Goal: Task Accomplishment & Management: Manage account settings

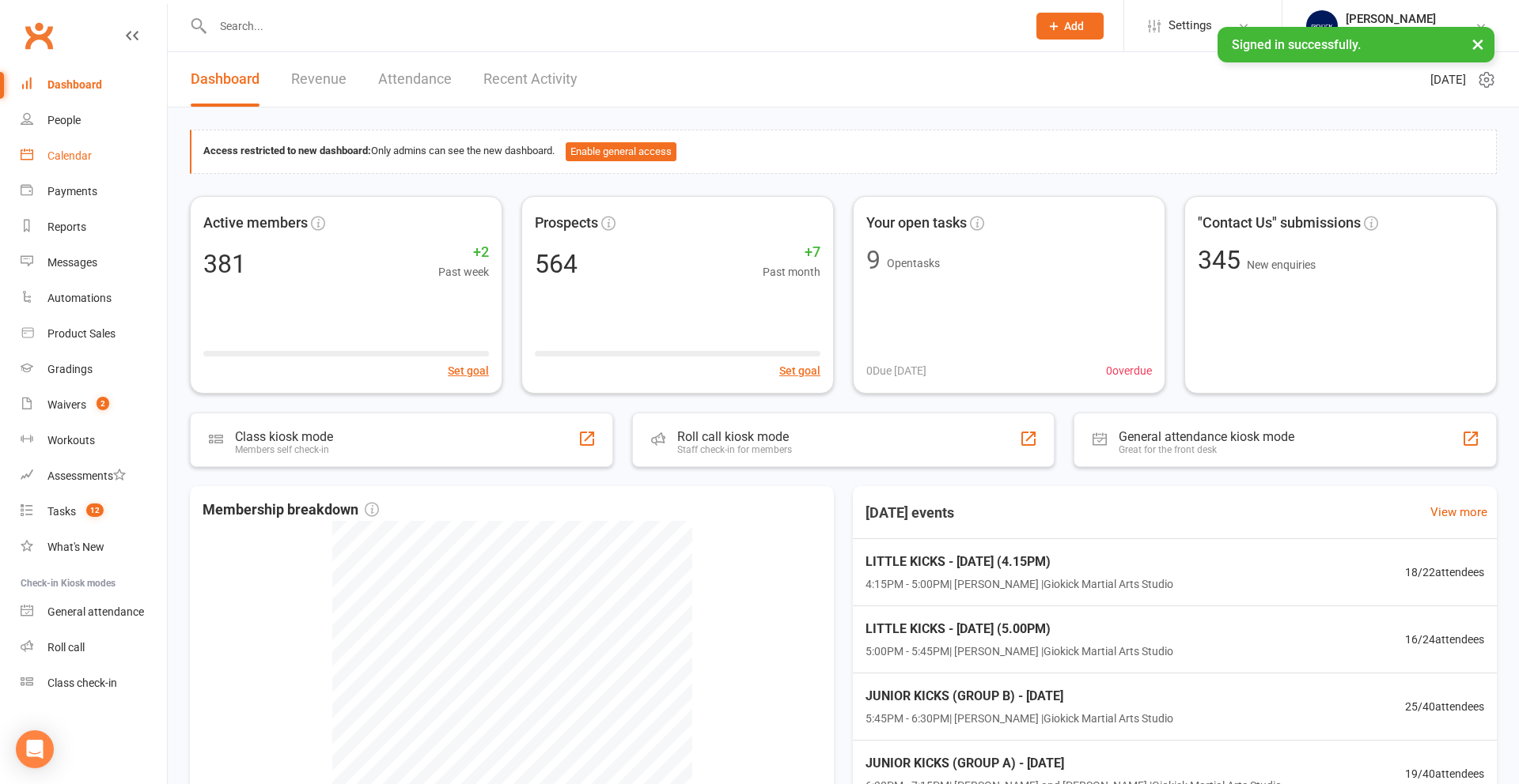
click at [72, 158] on div "Calendar" at bounding box center [70, 156] width 44 height 13
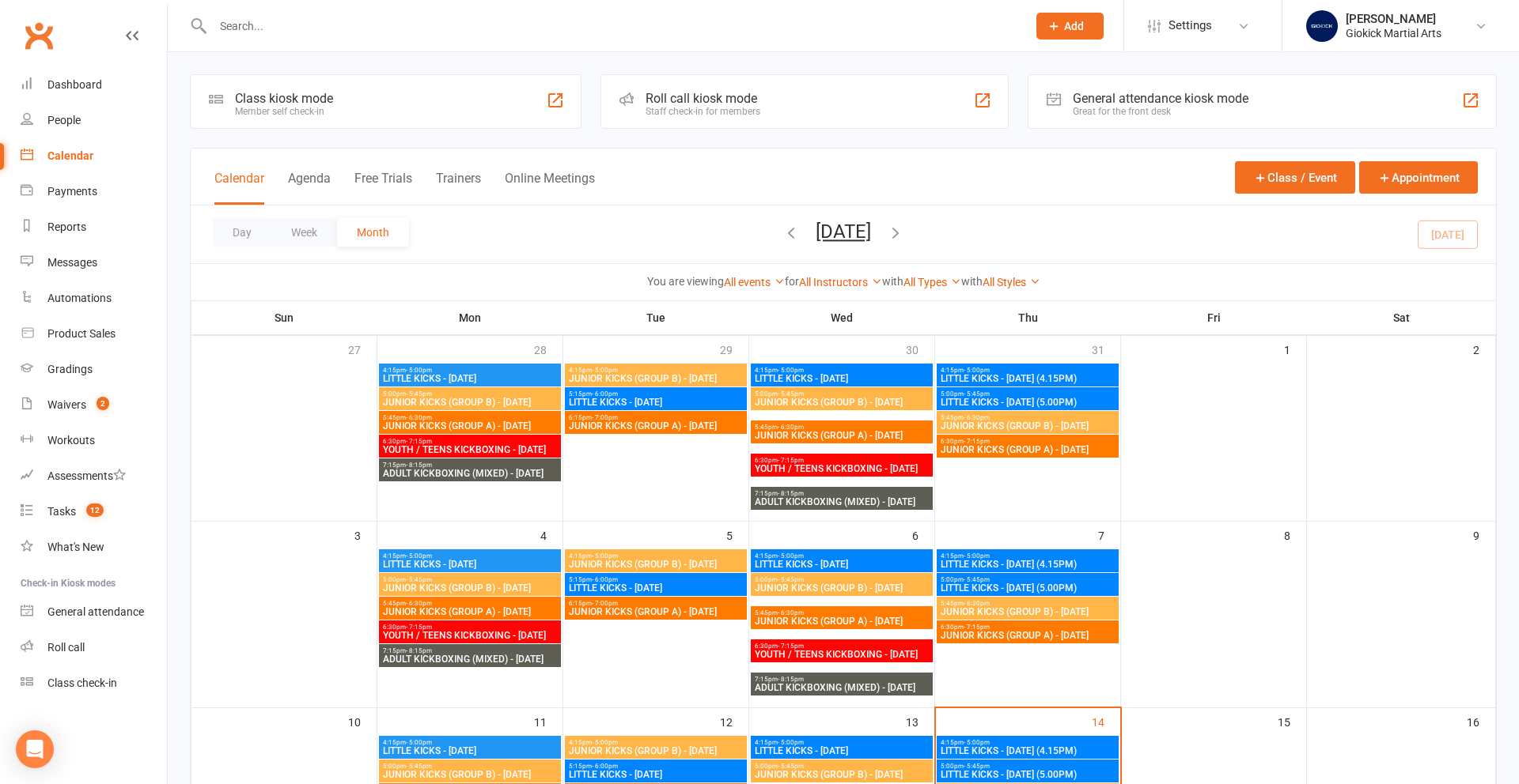
click at [697, 101] on div "Roll call kiosk mode" at bounding box center [703, 98] width 115 height 15
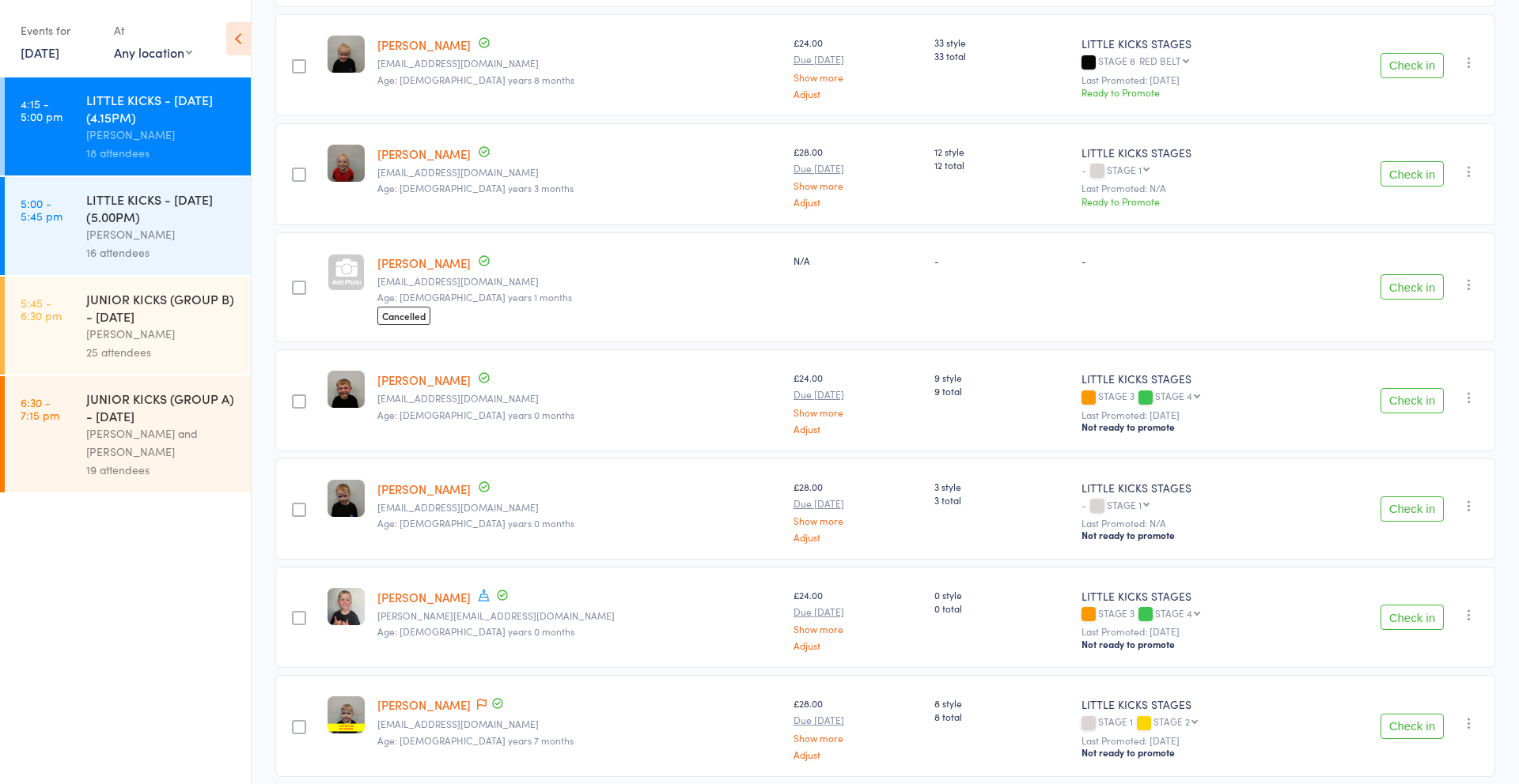
scroll to position [891, 0]
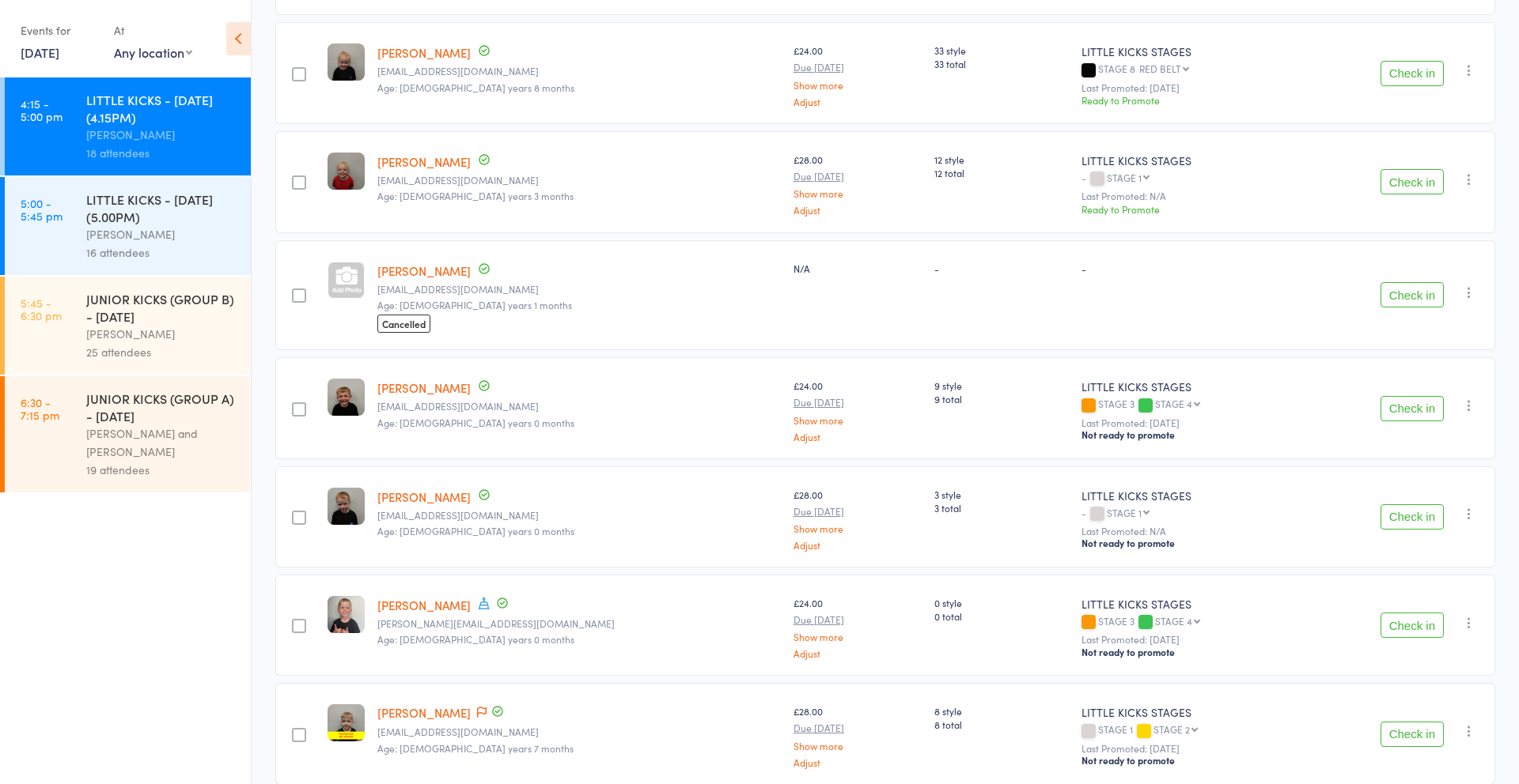
click at [450, 274] on link "Theodore Foster" at bounding box center [424, 270] width 94 height 17
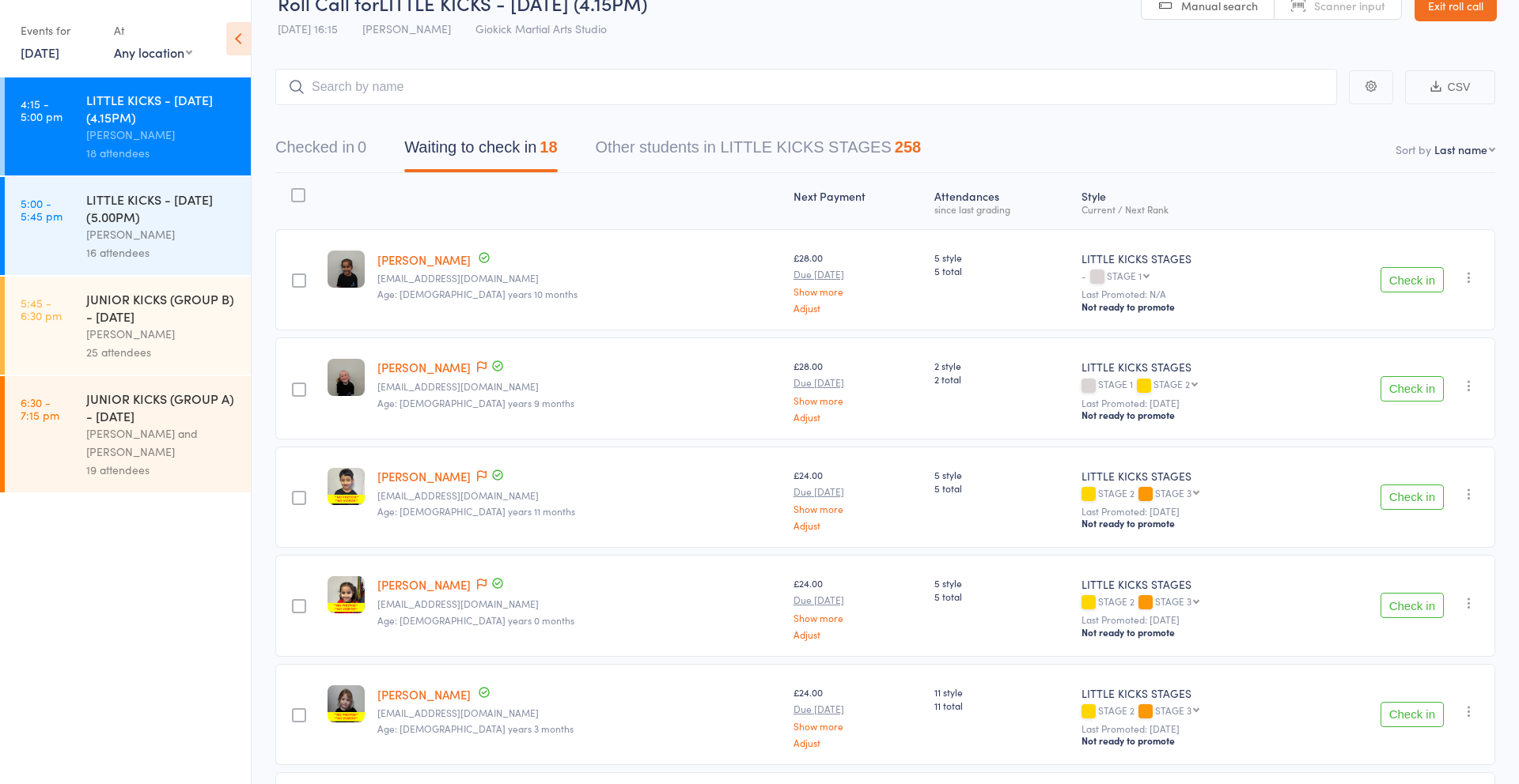
scroll to position [0, 0]
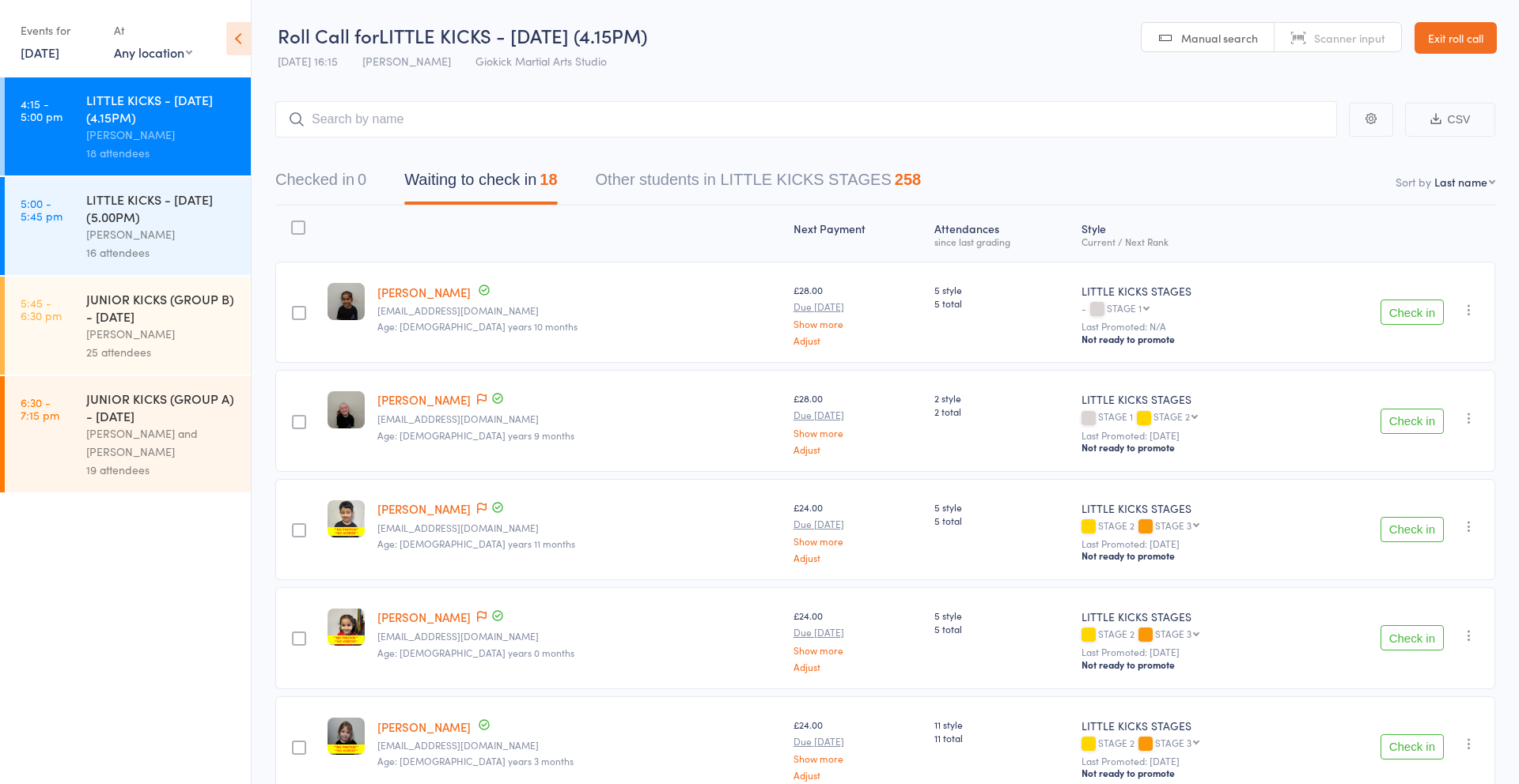
click at [80, 254] on link "5:00 - 5:45 pm LITTLE KICKS - THURSDAY (5.00PM) John Zuccala 16 attendees" at bounding box center [128, 226] width 246 height 98
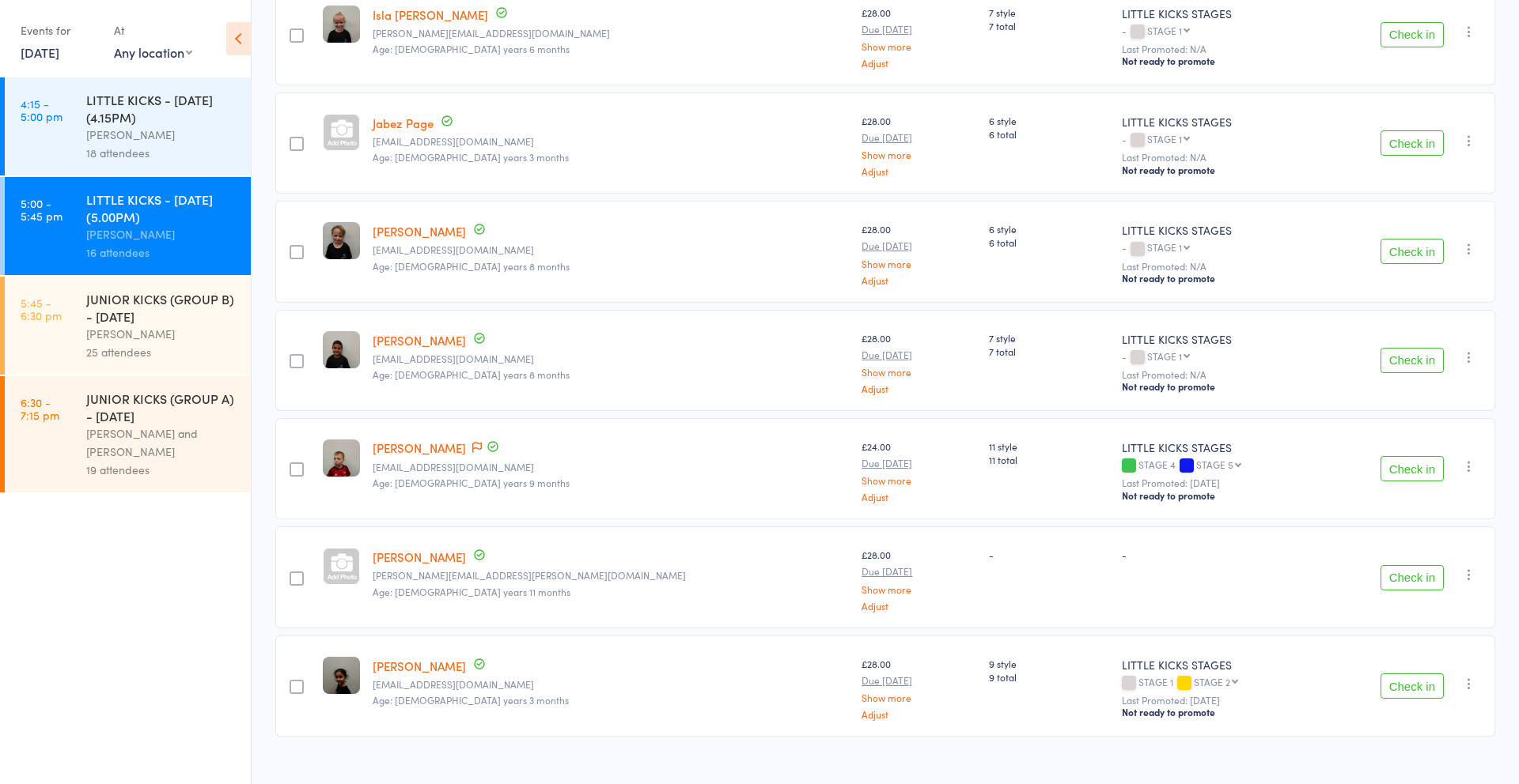
scroll to position [1281, 0]
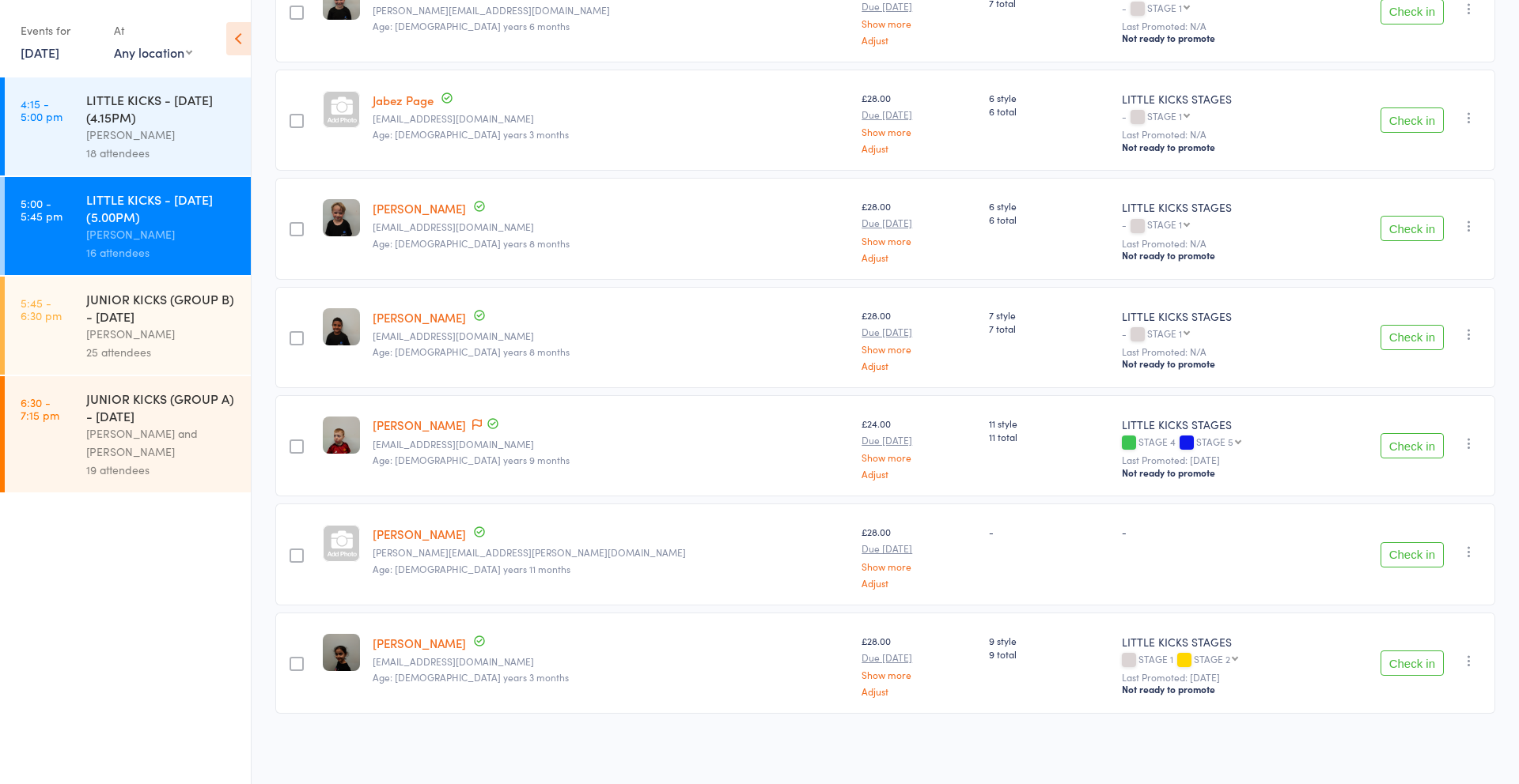
click at [409, 535] on link "Henry Smith" at bounding box center [419, 534] width 94 height 17
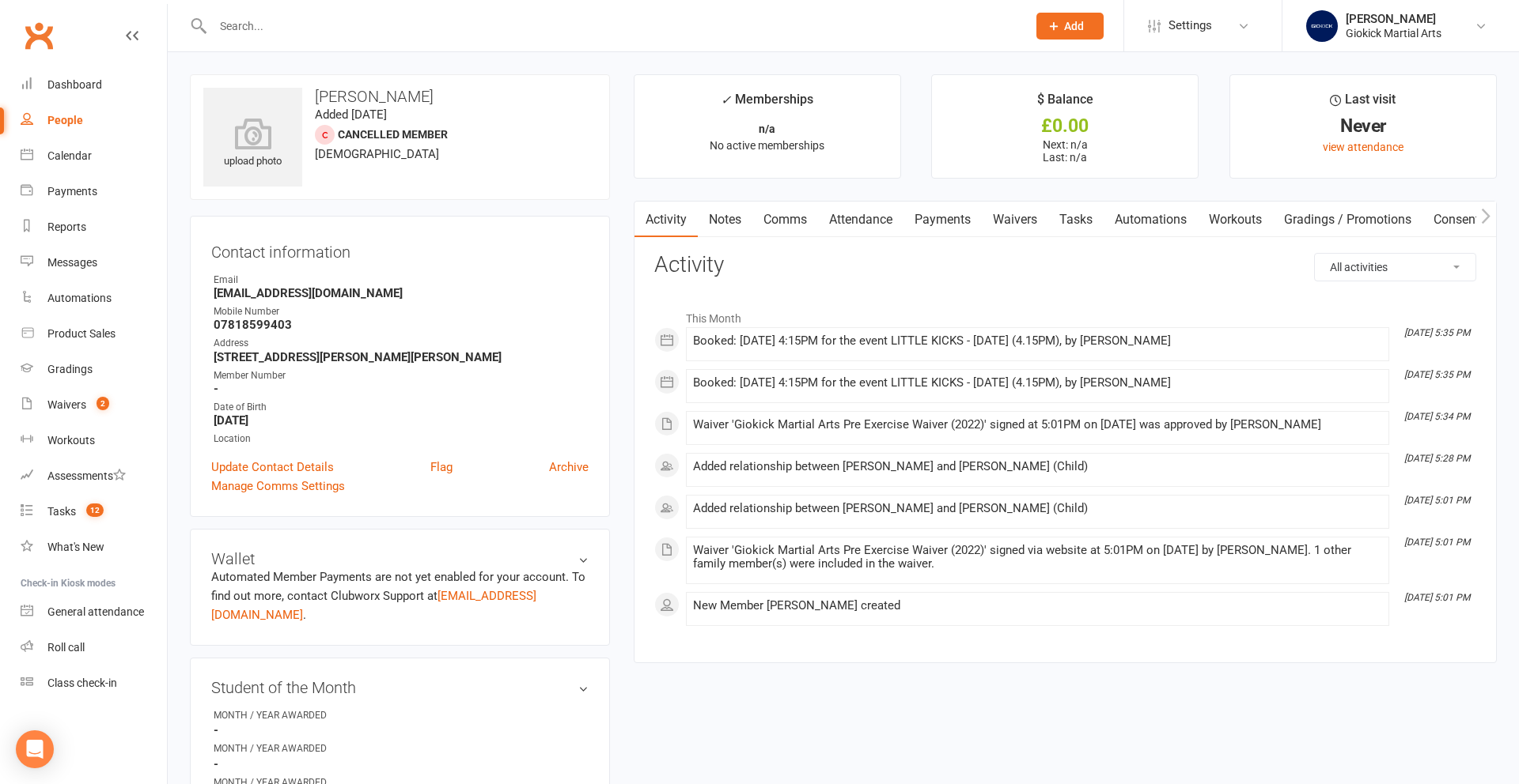
click at [835, 215] on link "Attendance" at bounding box center [861, 220] width 86 height 36
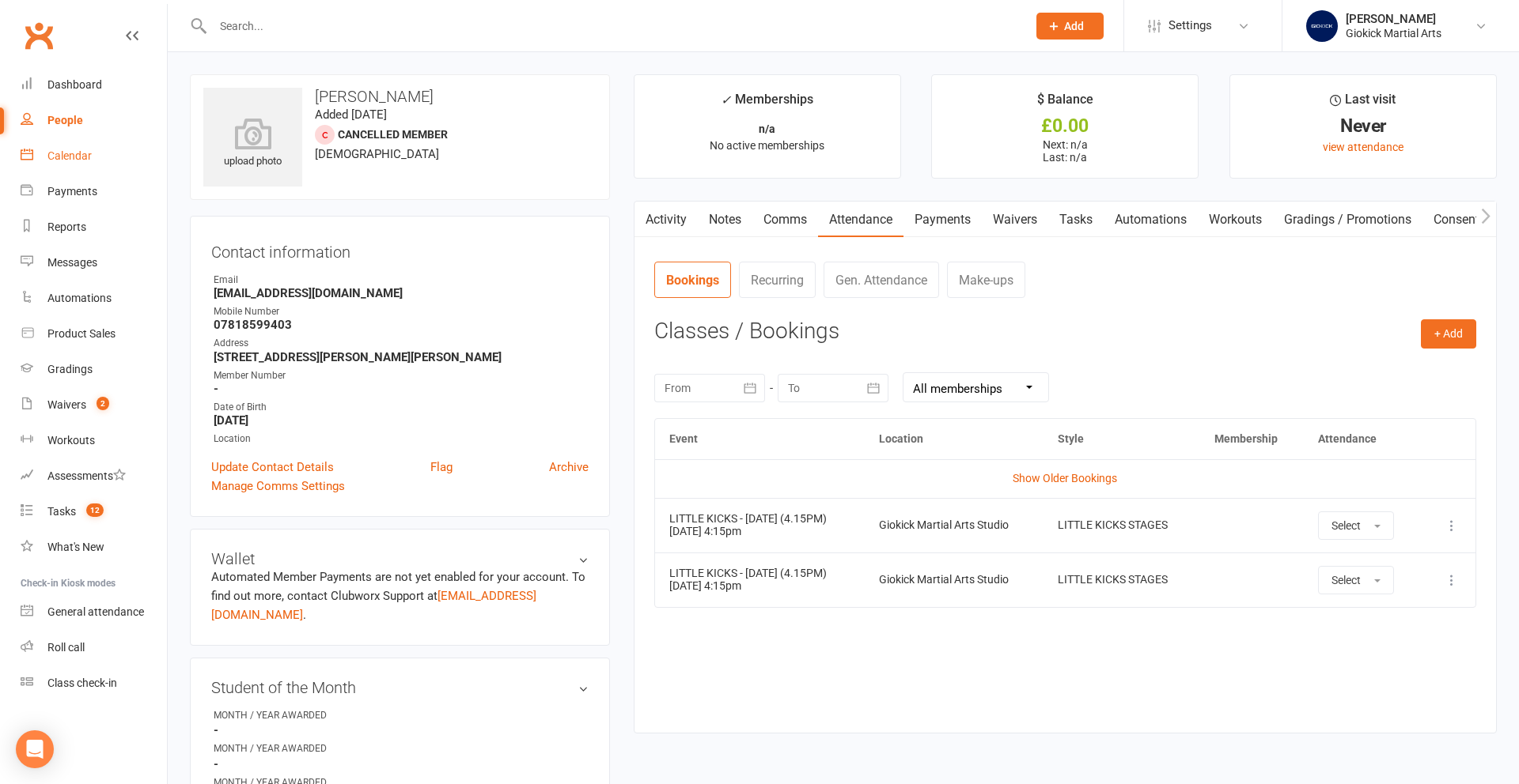
click at [62, 158] on div "Calendar" at bounding box center [70, 156] width 44 height 13
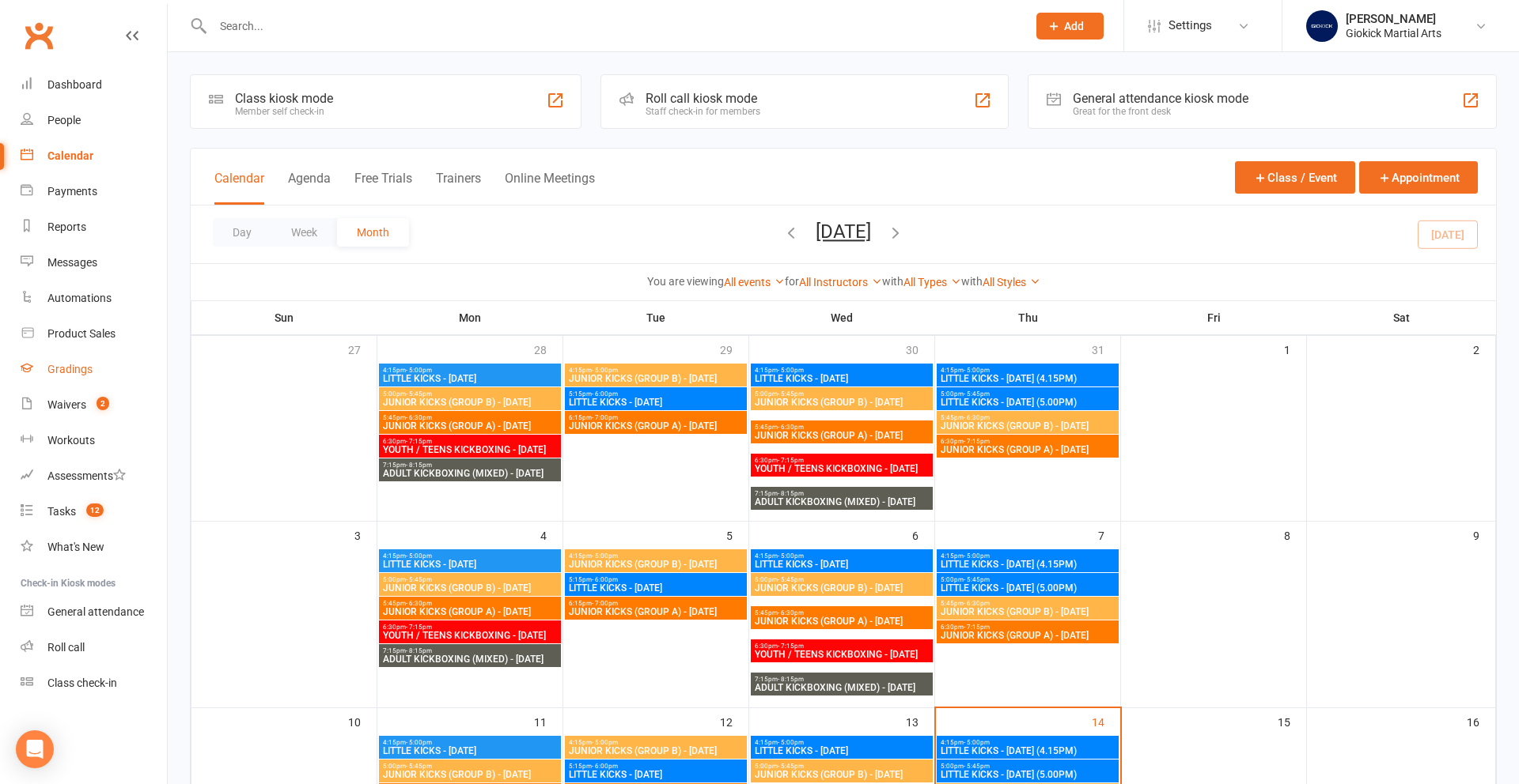
click at [70, 368] on div "Gradings" at bounding box center [70, 369] width 45 height 13
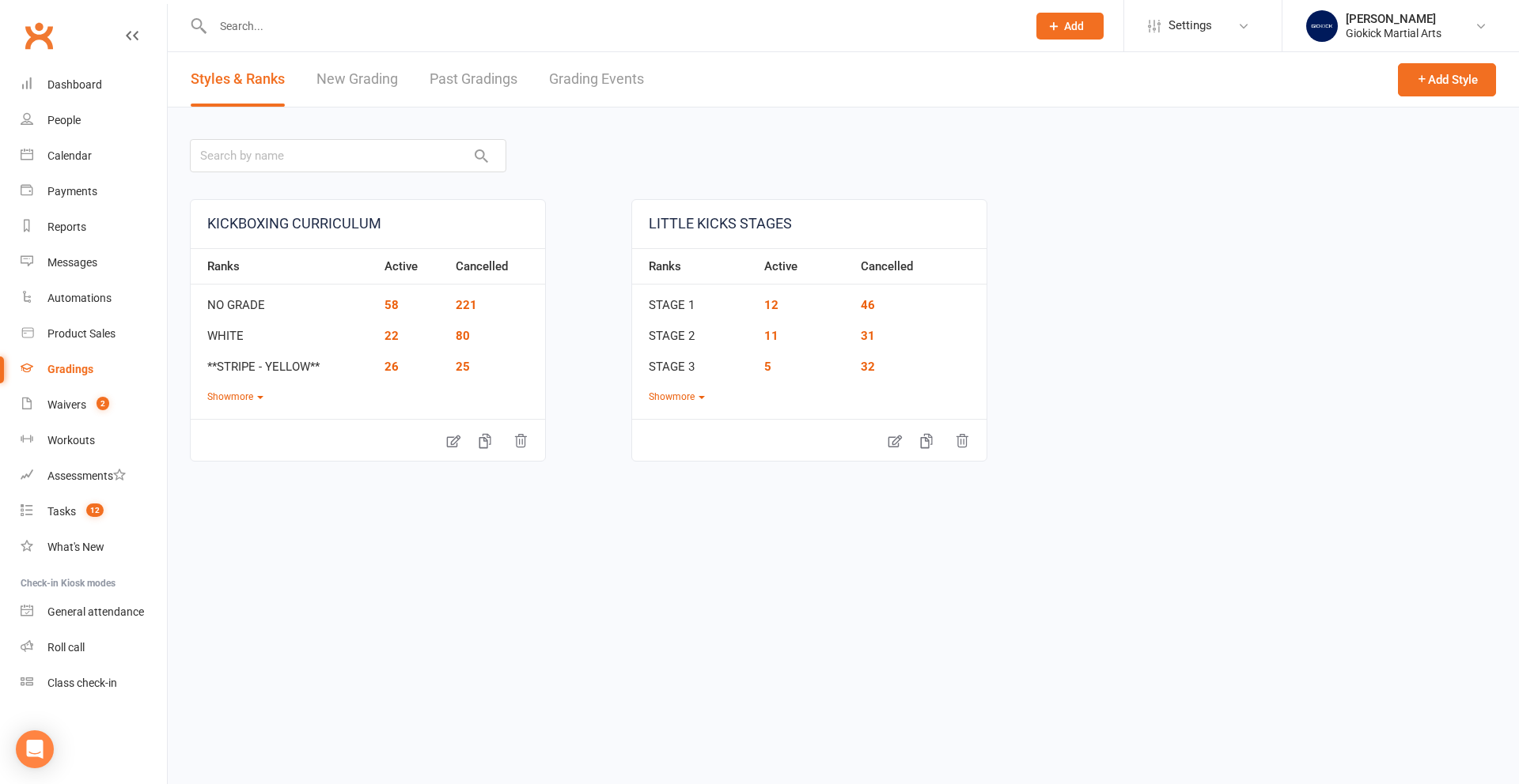
click at [587, 70] on link "Grading Events" at bounding box center [597, 79] width 95 height 55
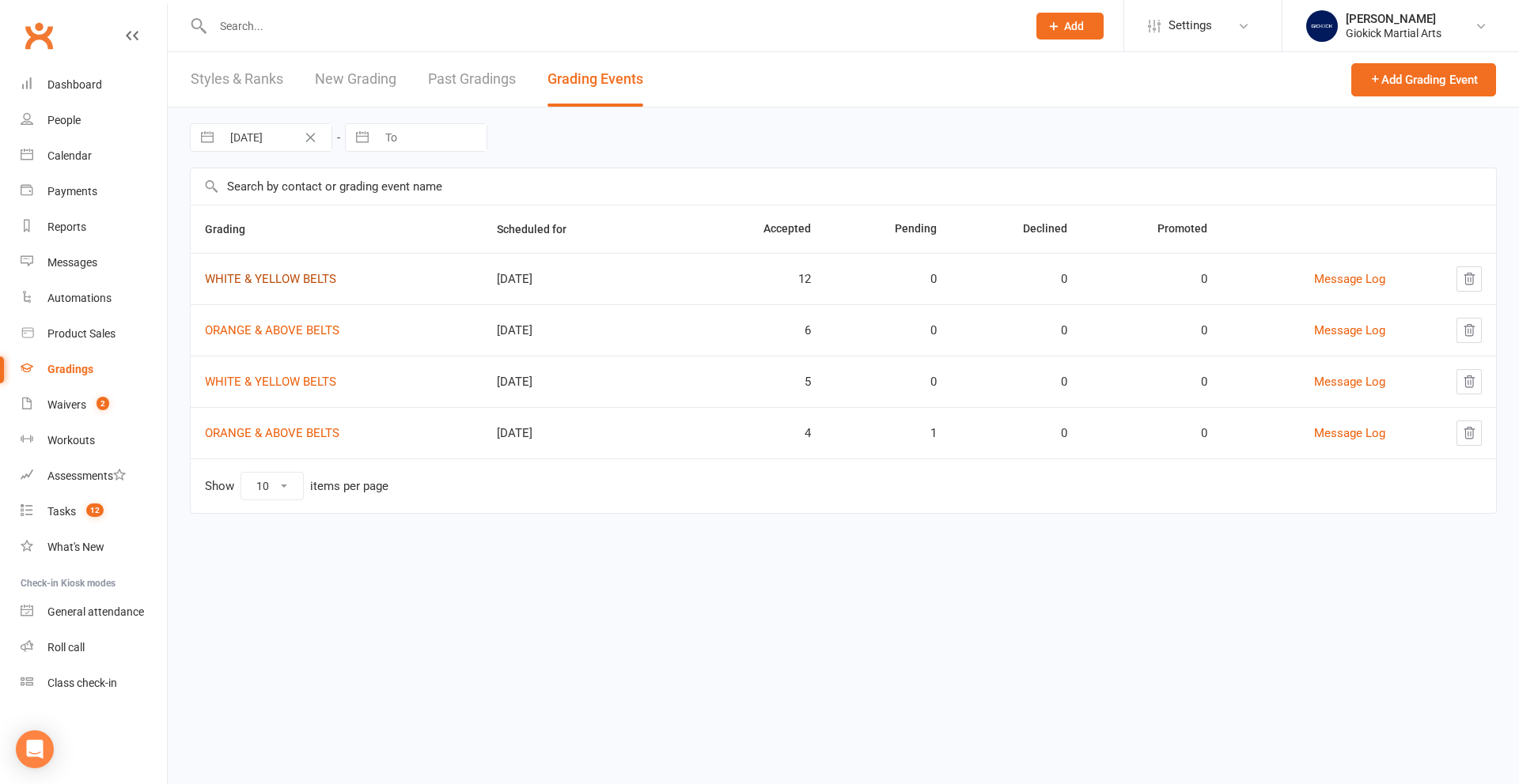
click at [266, 275] on link "WHITE & YELLOW BELTS" at bounding box center [271, 279] width 132 height 14
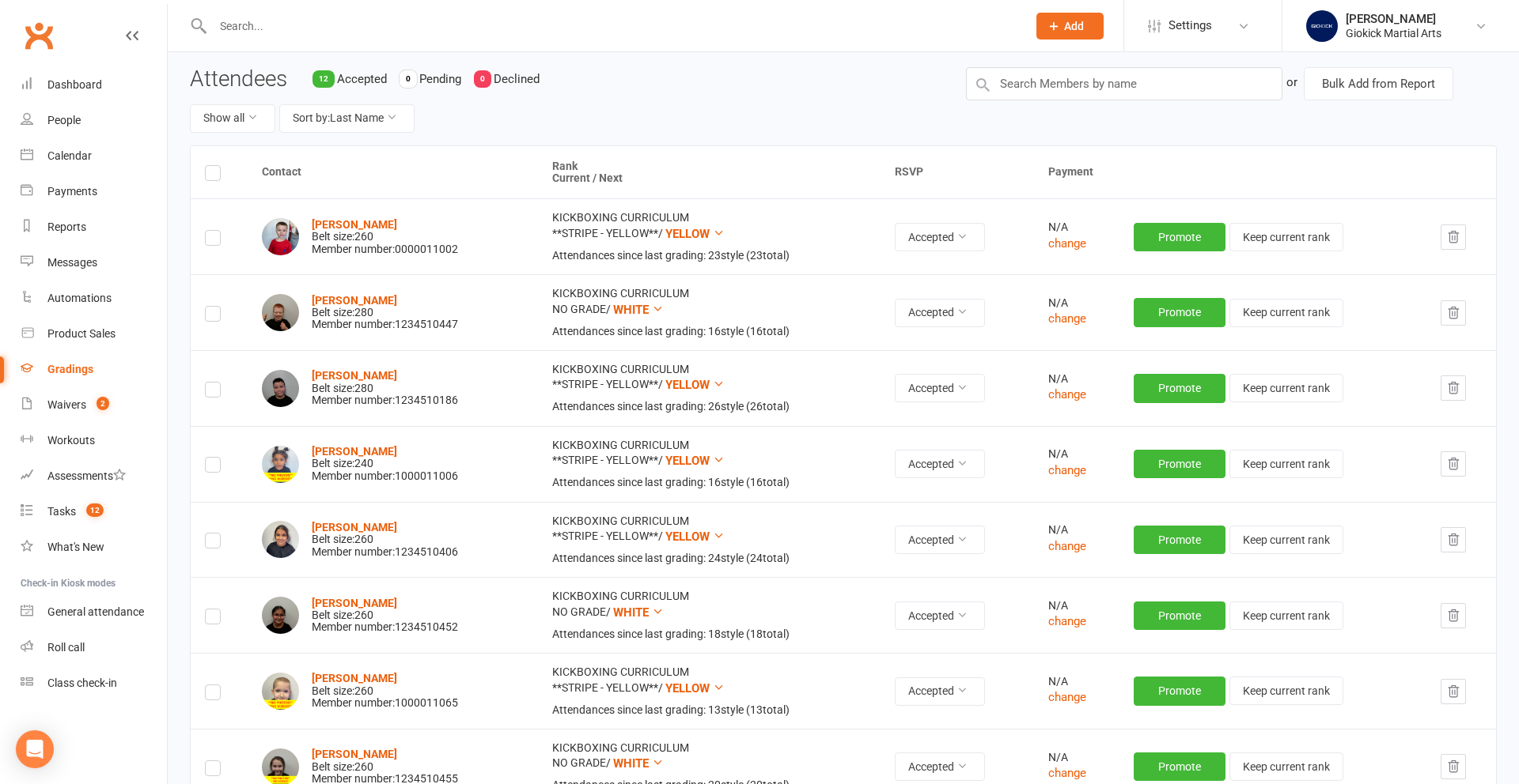
scroll to position [59, 0]
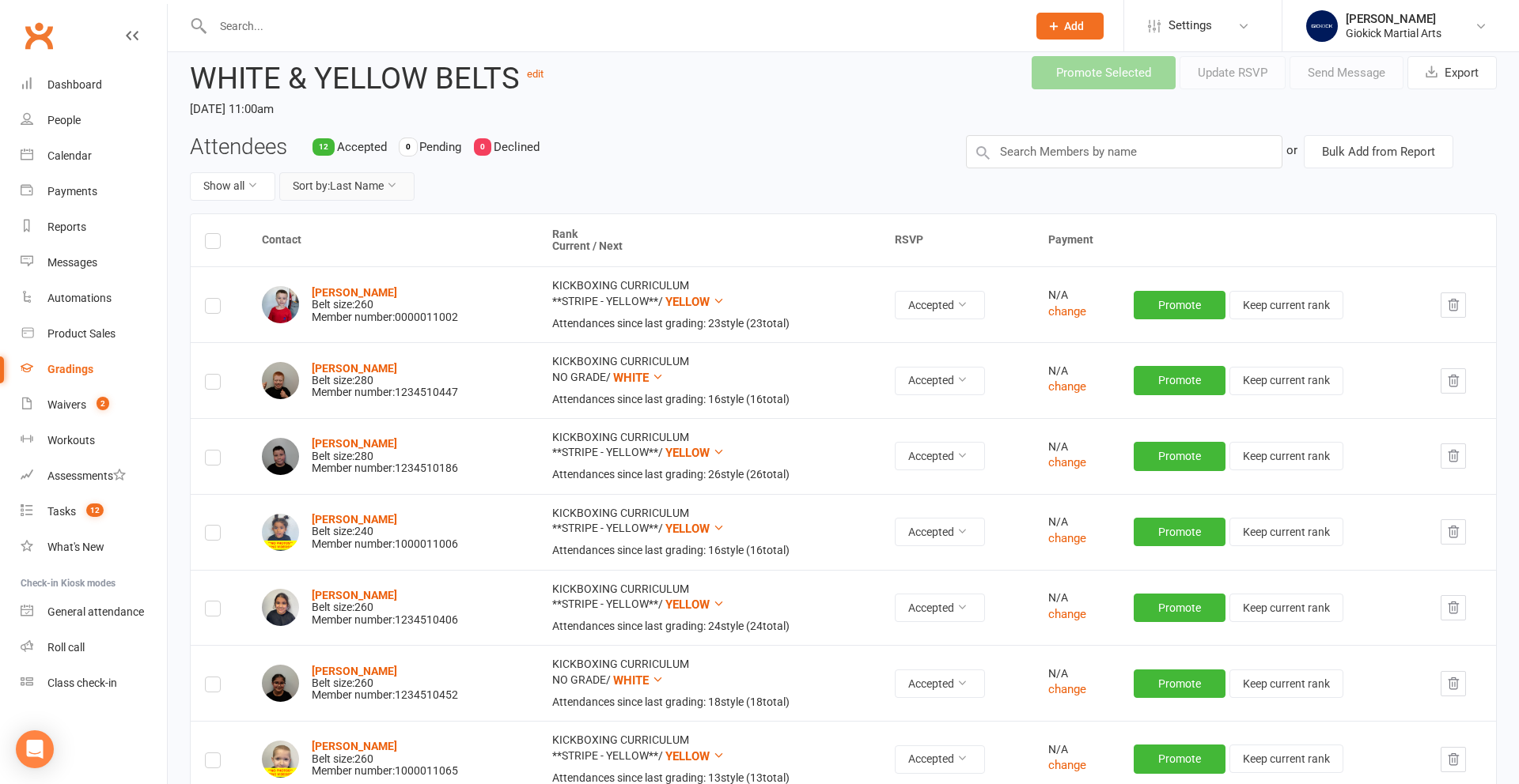
click at [365, 189] on button "Sort by: Last Name" at bounding box center [346, 187] width 135 height 29
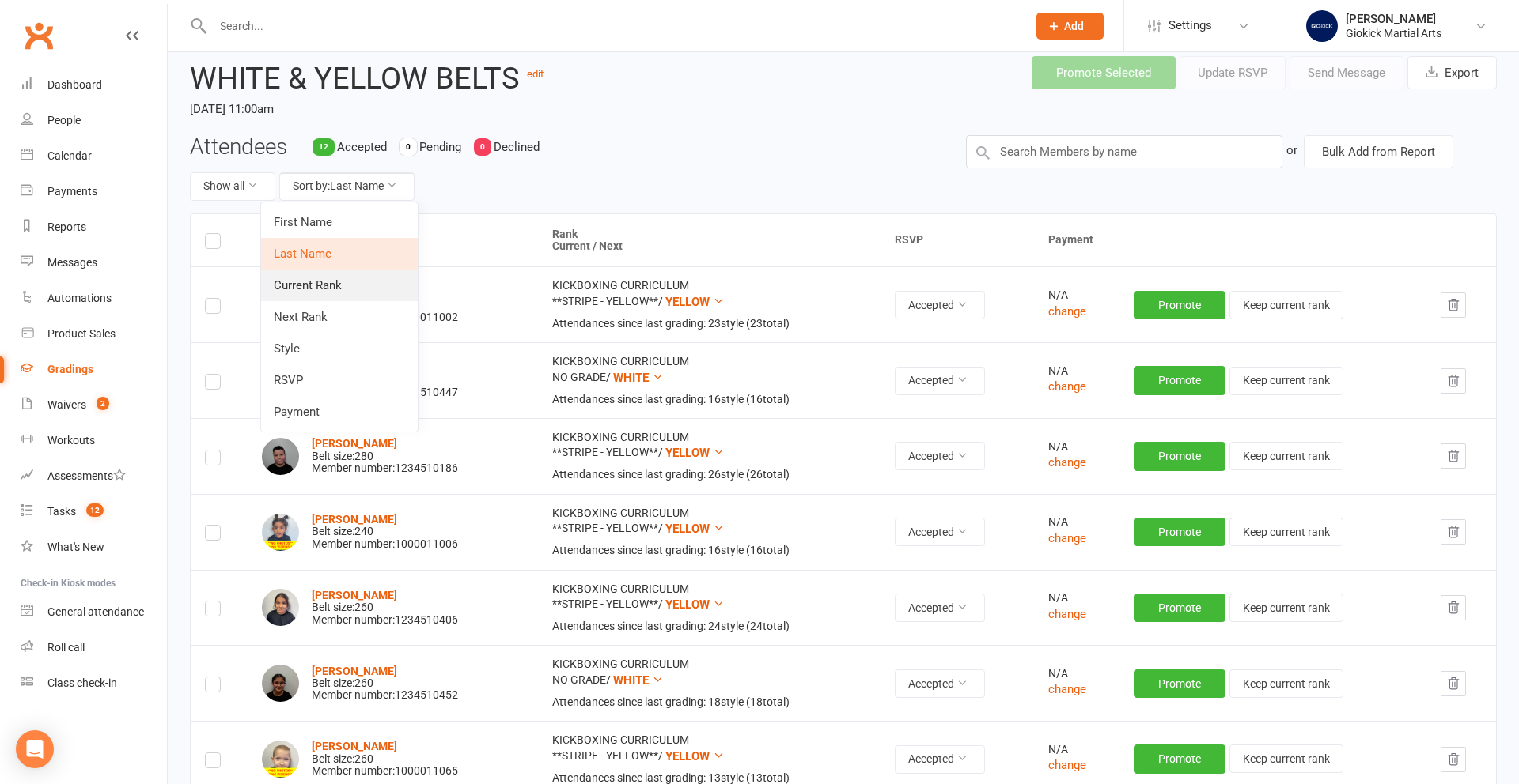
click at [351, 284] on link "Current Rank" at bounding box center [339, 285] width 157 height 32
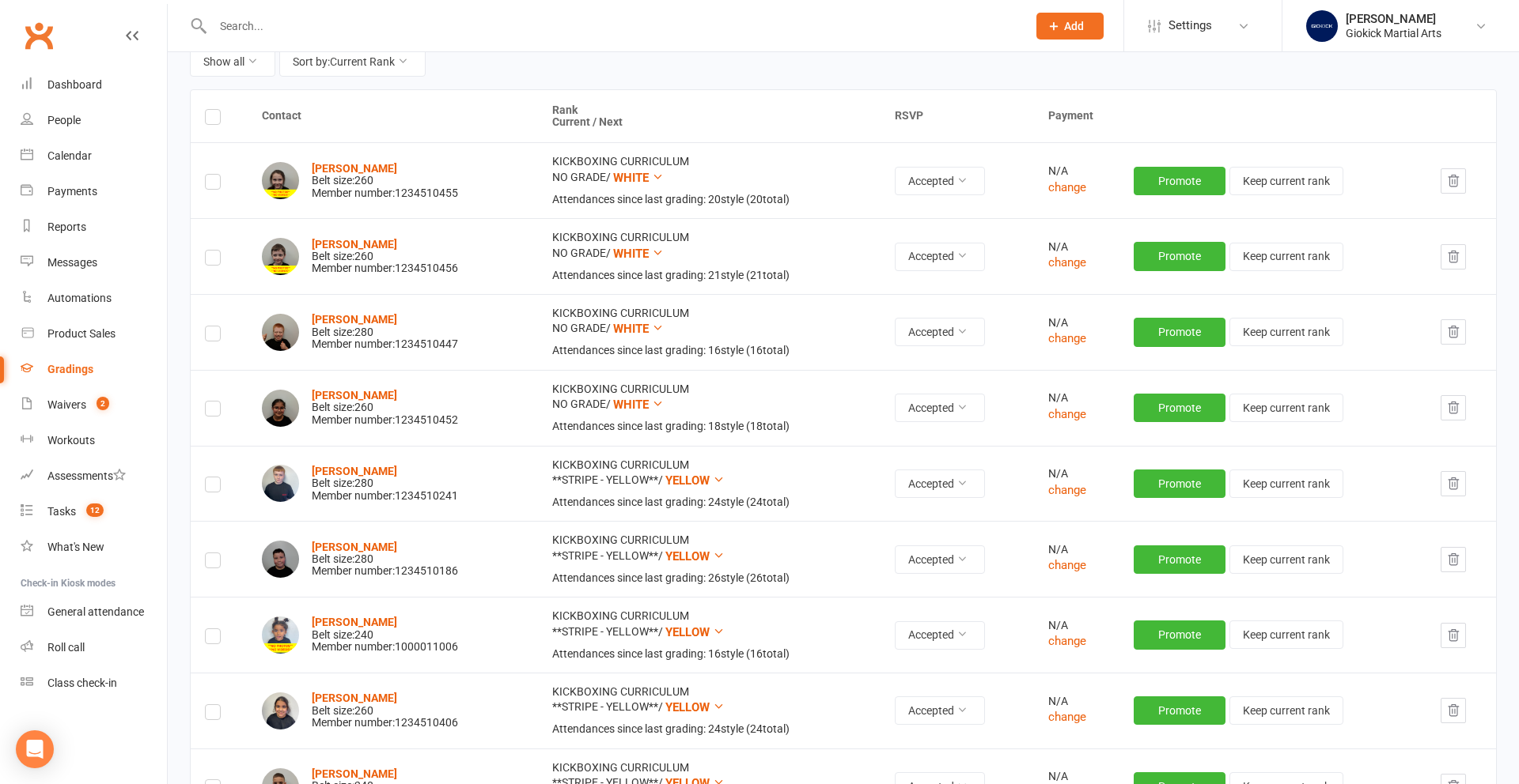
scroll to position [174, 0]
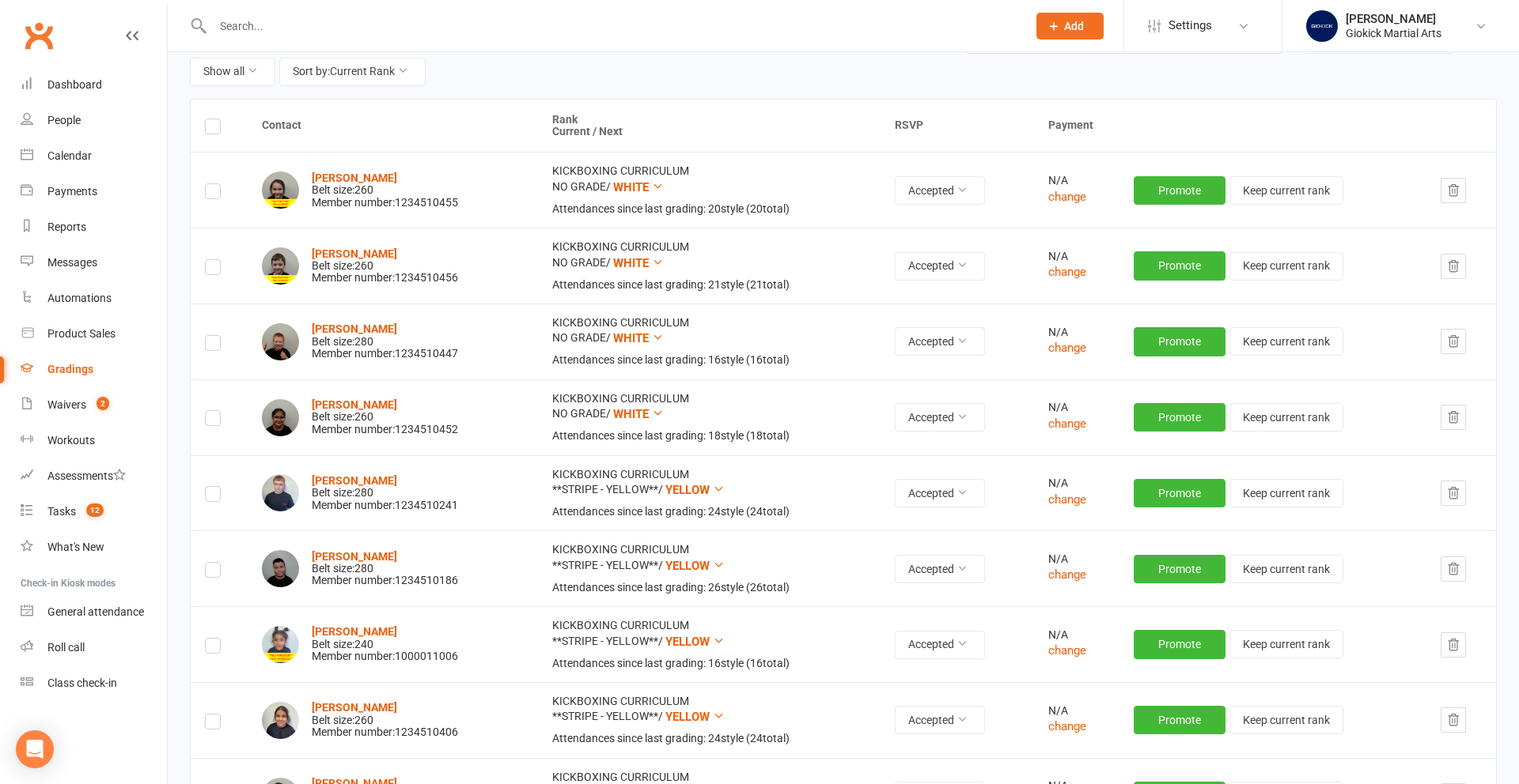
click at [216, 129] on label at bounding box center [213, 129] width 16 height 0
click at [216, 120] on input "checkbox" at bounding box center [213, 120] width 16 height 0
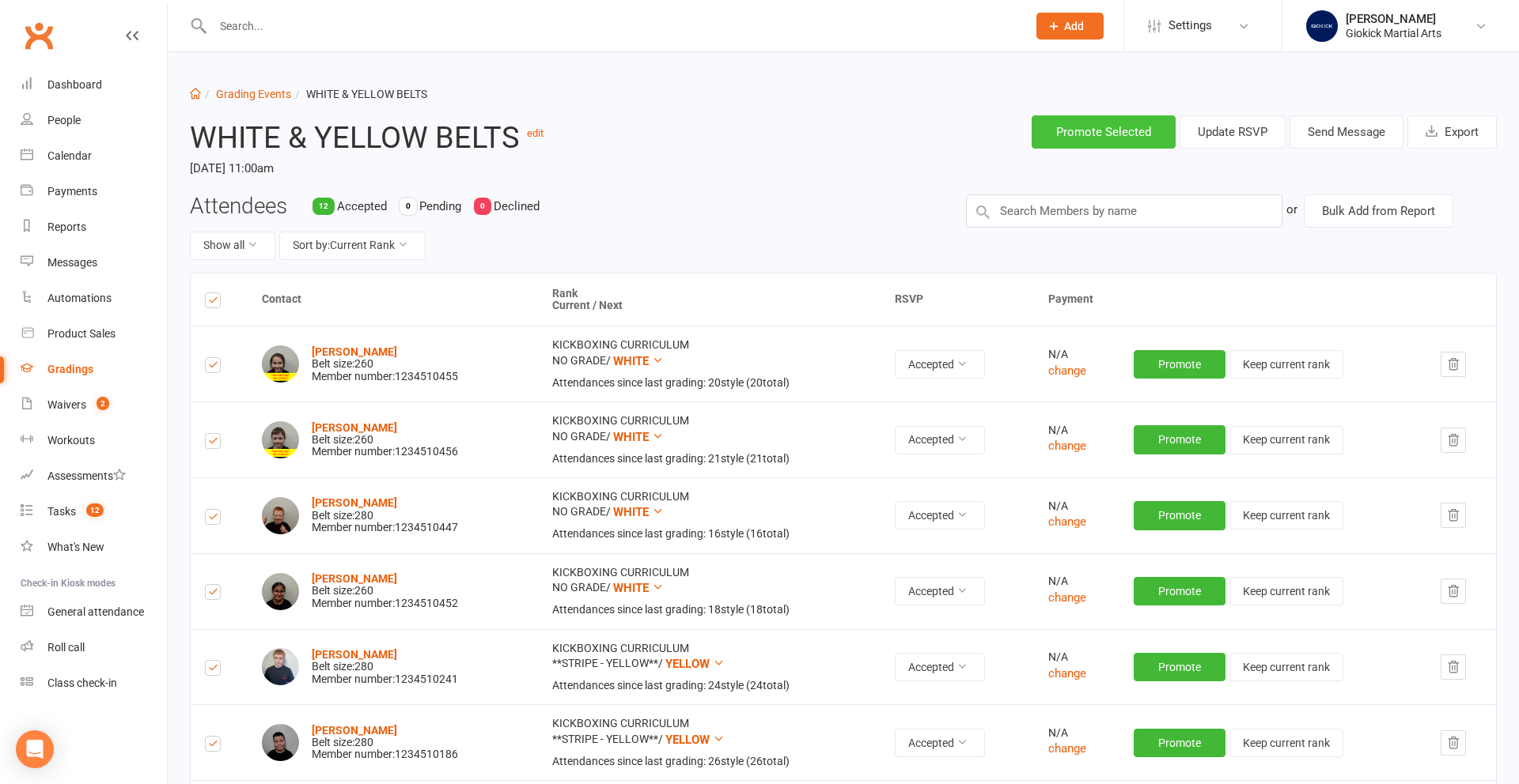
click at [1116, 124] on button "Promote Selected" at bounding box center [1104, 132] width 144 height 33
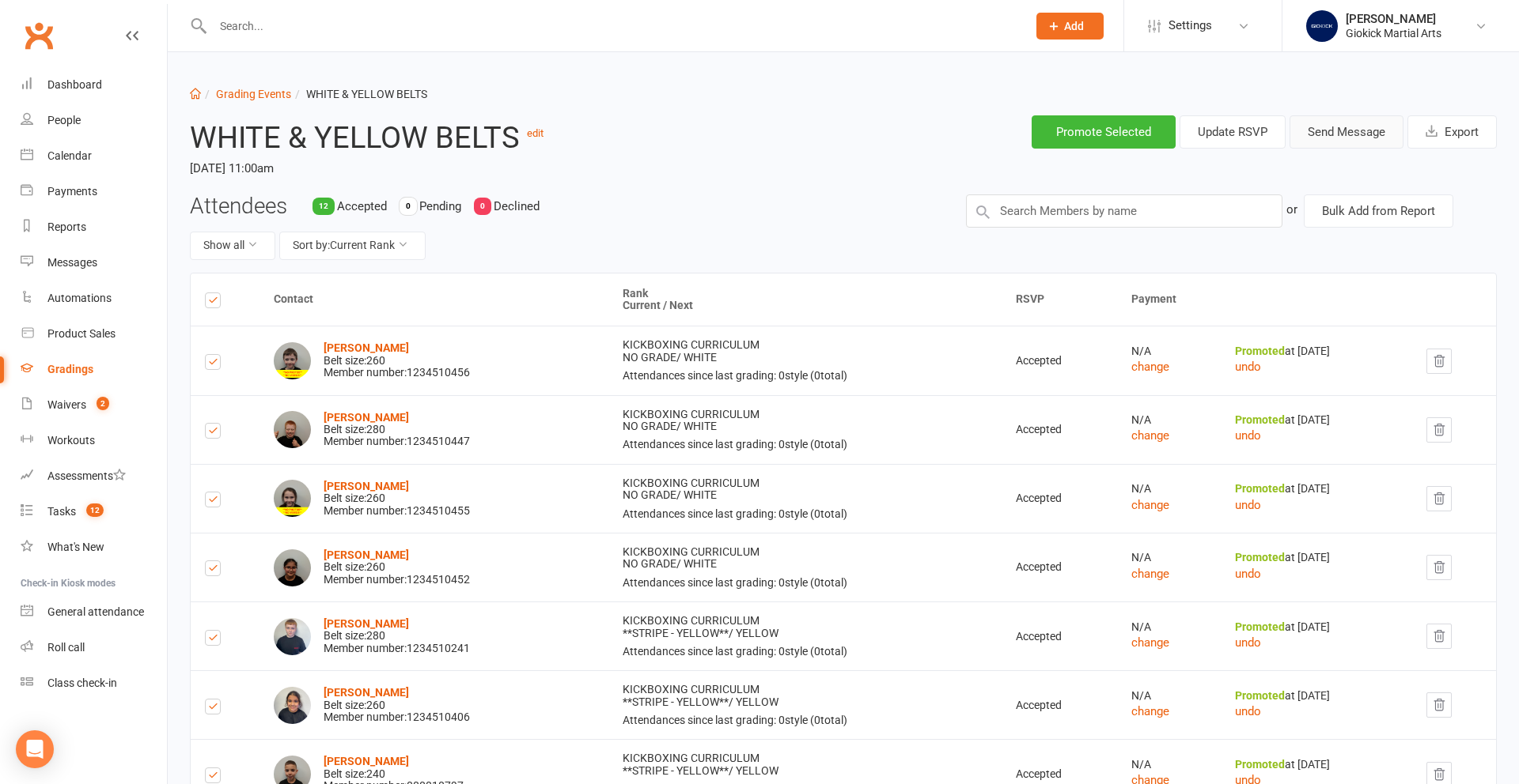
click at [1338, 131] on button "Send Message" at bounding box center [1346, 132] width 114 height 33
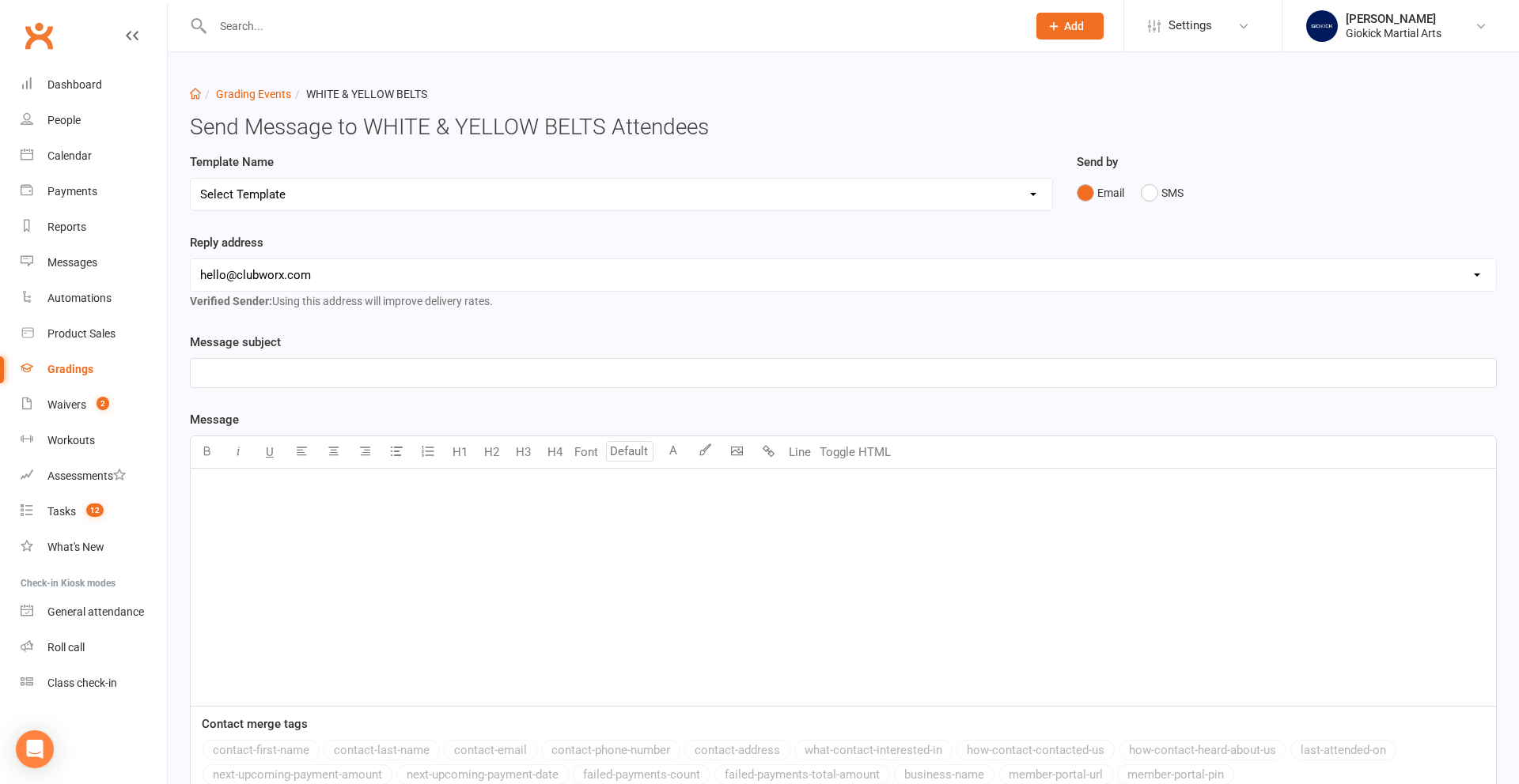
click at [491, 282] on select "hello@clubworx.com info@giokickmartialarts.co.uk staff@giokickmartialarts.co.uk" at bounding box center [843, 275] width 1305 height 32
click at [490, 195] on select "Select Template [Email] Confirmation of Successful Grading [Email] Grading Even…" at bounding box center [621, 195] width 861 height 32
select select "7"
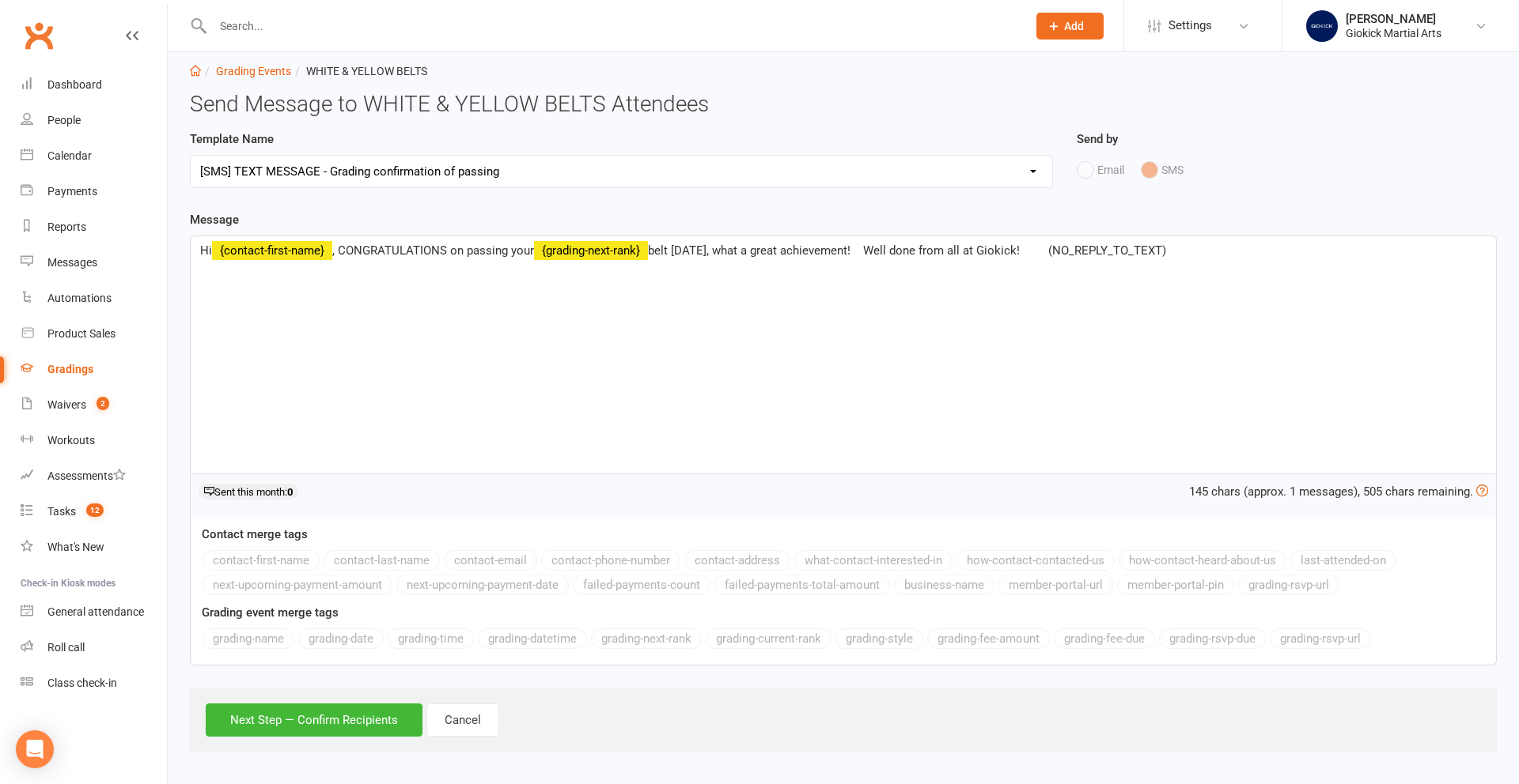
scroll to position [27, 0]
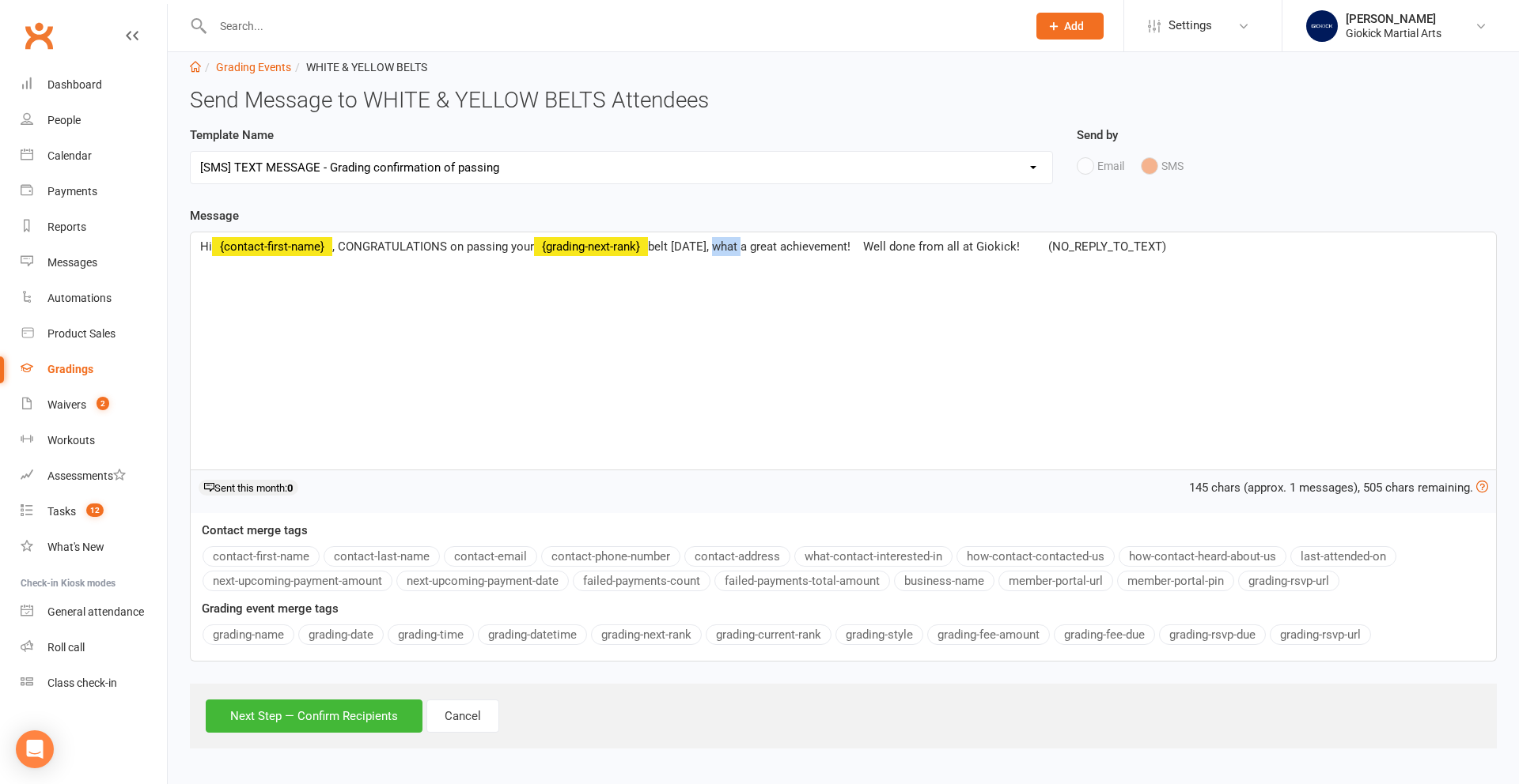
drag, startPoint x: 714, startPoint y: 248, endPoint x: 742, endPoint y: 249, distance: 28.0
click at [742, 249] on span "belt today, what a great achievement! Well done from all at Giokick! (NO_REPLY_…" at bounding box center [907, 246] width 518 height 14
click at [832, 245] on span "belt today, a great achievement! Well done from all at Giokick! (NO_REPLY_TO_TE…" at bounding box center [893, 246] width 490 height 14
click at [276, 719] on button "Next Step — Confirm Recipients" at bounding box center [315, 716] width 217 height 33
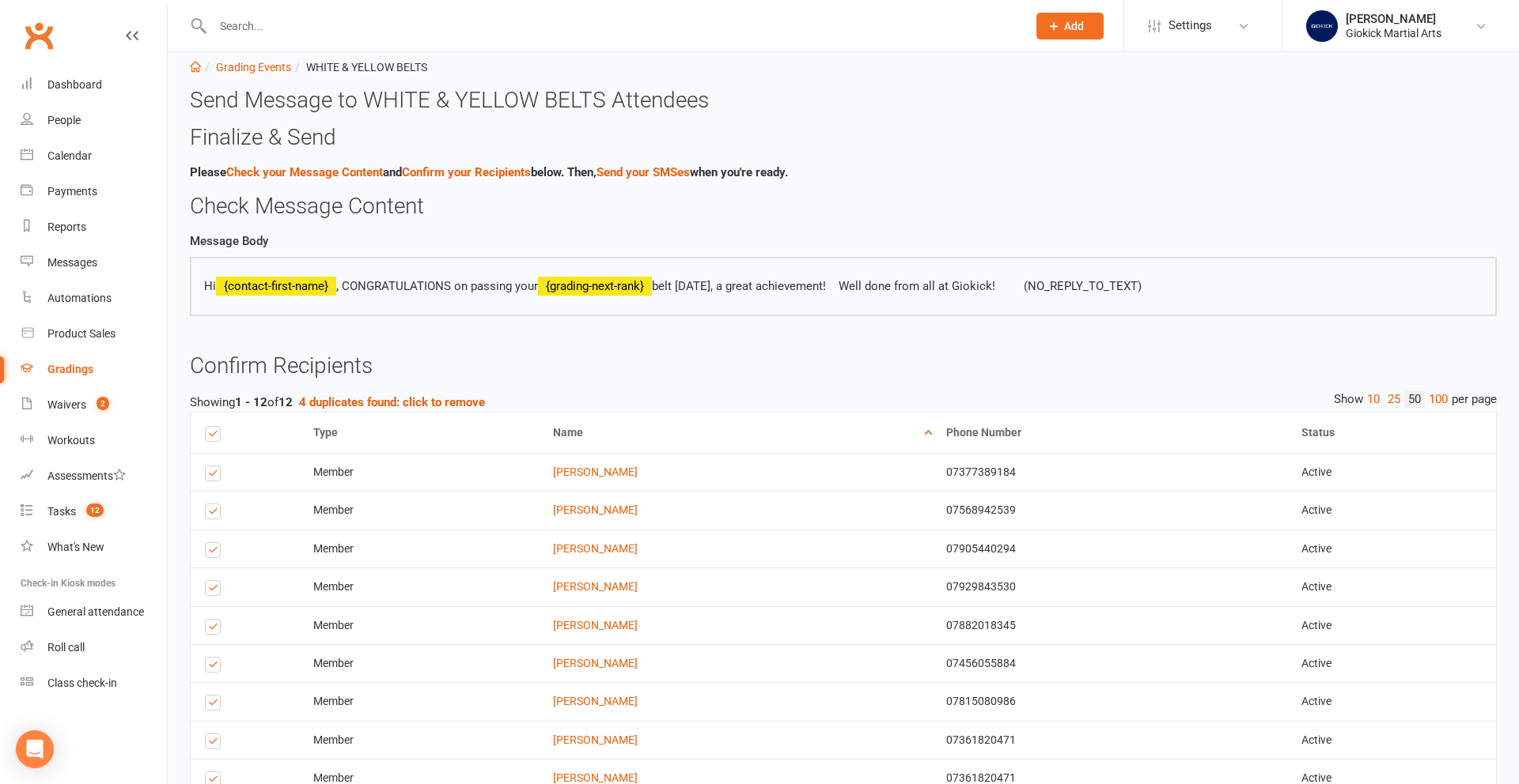
scroll to position [284, 0]
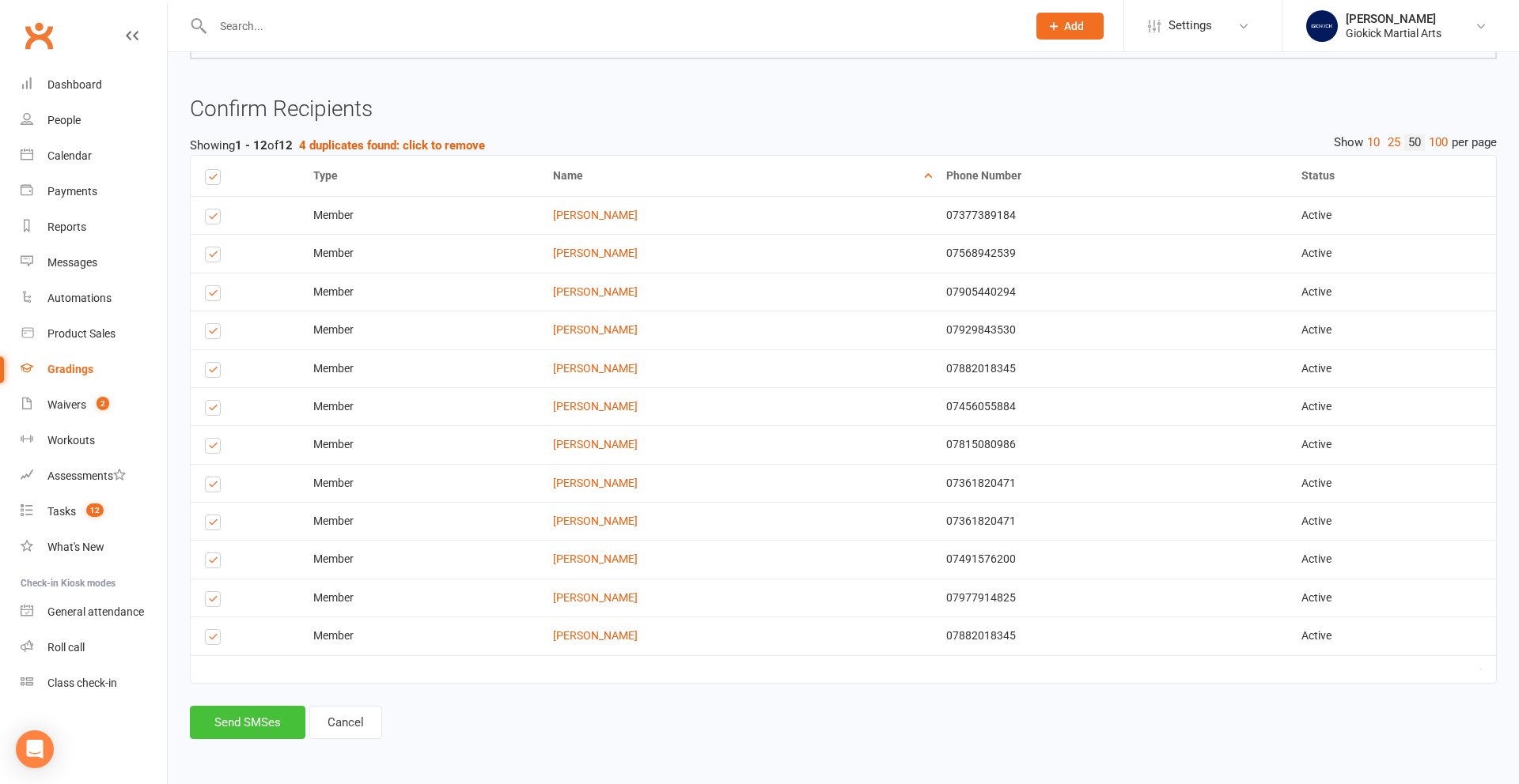
click at [276, 718] on button "Send SMSes" at bounding box center [248, 722] width 116 height 33
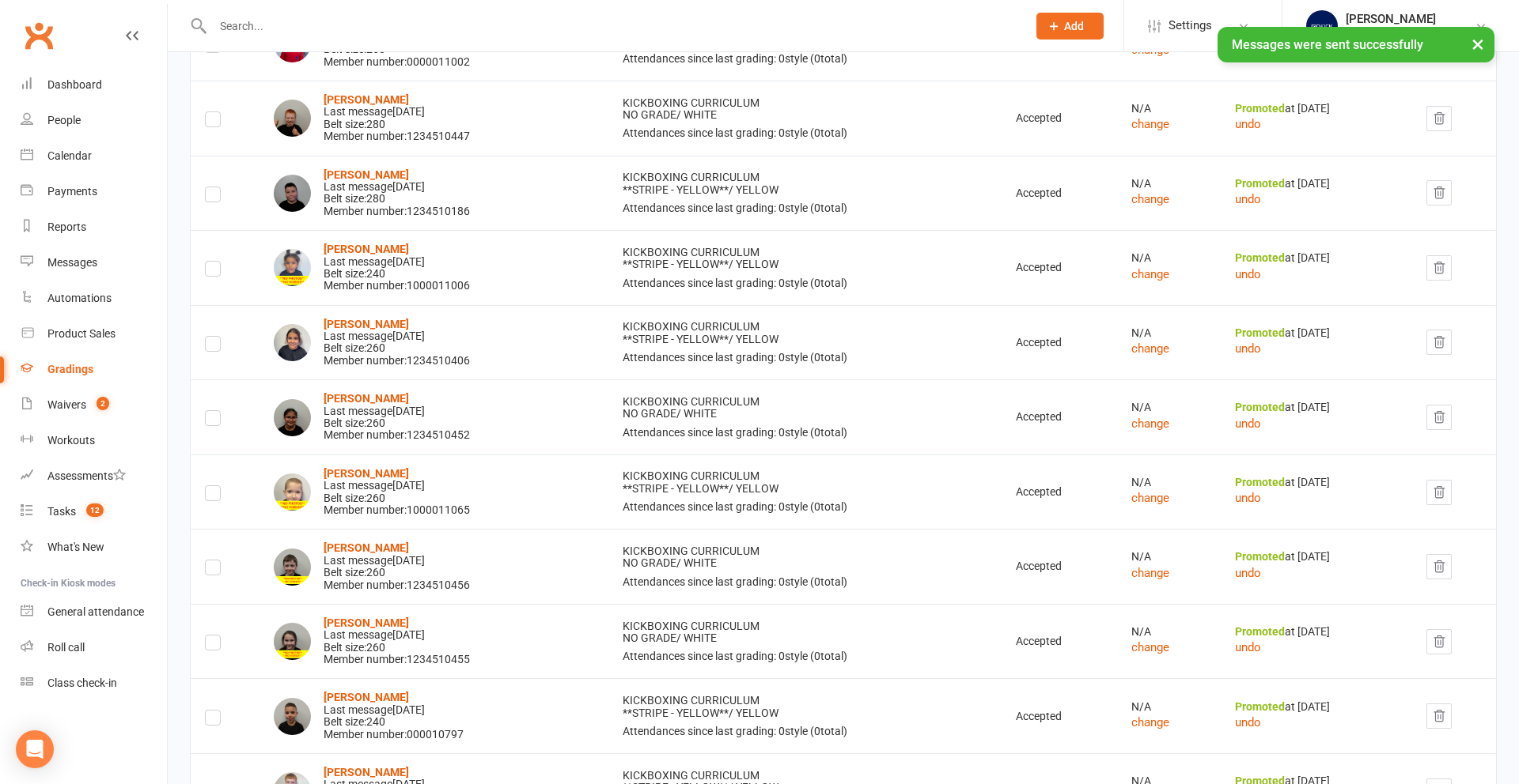
scroll to position [330, 0]
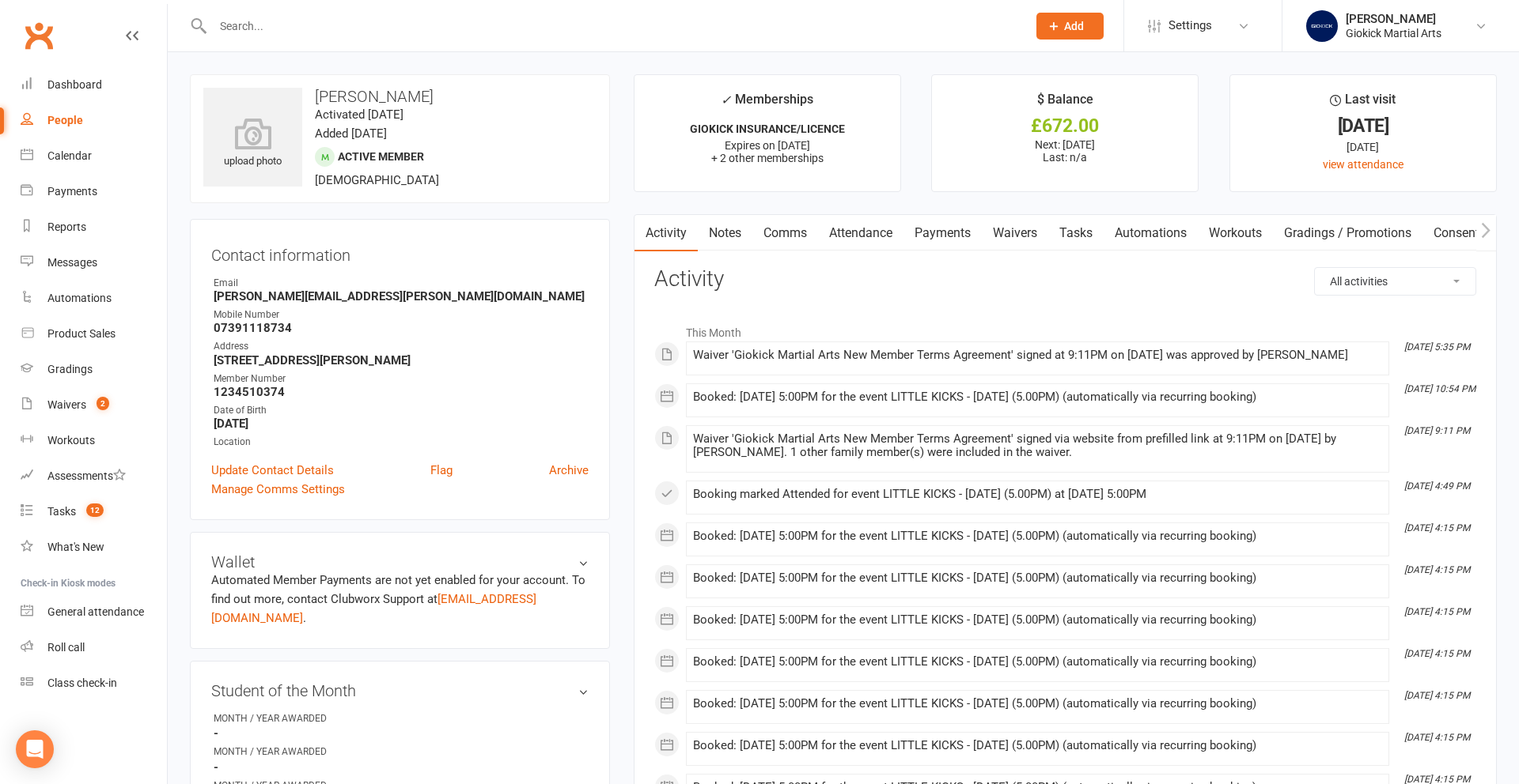
click at [871, 233] on link "Attendance" at bounding box center [861, 234] width 86 height 36
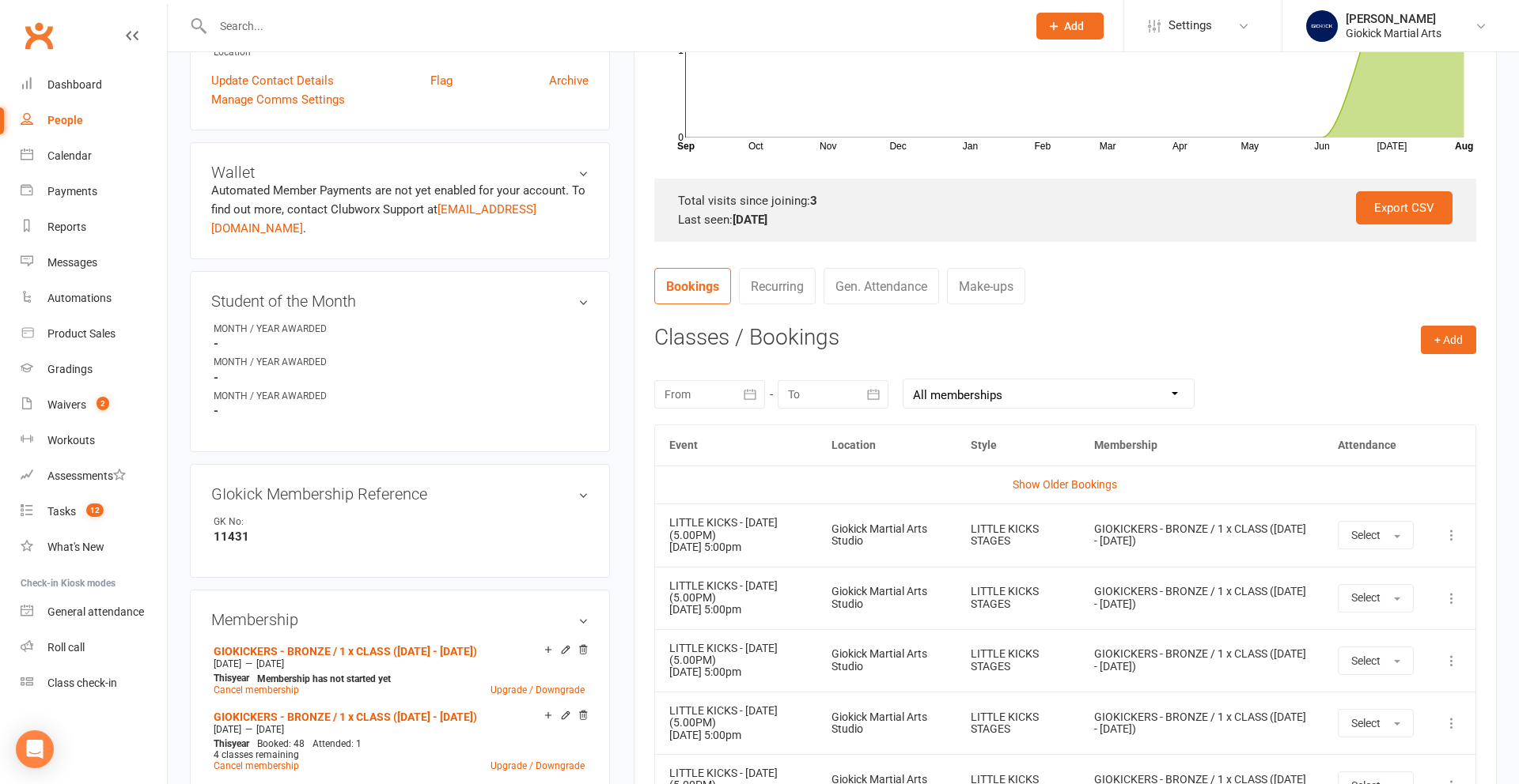
scroll to position [394, 0]
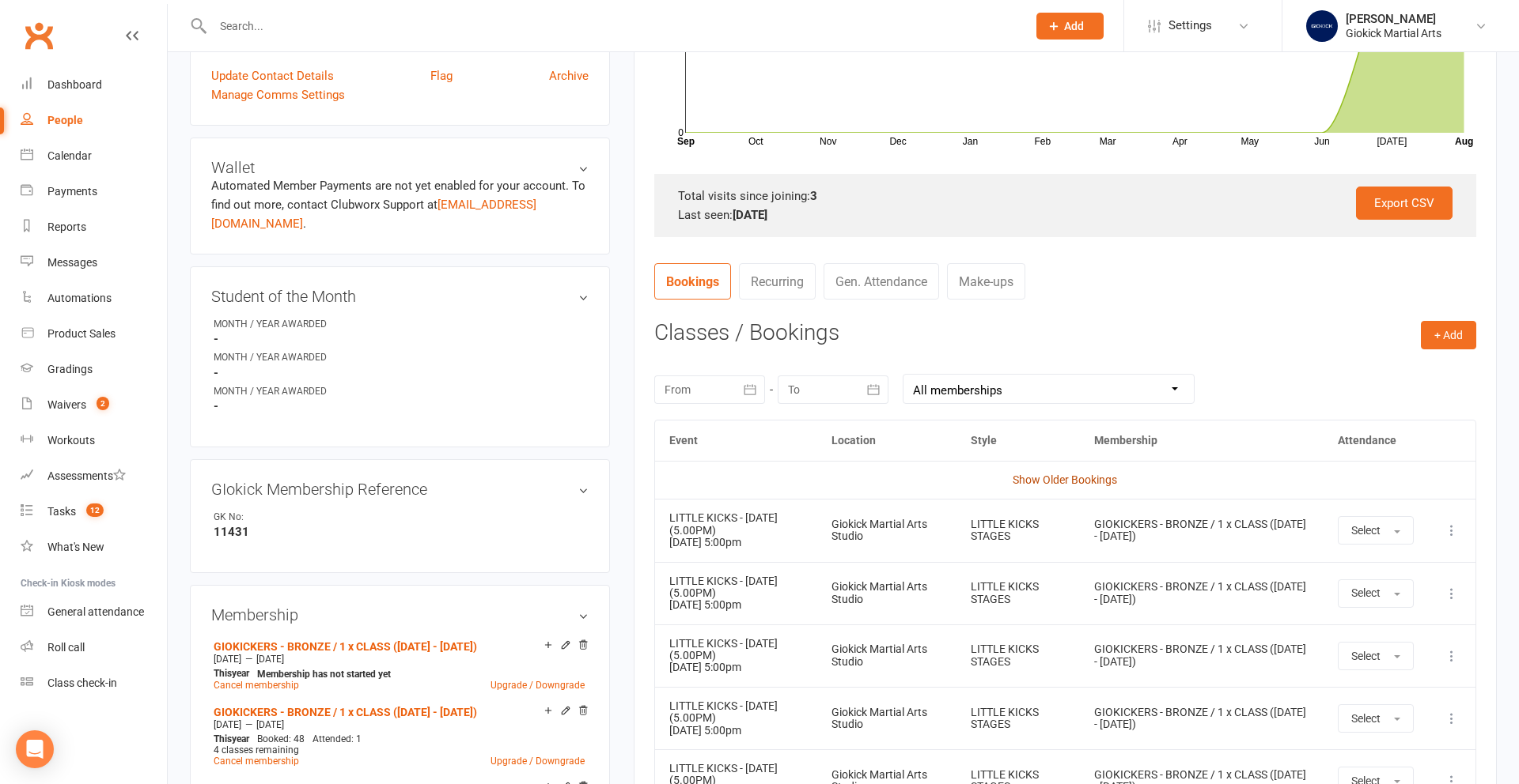
click at [1036, 482] on link "Show Older Bookings" at bounding box center [1065, 480] width 105 height 13
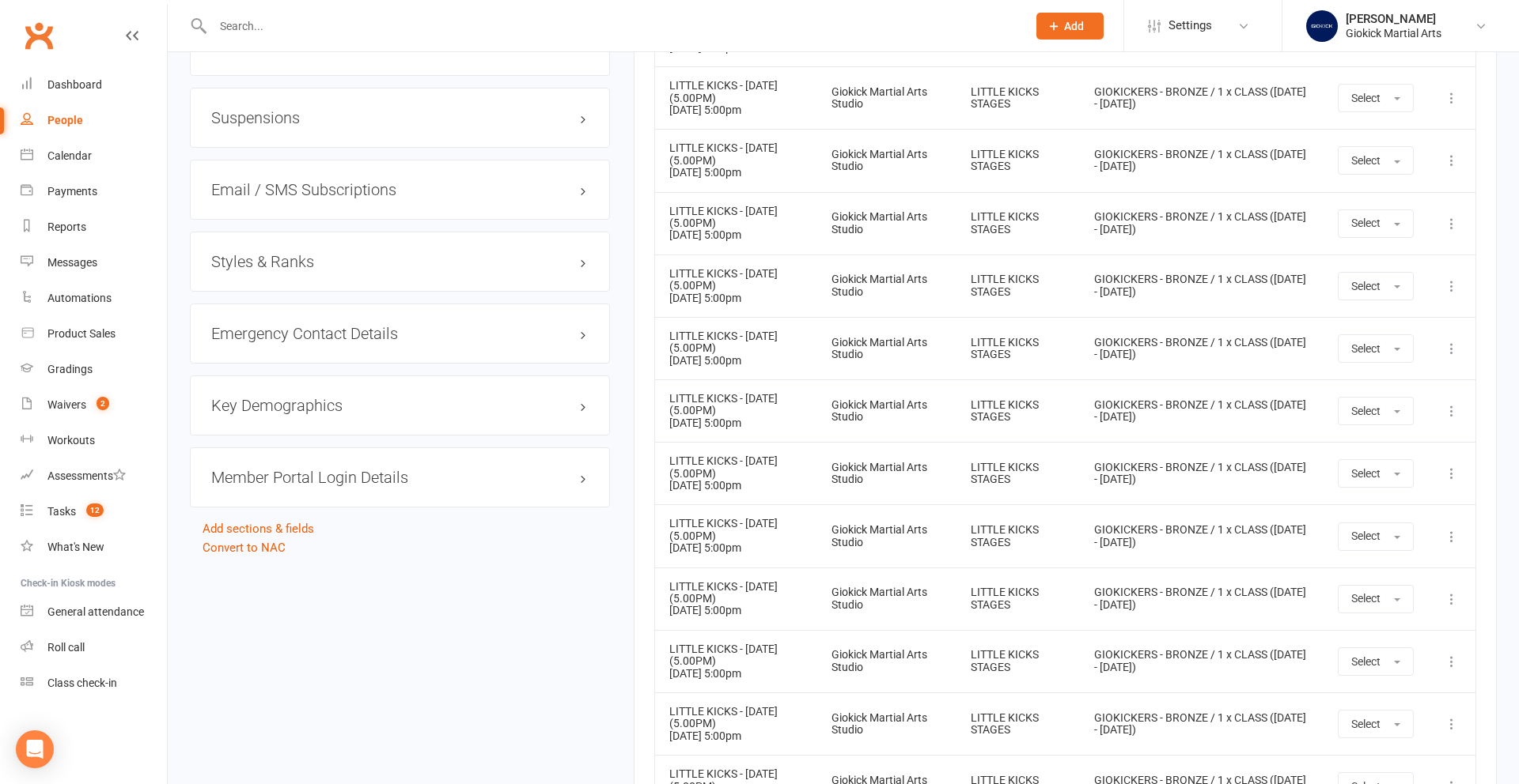
scroll to position [1520, 0]
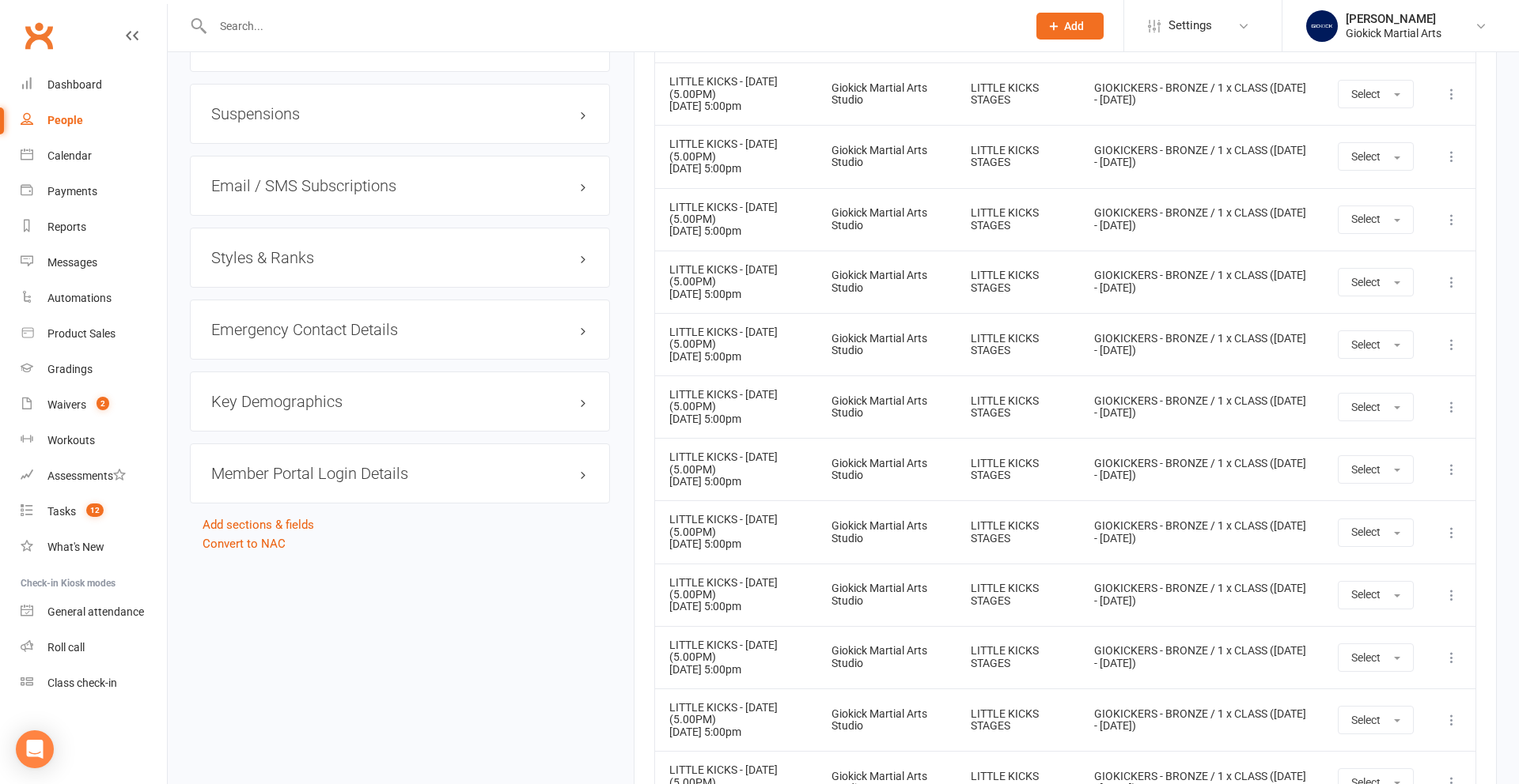
click at [274, 249] on h3 "Styles & Ranks" at bounding box center [400, 257] width 377 height 17
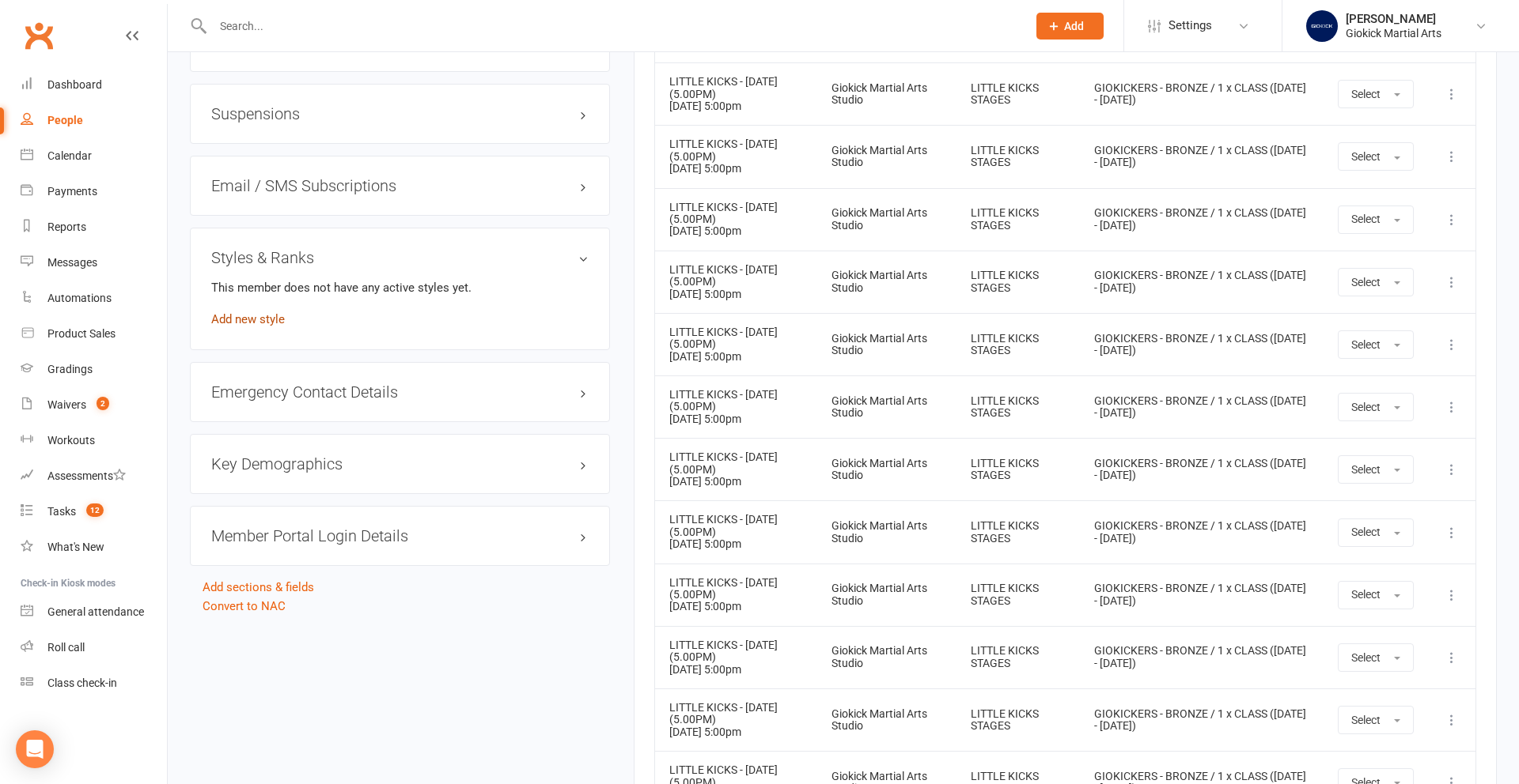
click at [269, 312] on link "Add new style" at bounding box center [248, 319] width 74 height 14
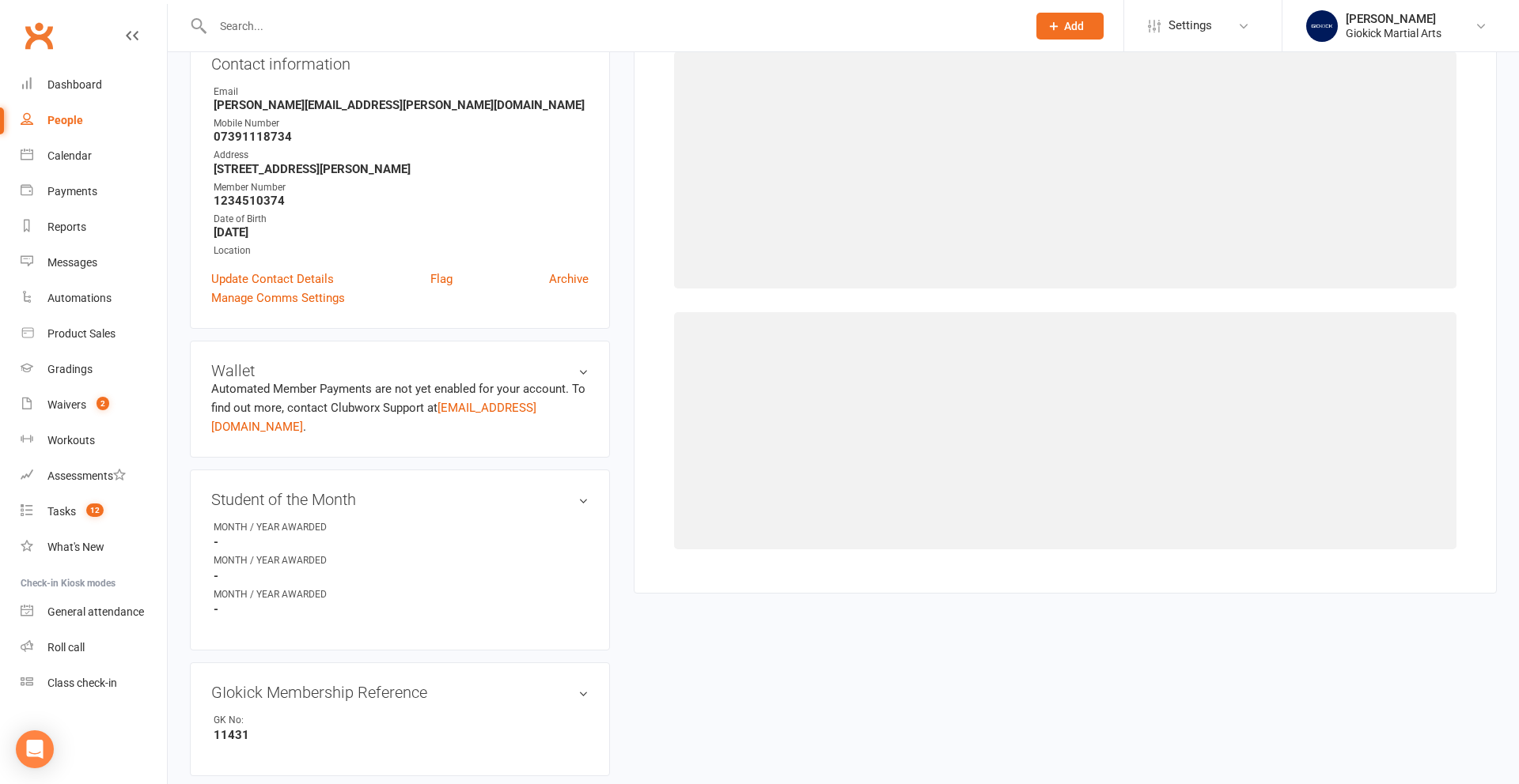
scroll to position [135, 0]
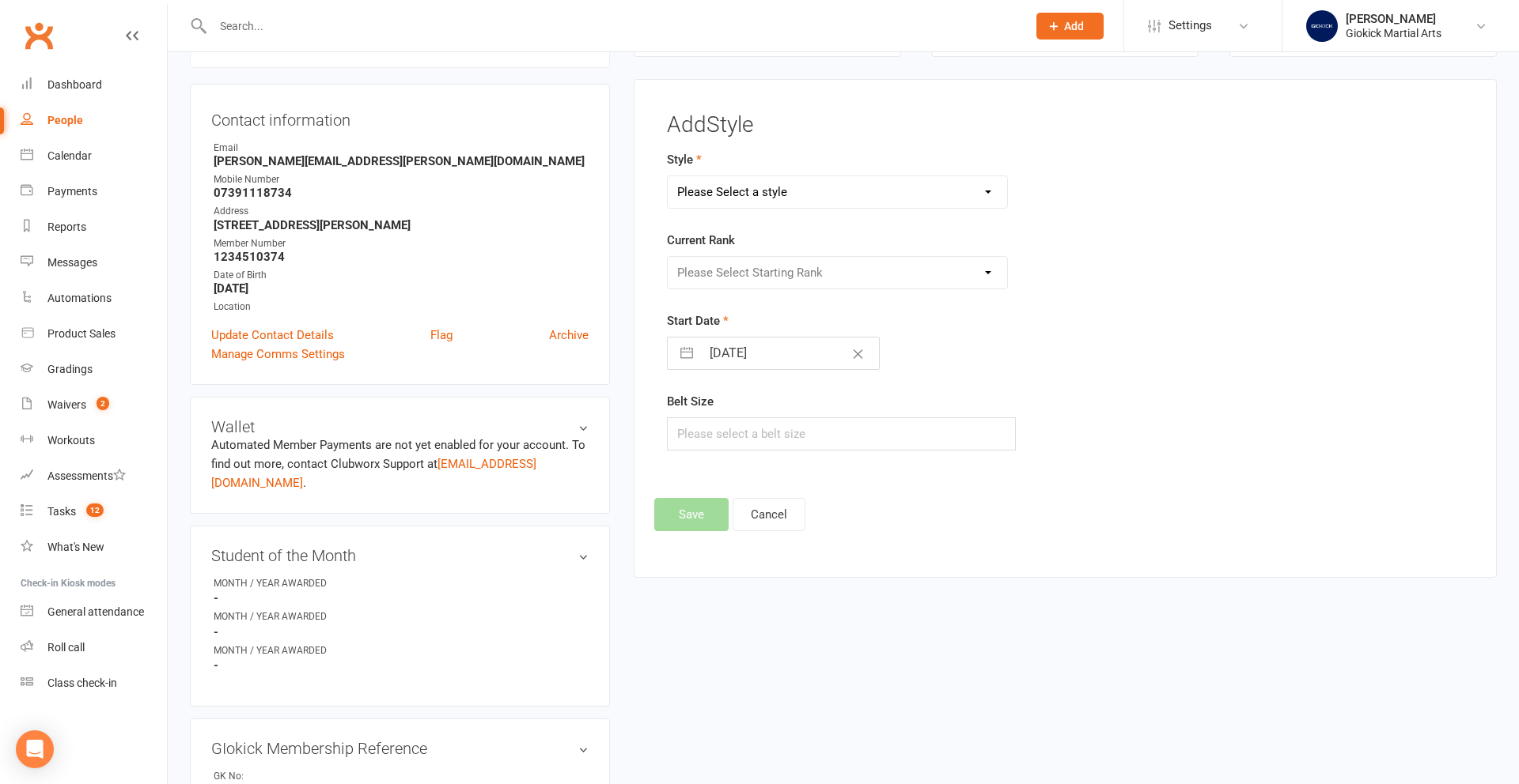
click at [758, 192] on select "Please Select a style KICKBOXING CURRICULUM LITTLE KICKS STAGES" at bounding box center [838, 192] width 339 height 32
select select "982"
click at [735, 278] on select "Please Select Starting Rank STAGE 1 STAGE 2 STAGE 3 STAGE 4 STAGE 5 STAGE 6 STA…" at bounding box center [838, 272] width 339 height 32
click at [722, 355] on input "14 Aug 2025" at bounding box center [789, 353] width 178 height 32
select select "6"
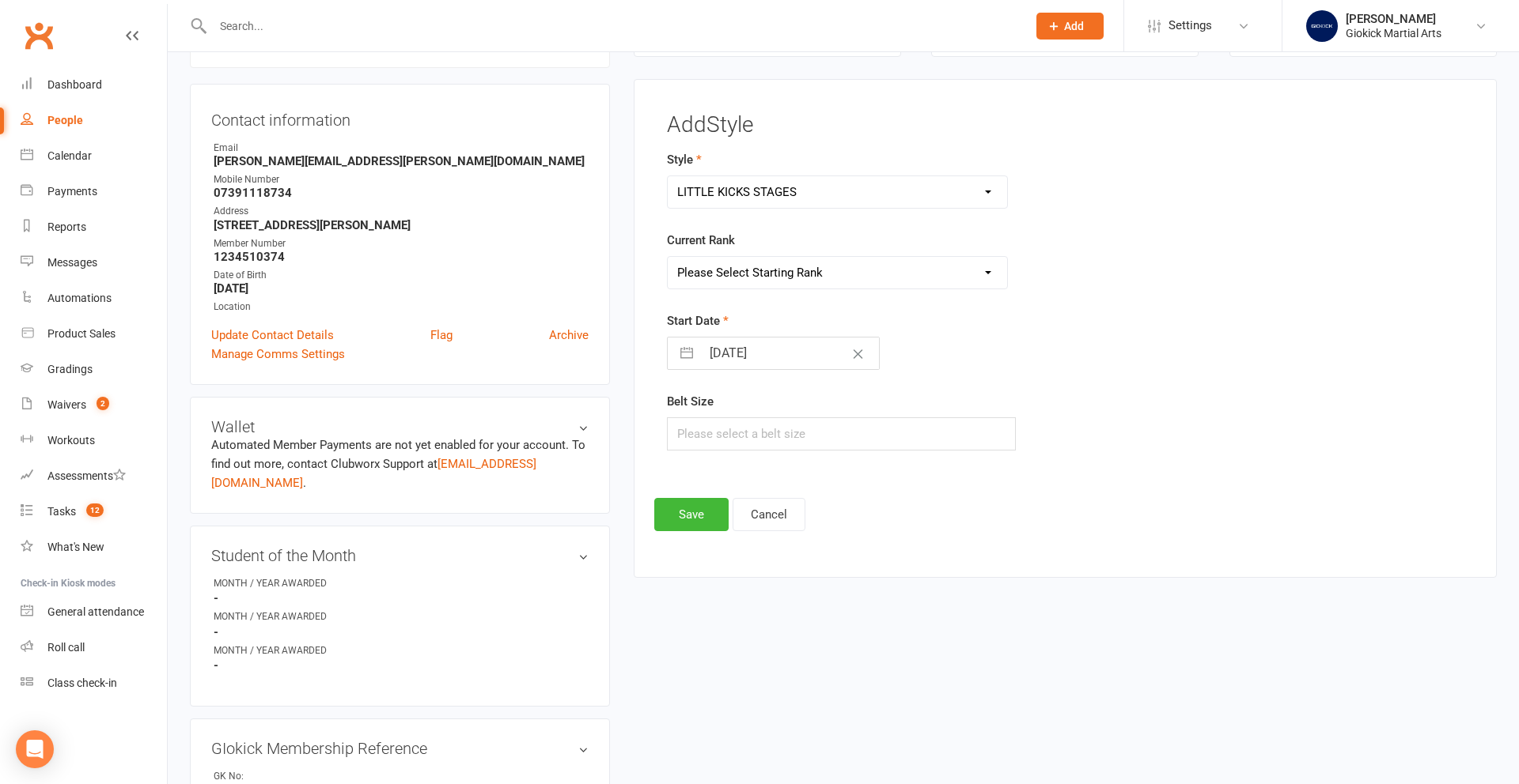
select select "2025"
select select "7"
select select "2025"
select select "8"
select select "2025"
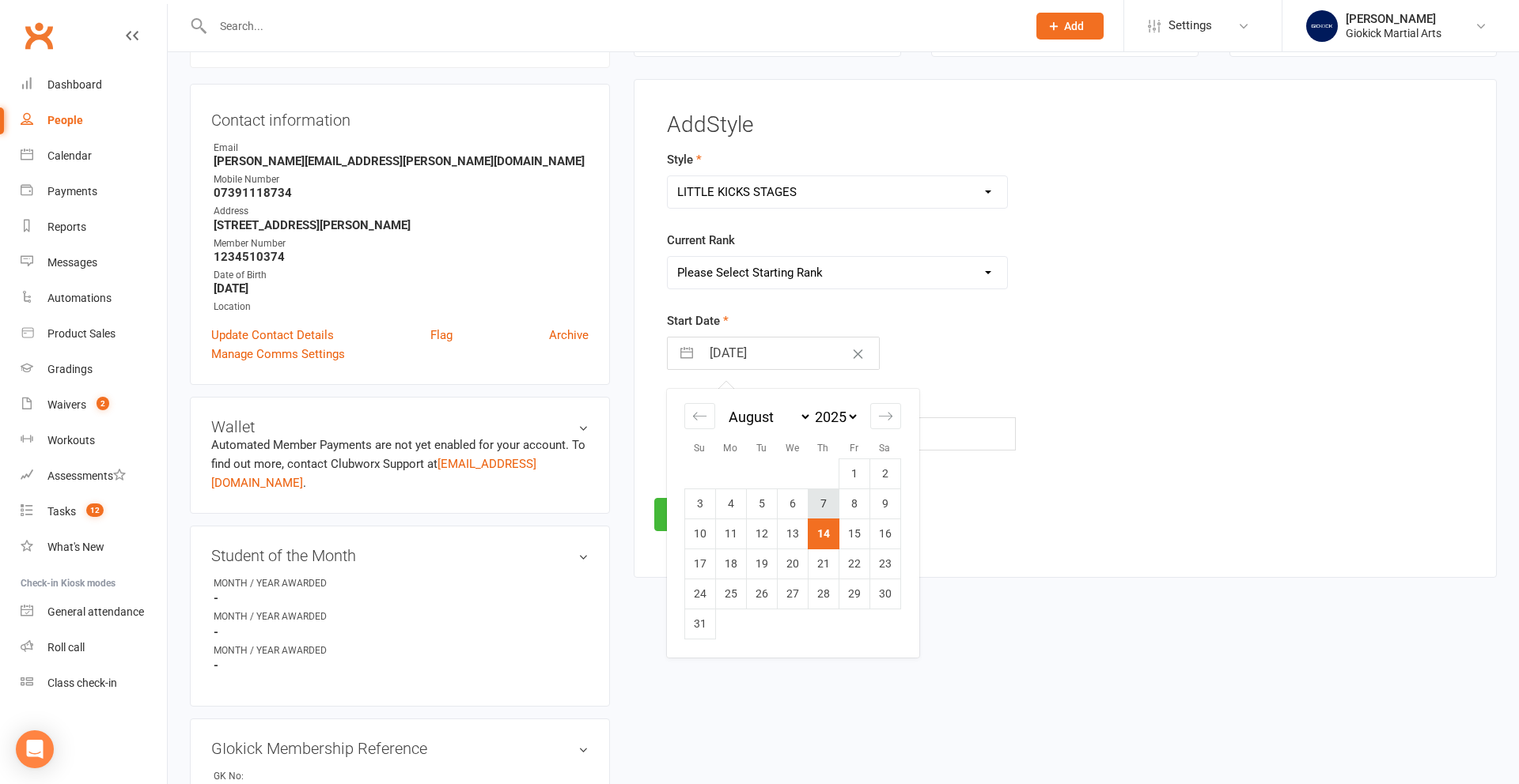
click at [830, 512] on td "7" at bounding box center [822, 504] width 31 height 30
type input "[DATE]"
click at [713, 427] on input "text" at bounding box center [842, 434] width 349 height 33
type input "240"
click at [696, 518] on button "Save" at bounding box center [692, 515] width 74 height 33
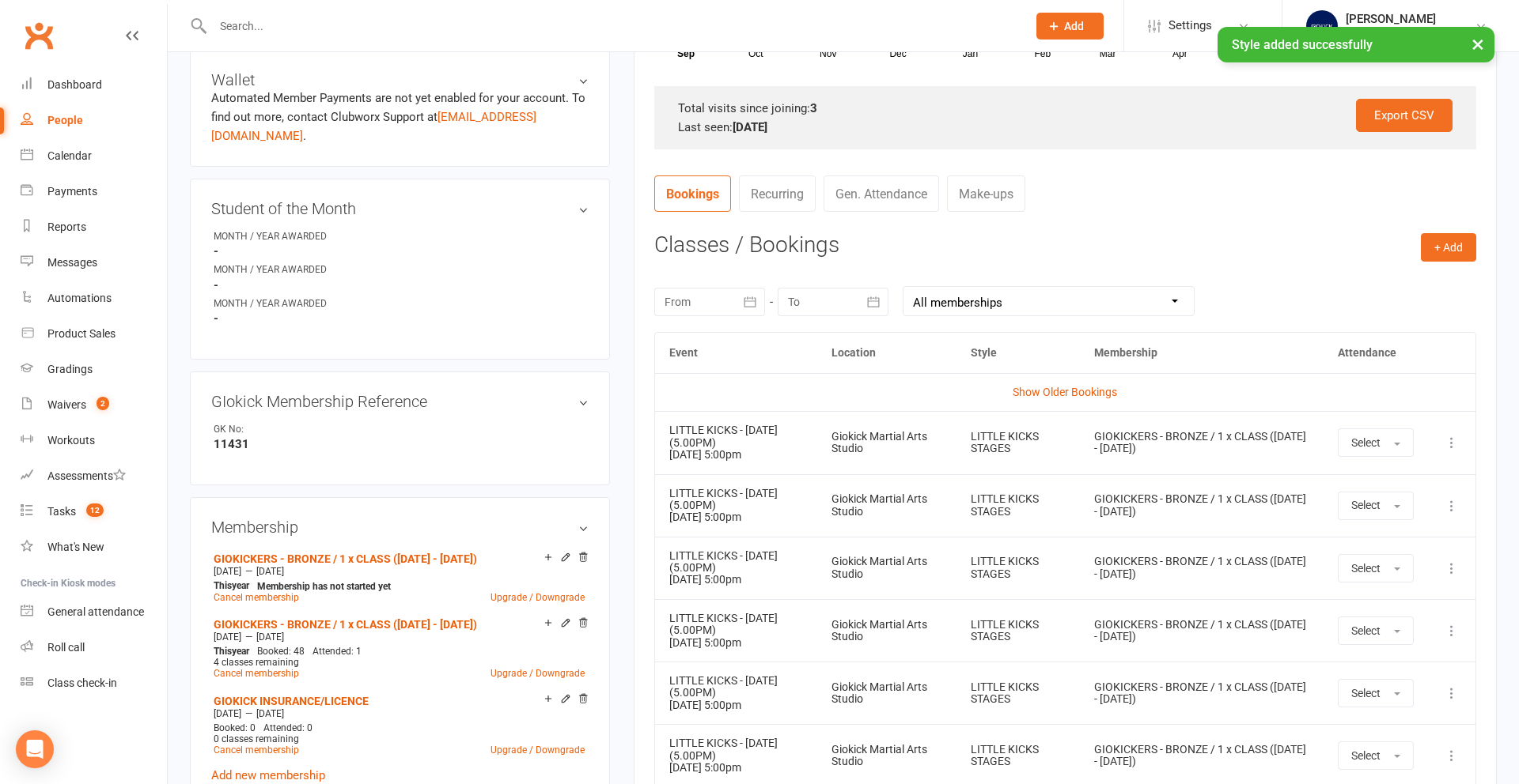
scroll to position [0, 0]
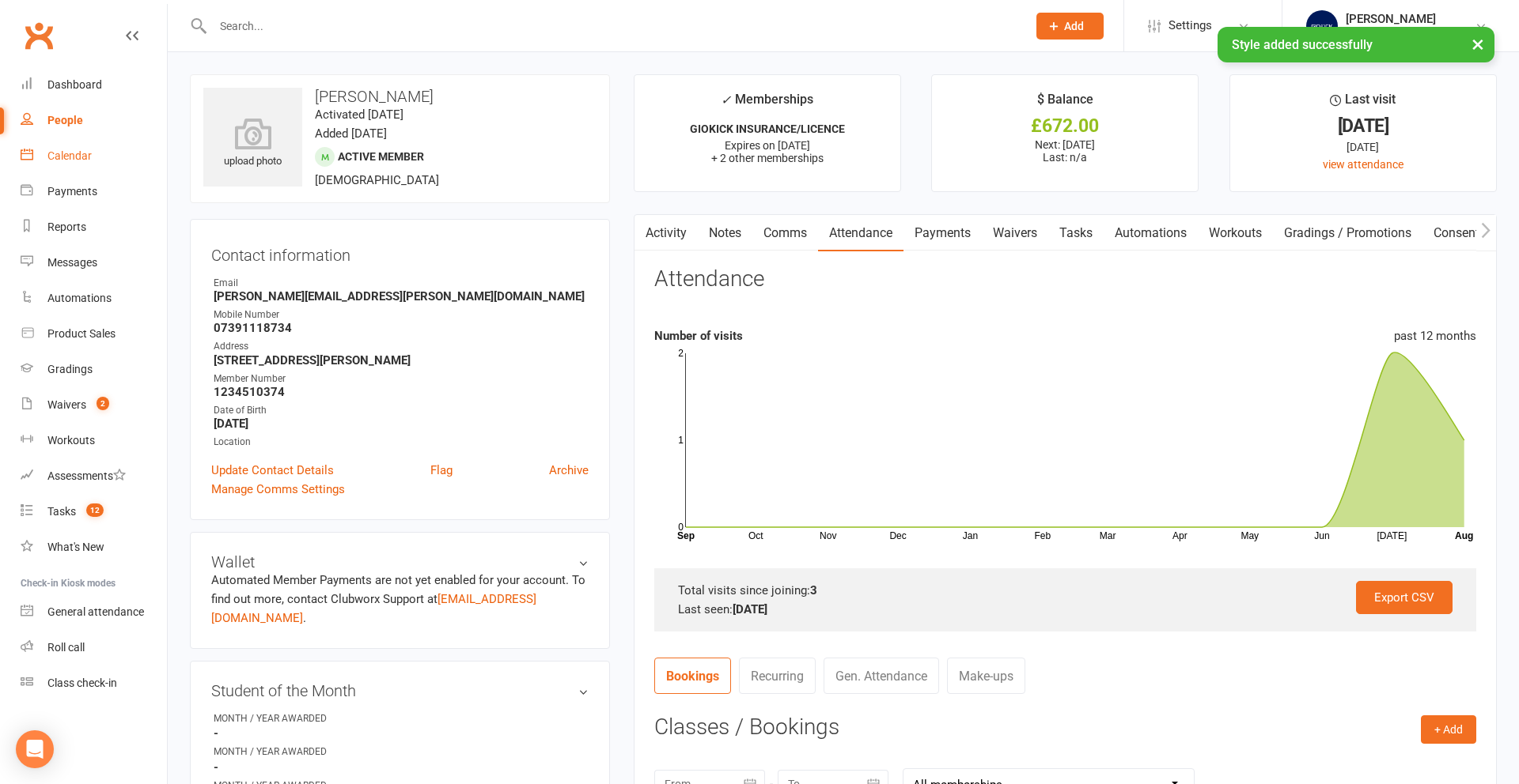
click at [74, 148] on link "Calendar" at bounding box center [94, 156] width 147 height 36
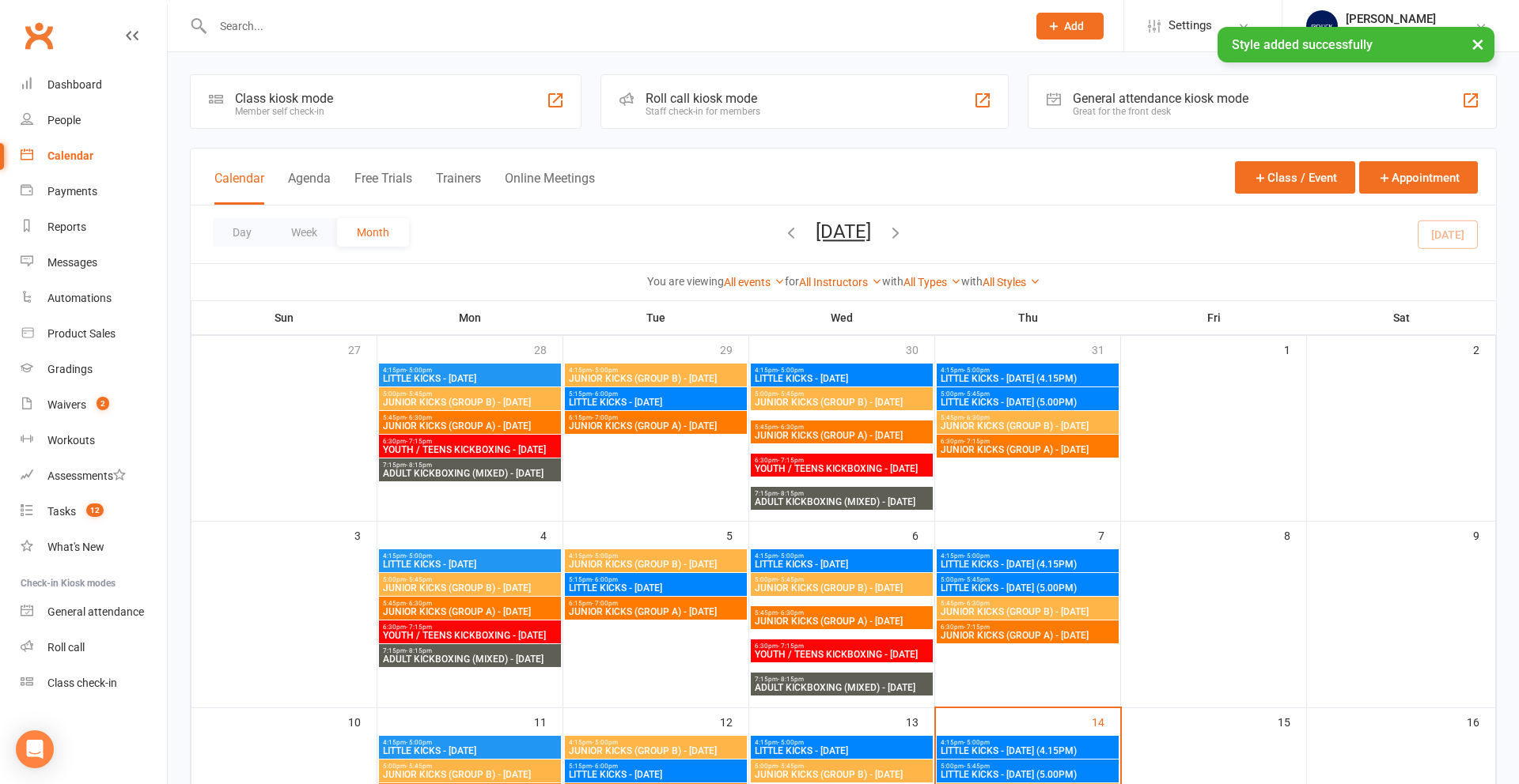
click at [748, 105] on div "Roll call kiosk mode" at bounding box center [703, 98] width 115 height 15
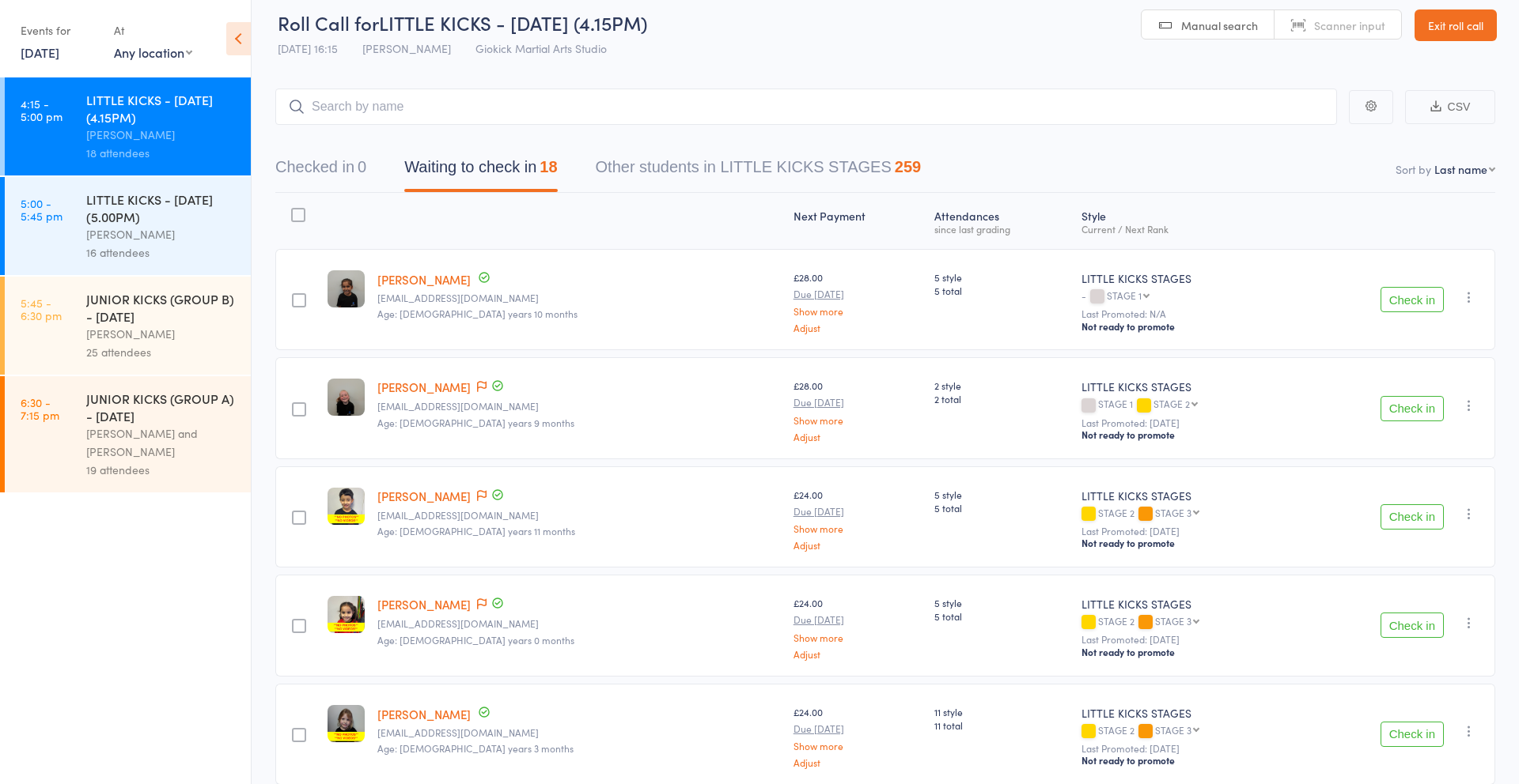
scroll to position [13, 0]
click at [137, 260] on div "16 attendees" at bounding box center [162, 252] width 151 height 18
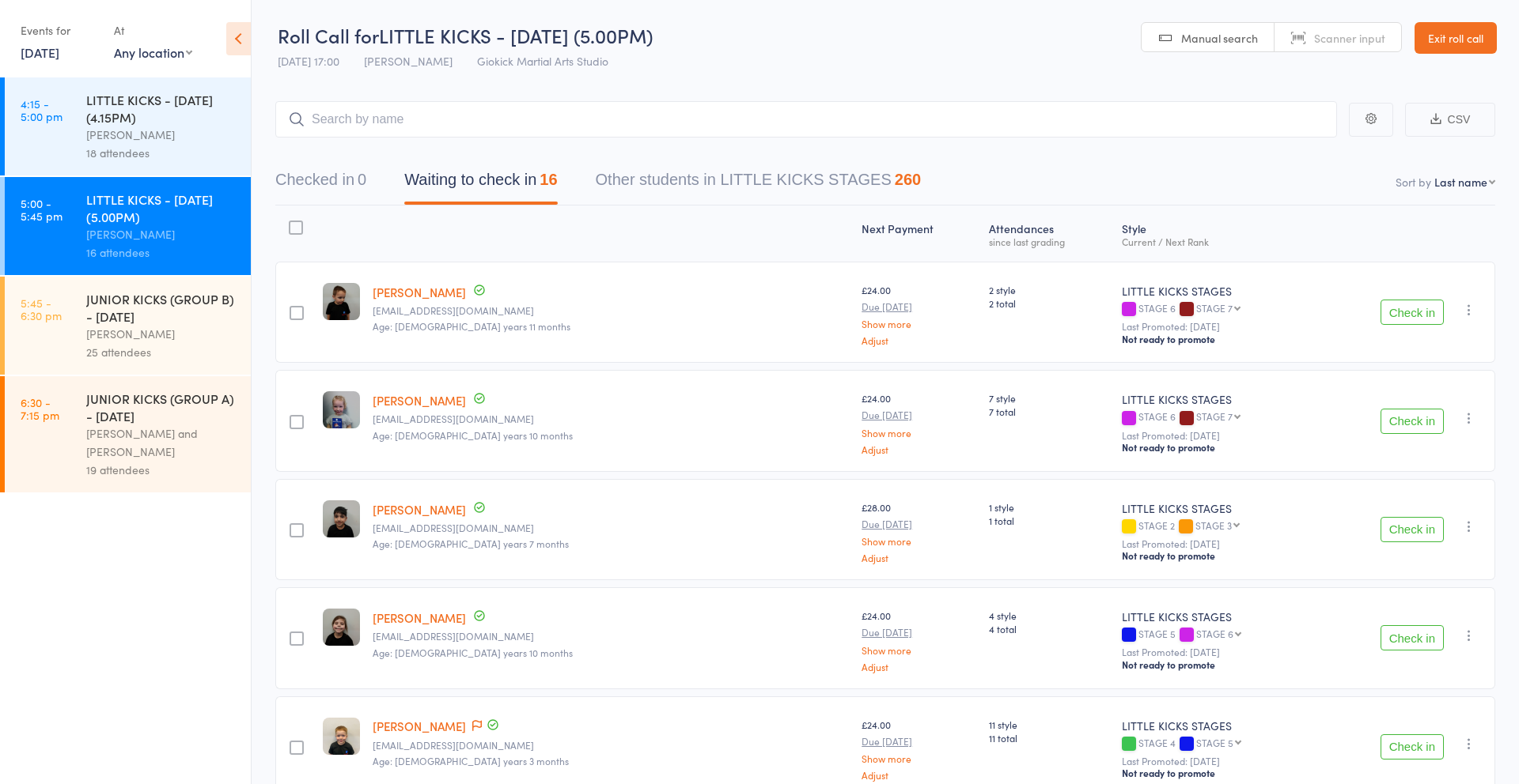
click at [114, 121] on div "LITTLE KICKS - [DATE] (4.15PM)" at bounding box center [162, 108] width 151 height 35
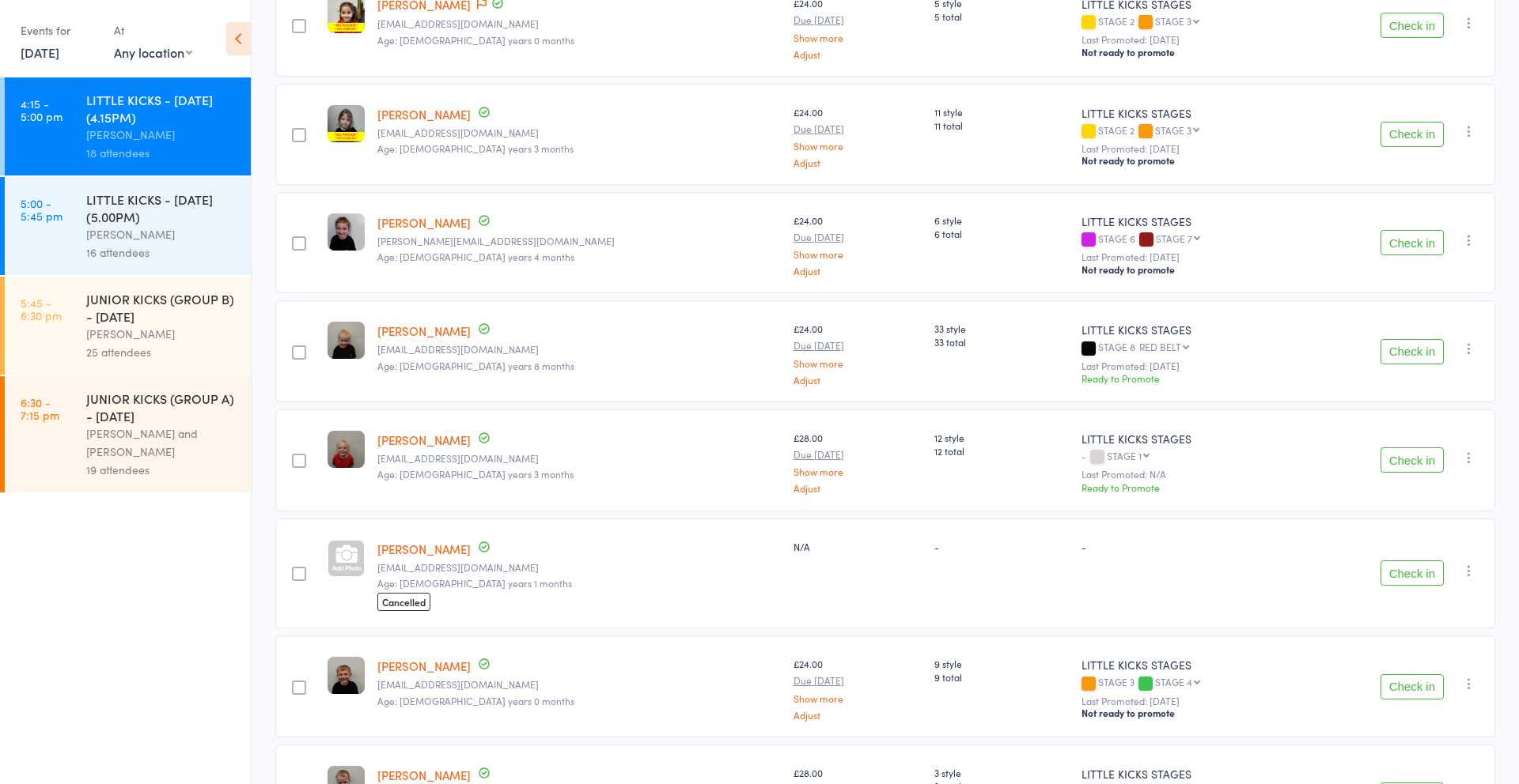
scroll to position [628, 0]
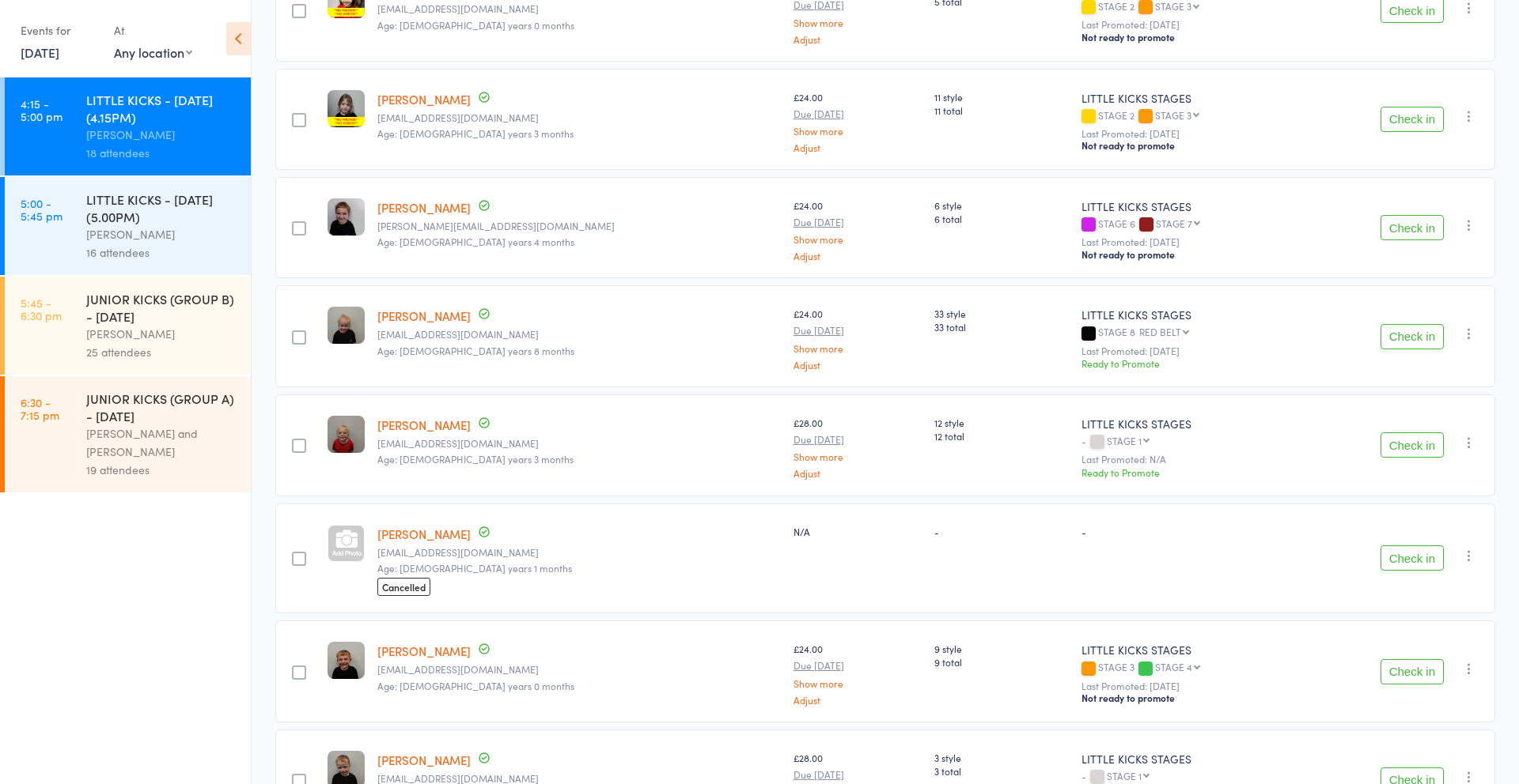
click at [90, 333] on div "[PERSON_NAME]" at bounding box center [162, 333] width 151 height 18
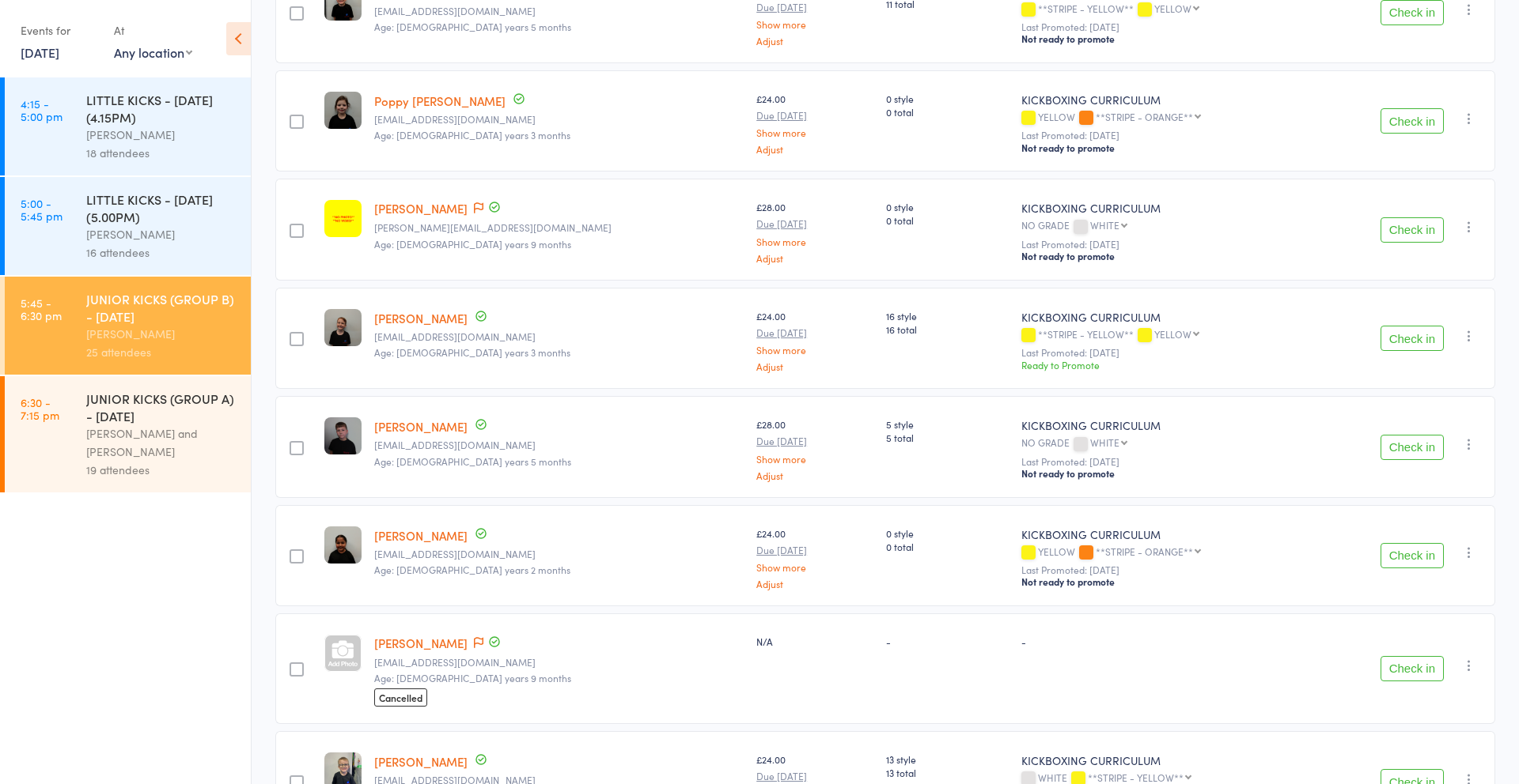
scroll to position [957, 0]
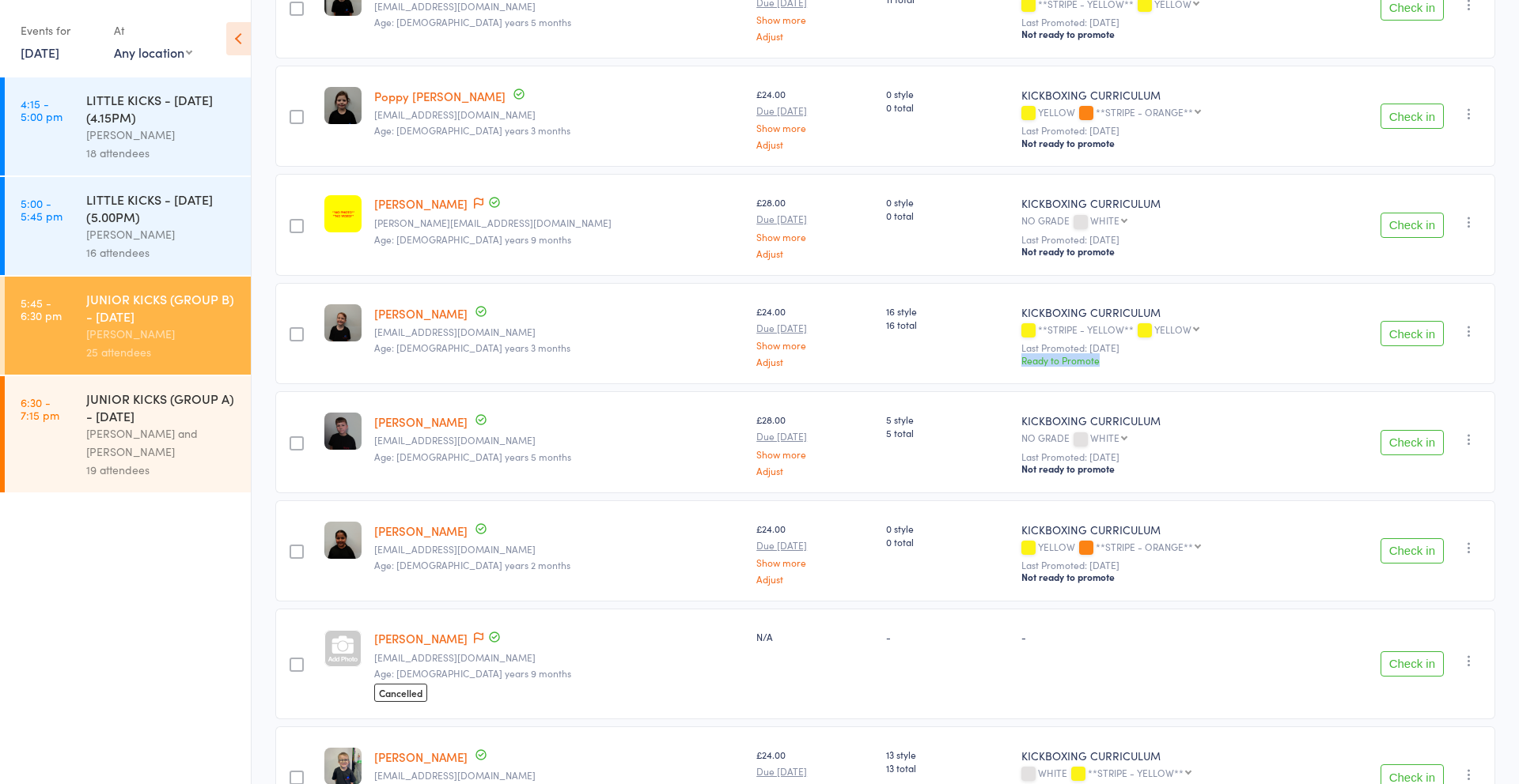
drag, startPoint x: 962, startPoint y: 362, endPoint x: 1071, endPoint y: 371, distance: 109.4
click at [1071, 371] on div "KICKBOXING CURRICULUM **STRIPE - YELLOW** YELLOW YELLOW **STRIPE - ORANGE** ORA…" at bounding box center [1162, 333] width 294 height 102
click at [1021, 363] on div "Ready to Promote" at bounding box center [1162, 360] width 281 height 13
drag, startPoint x: 962, startPoint y: 363, endPoint x: 1059, endPoint y: 363, distance: 97.0
click at [1059, 363] on div "Ready to Promote" at bounding box center [1162, 360] width 281 height 13
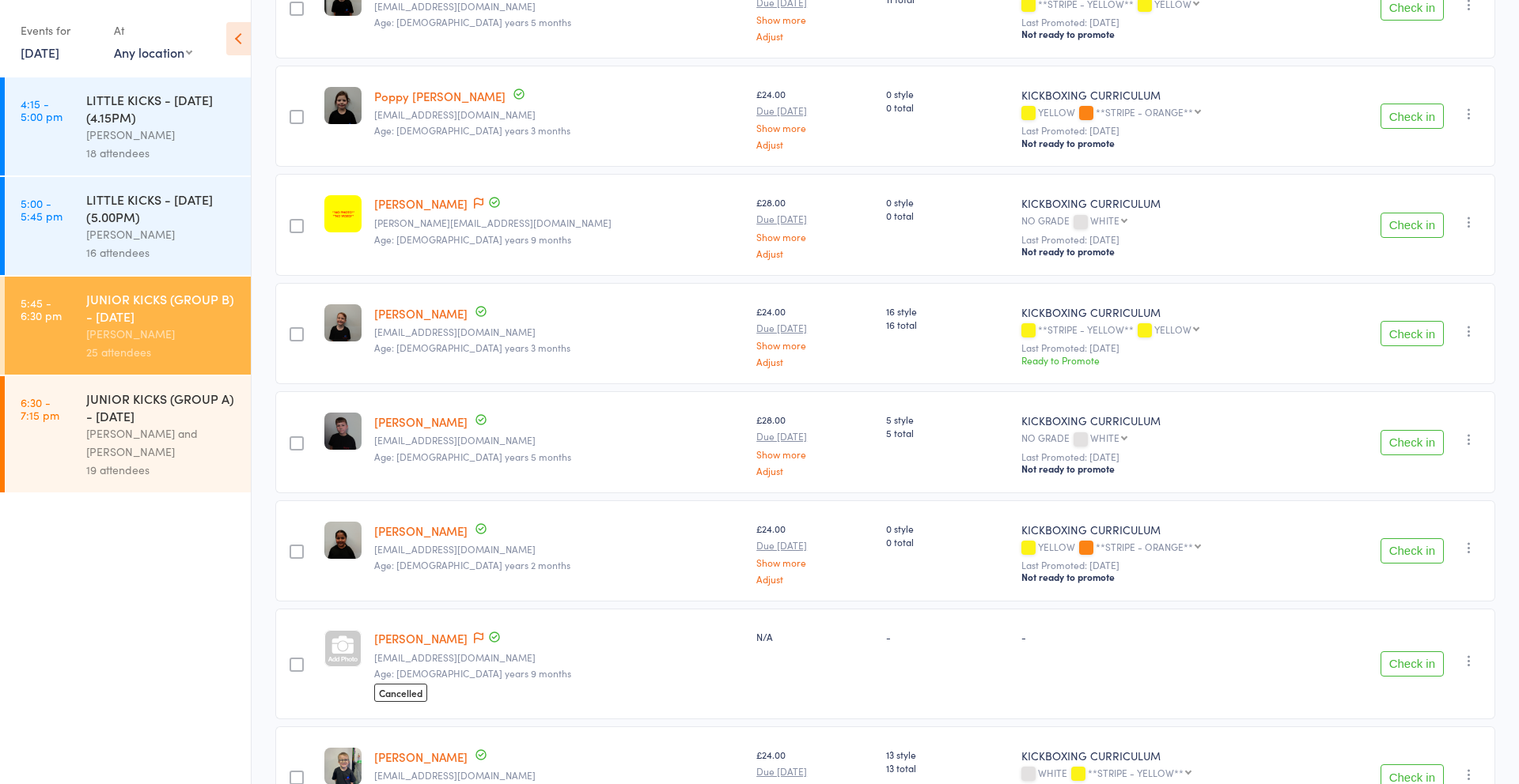
click at [880, 372] on div "16 style 16 total" at bounding box center [947, 333] width 135 height 102
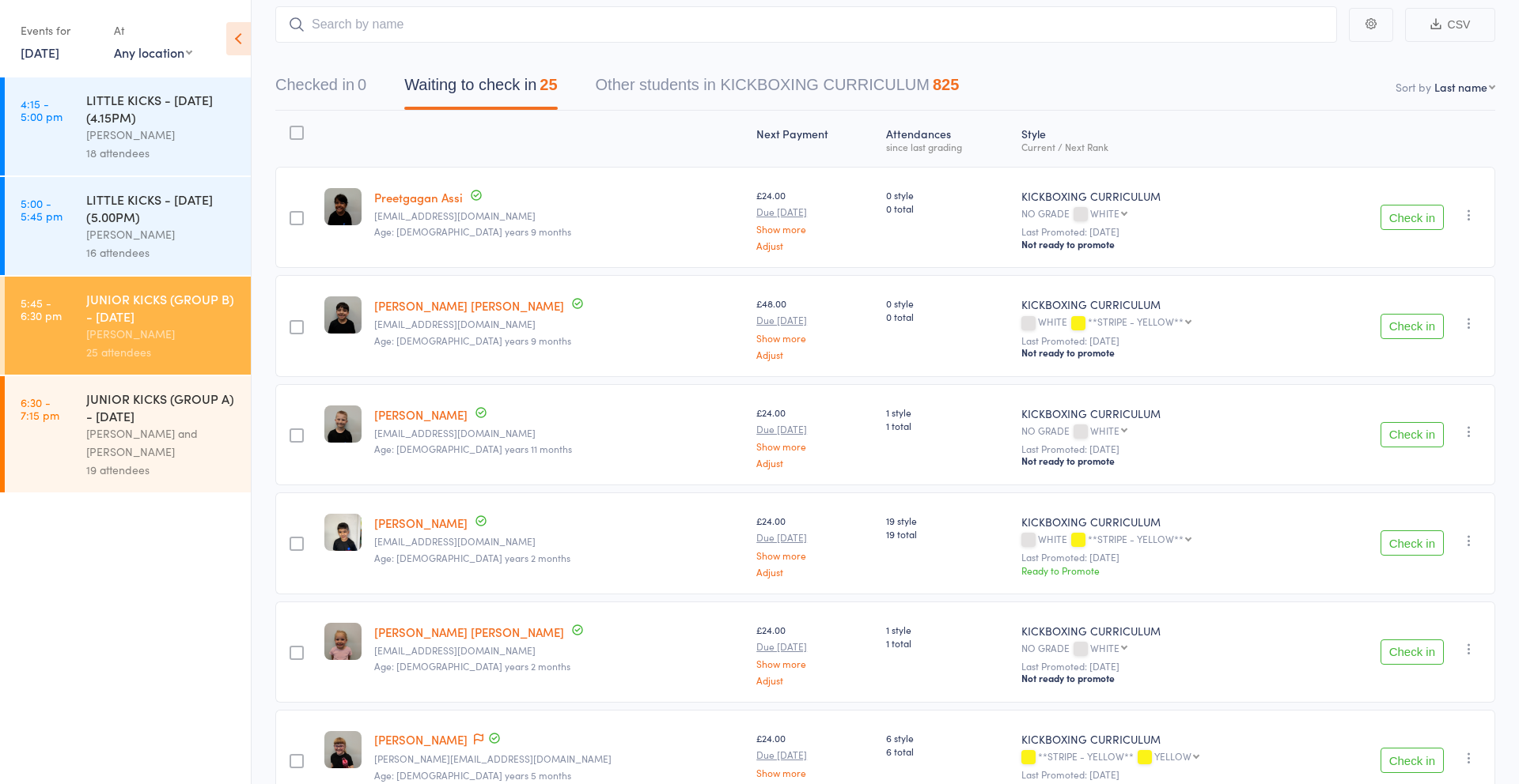
scroll to position [0, 0]
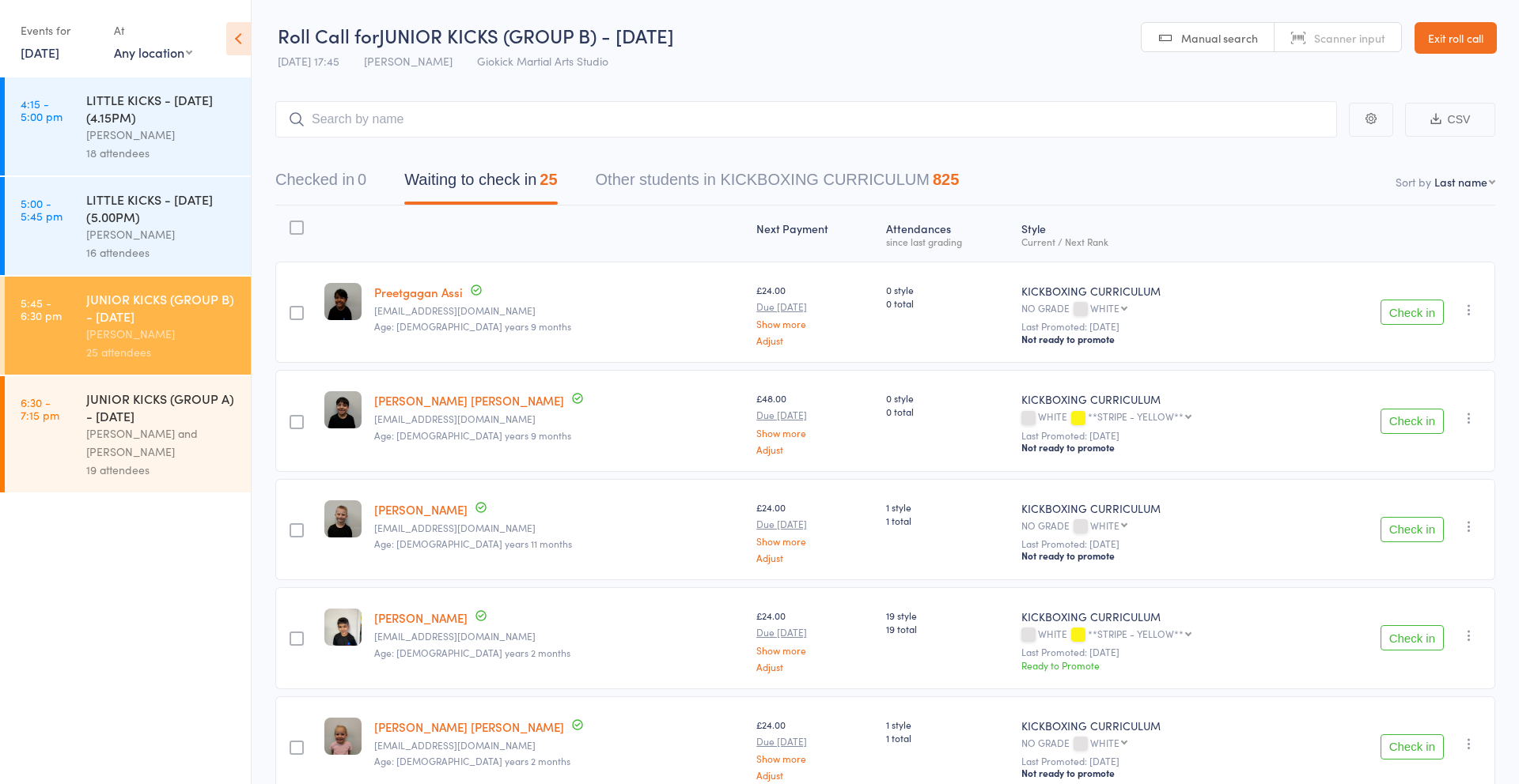
click at [111, 430] on div "Kellie Zuccala and John Zuccala" at bounding box center [162, 443] width 151 height 36
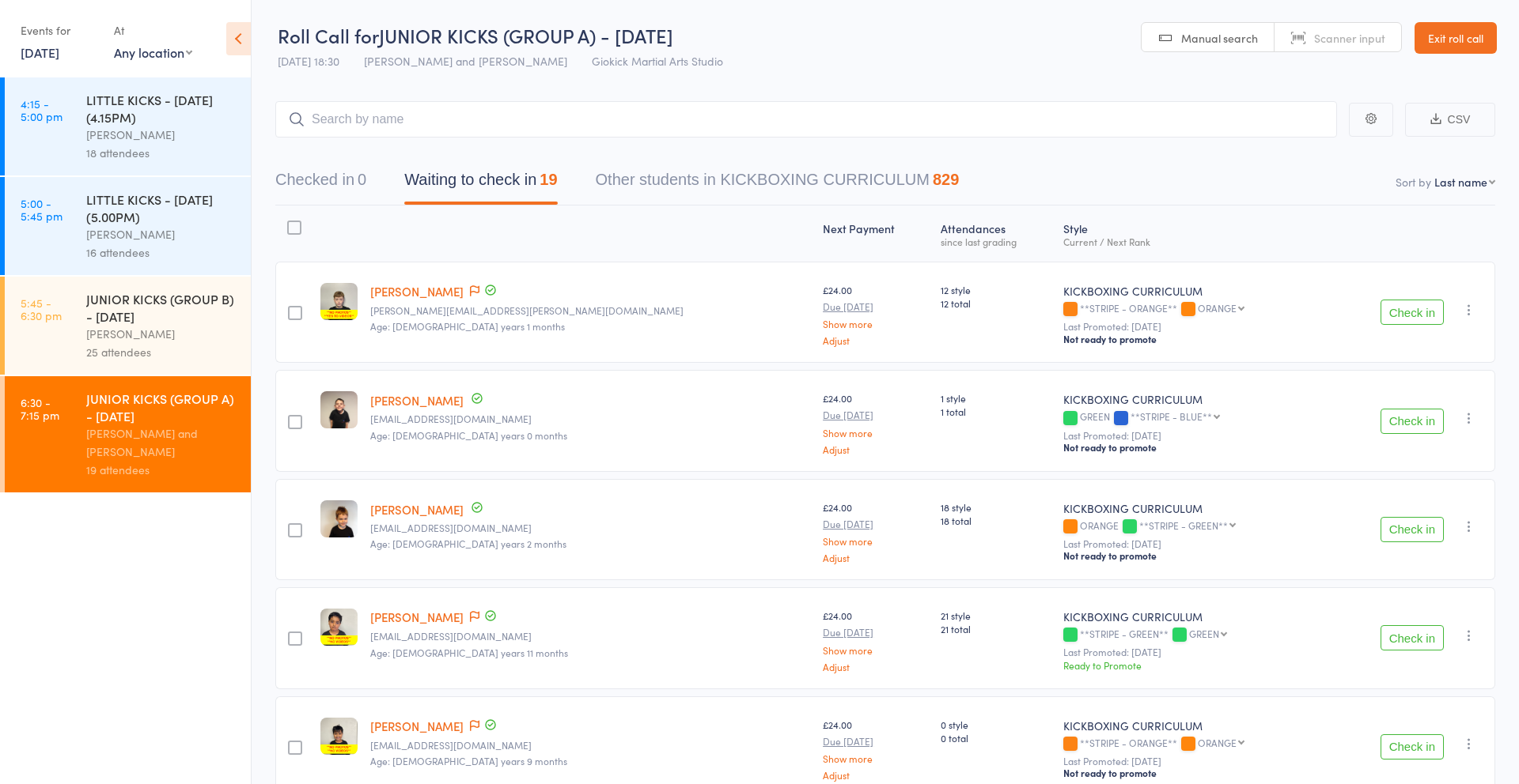
click at [505, 188] on button "Waiting to check in 19" at bounding box center [480, 184] width 153 height 42
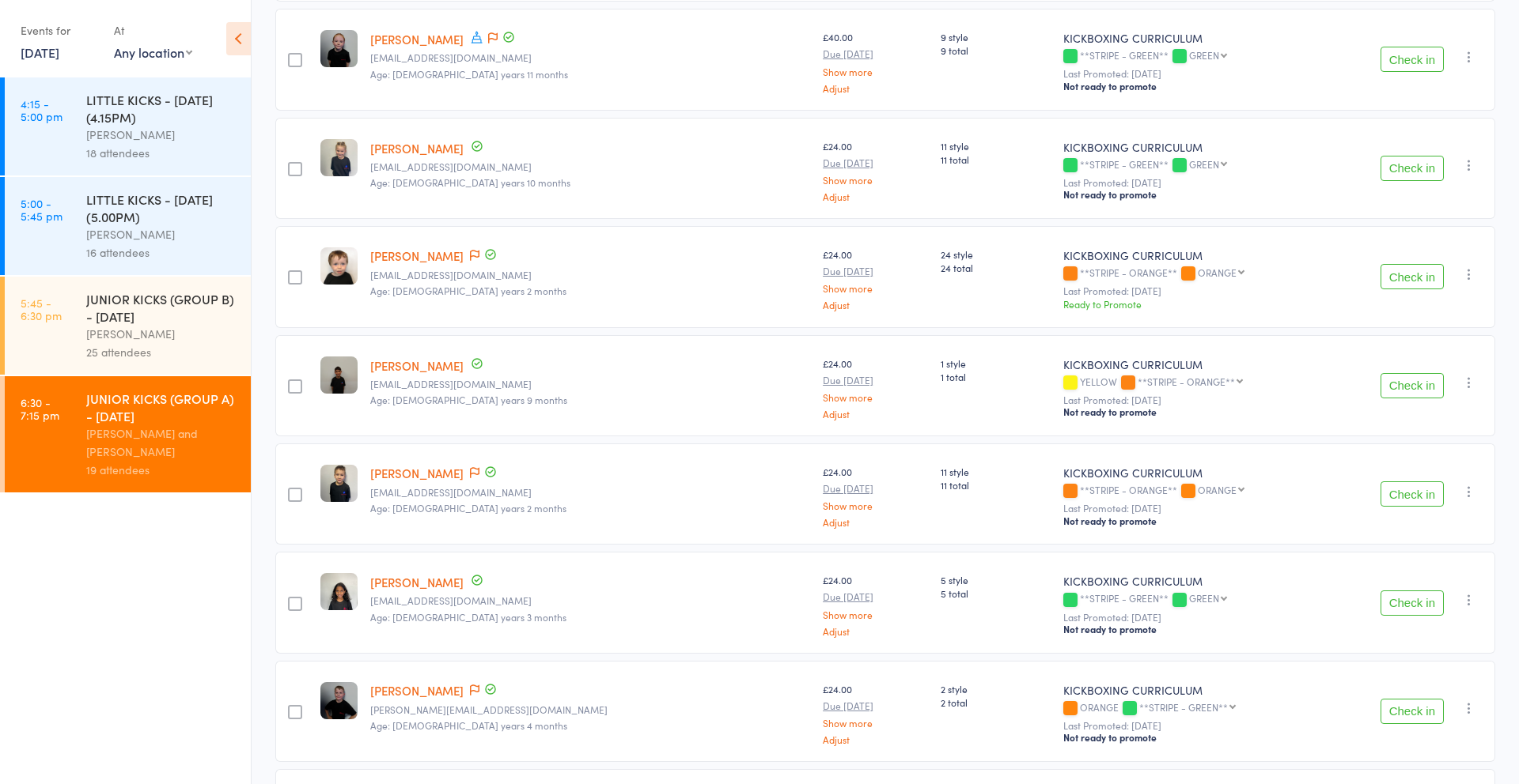
scroll to position [851, 0]
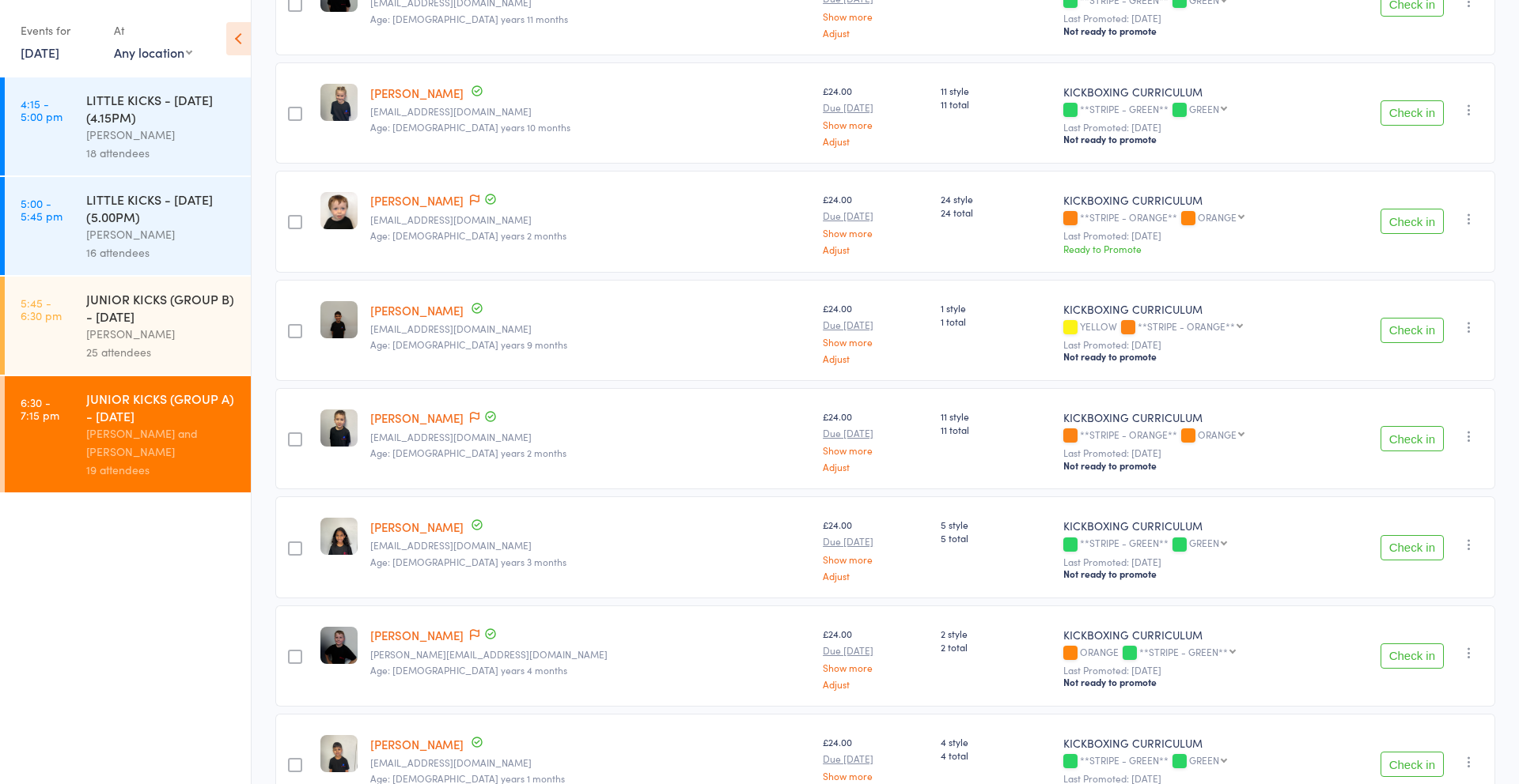
click at [158, 337] on div "[PERSON_NAME]" at bounding box center [162, 333] width 151 height 18
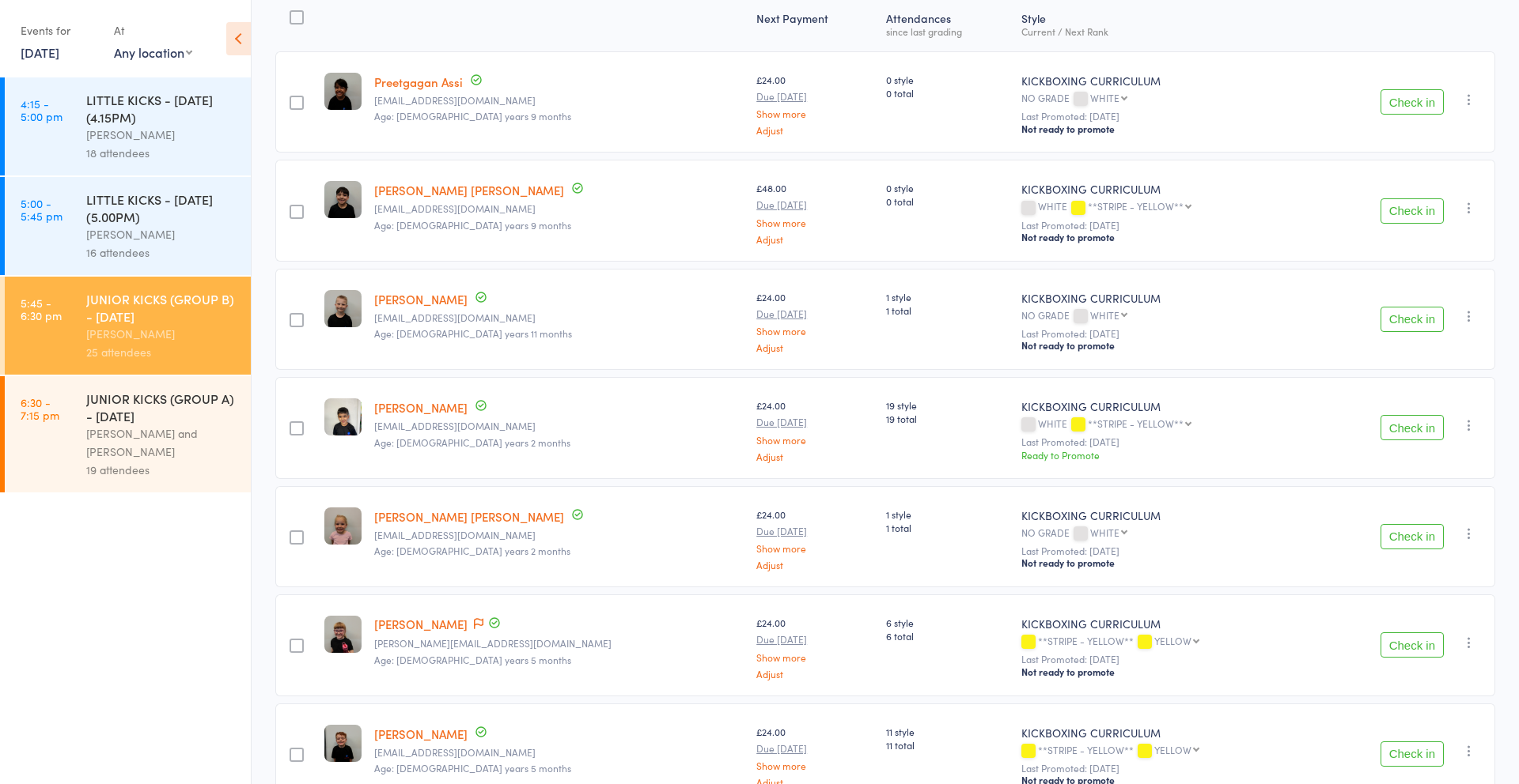
scroll to position [150, 0]
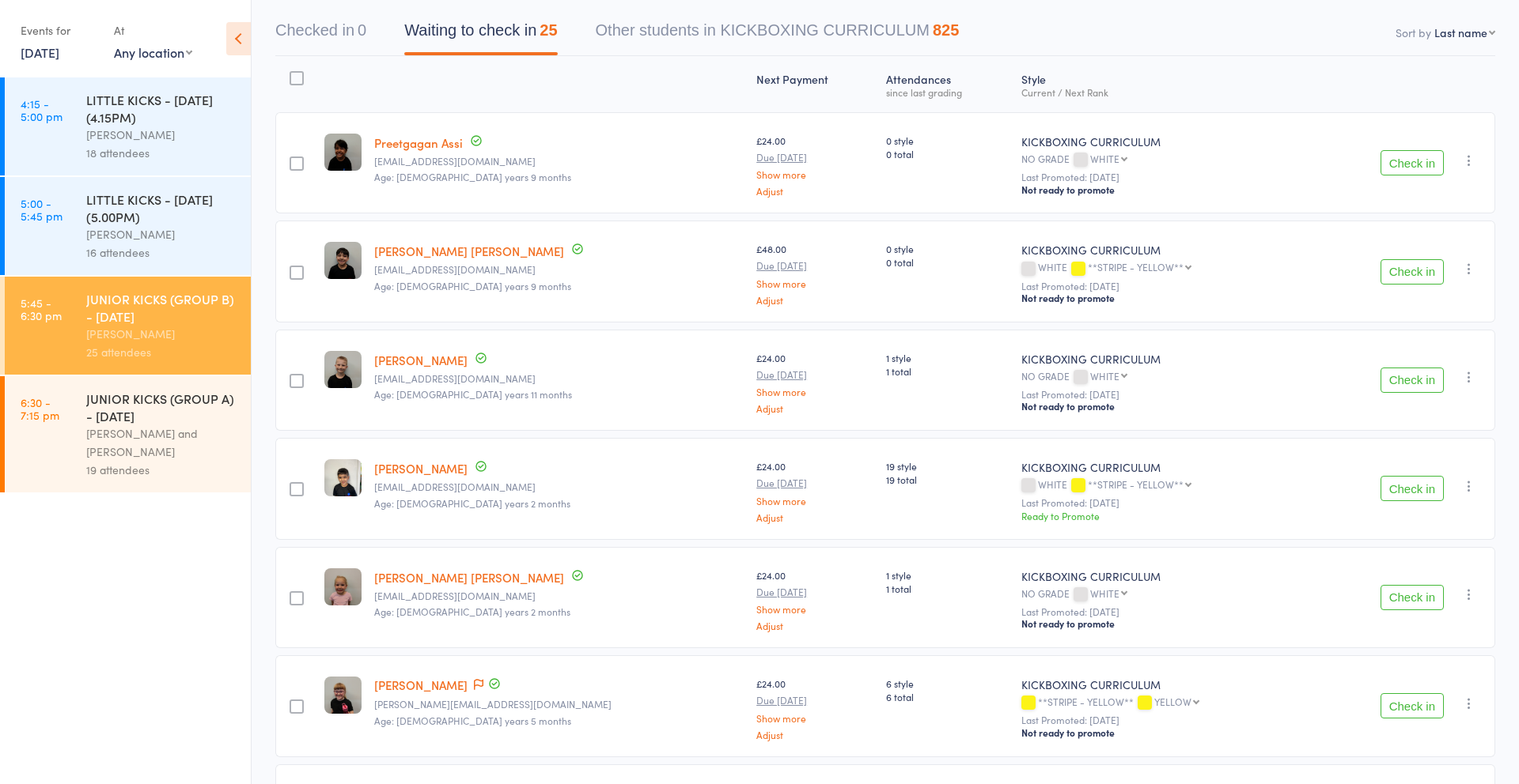
click at [59, 57] on link "14 Aug, 2025" at bounding box center [40, 52] width 39 height 17
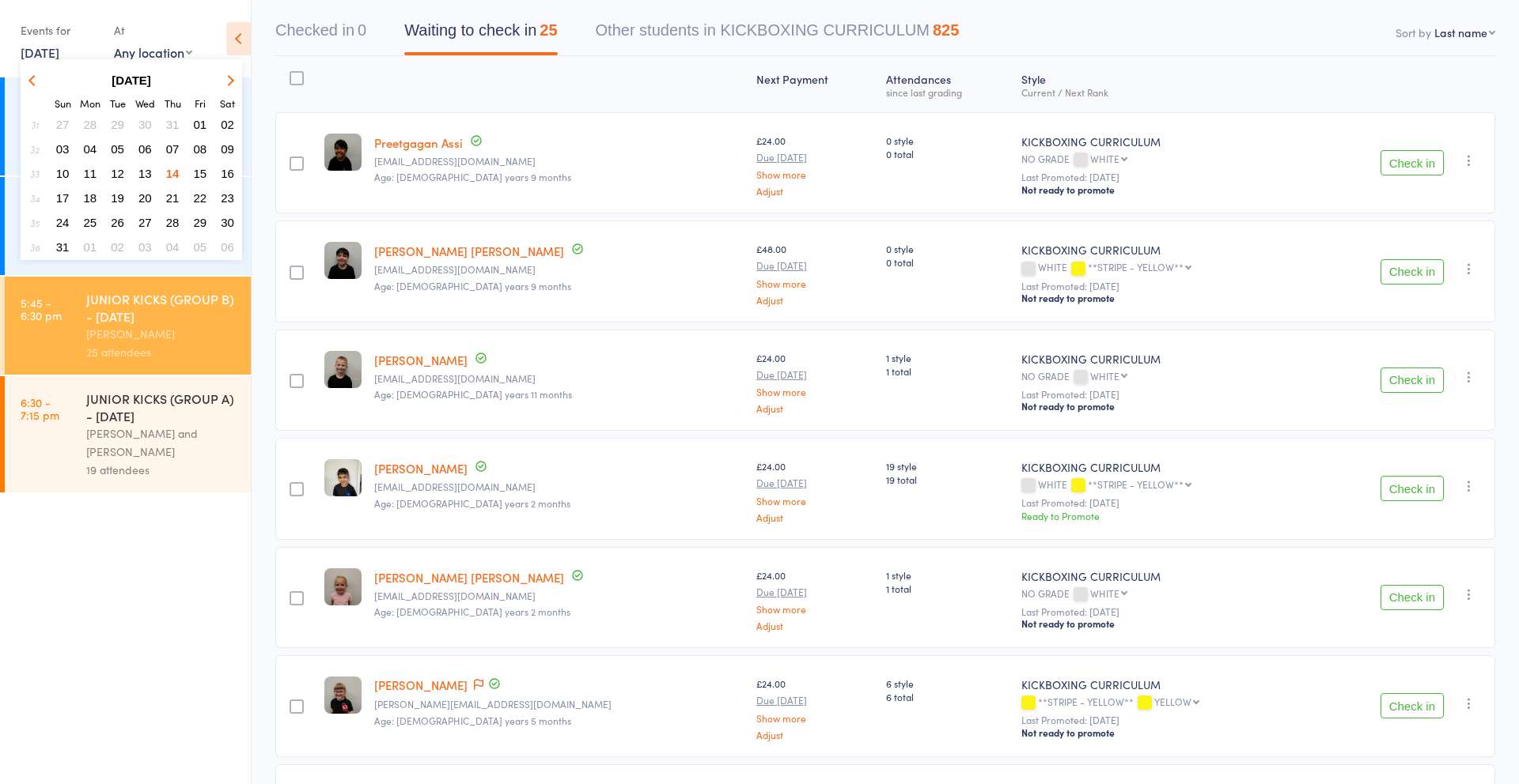
click at [28, 82] on button "button" at bounding box center [35, 80] width 24 height 21
click at [173, 120] on span "03" at bounding box center [173, 124] width 13 height 13
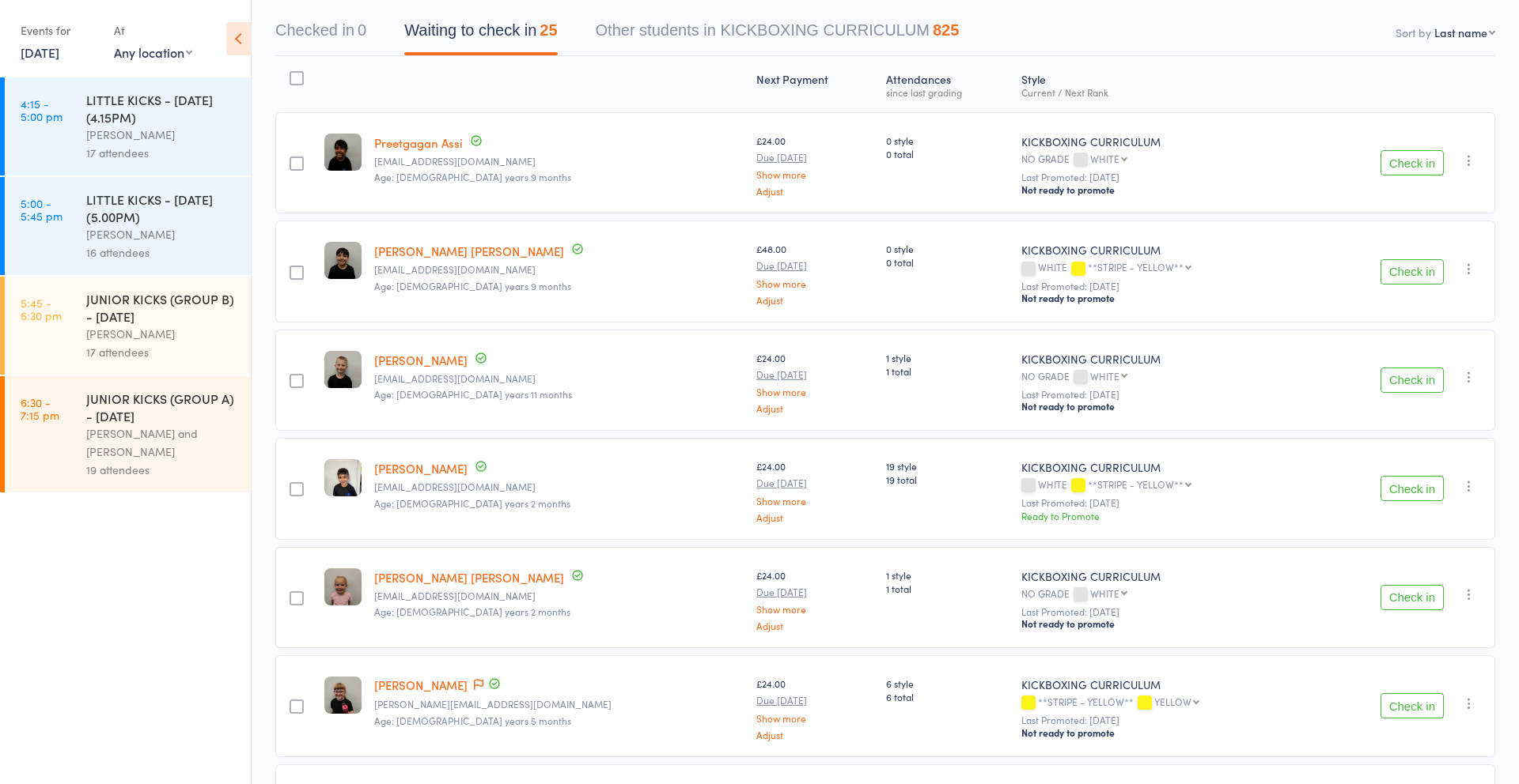
click at [135, 327] on div "[PERSON_NAME]" at bounding box center [162, 333] width 151 height 18
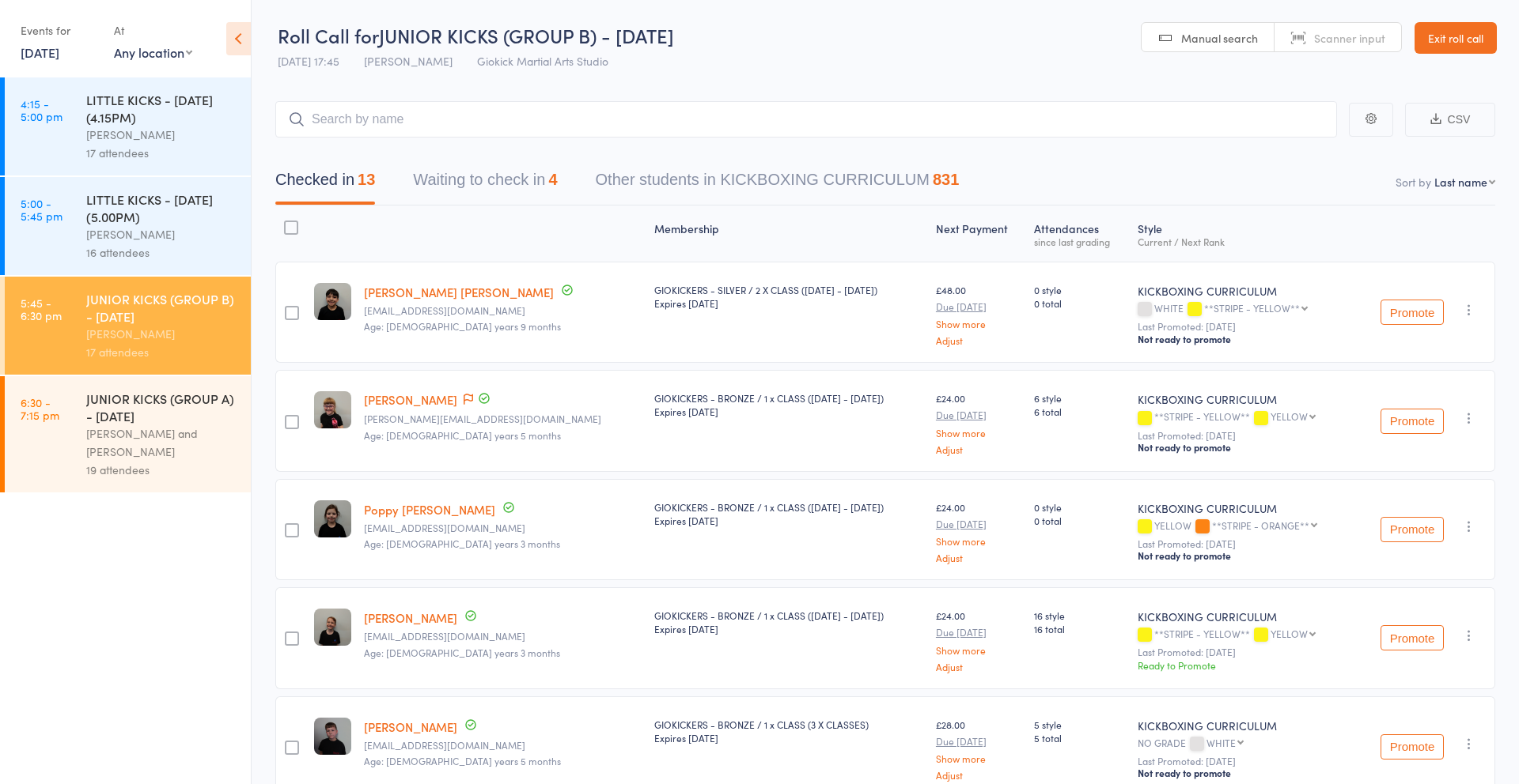
click at [496, 186] on button "Waiting to check in 4" at bounding box center [485, 184] width 144 height 42
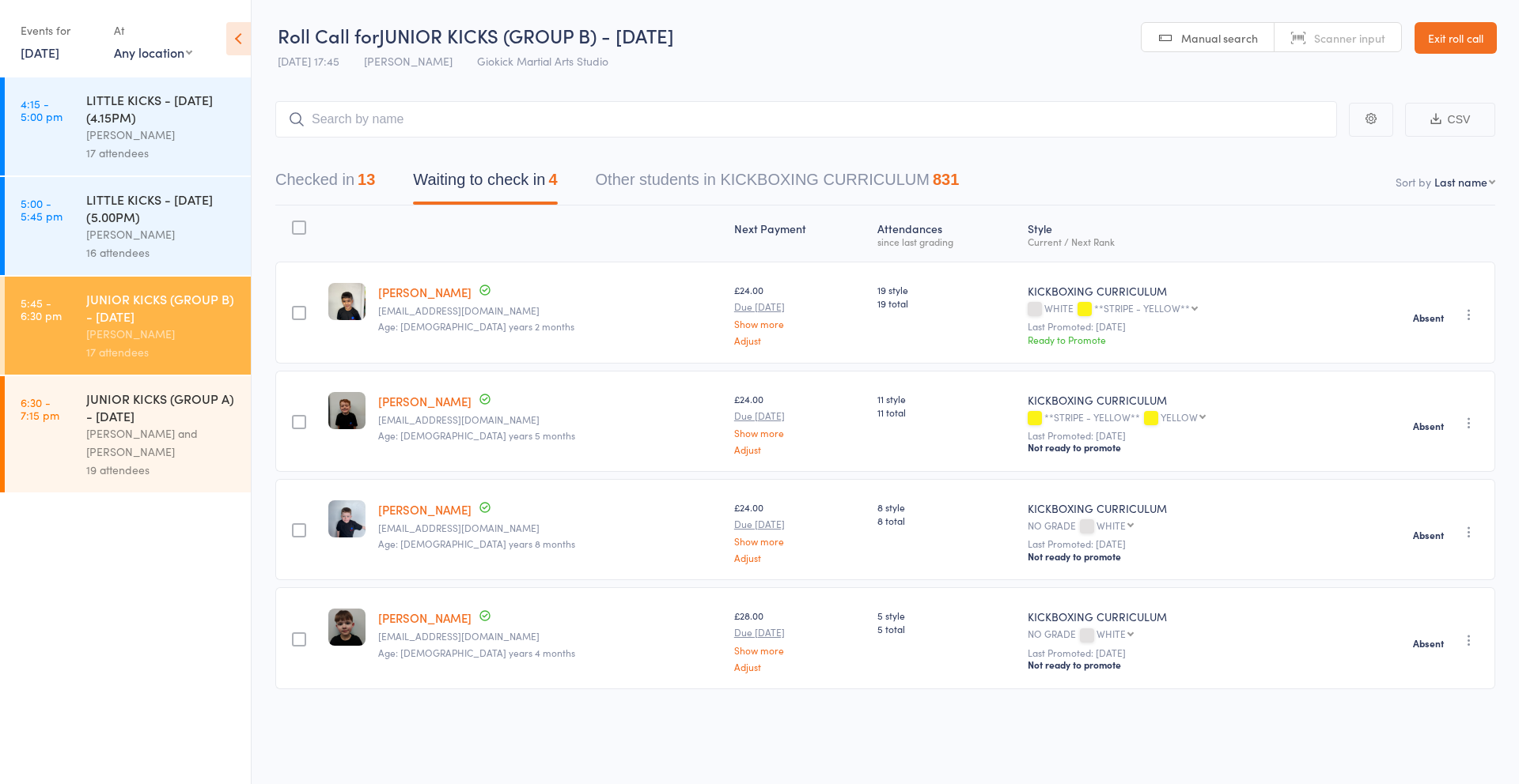
click at [324, 181] on button "Checked in 13" at bounding box center [325, 184] width 100 height 42
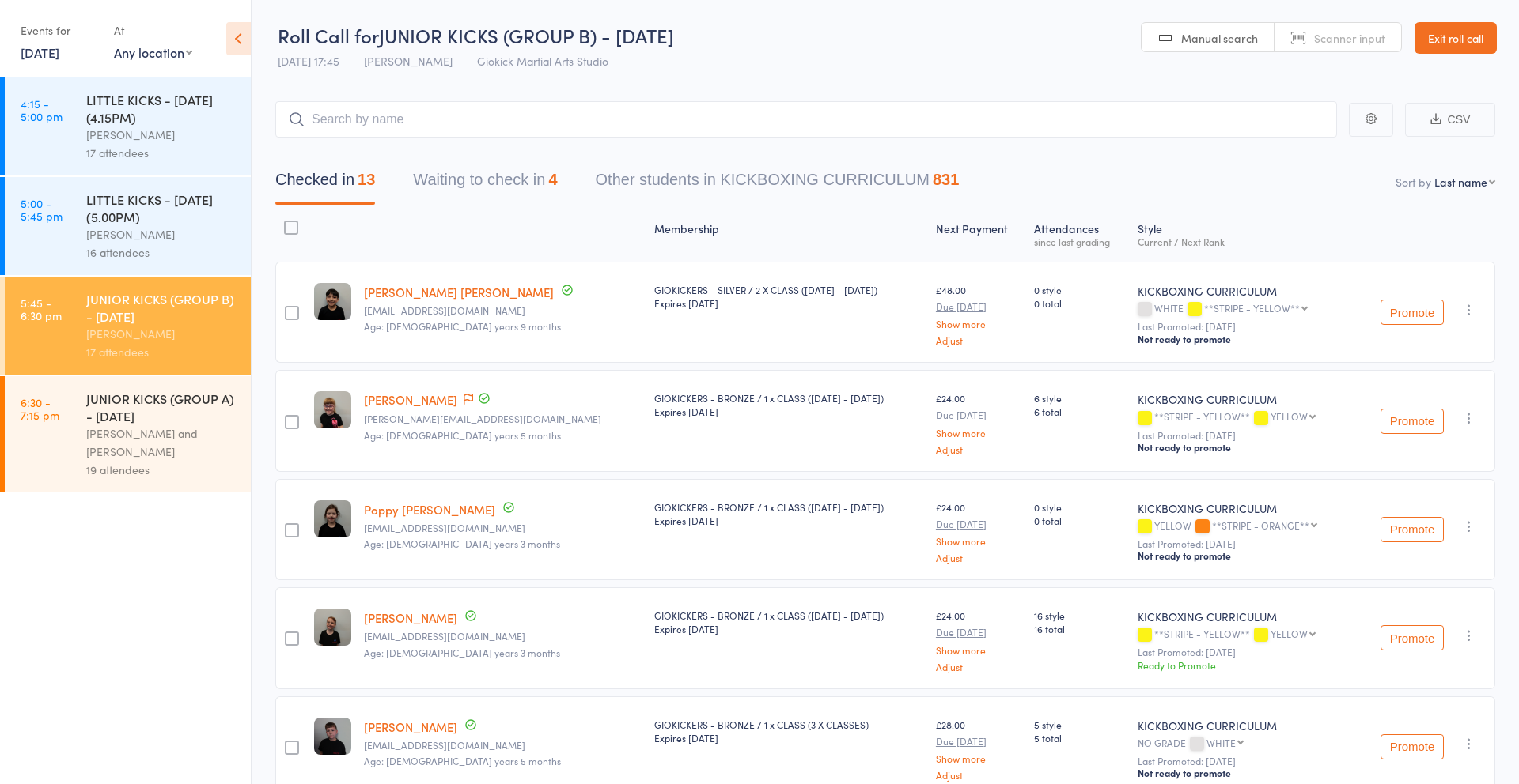
click at [55, 56] on link "3 Jul, 2025" at bounding box center [40, 52] width 39 height 17
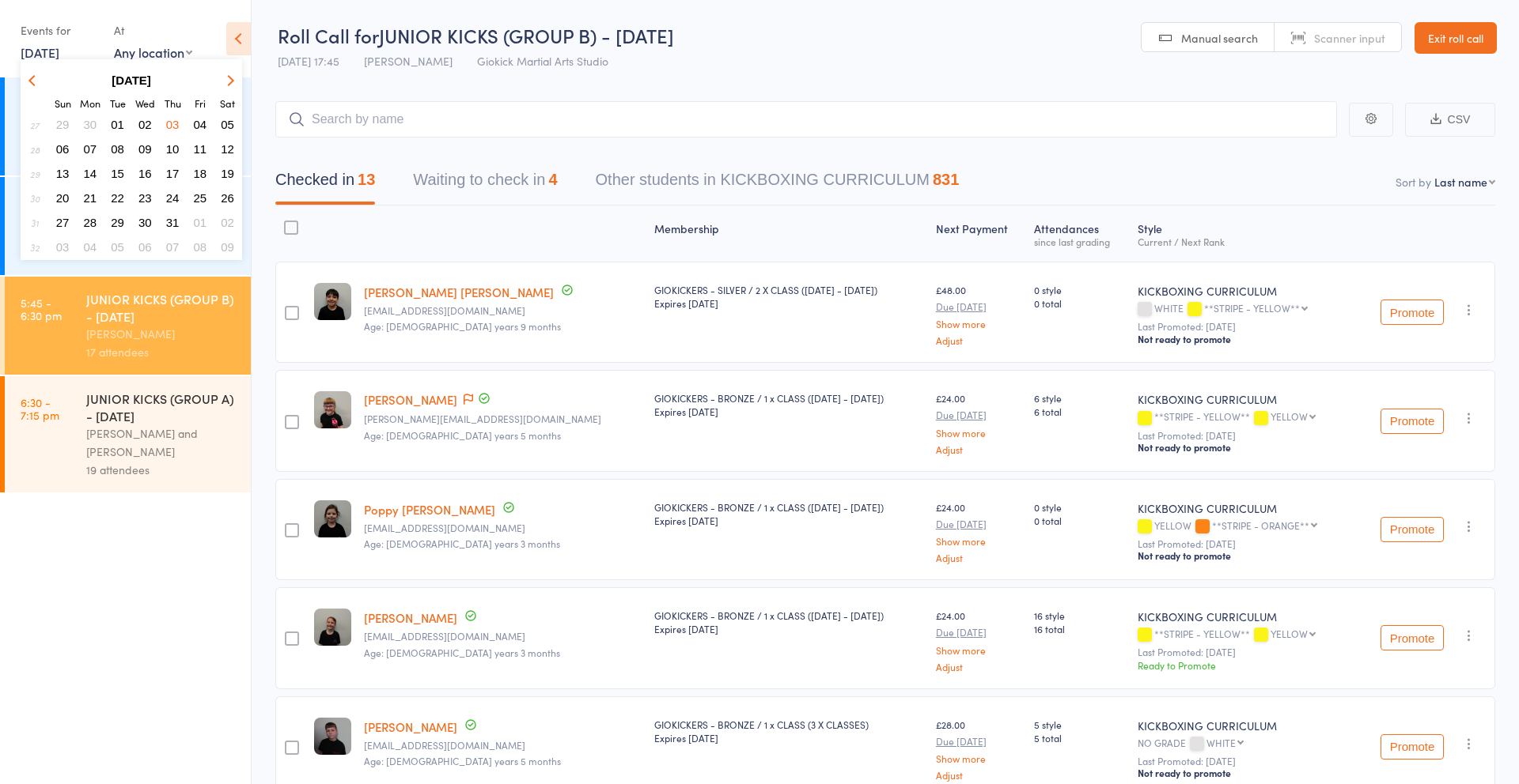
click at [37, 81] on icon "button" at bounding box center [34, 80] width 11 height 11
click at [174, 202] on span "26" at bounding box center [173, 198] width 13 height 13
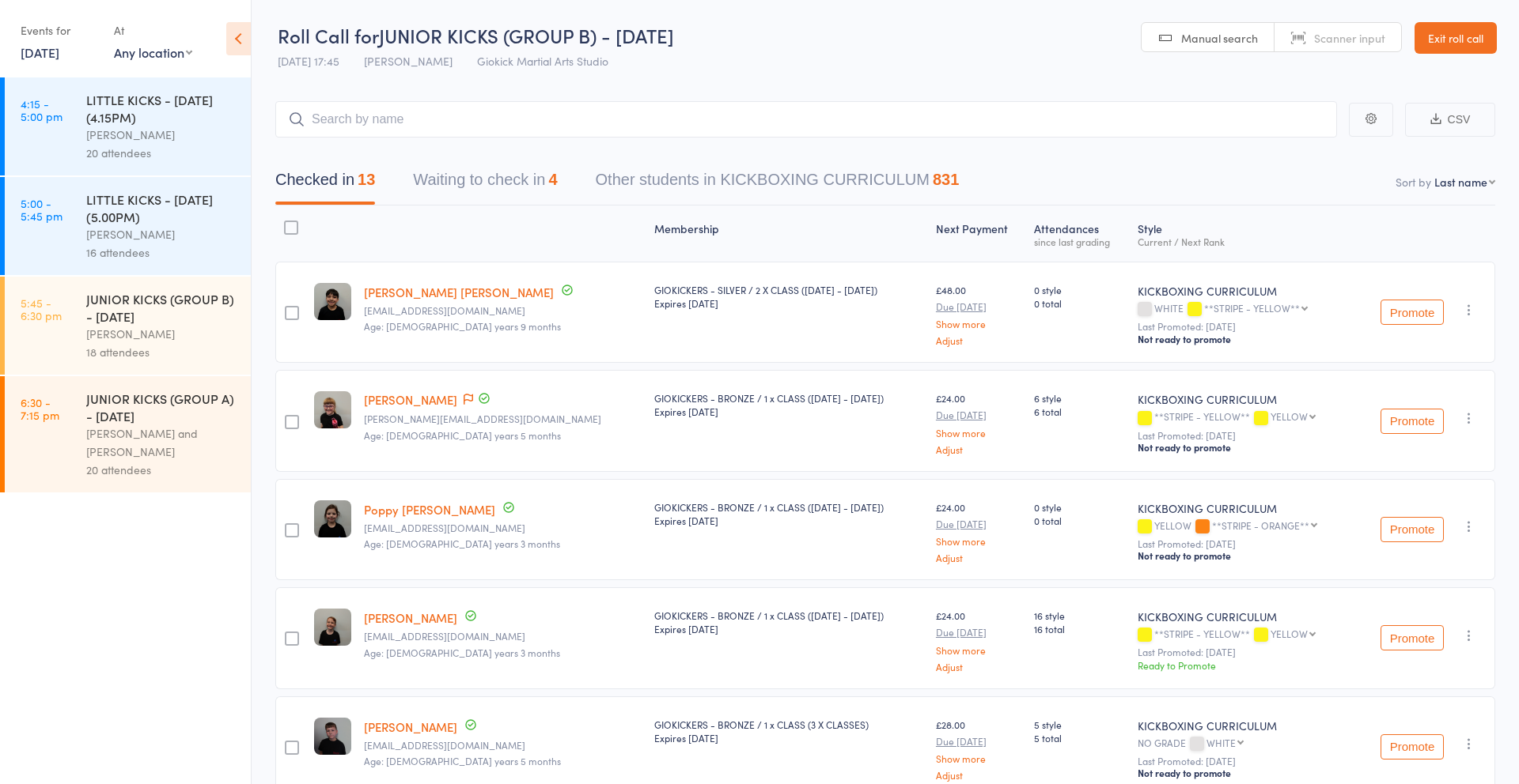
click at [162, 348] on div "18 attendees" at bounding box center [162, 352] width 151 height 18
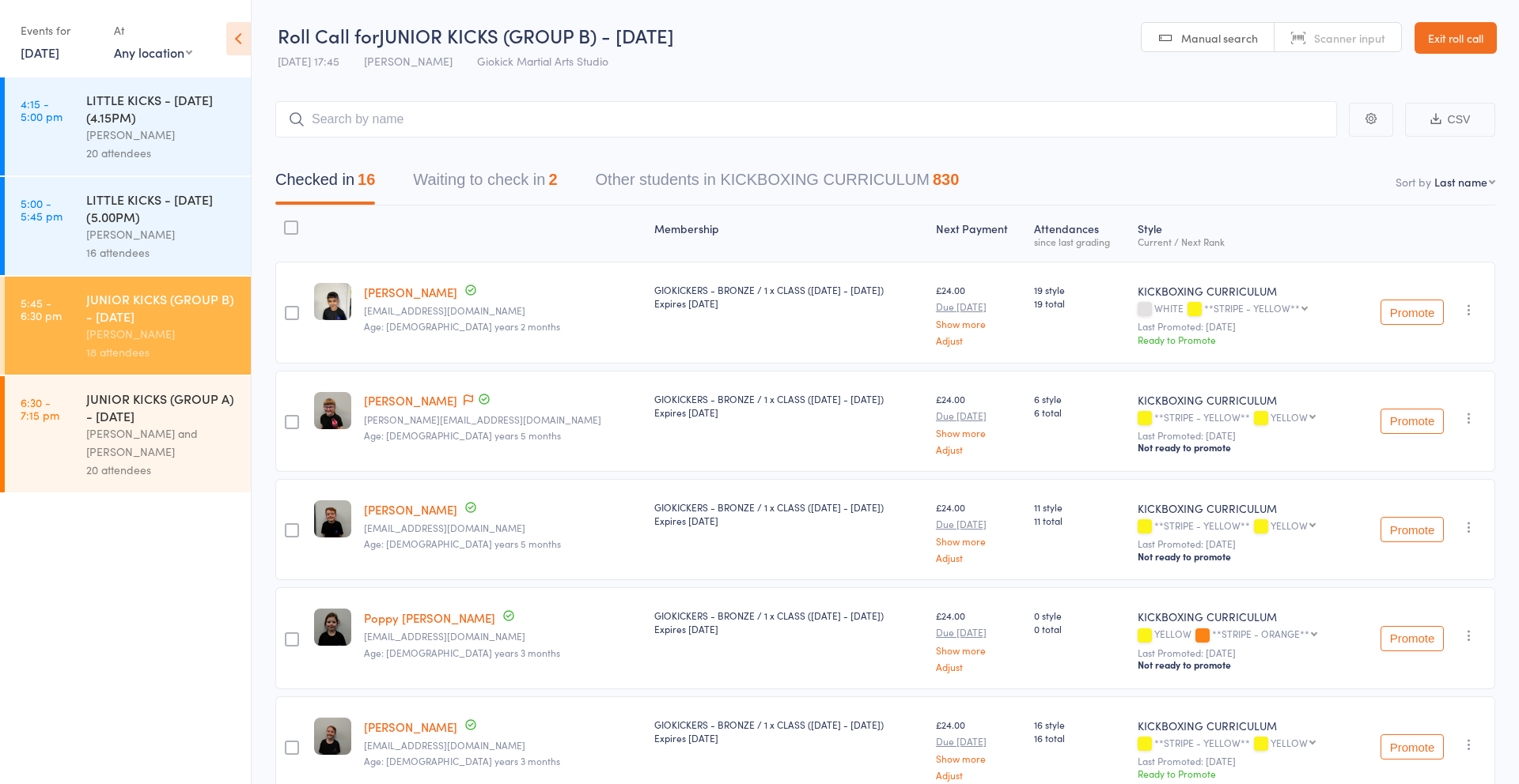
click at [1402, 314] on button "Promote" at bounding box center [1412, 312] width 63 height 25
click at [1470, 314] on icon "button" at bounding box center [1469, 314] width 16 height 16
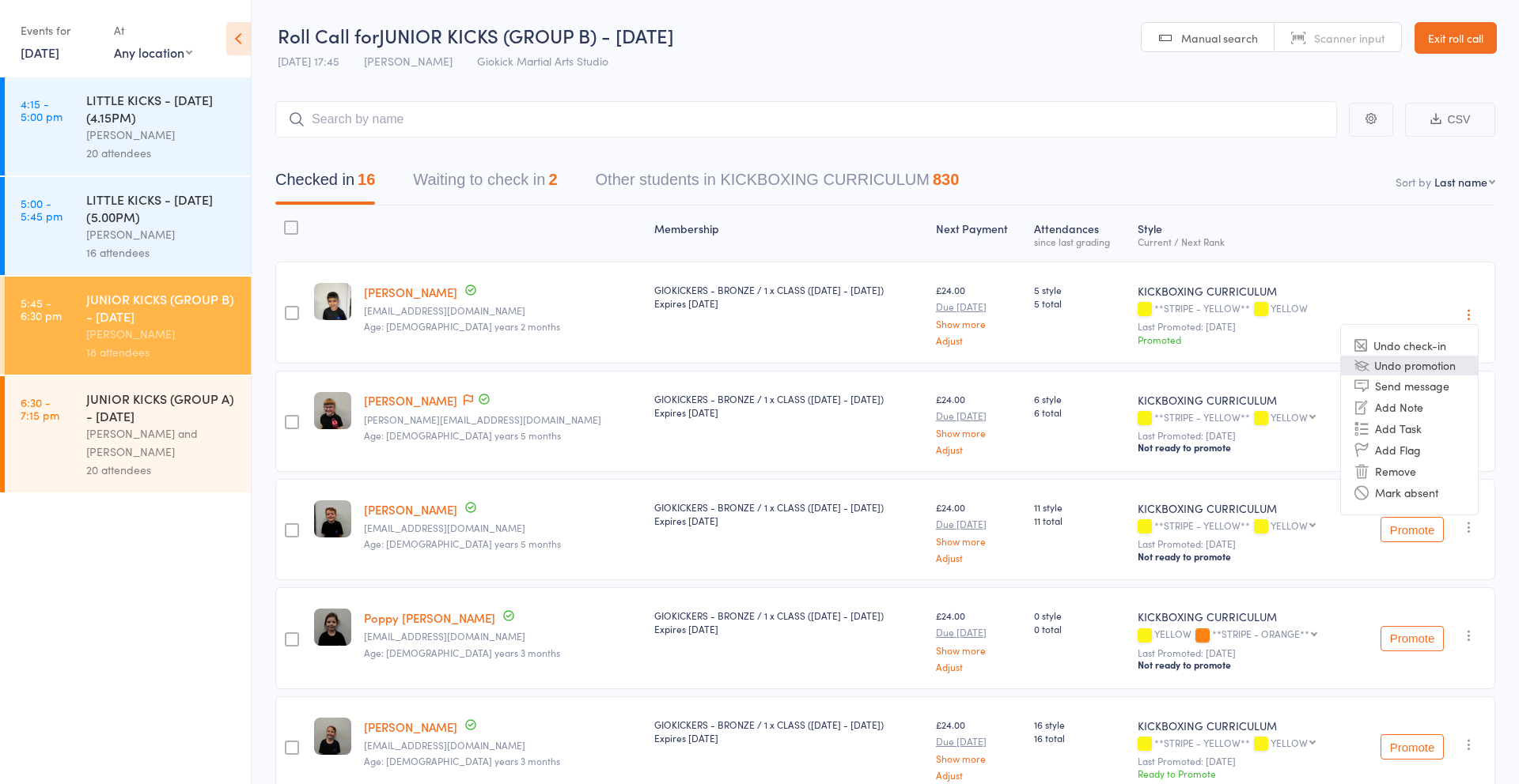
click at [1436, 366] on li "Undo promotion" at bounding box center [1409, 365] width 137 height 20
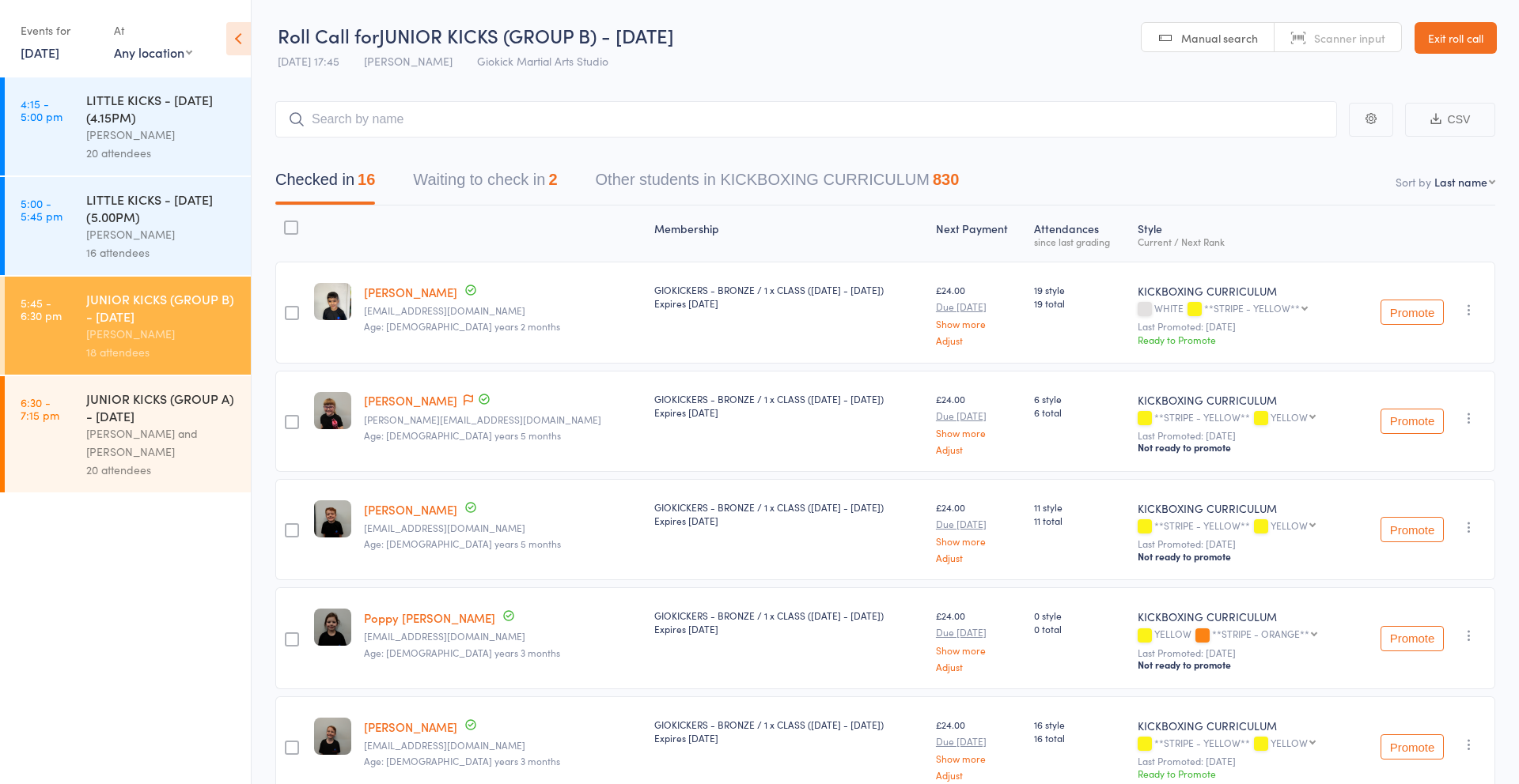
click at [44, 56] on link "26 Jun, 2025" at bounding box center [40, 52] width 39 height 17
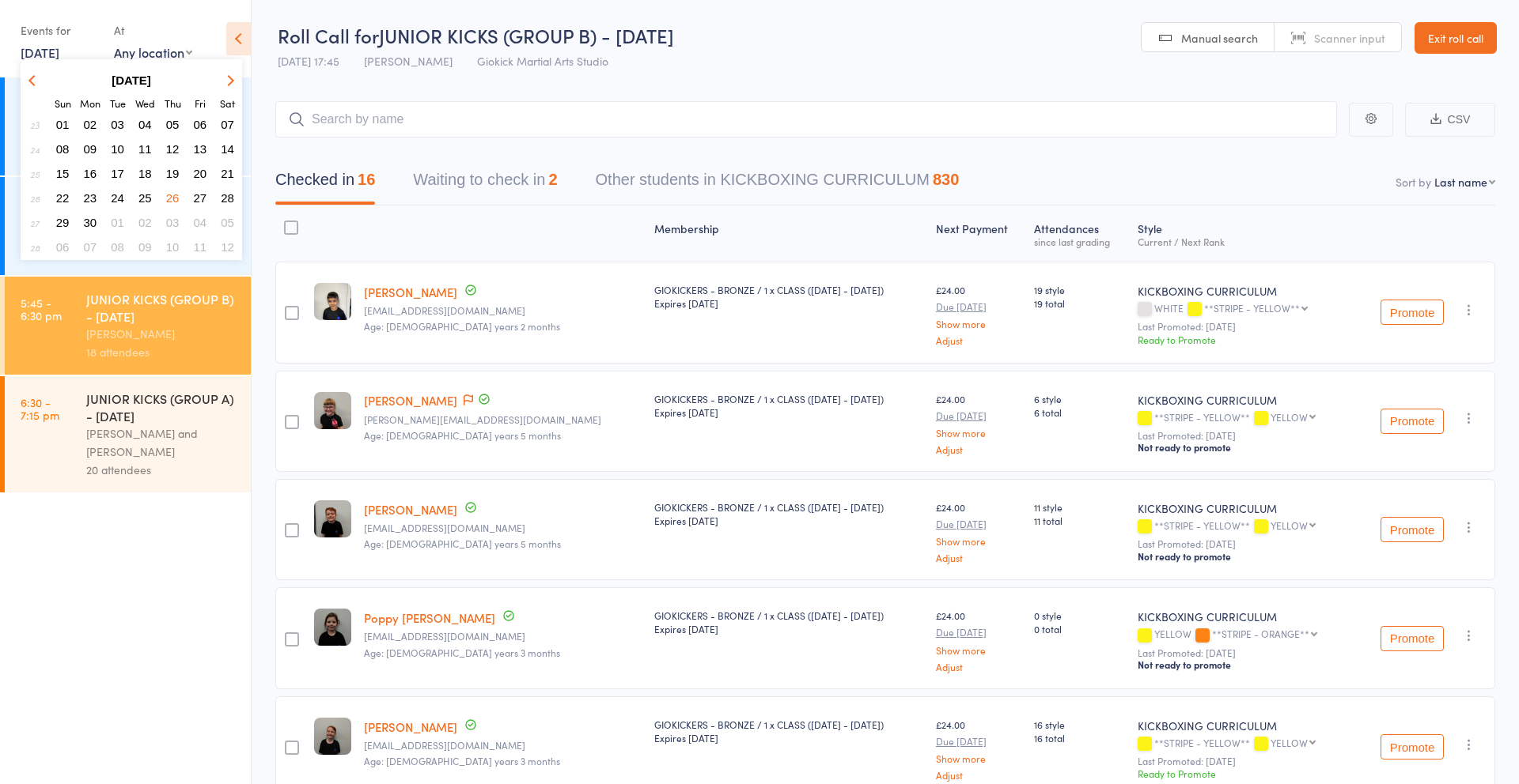
click at [176, 173] on span "19" at bounding box center [173, 173] width 13 height 13
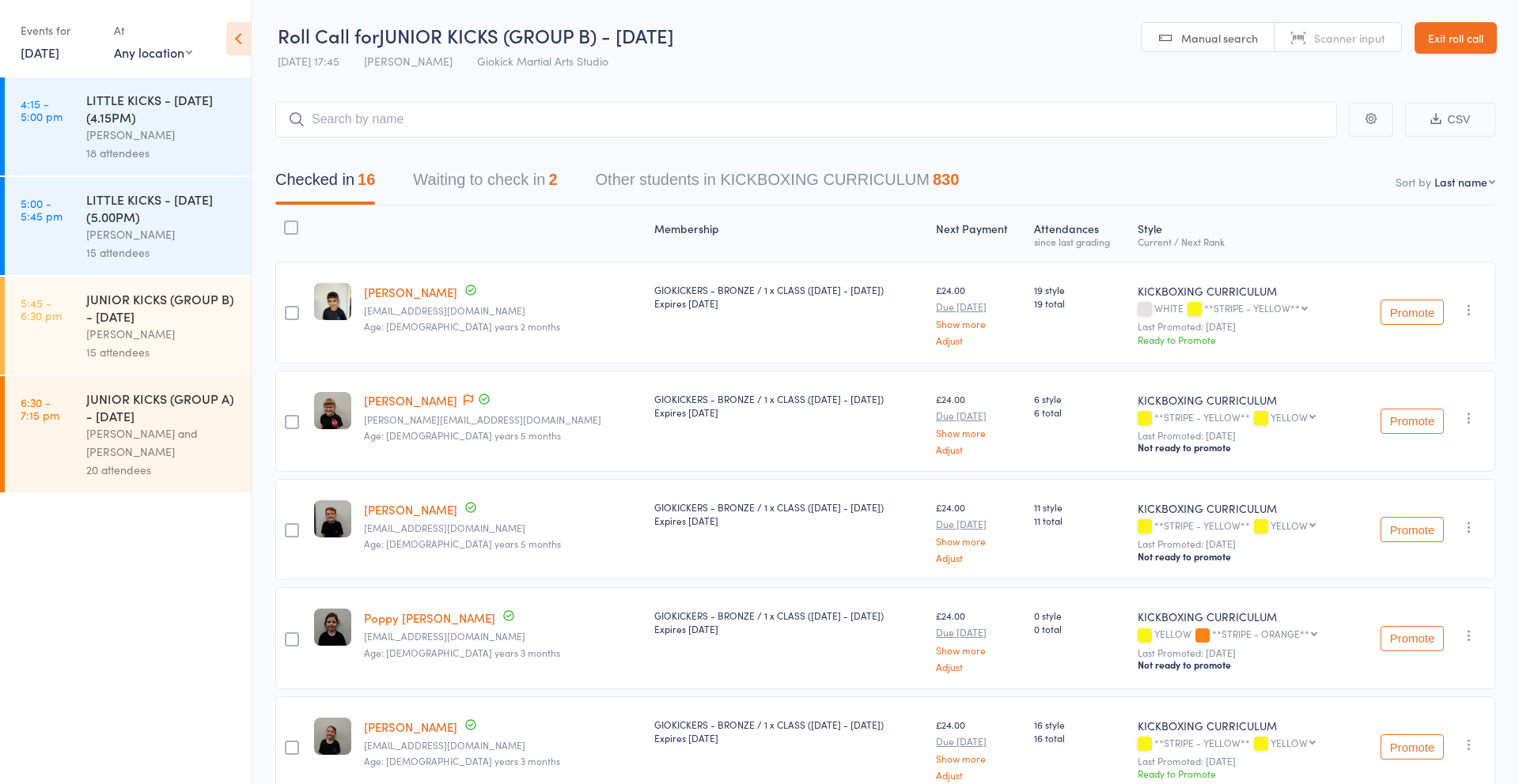
click at [155, 340] on div "[PERSON_NAME]" at bounding box center [162, 333] width 151 height 18
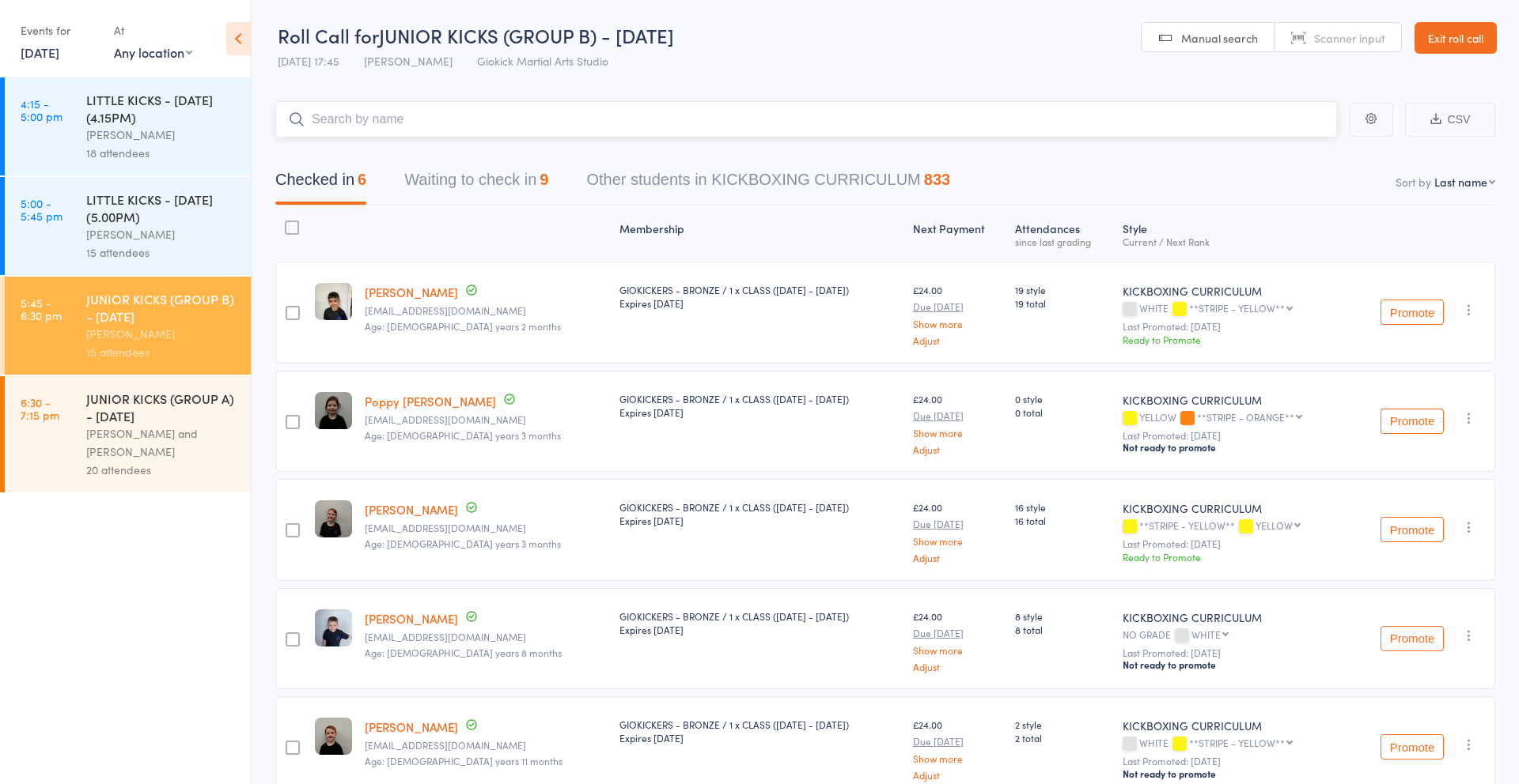
scroll to position [2, 0]
click at [1410, 312] on button "Promote" at bounding box center [1412, 310] width 63 height 25
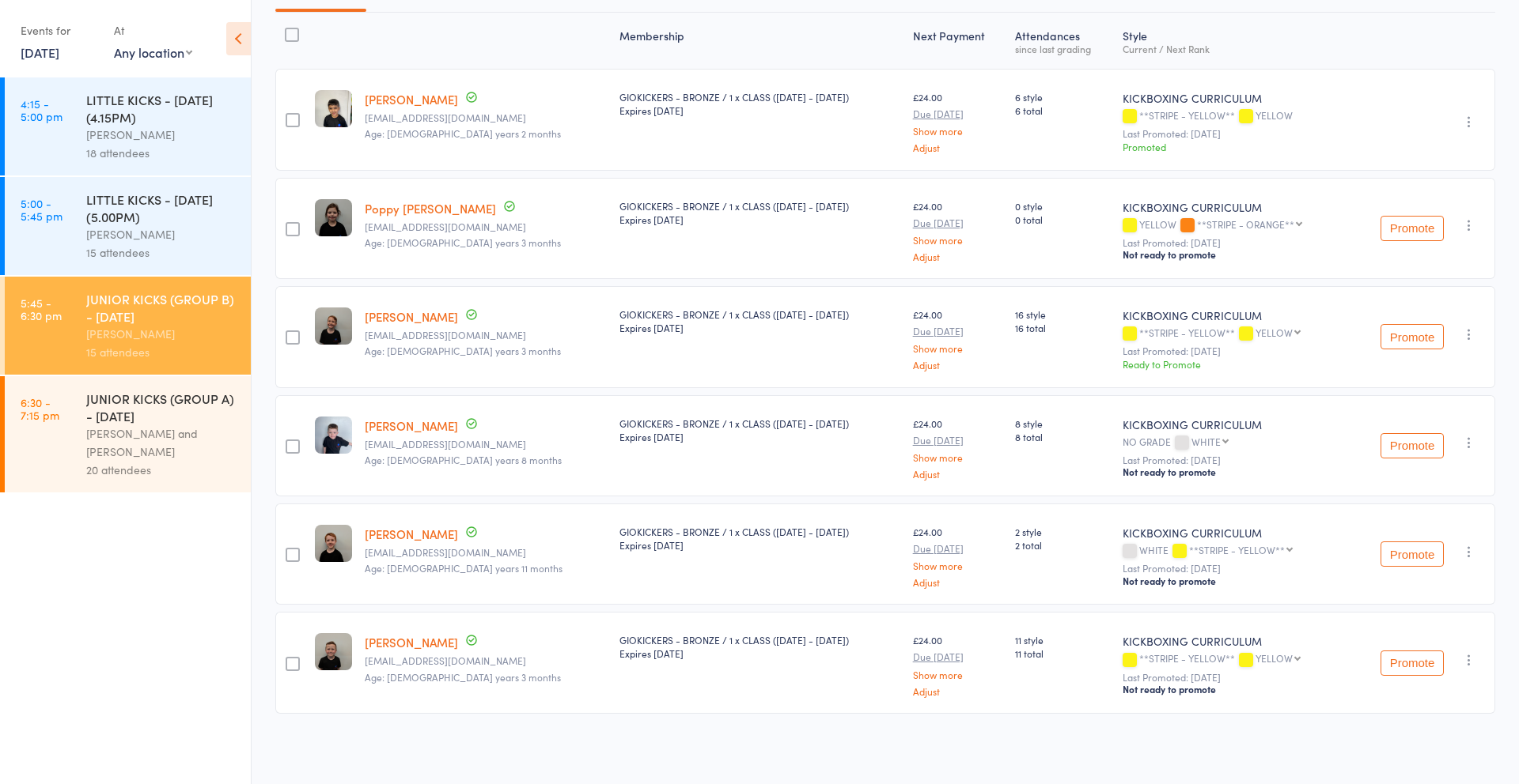
scroll to position [0, 0]
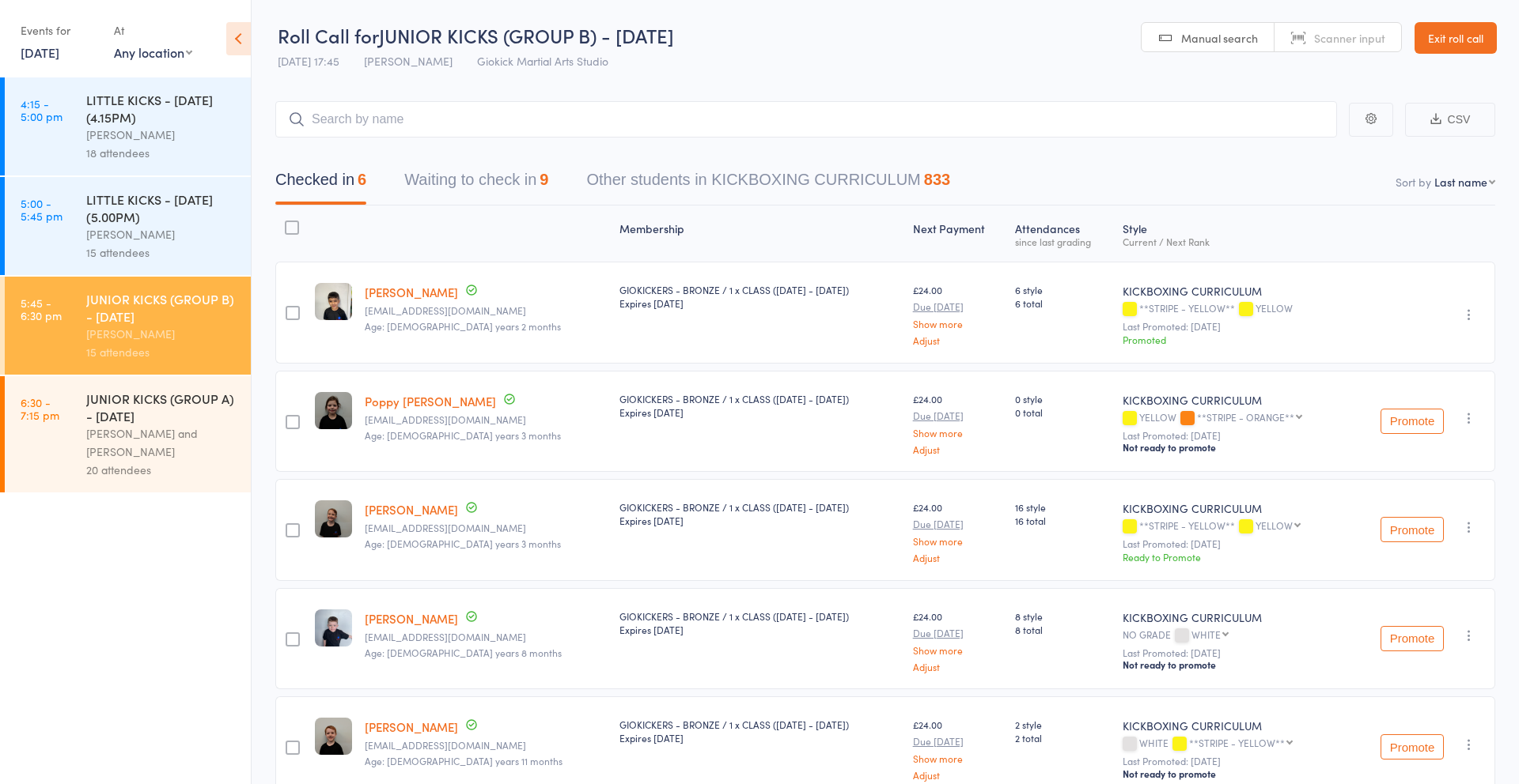
click at [1444, 42] on link "Exit roll call" at bounding box center [1456, 38] width 82 height 32
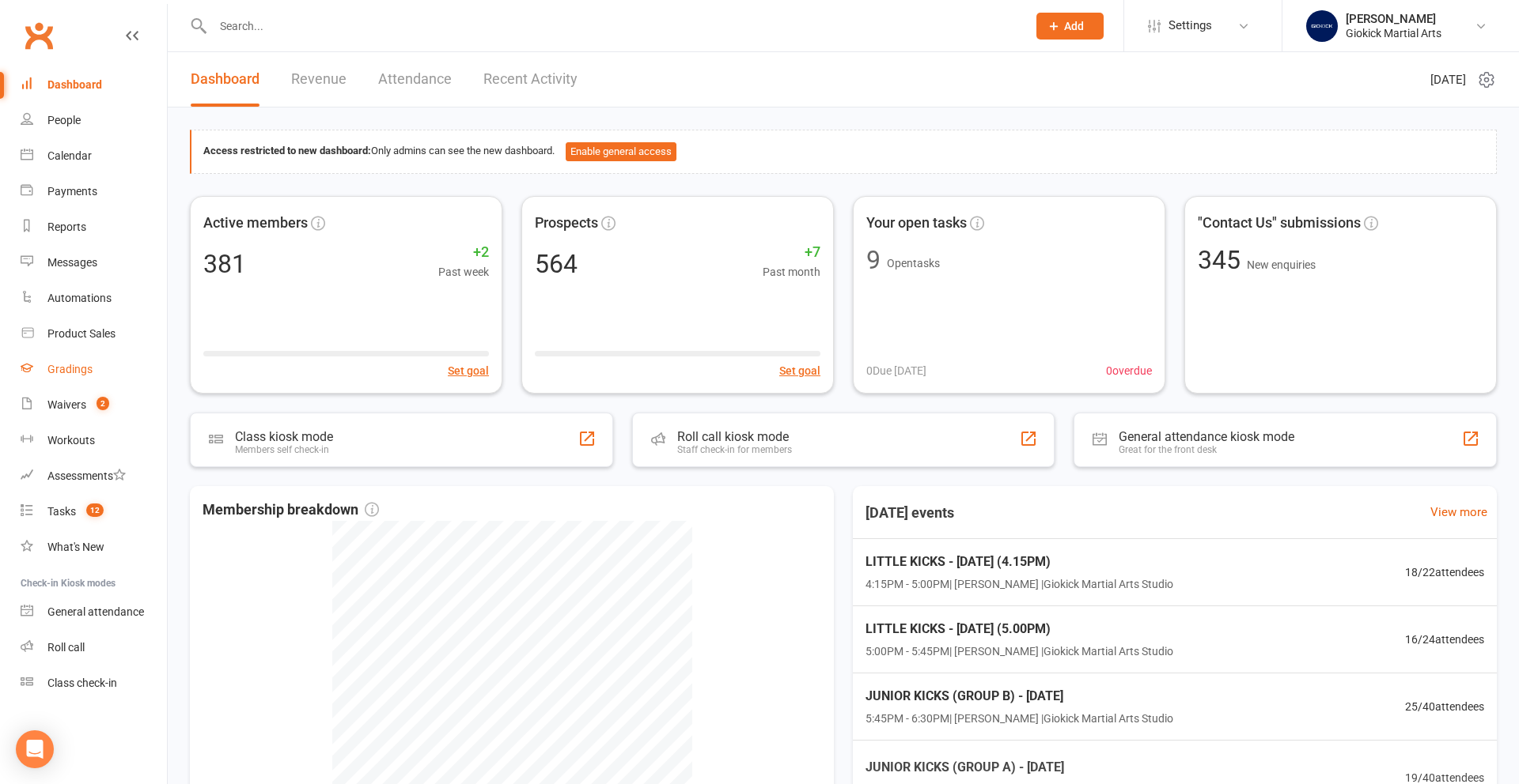
click at [57, 370] on div "Gradings" at bounding box center [70, 369] width 45 height 13
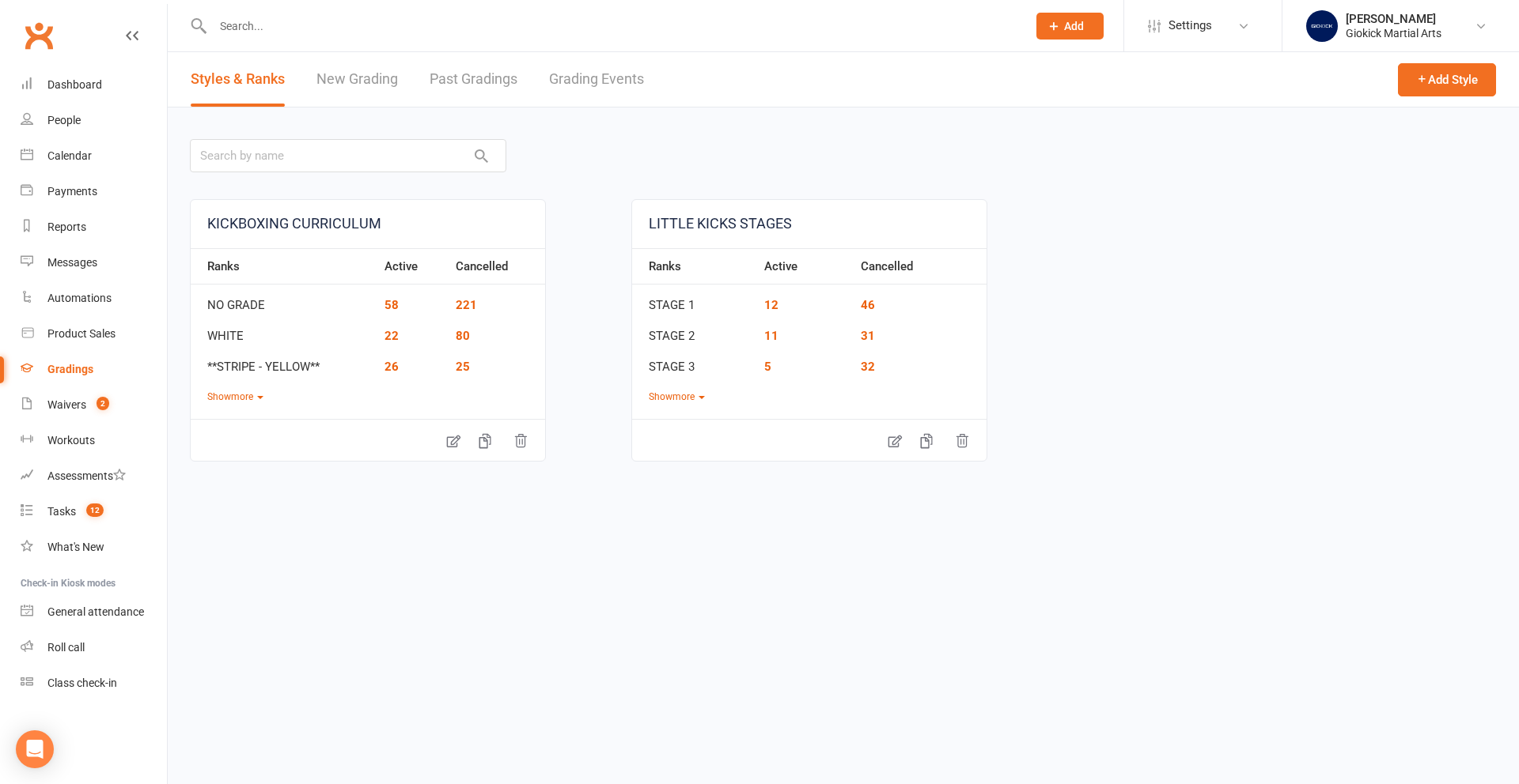
click at [462, 88] on link "Past Gradings" at bounding box center [473, 79] width 88 height 55
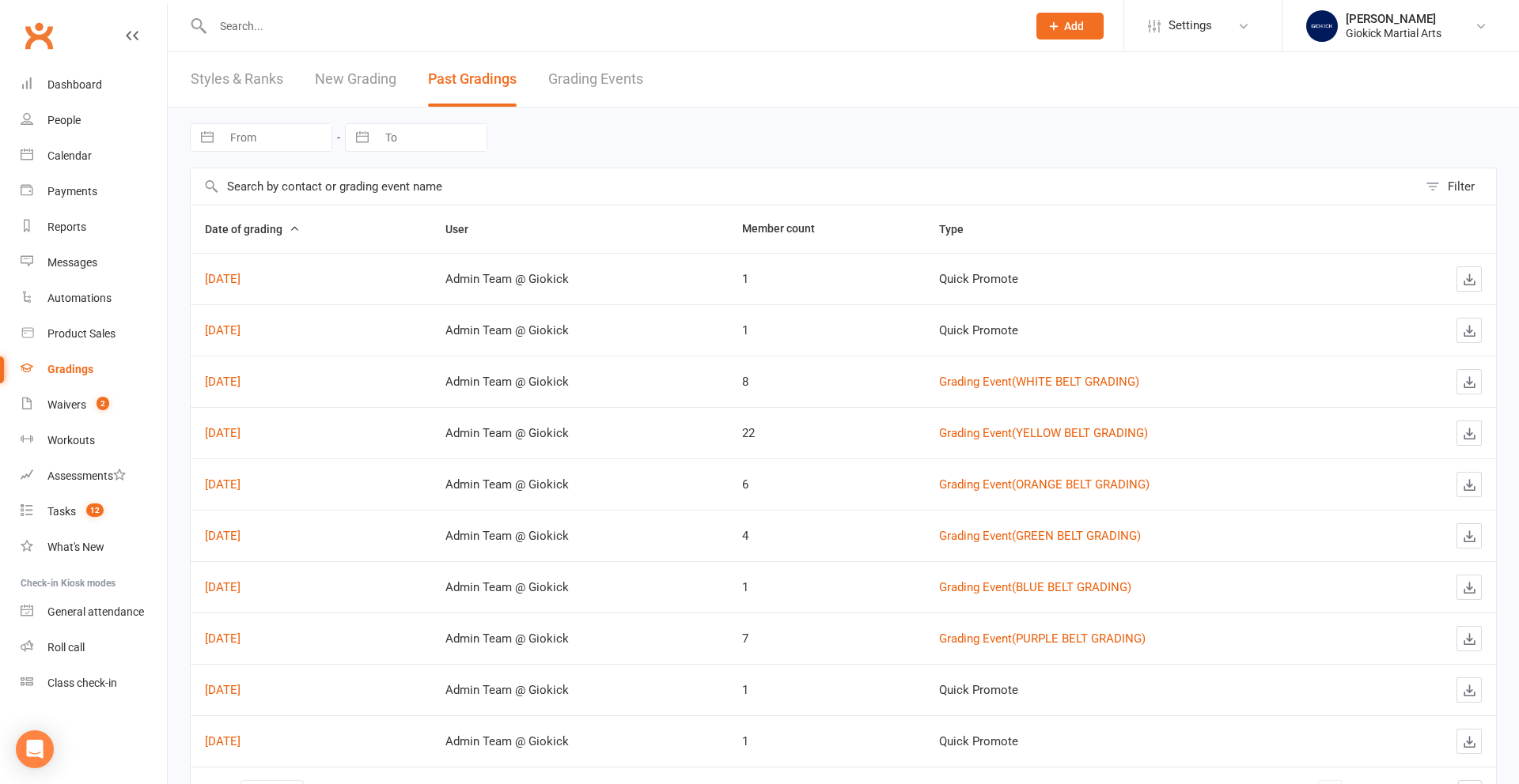
click at [597, 83] on link "Grading Events" at bounding box center [596, 79] width 95 height 55
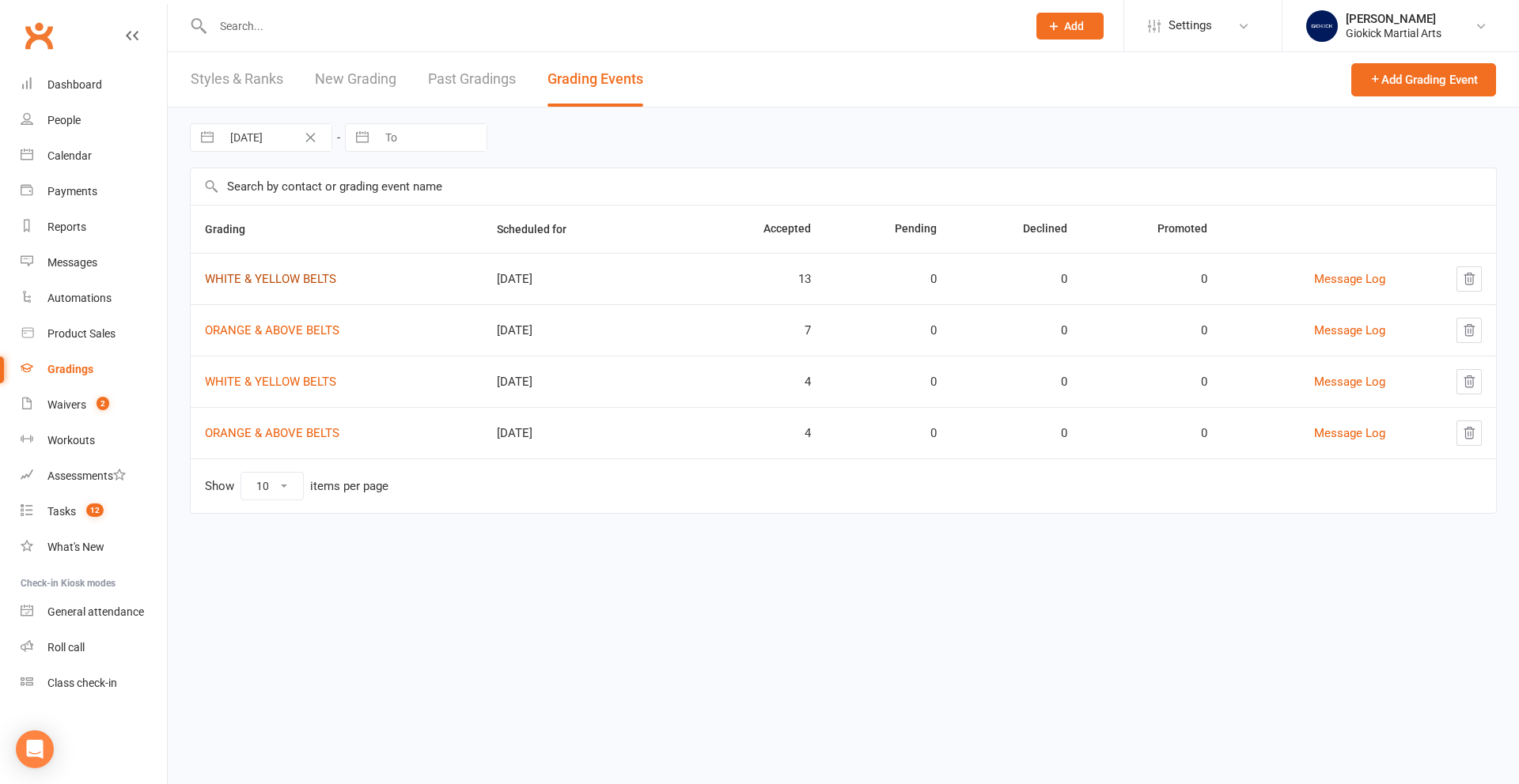
click at [279, 281] on link "WHITE & YELLOW BELTS" at bounding box center [271, 279] width 132 height 14
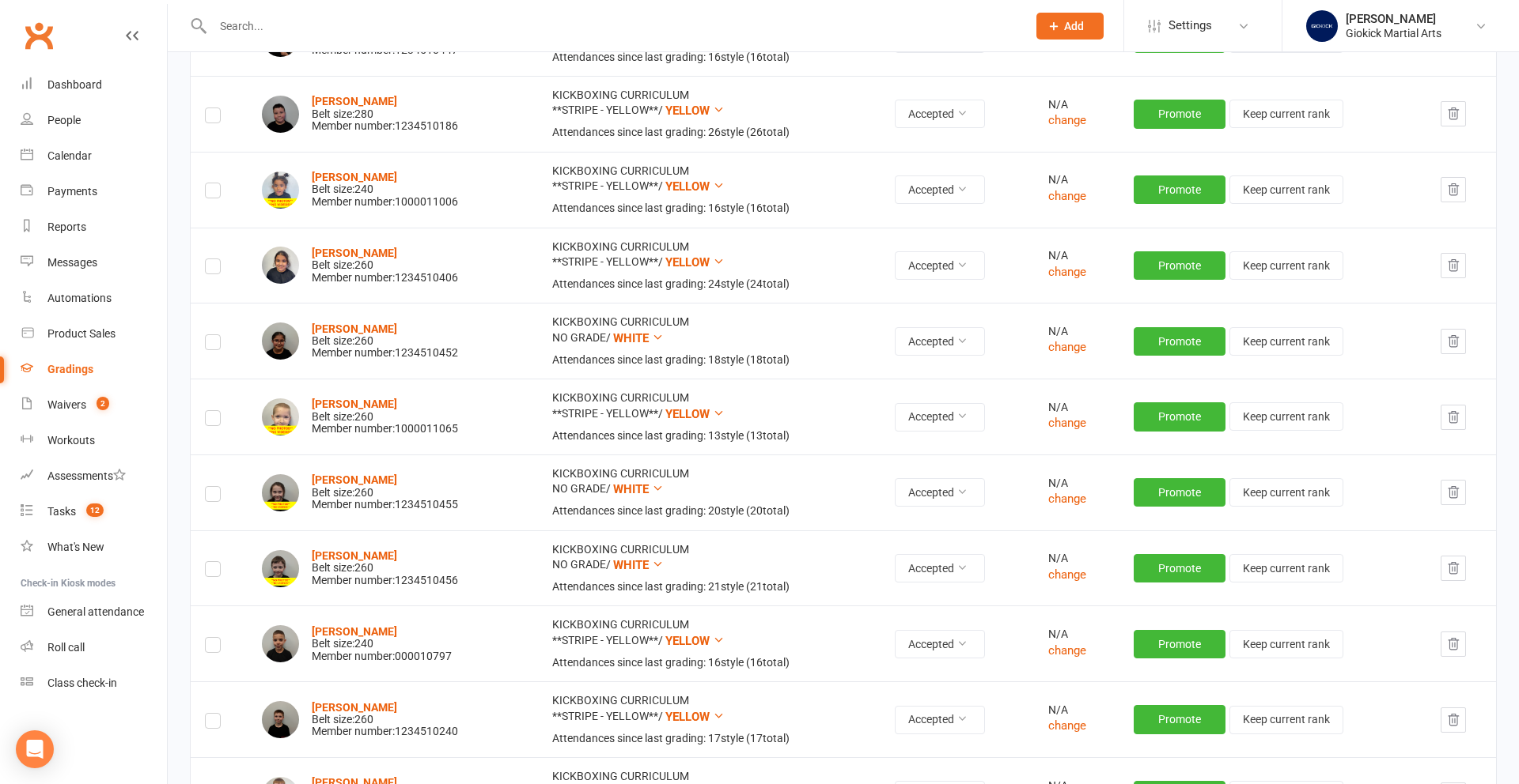
scroll to position [595, 0]
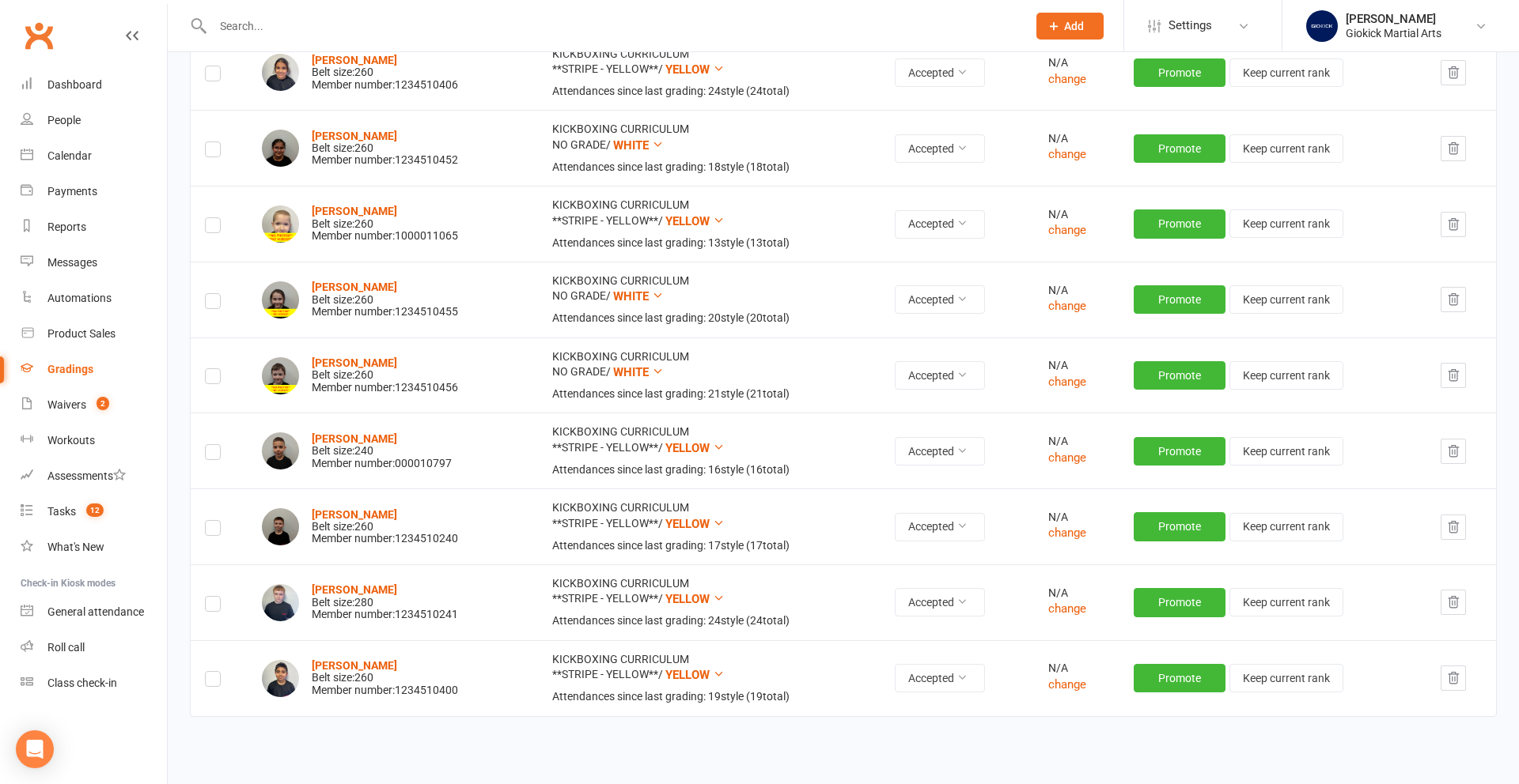
click at [1456, 528] on icon "button" at bounding box center [1453, 527] width 14 height 14
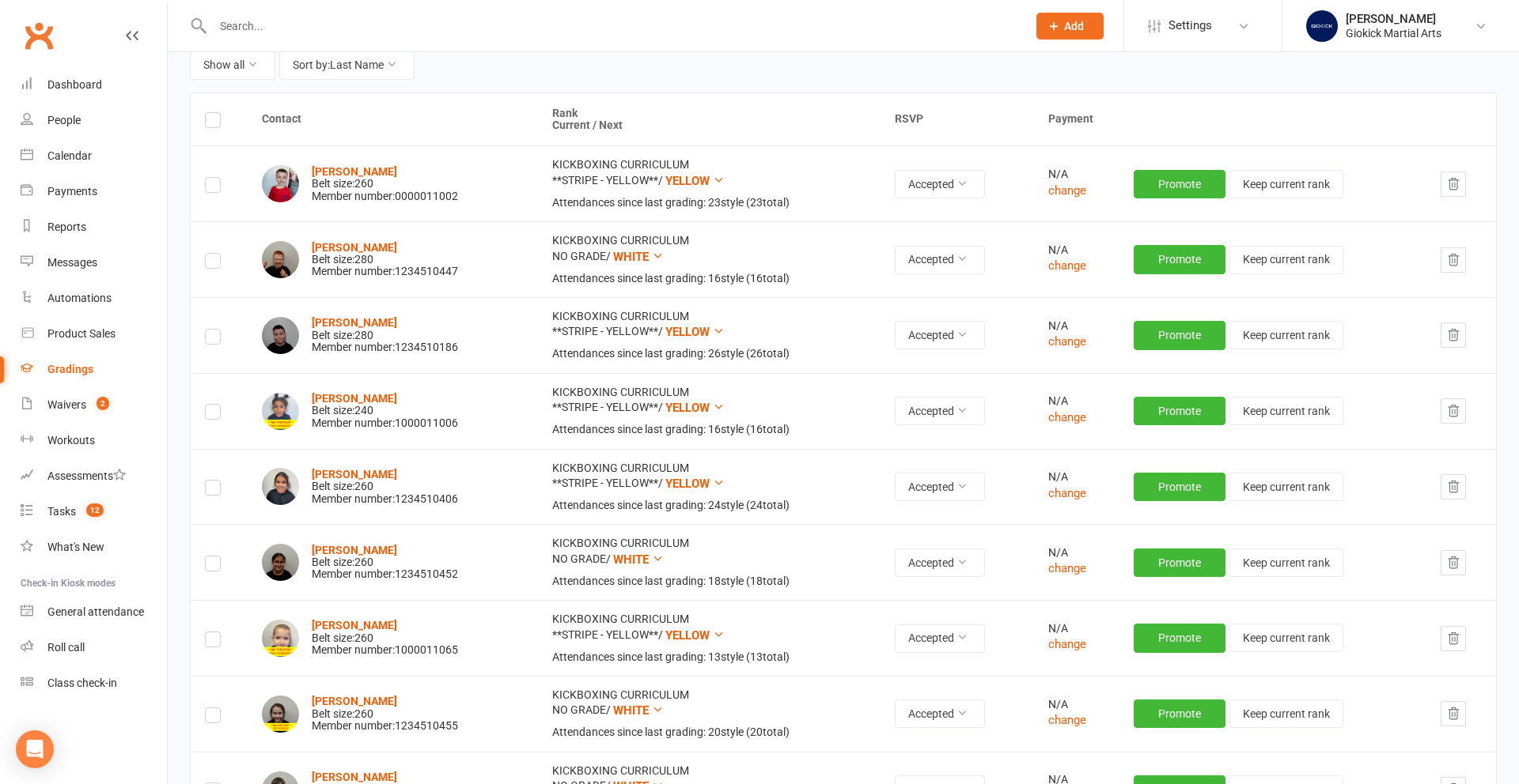
scroll to position [158, 0]
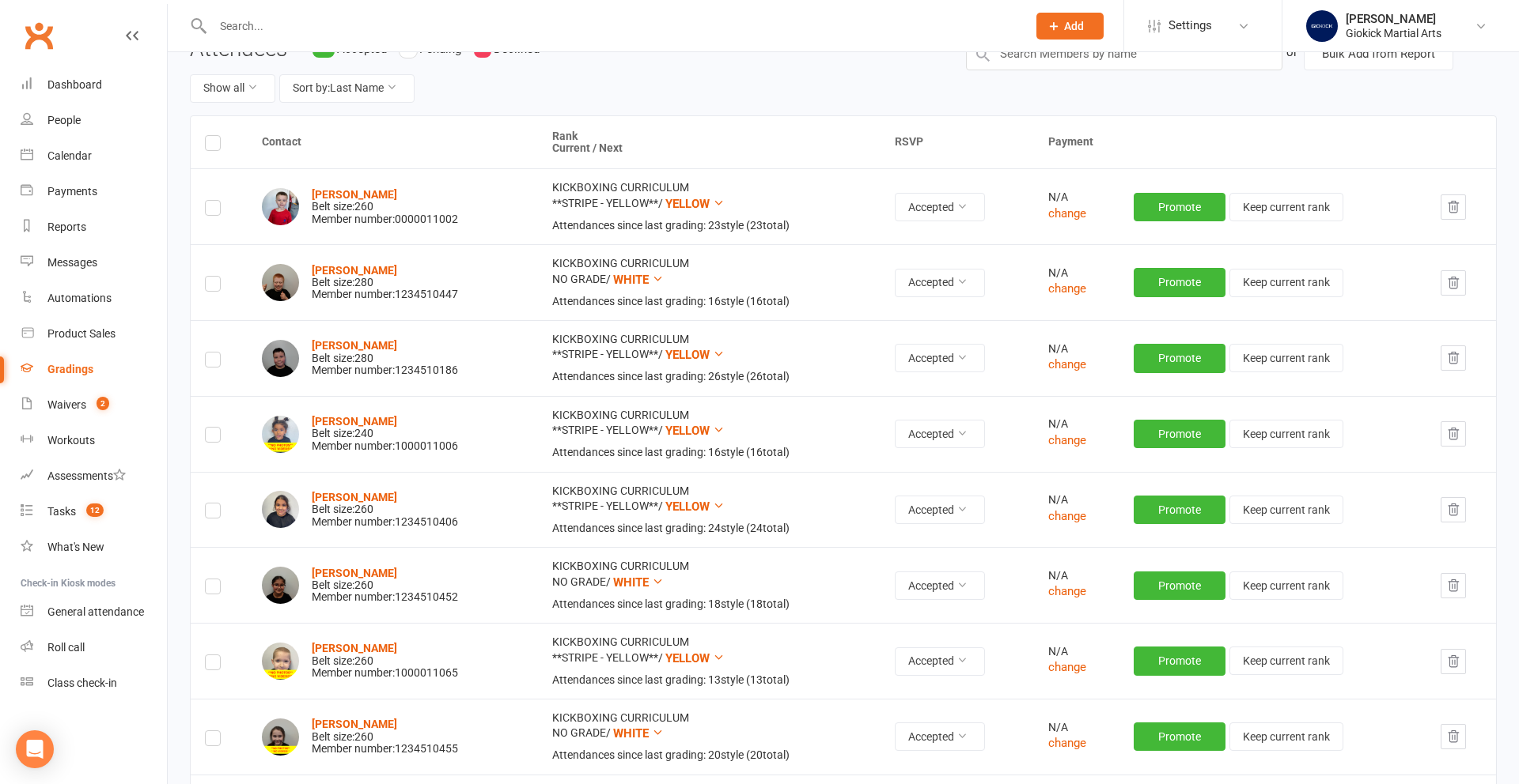
click at [56, 367] on div "Gradings" at bounding box center [71, 369] width 46 height 13
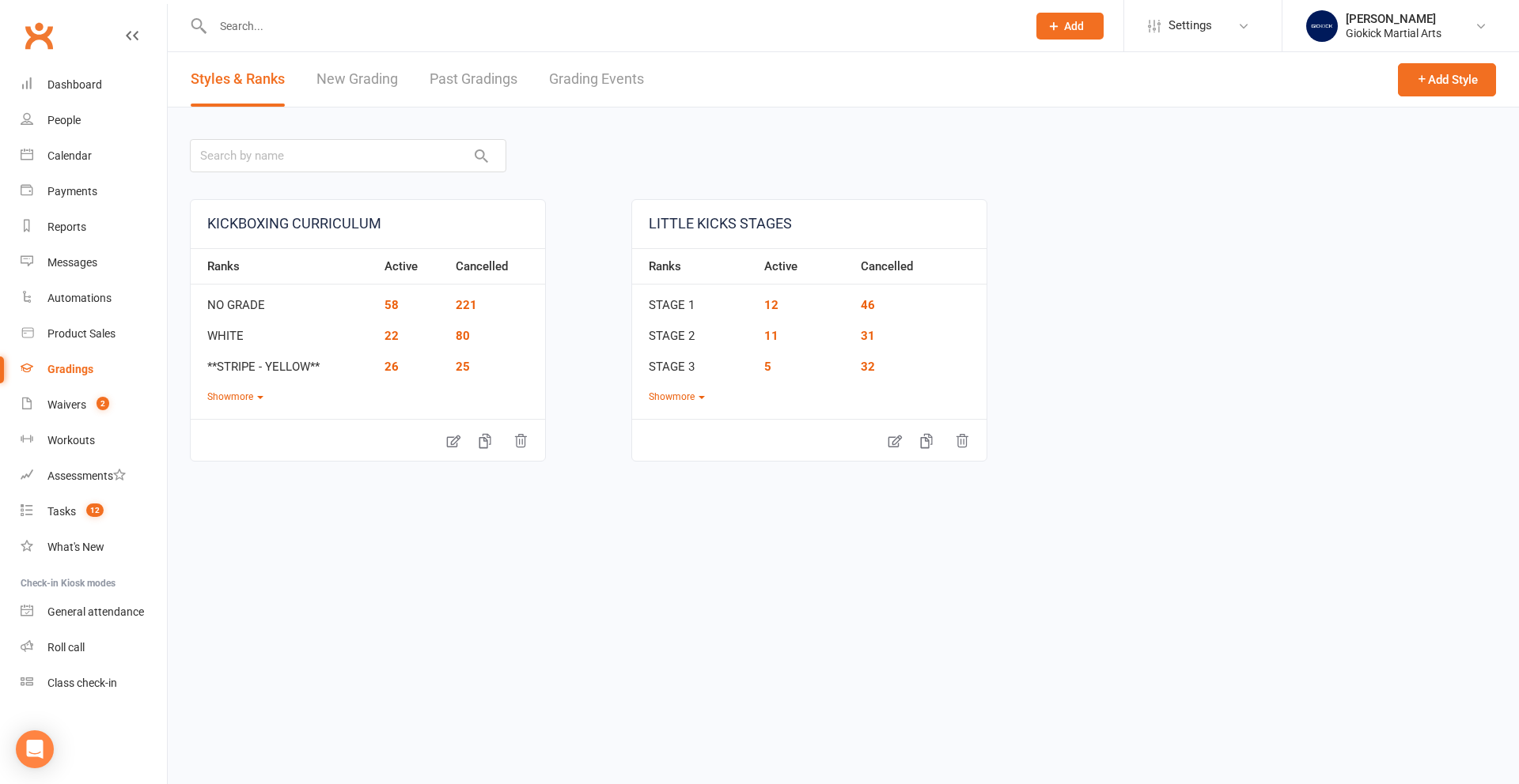
click at [594, 74] on link "Grading Events" at bounding box center [597, 79] width 95 height 55
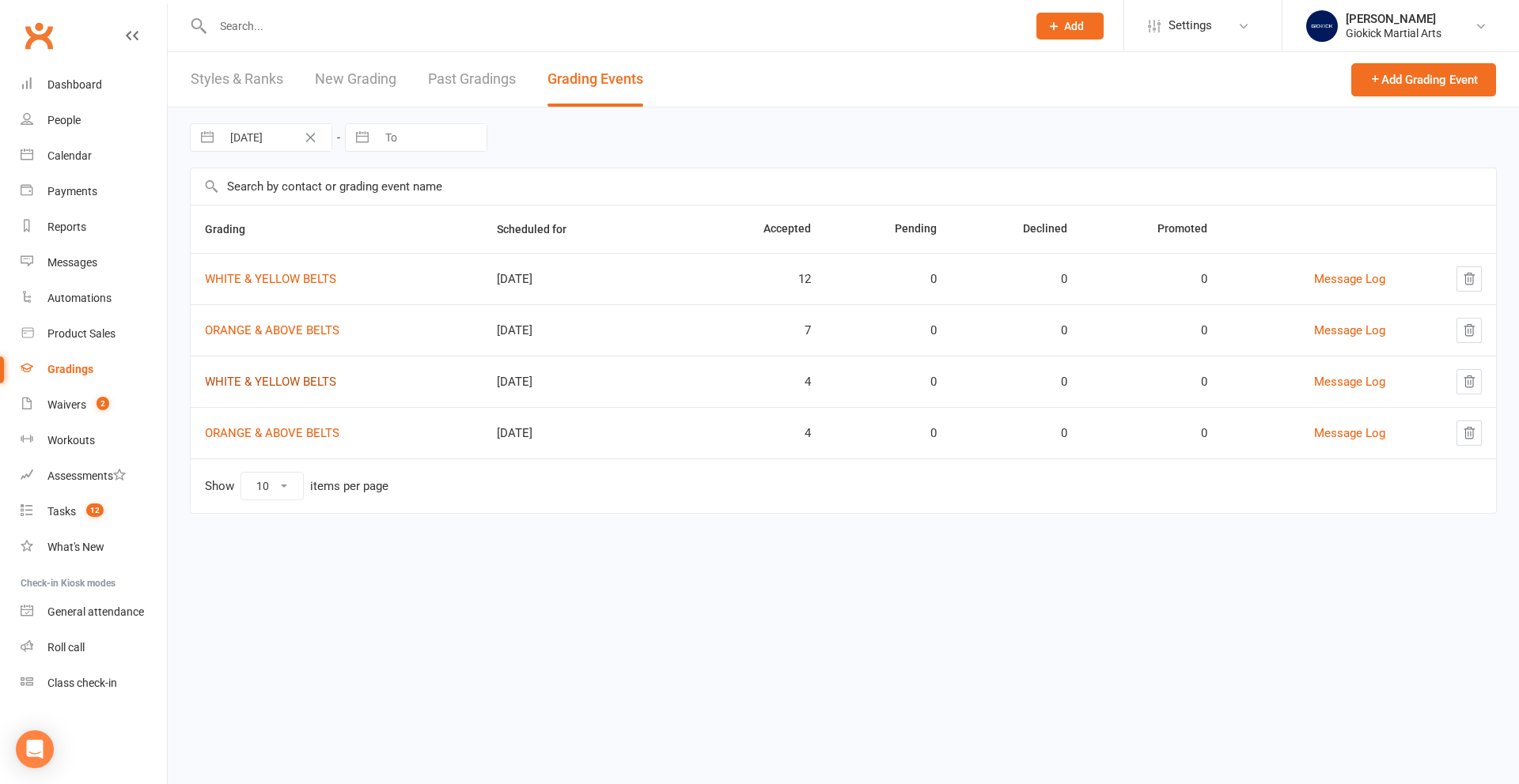
click at [274, 379] on link "WHITE & YELLOW BELTS" at bounding box center [271, 382] width 132 height 14
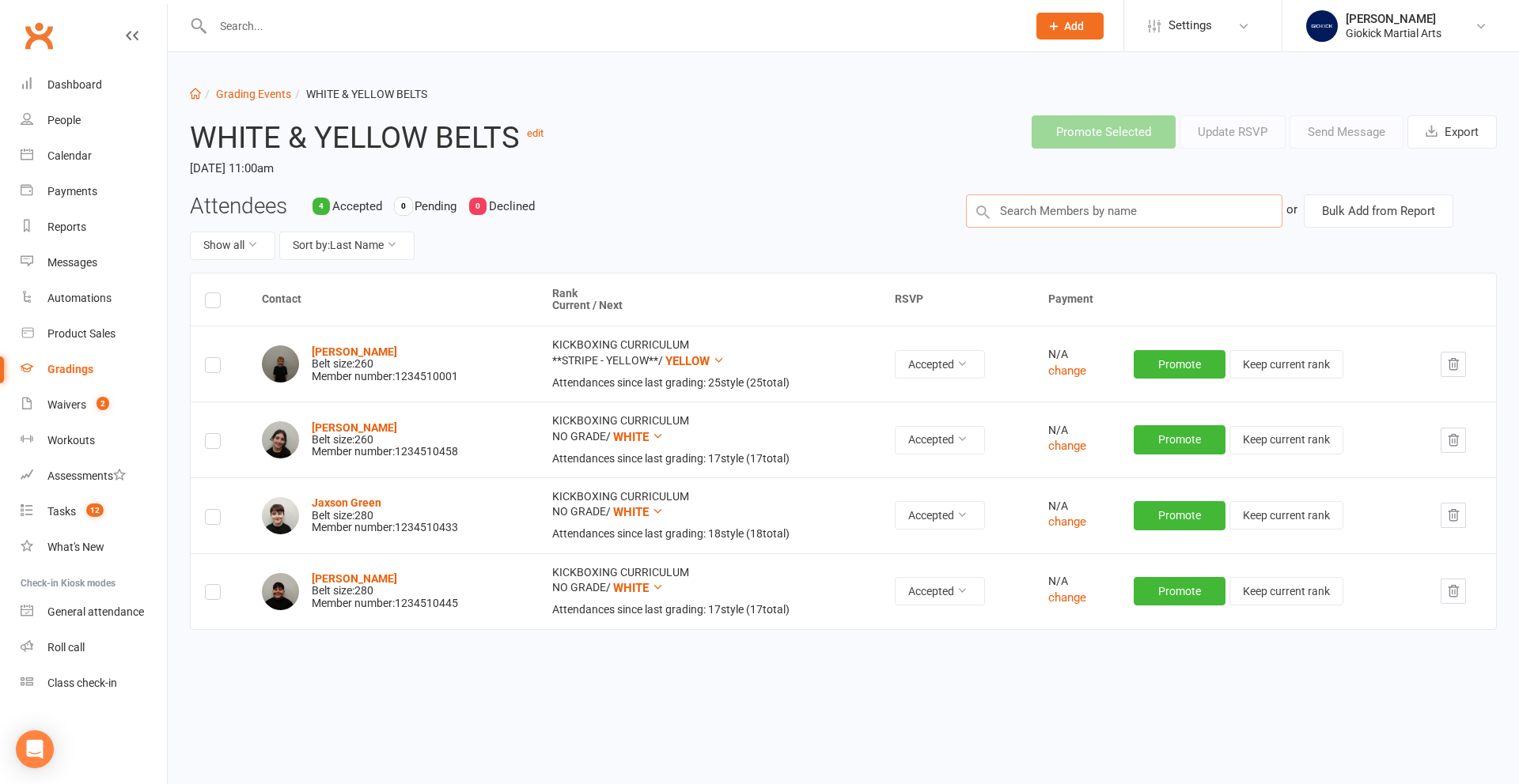
click at [1037, 204] on input "text" at bounding box center [1124, 211] width 316 height 33
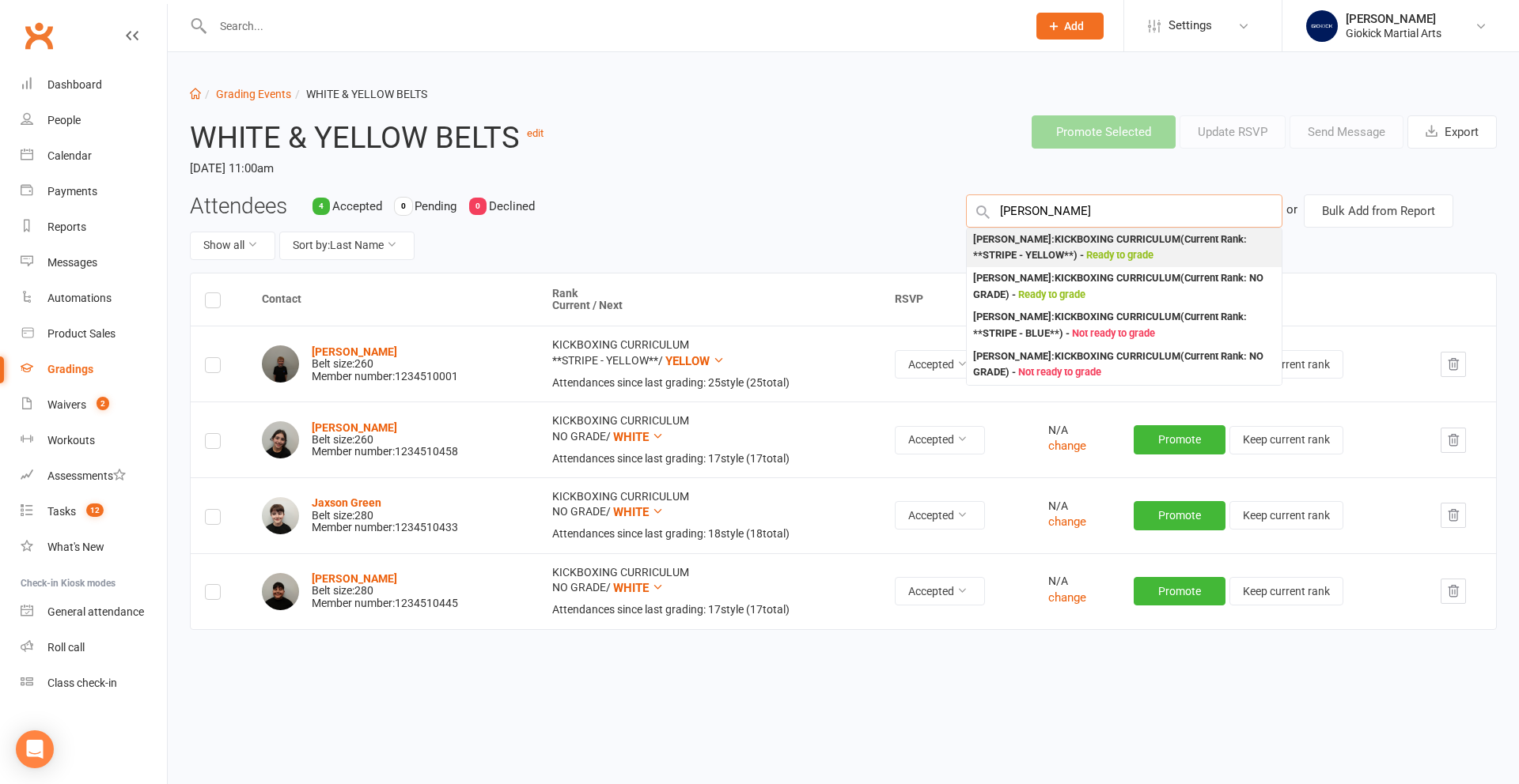
type input "[PERSON_NAME]"
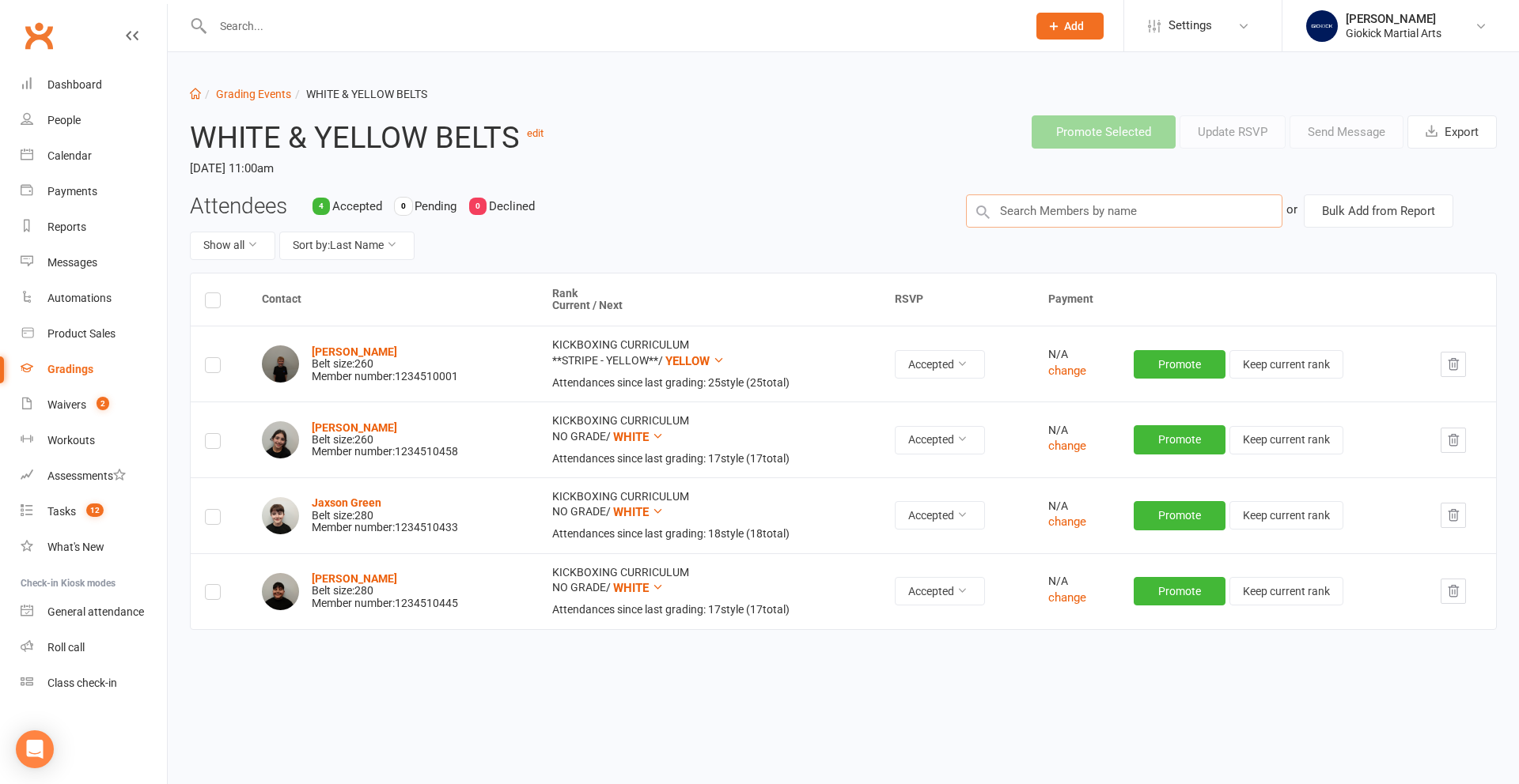
click at [1060, 213] on input "text" at bounding box center [1124, 211] width 316 height 33
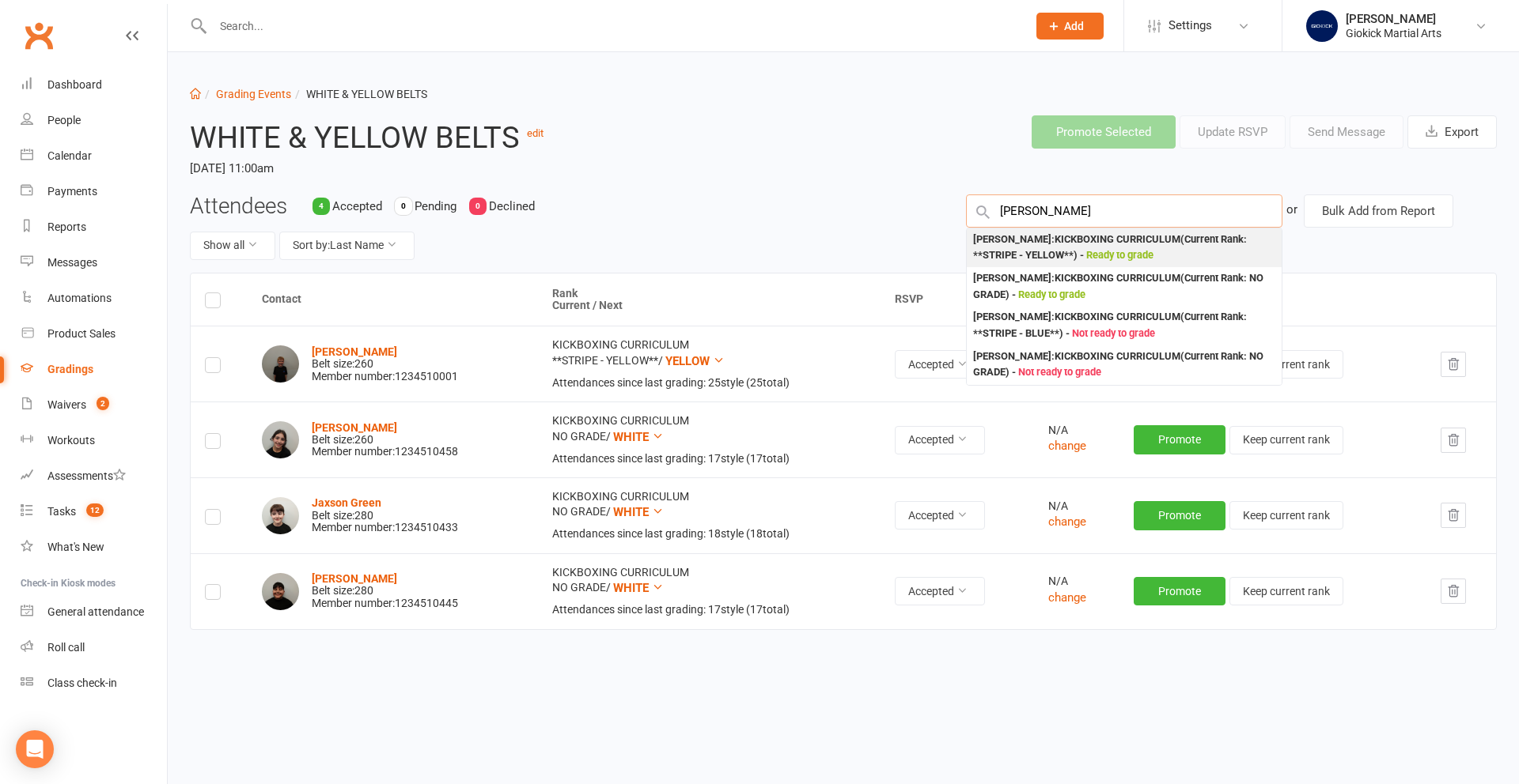
type input "[PERSON_NAME]"
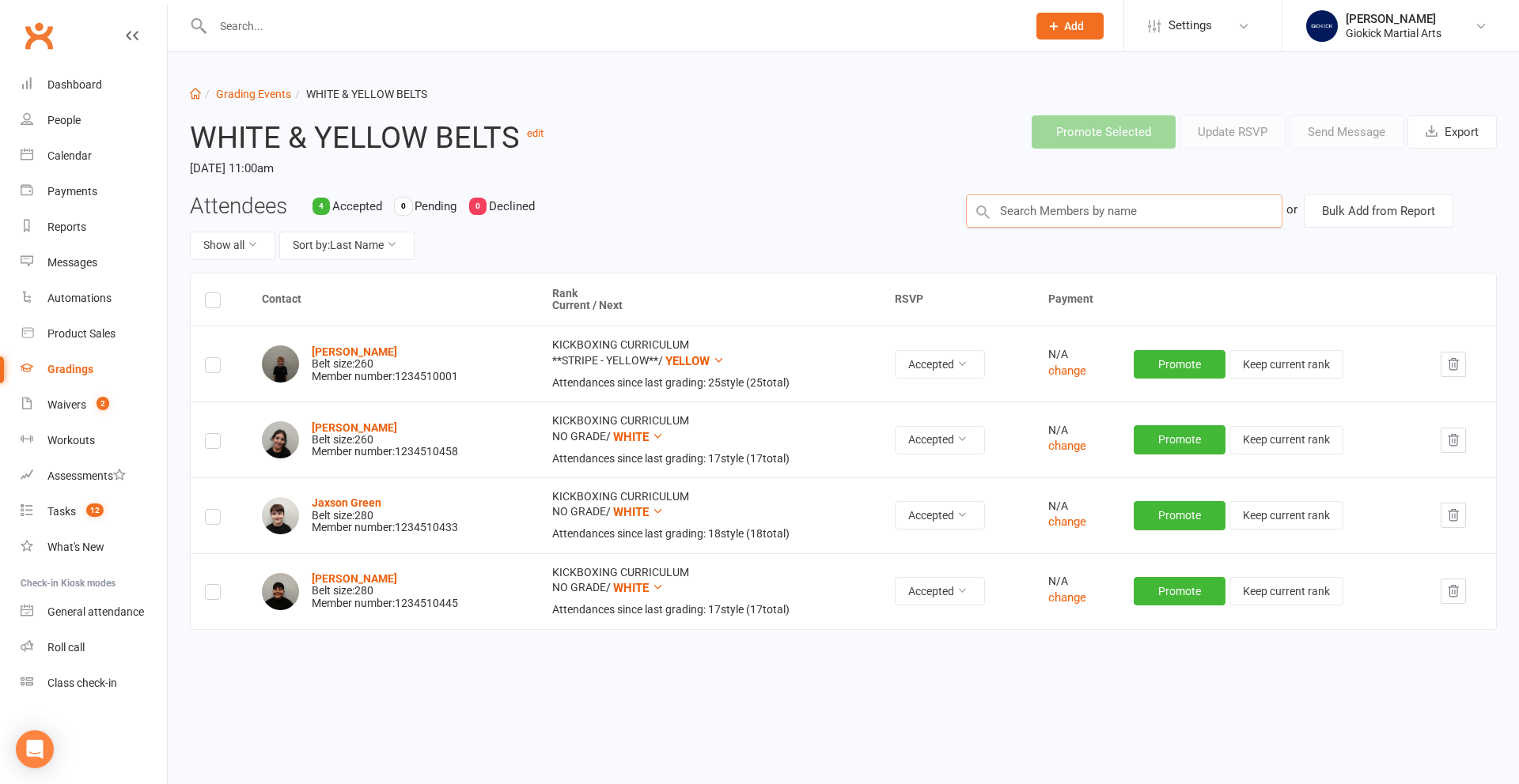
click at [1062, 215] on input "text" at bounding box center [1124, 211] width 316 height 33
type input "l"
click at [1025, 207] on input "text" at bounding box center [1124, 211] width 316 height 33
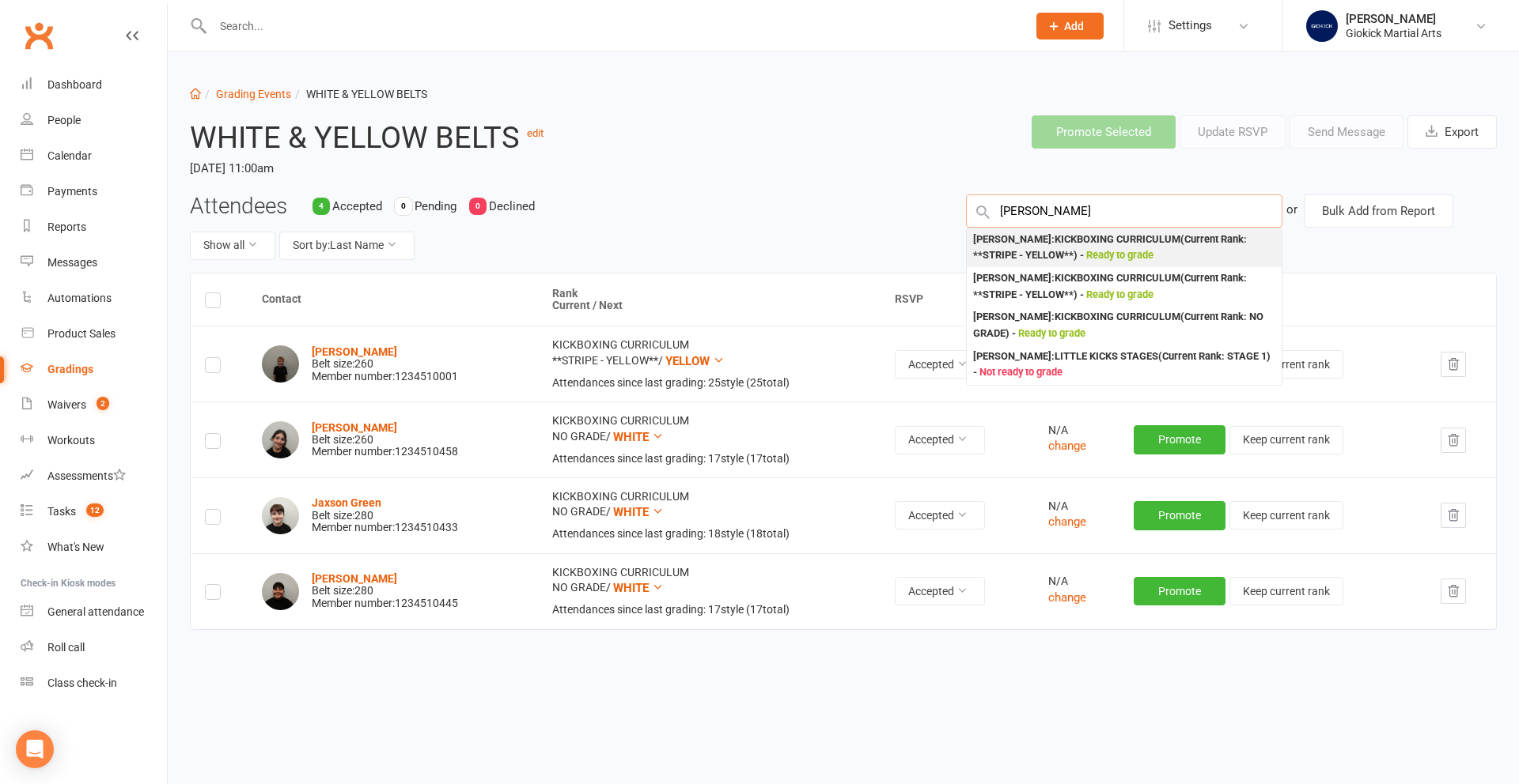
type input "lewis prosser"
click at [1028, 250] on div "Lewis Prosser : KICKBOXING CURRICULUM (Current Rank: **STRIPE - YELLOW** ) - Re…" at bounding box center [1124, 247] width 302 height 32
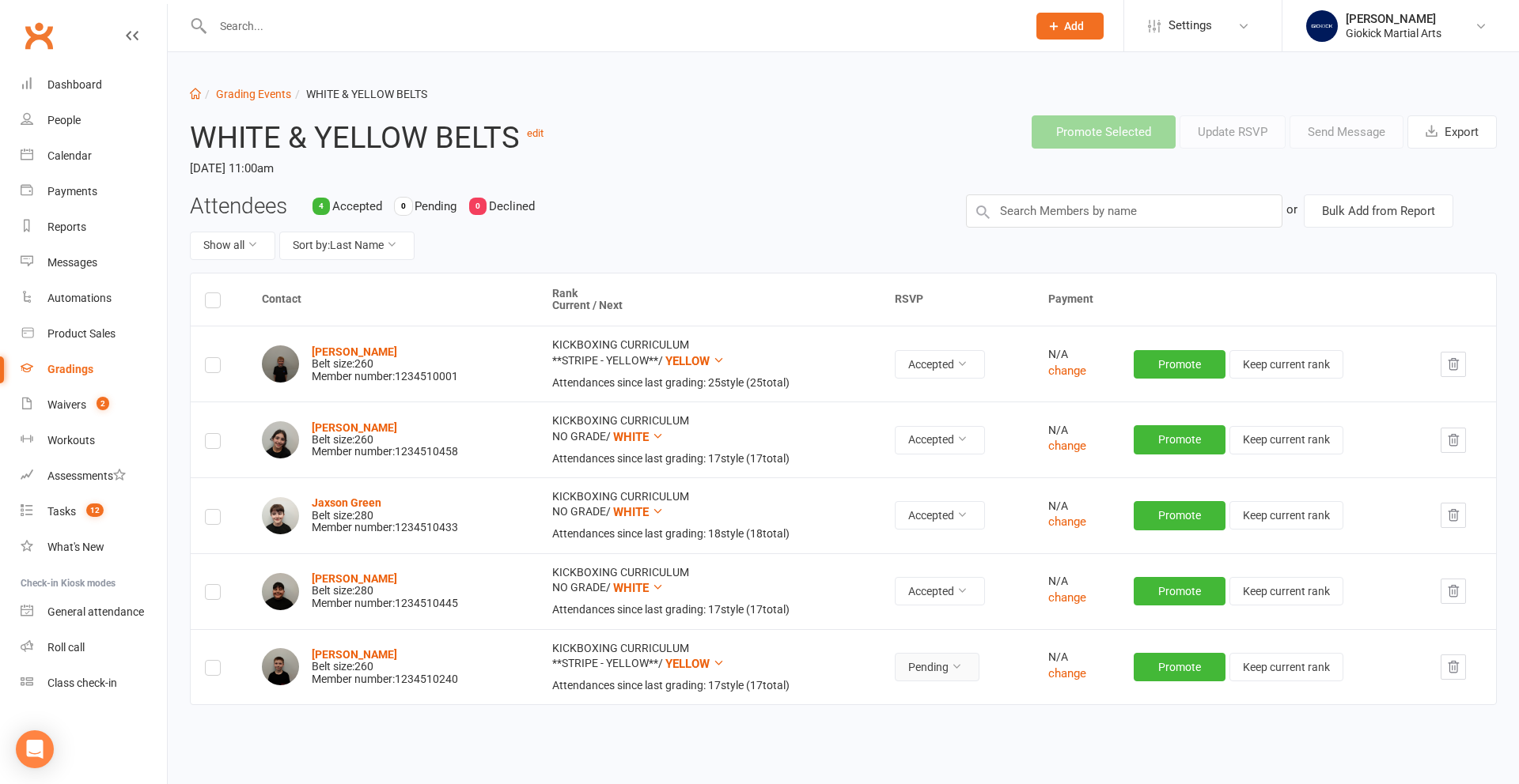
click at [932, 674] on button "Pending" at bounding box center [937, 668] width 85 height 29
click at [894, 698] on link "Accepted" at bounding box center [905, 702] width 157 height 32
click at [249, 92] on link "Grading Events" at bounding box center [254, 94] width 75 height 13
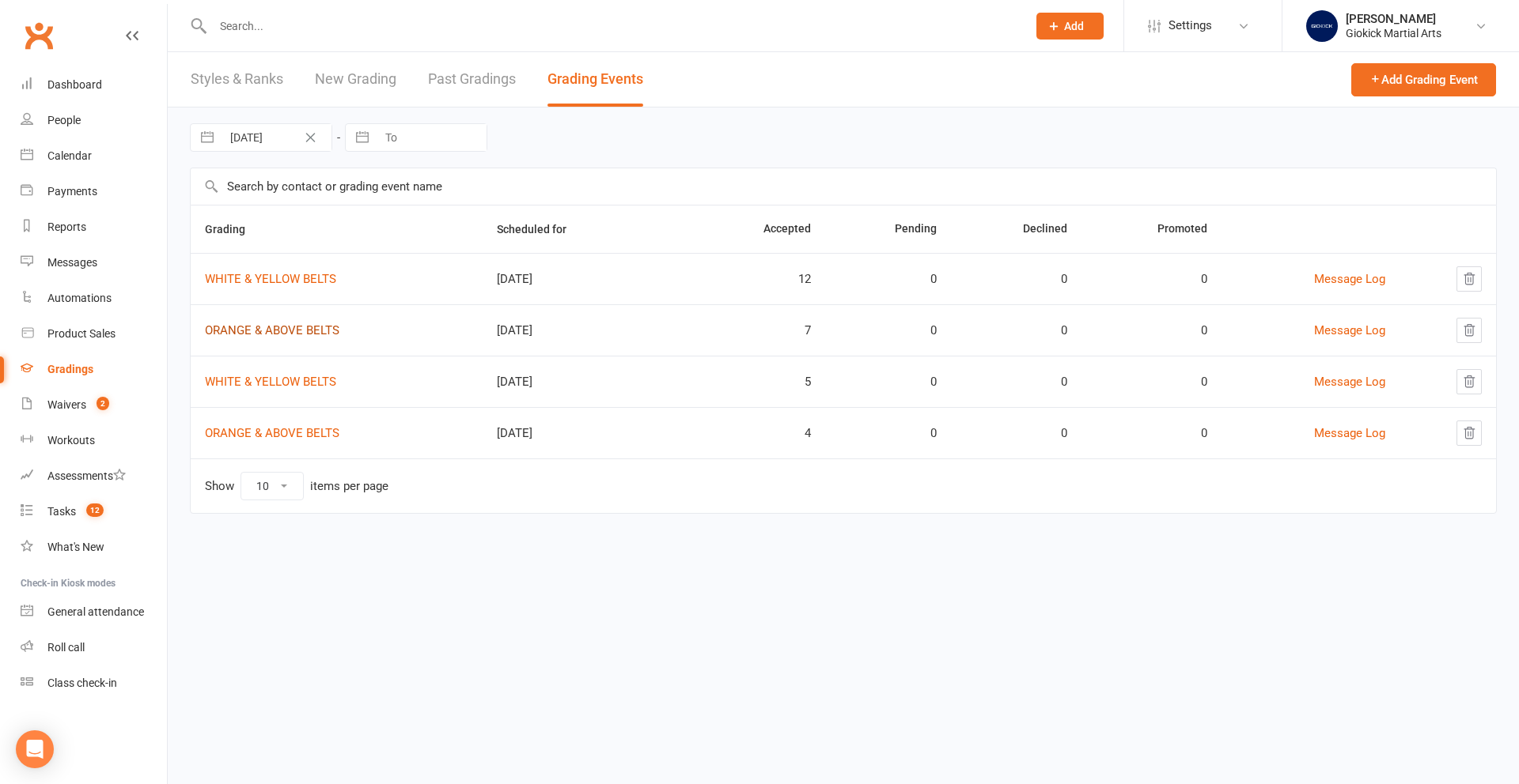
click at [253, 332] on link "ORANGE & ABOVE BELTS" at bounding box center [273, 330] width 135 height 14
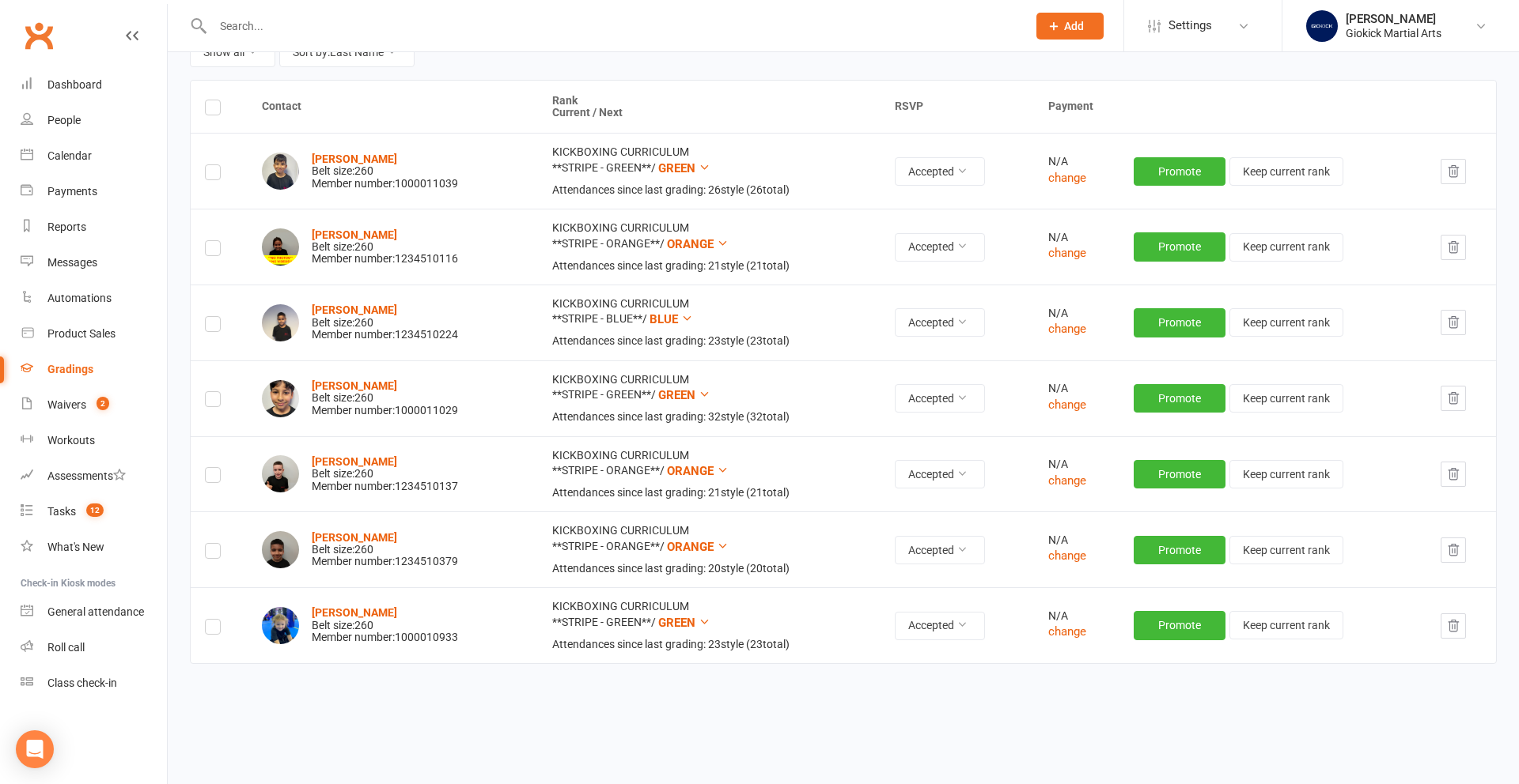
scroll to position [186, 0]
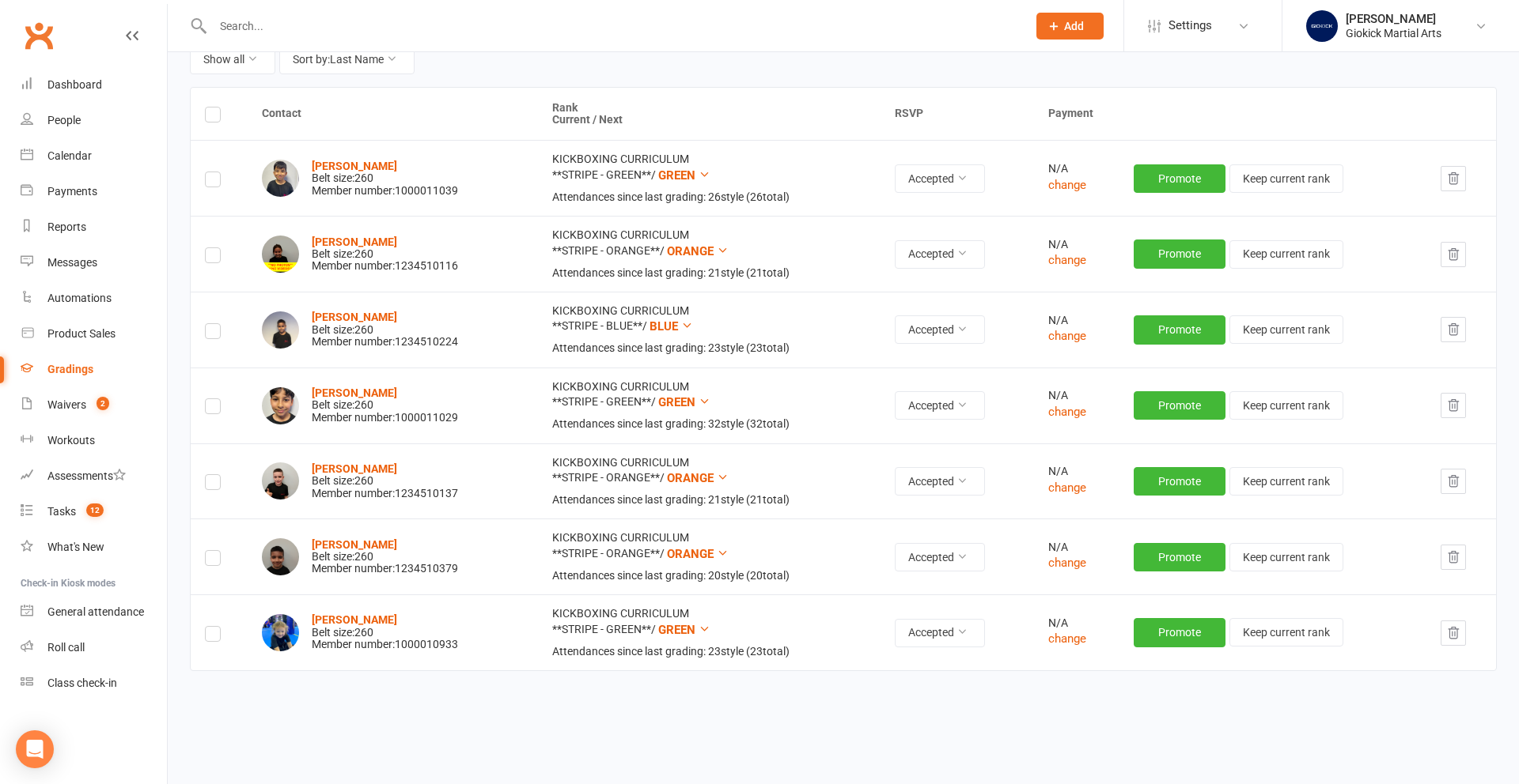
click at [1456, 557] on icon "button" at bounding box center [1453, 558] width 14 height 14
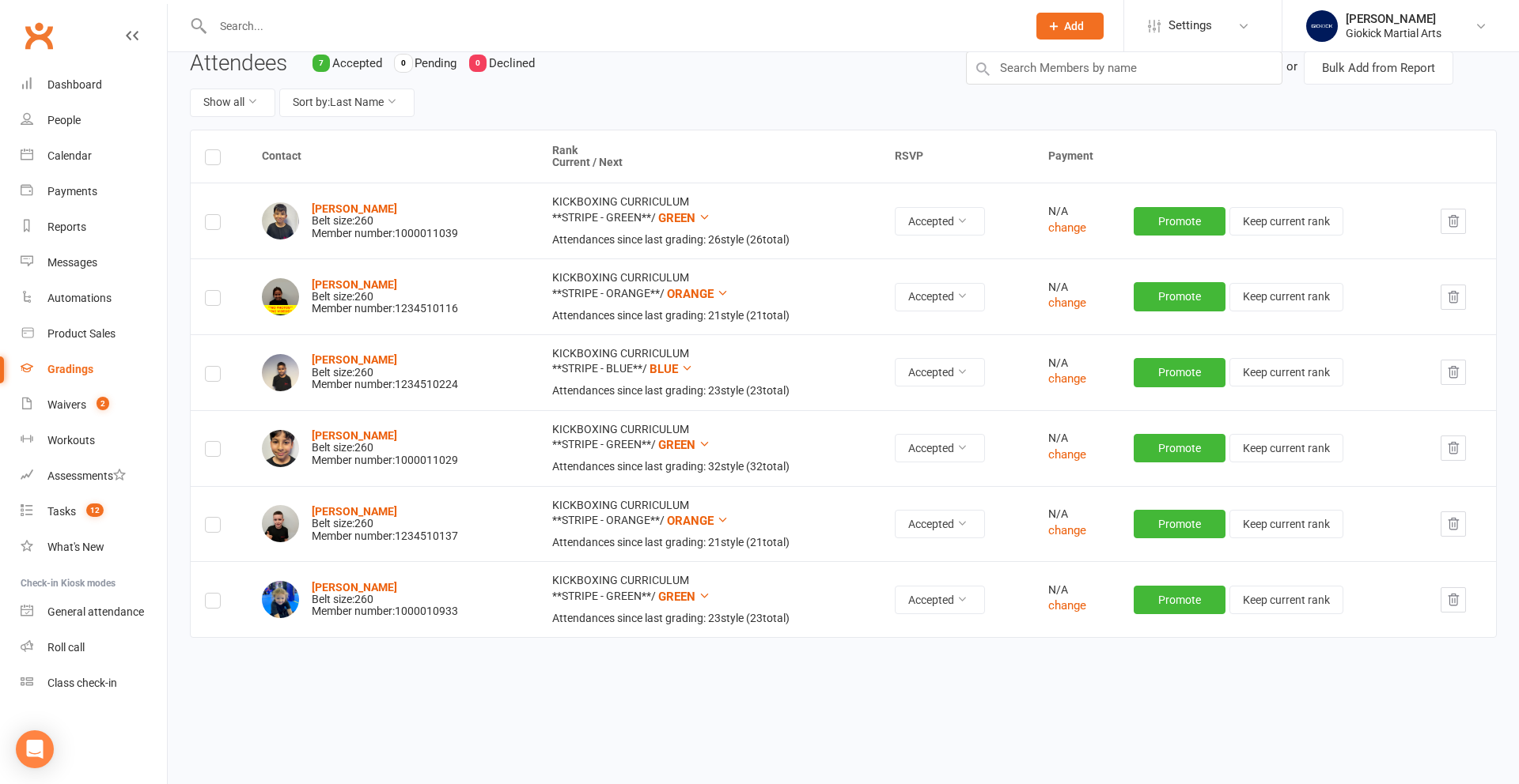
scroll to position [143, 0]
click at [61, 155] on div "Calendar" at bounding box center [70, 156] width 44 height 13
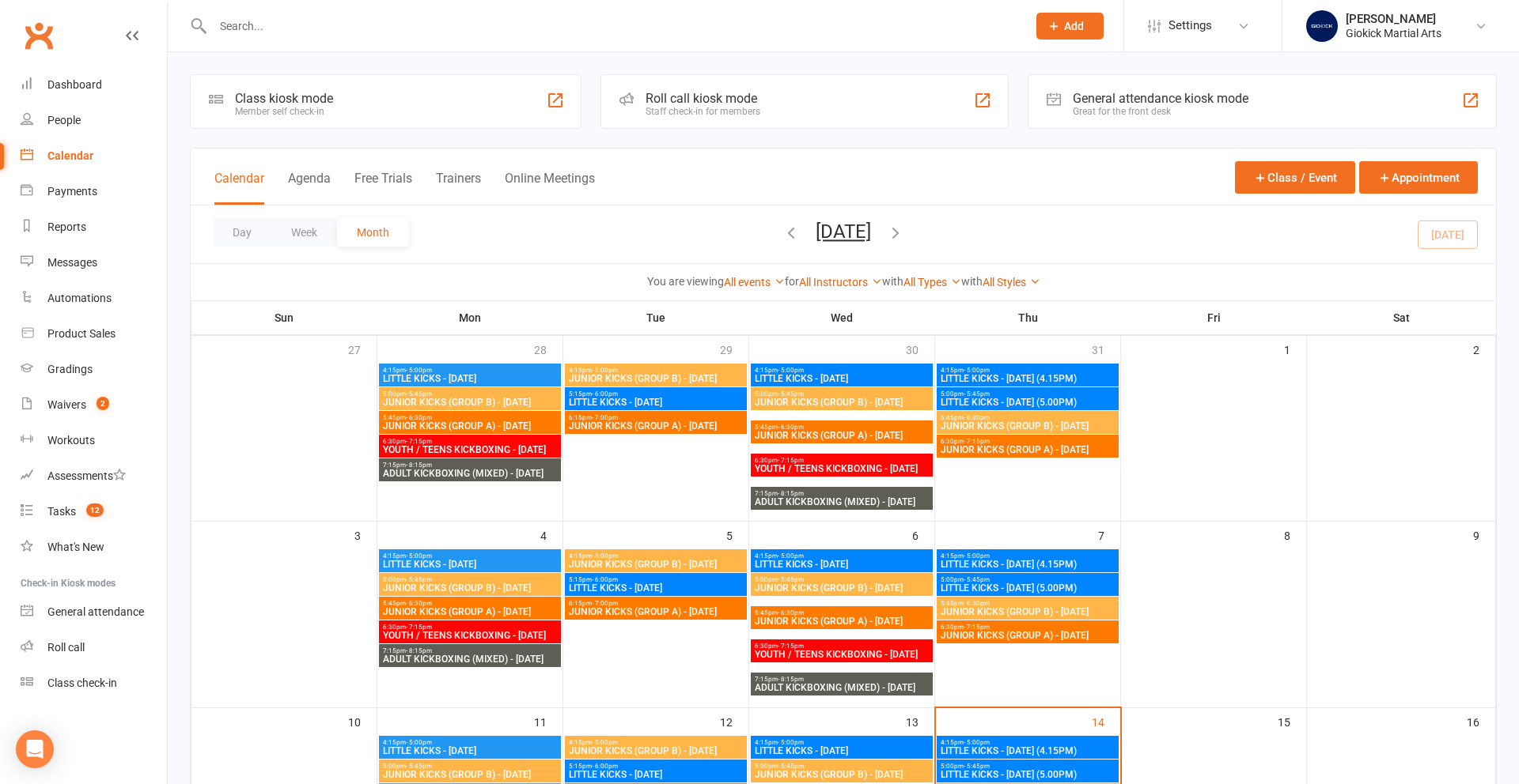
scroll to position [4, 0]
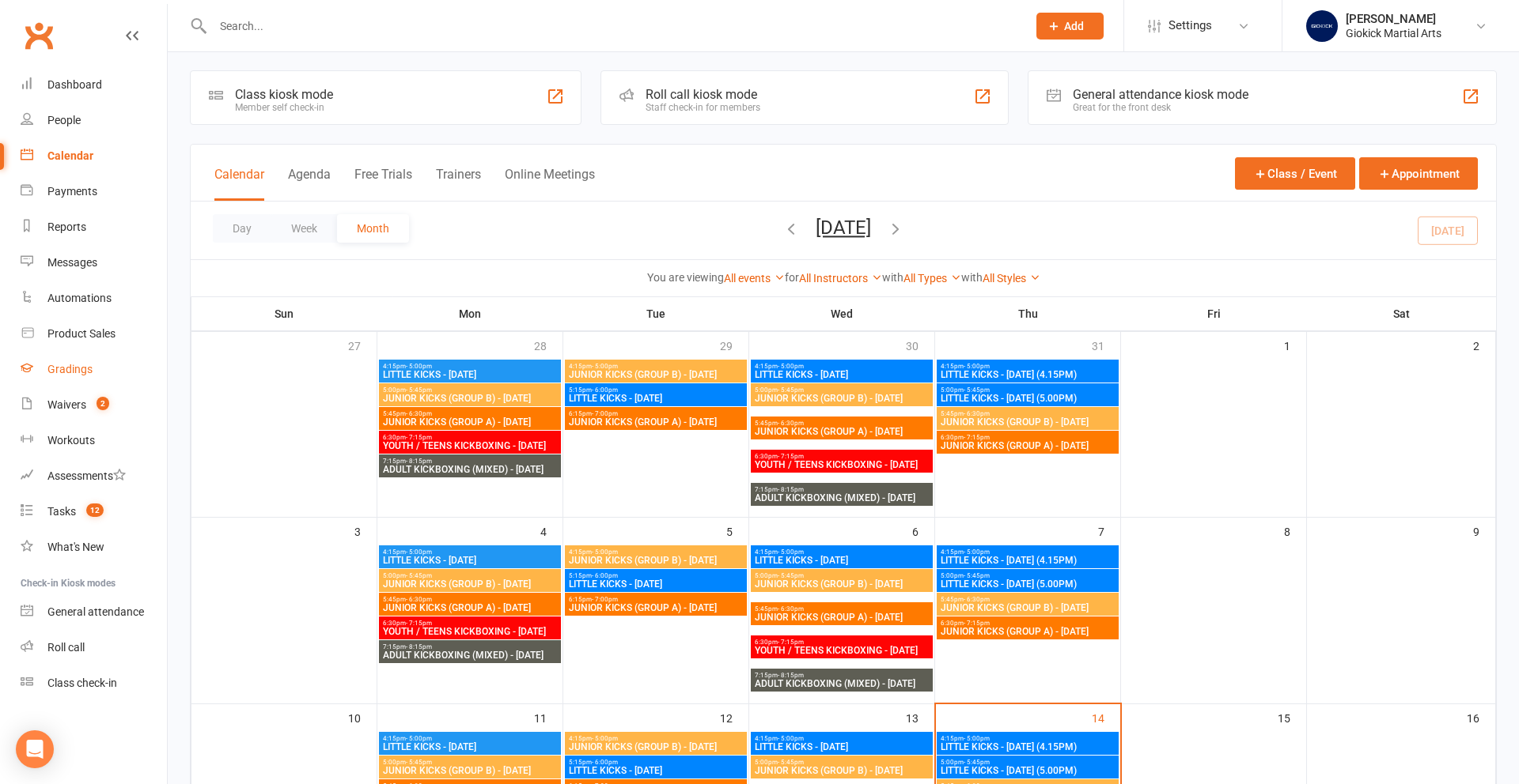
click at [54, 373] on div "Gradings" at bounding box center [70, 369] width 45 height 13
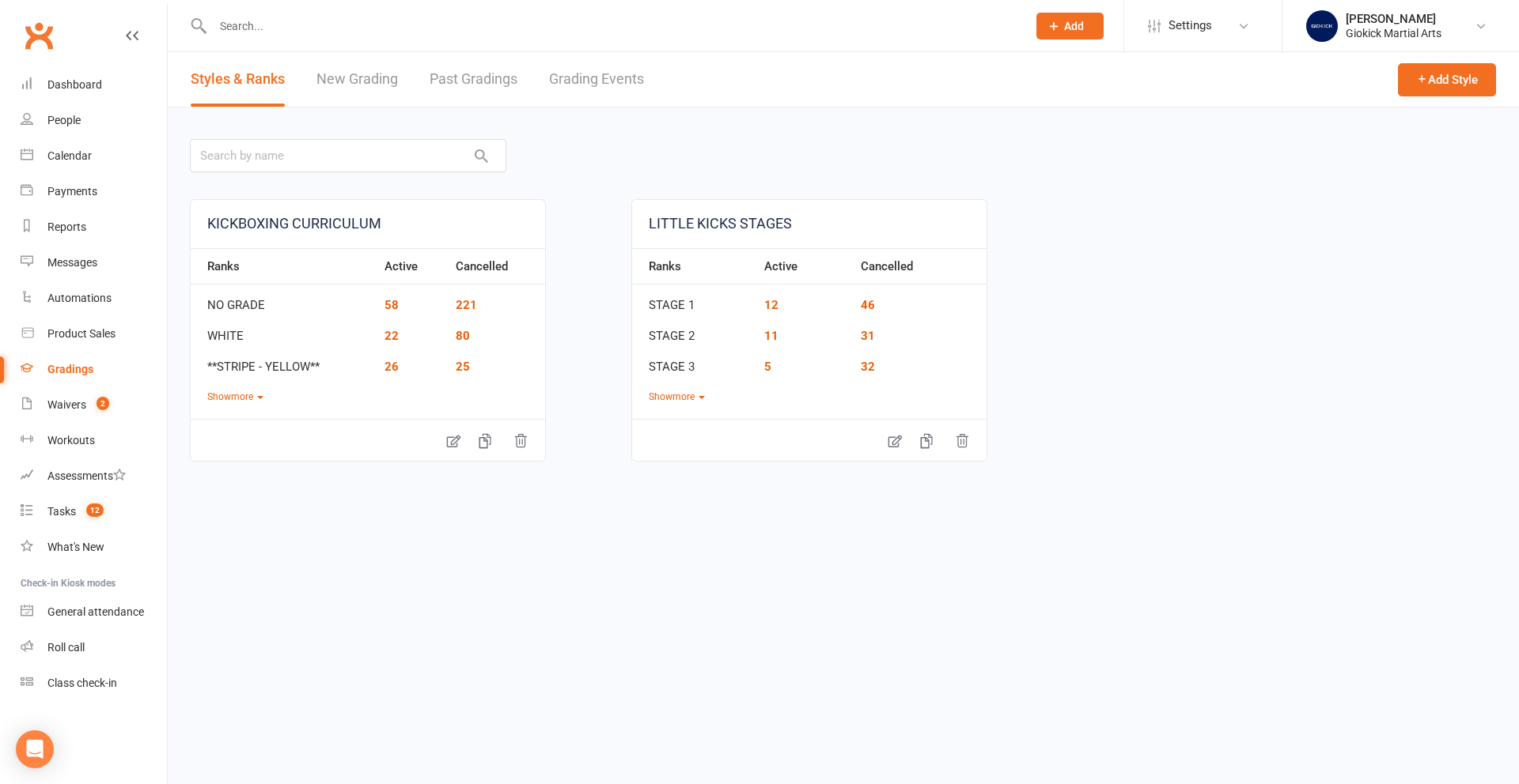
click at [353, 79] on link "New Grading" at bounding box center [357, 79] width 82 height 55
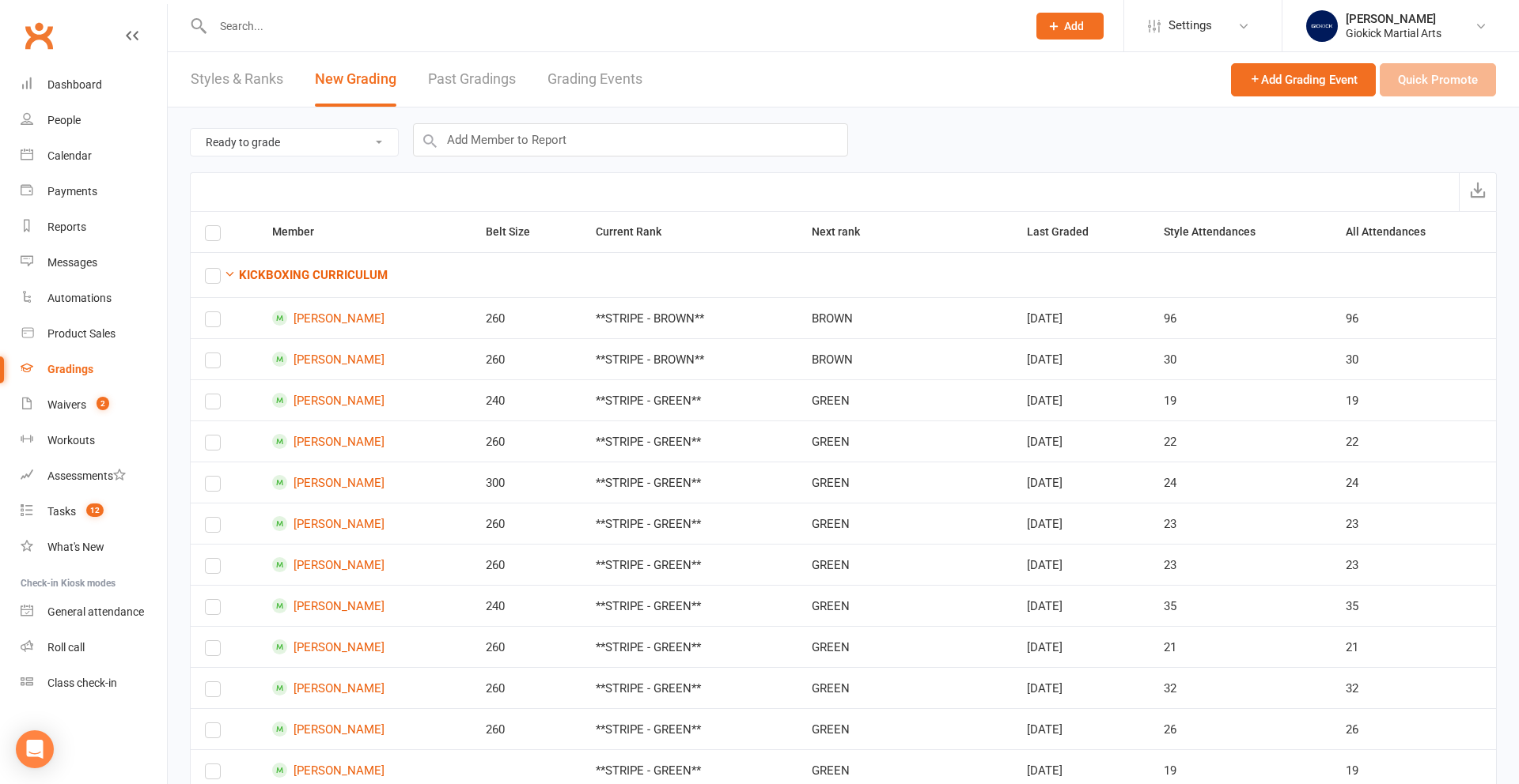
click at [643, 81] on link "Grading Events" at bounding box center [595, 79] width 95 height 55
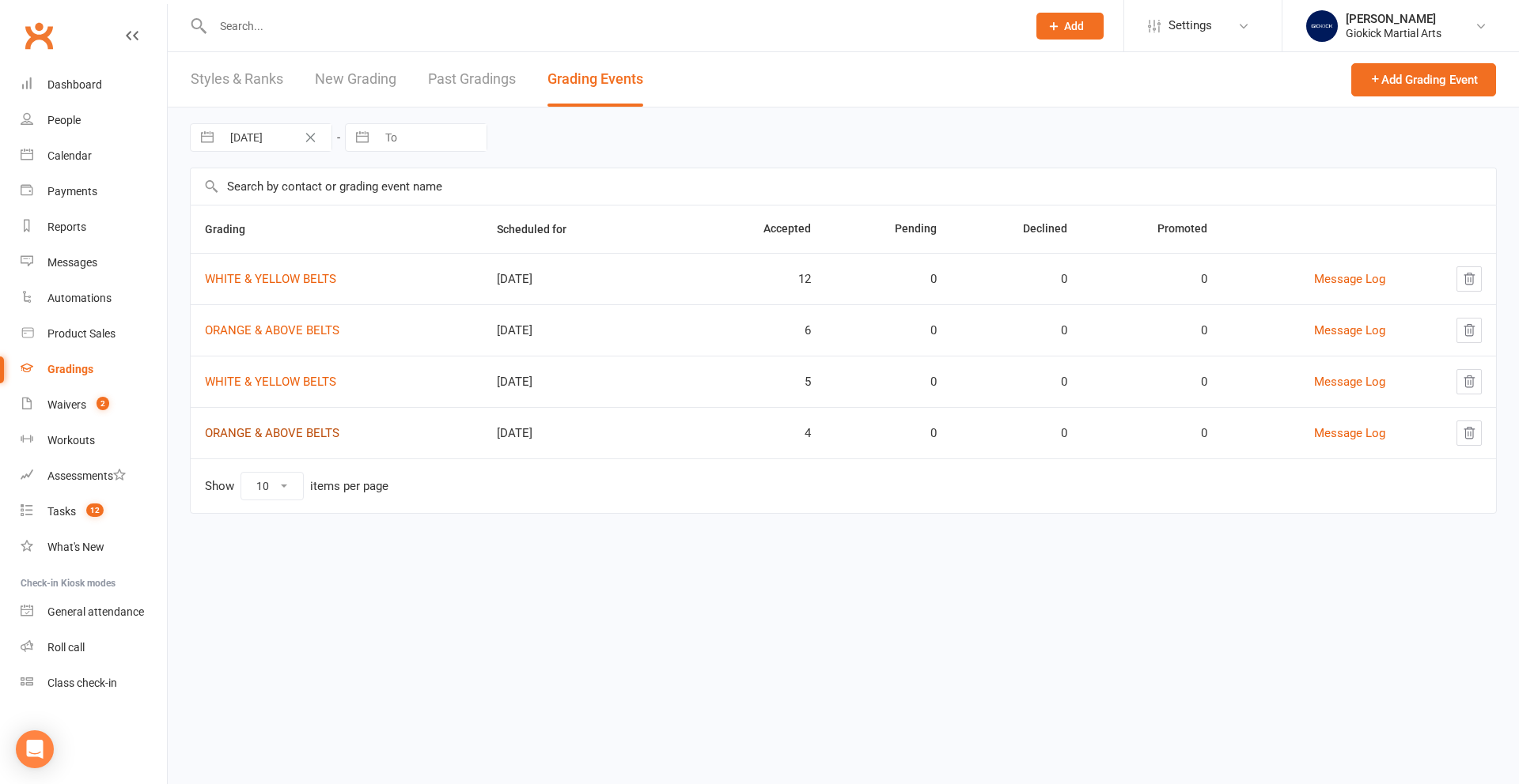
click at [254, 437] on link "ORANGE & ABOVE BELTS" at bounding box center [273, 433] width 135 height 14
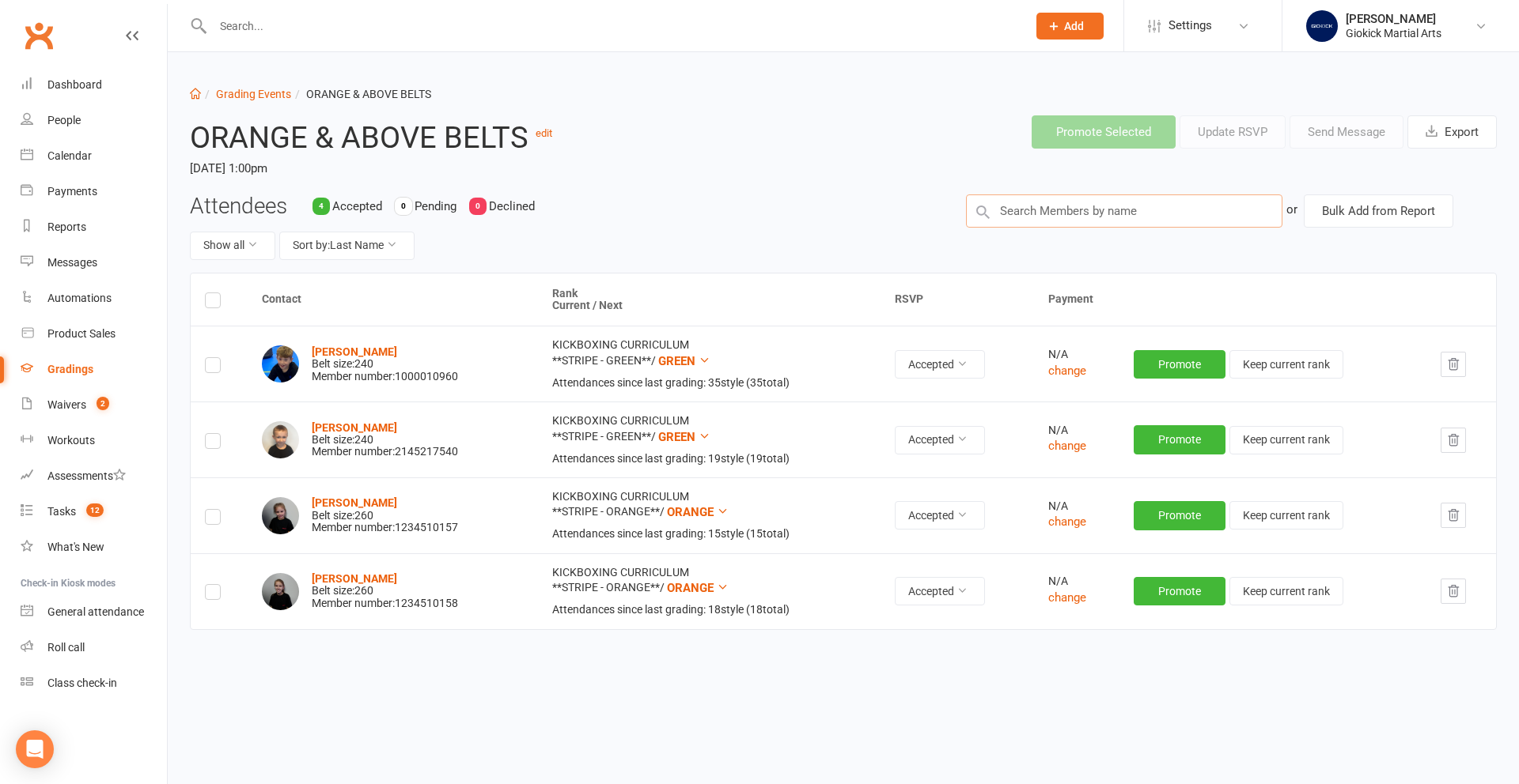
click at [1048, 210] on input "text" at bounding box center [1124, 211] width 316 height 33
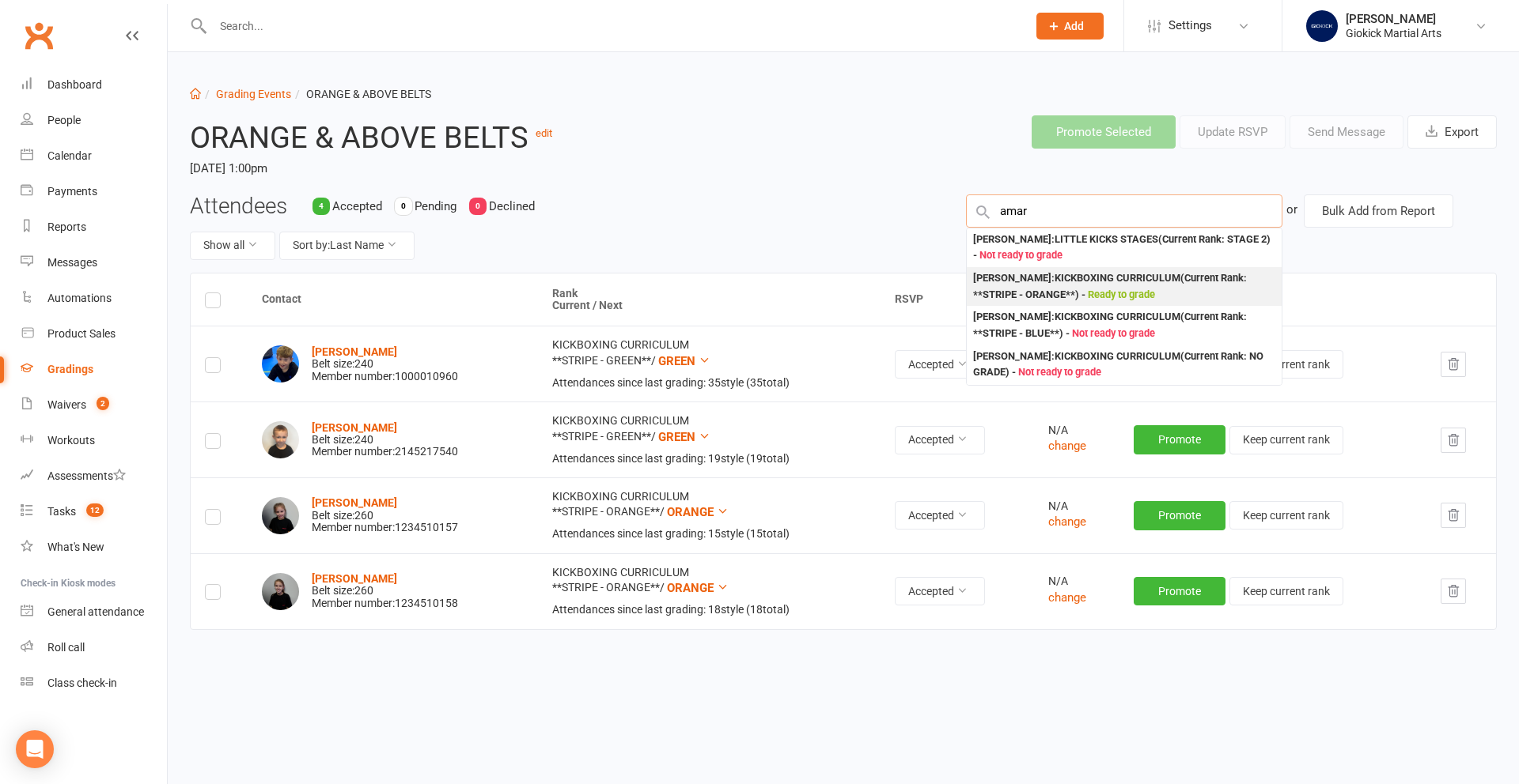
type input "amar"
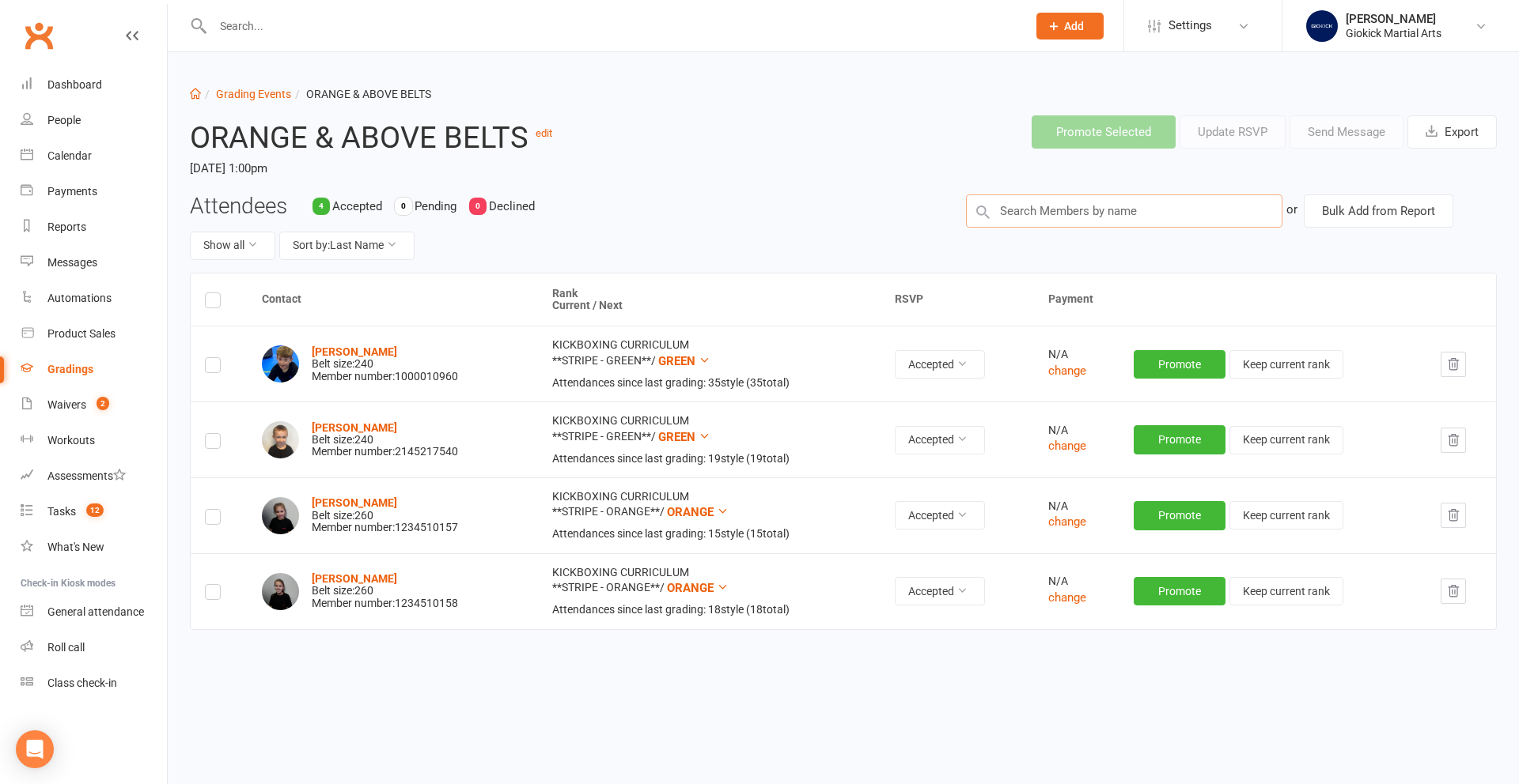
click at [1052, 214] on input "text" at bounding box center [1124, 211] width 316 height 33
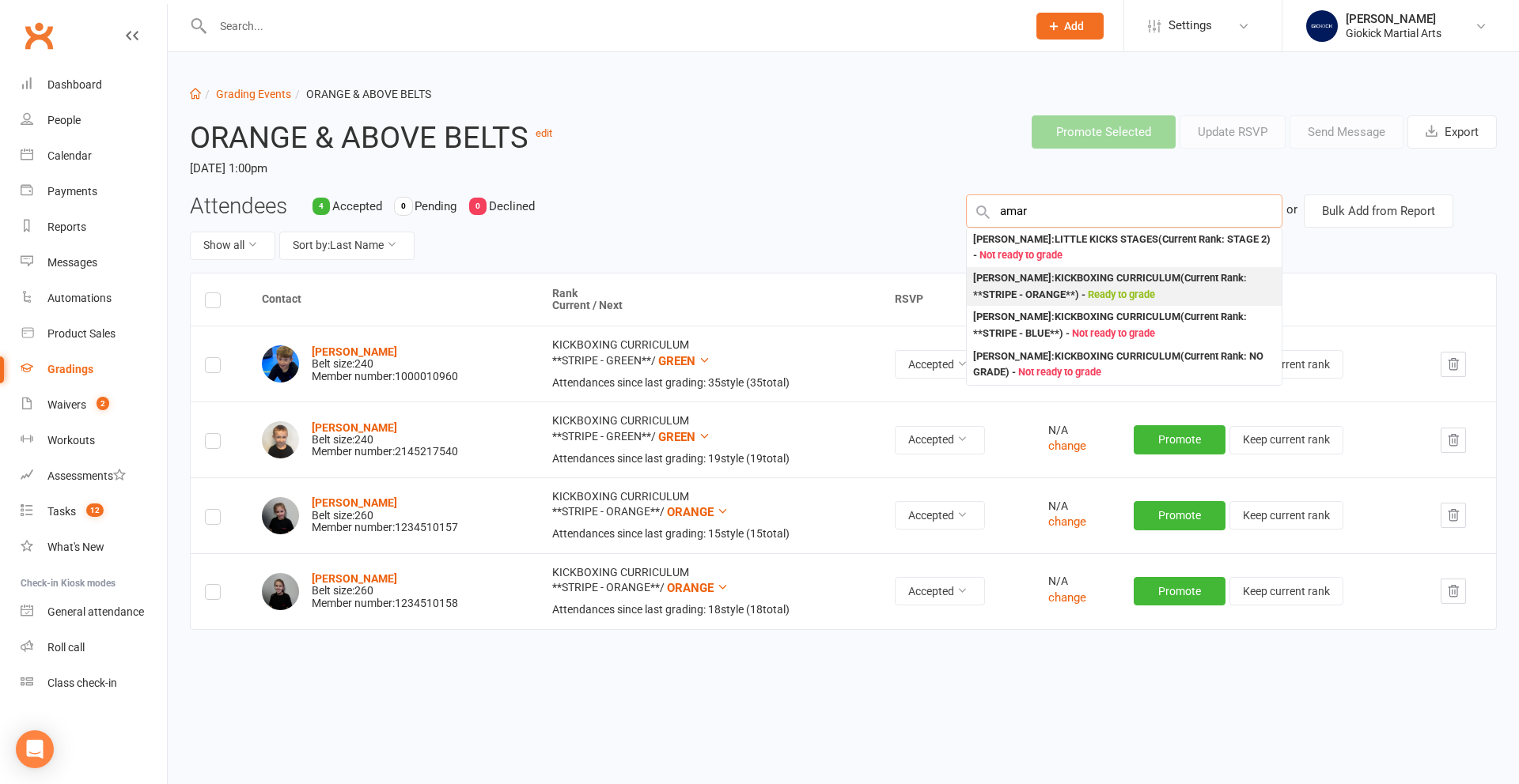
type input "amar"
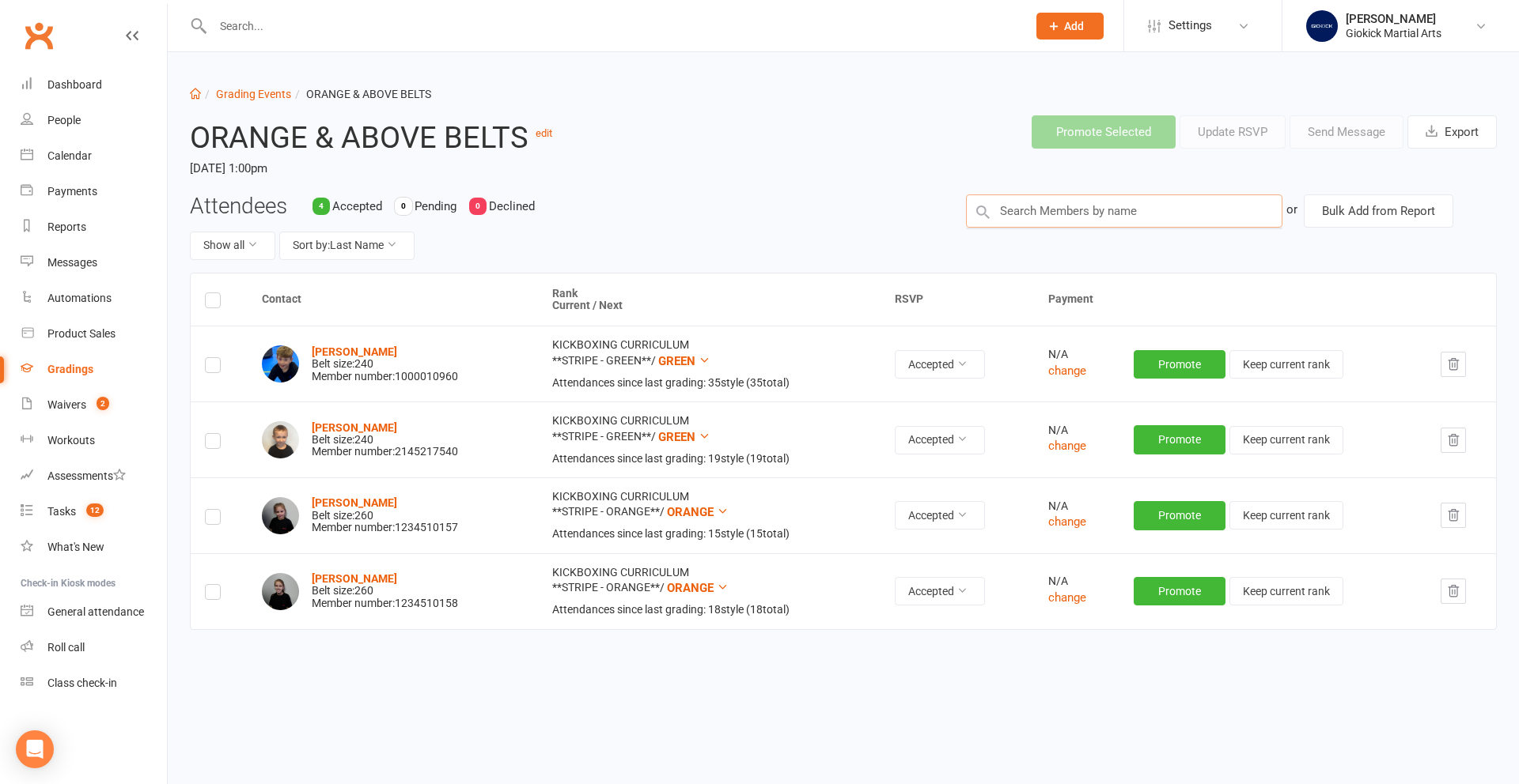
click at [1045, 211] on input "text" at bounding box center [1124, 211] width 316 height 33
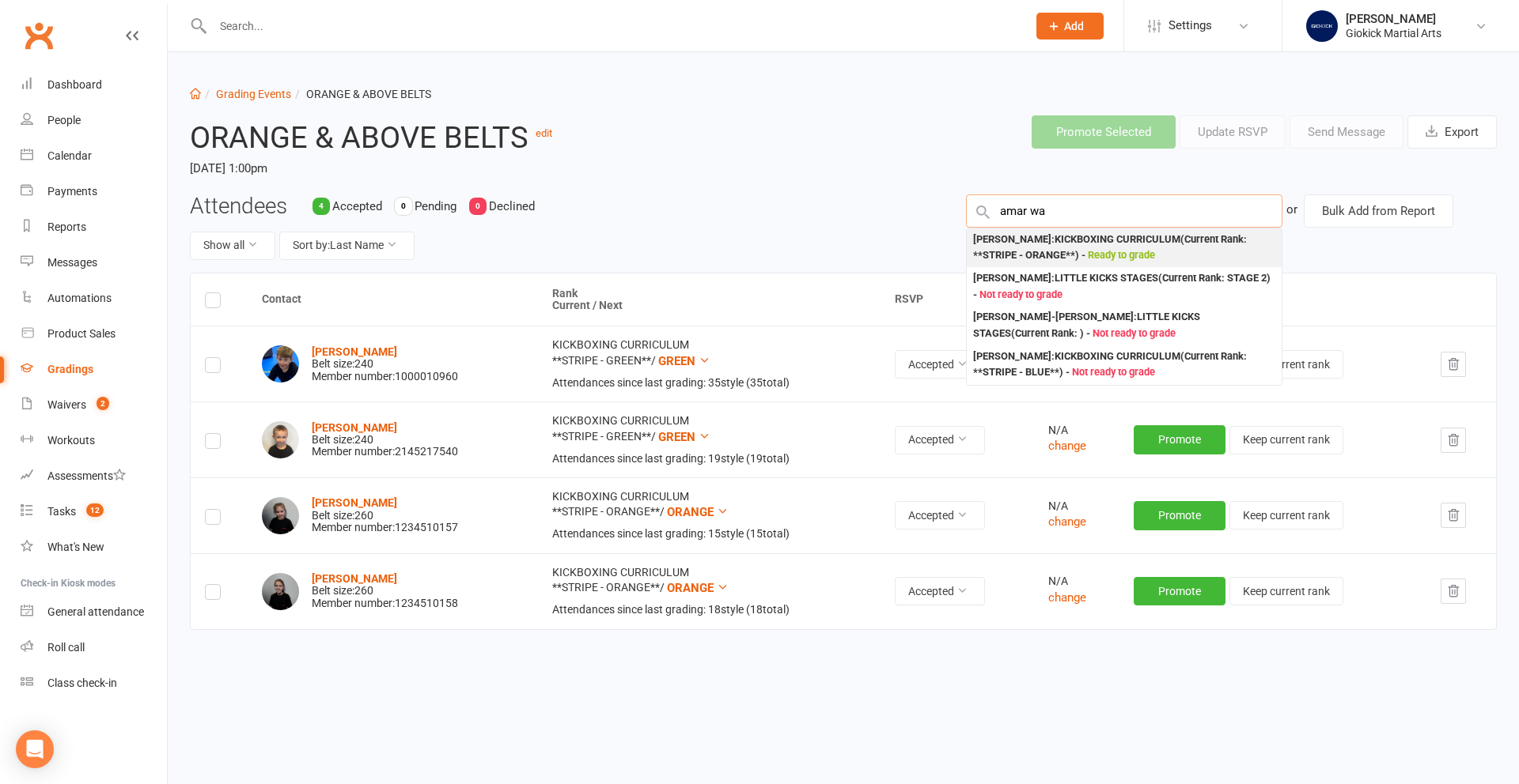
type input "amar wa"
click at [1053, 251] on div "Amar Waraich : KICKBOXING CURRICULUM (Current Rank: **STRIPE - ORANGE** ) - Rea…" at bounding box center [1124, 247] width 302 height 32
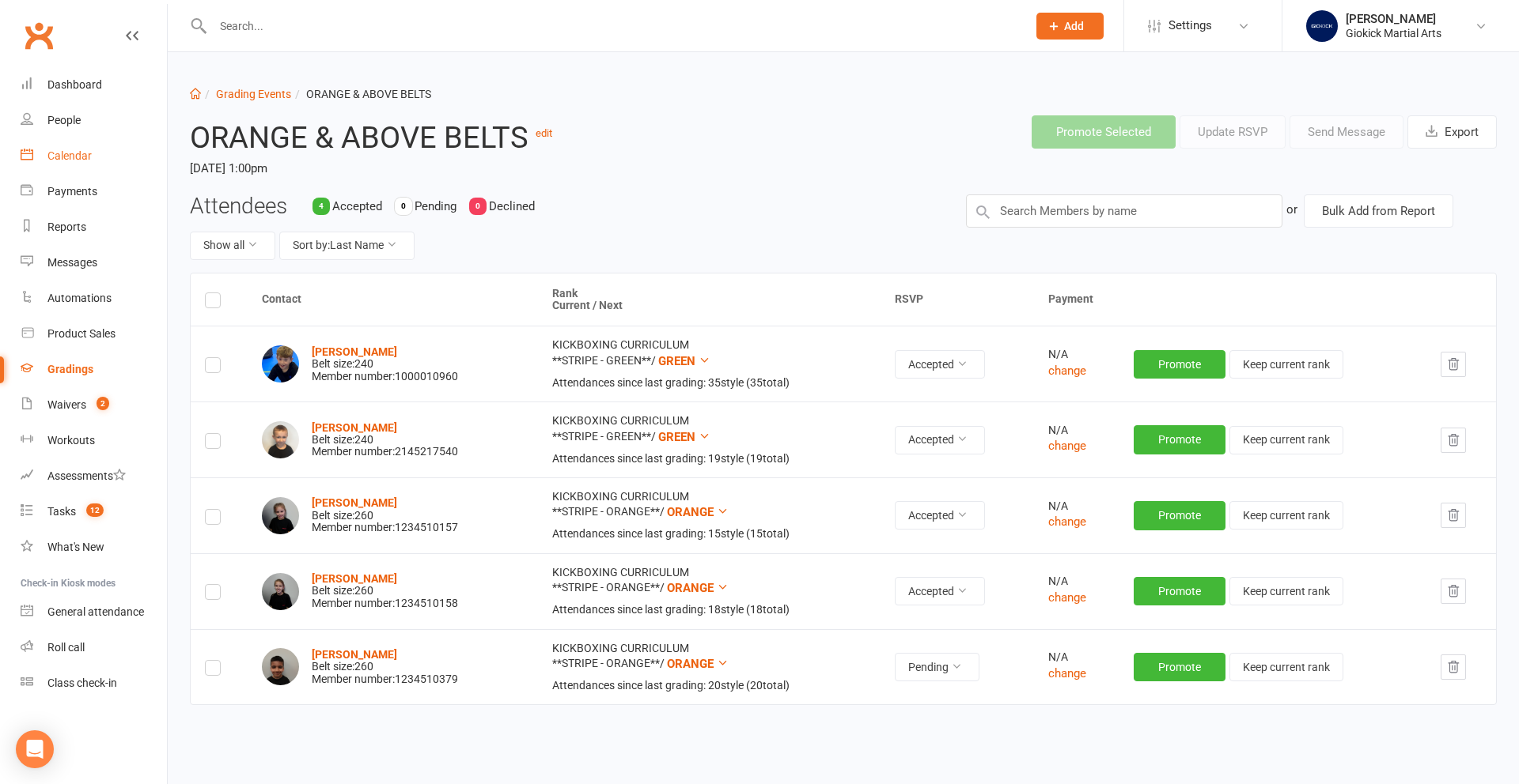
click at [56, 152] on div "Calendar" at bounding box center [70, 156] width 44 height 13
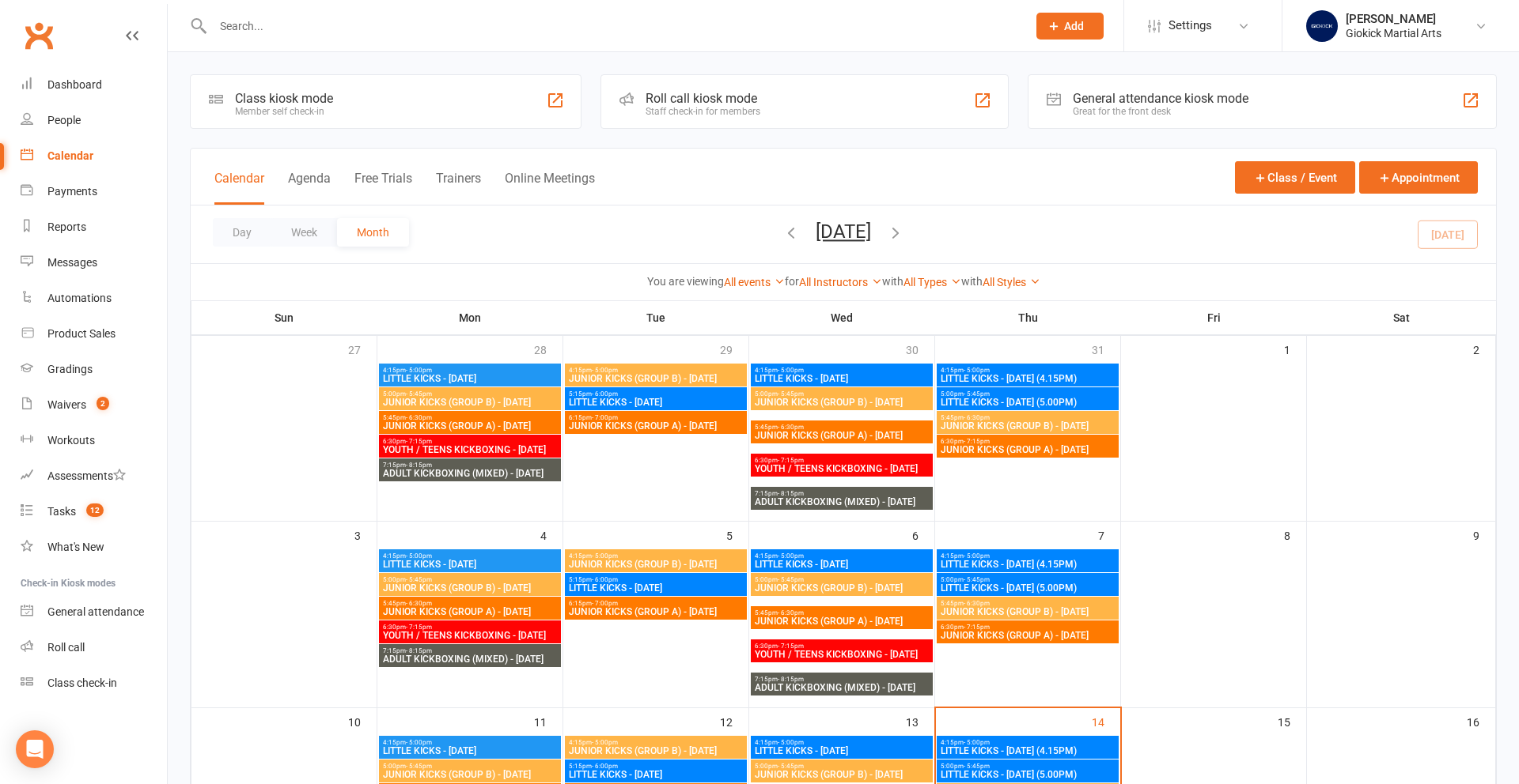
click at [742, 95] on div "Roll call kiosk mode" at bounding box center [703, 98] width 115 height 15
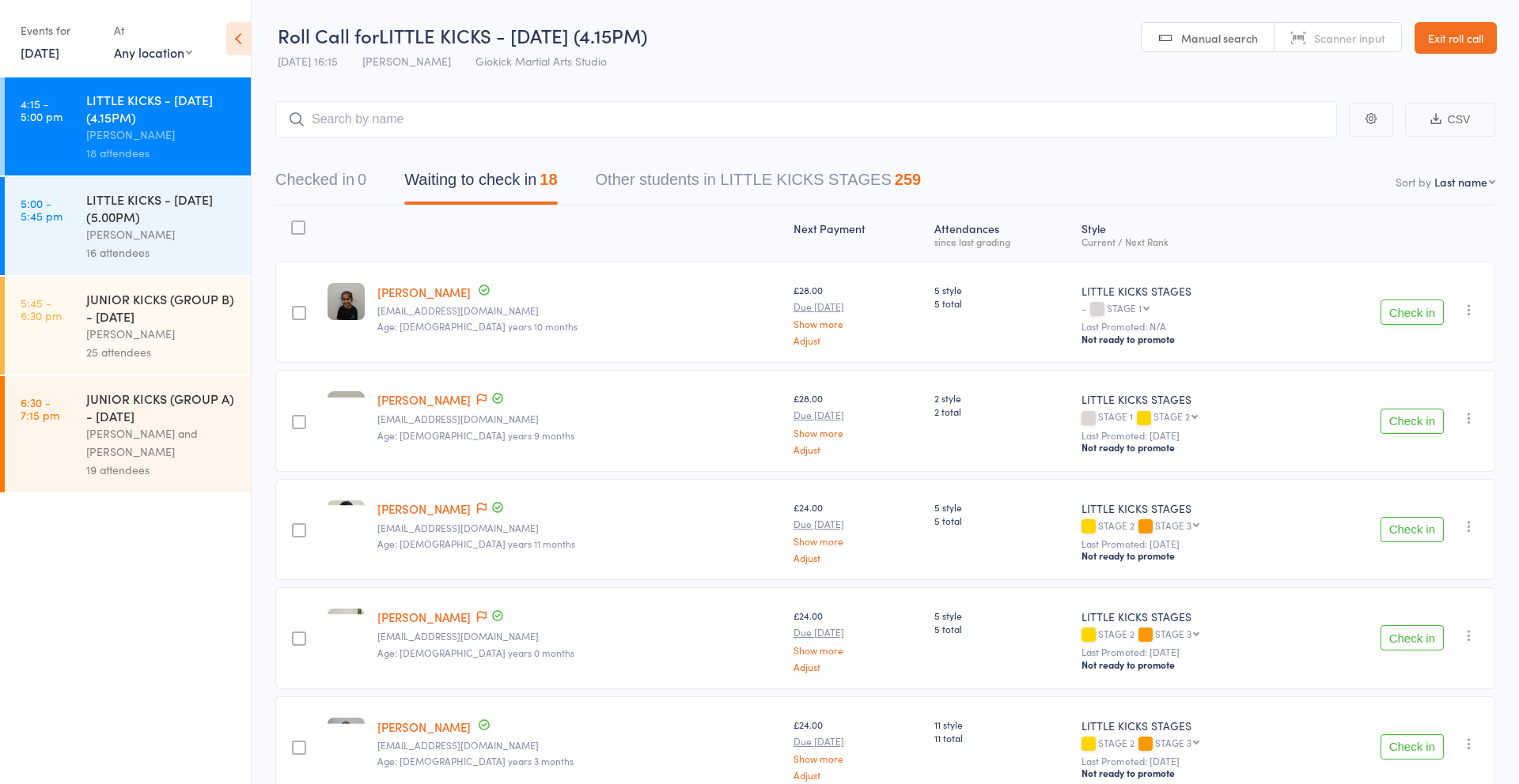
scroll to position [6, 0]
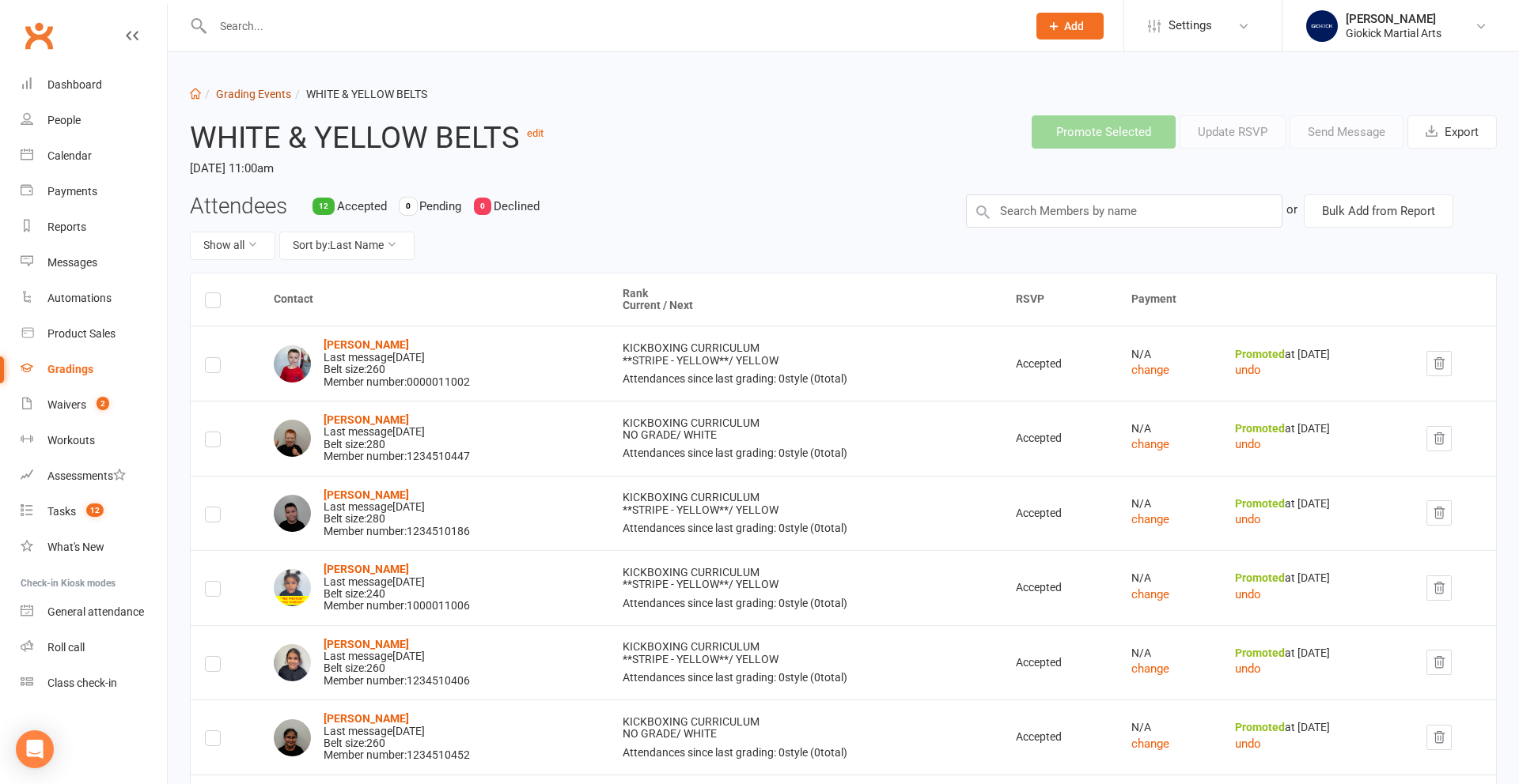
click at [267, 95] on link "Grading Events" at bounding box center [254, 94] width 75 height 13
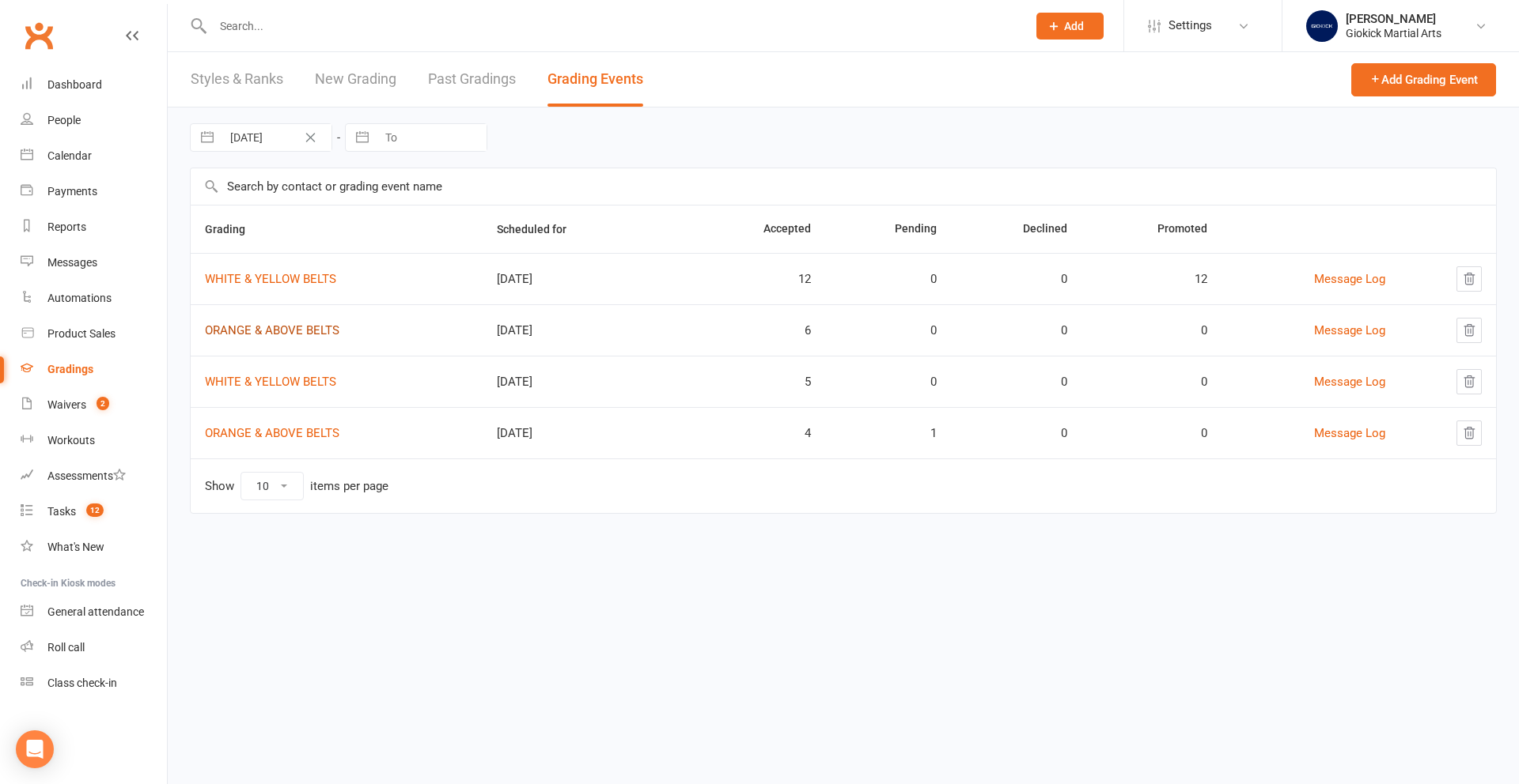
click at [271, 329] on link "ORANGE & ABOVE BELTS" at bounding box center [273, 330] width 135 height 14
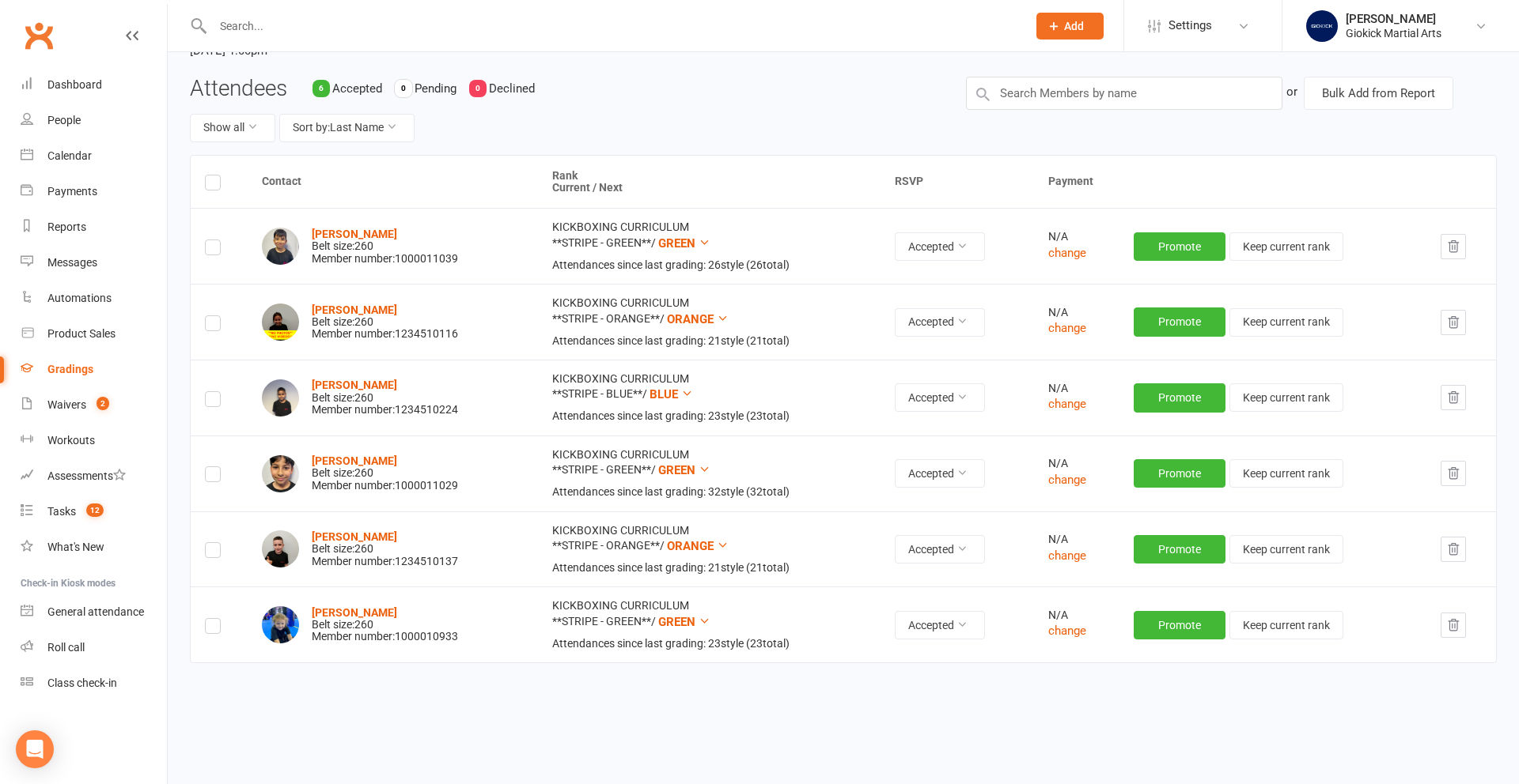
scroll to position [133, 0]
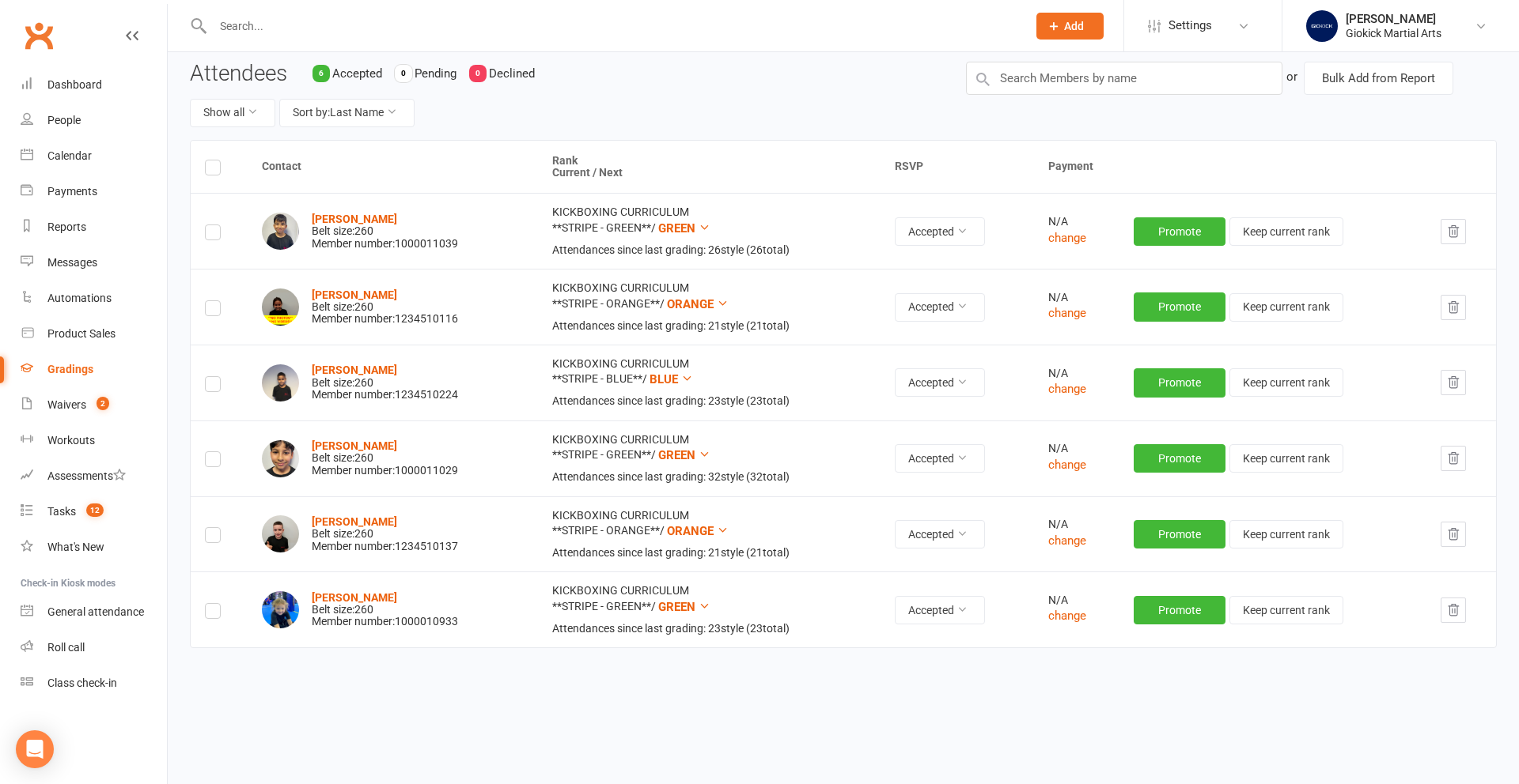
click at [215, 170] on label at bounding box center [213, 170] width 16 height 0
click at [215, 161] on input "checkbox" at bounding box center [213, 161] width 16 height 0
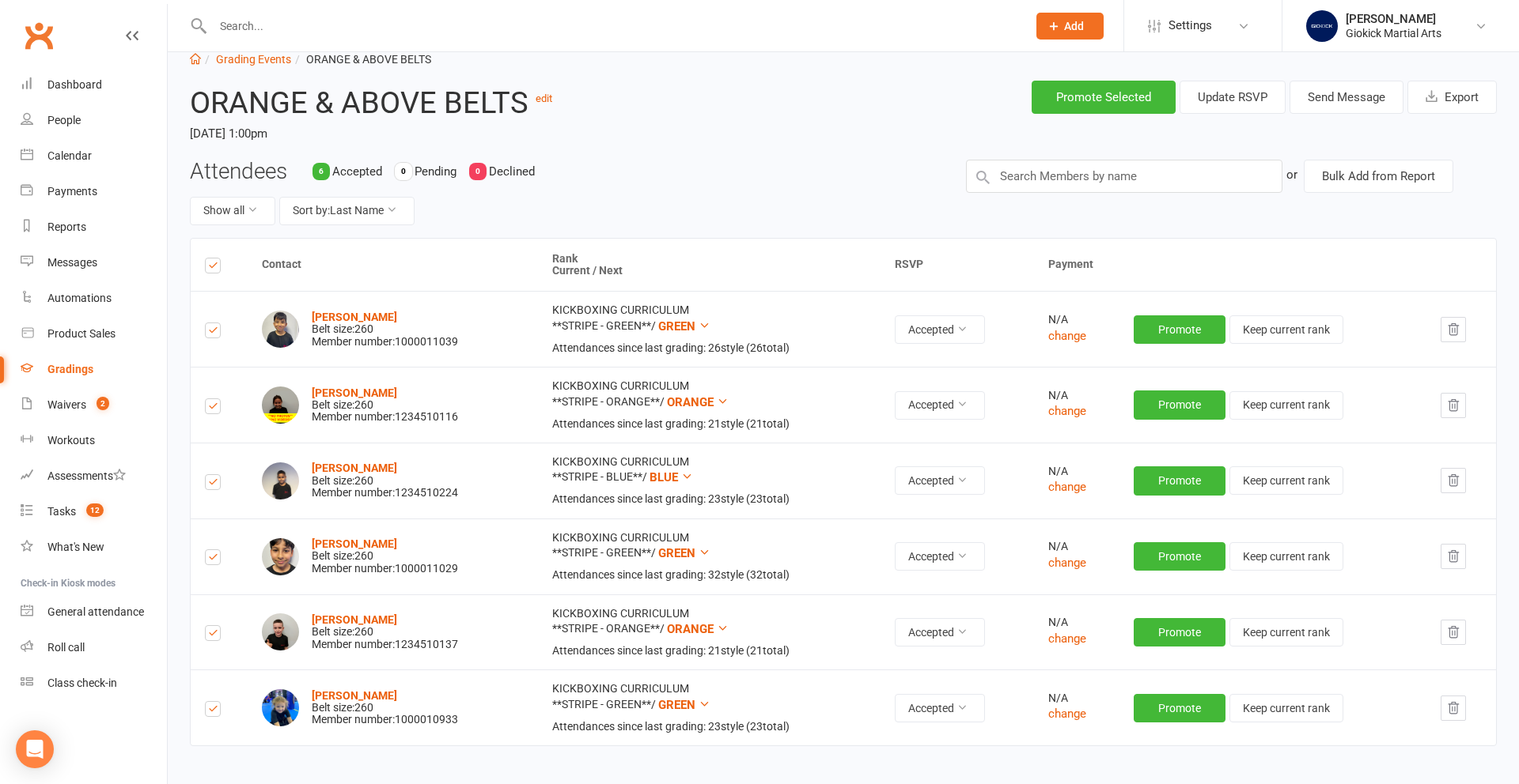
scroll to position [0, 0]
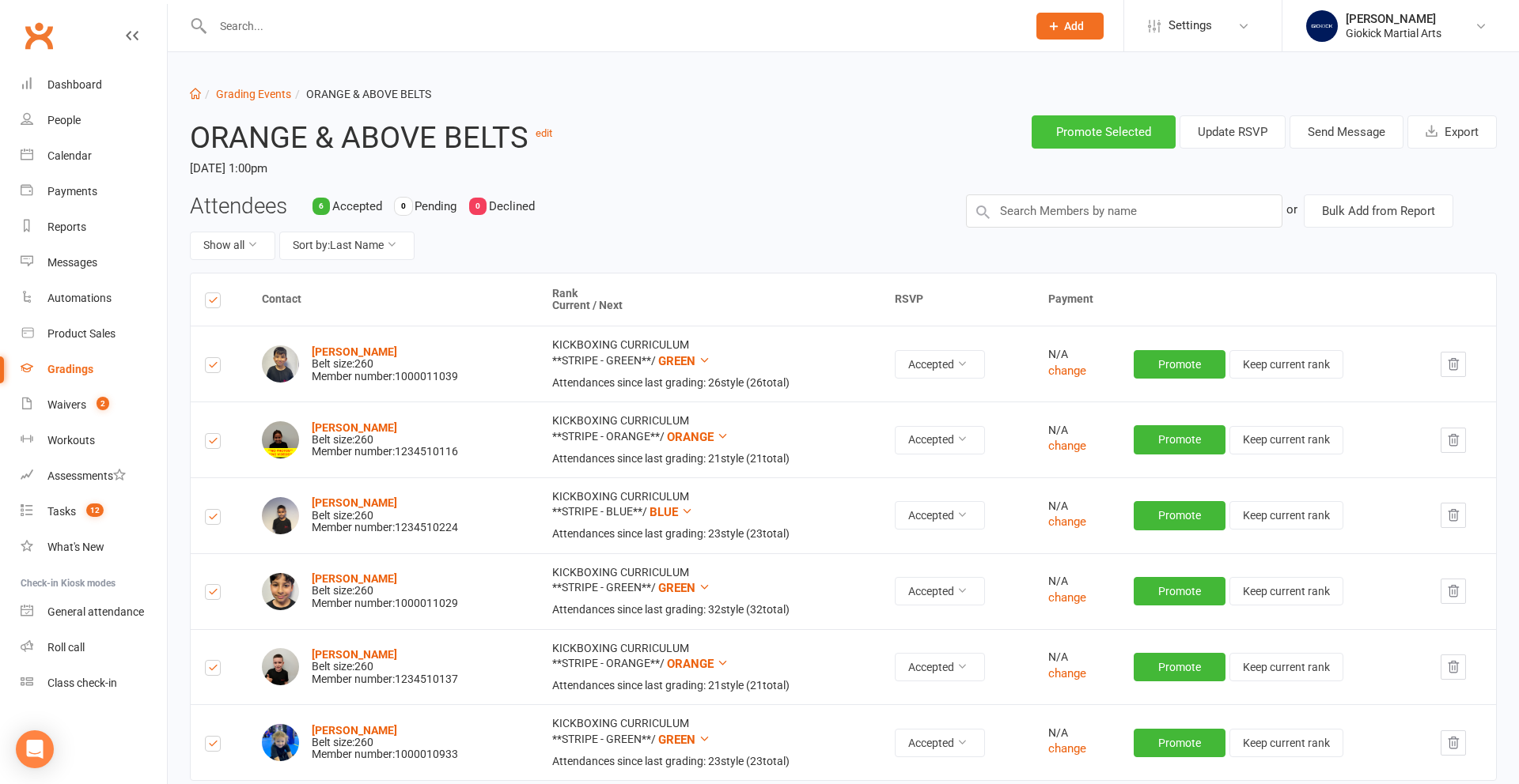
click at [1127, 135] on button "Promote Selected" at bounding box center [1104, 132] width 144 height 33
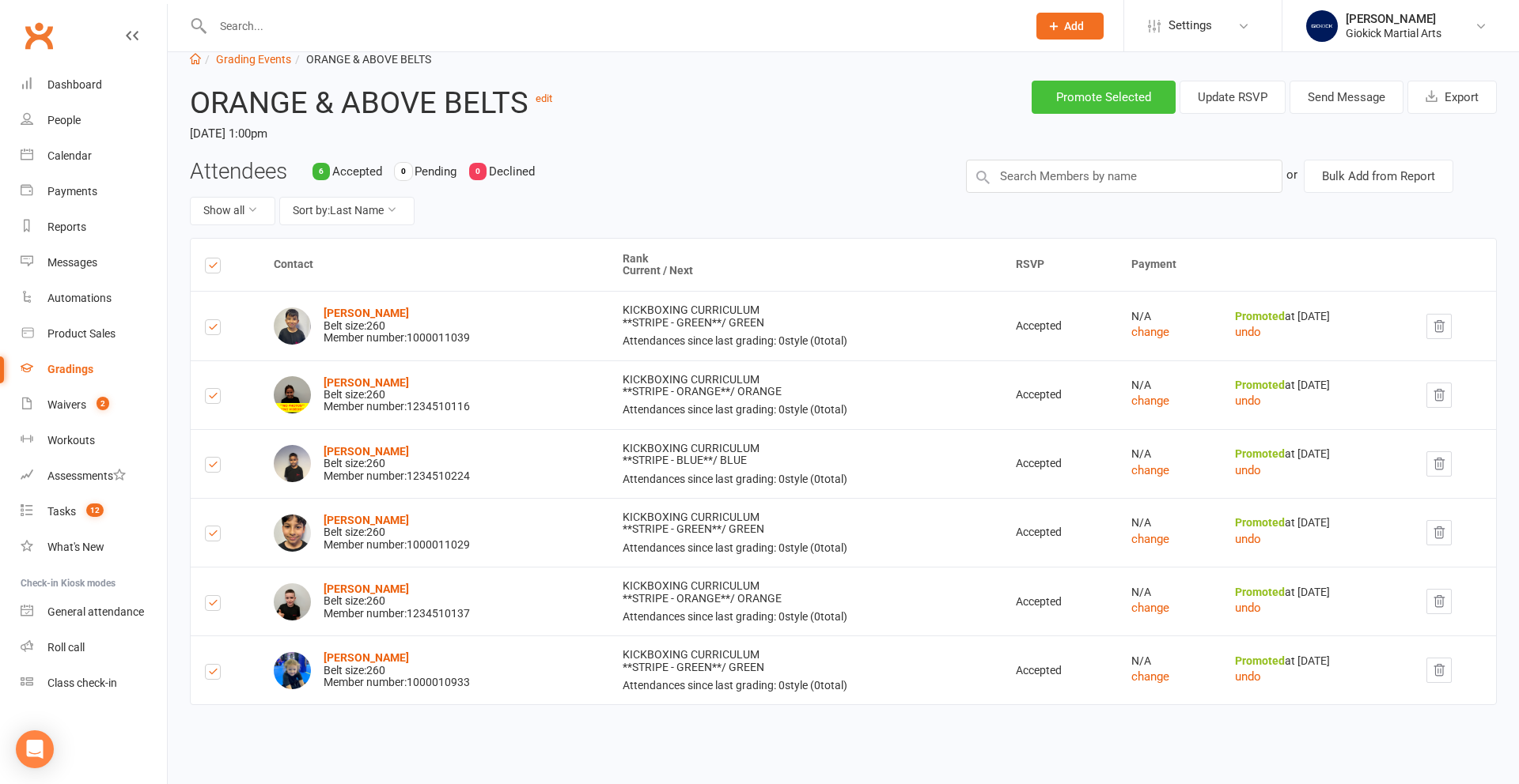
scroll to position [17, 0]
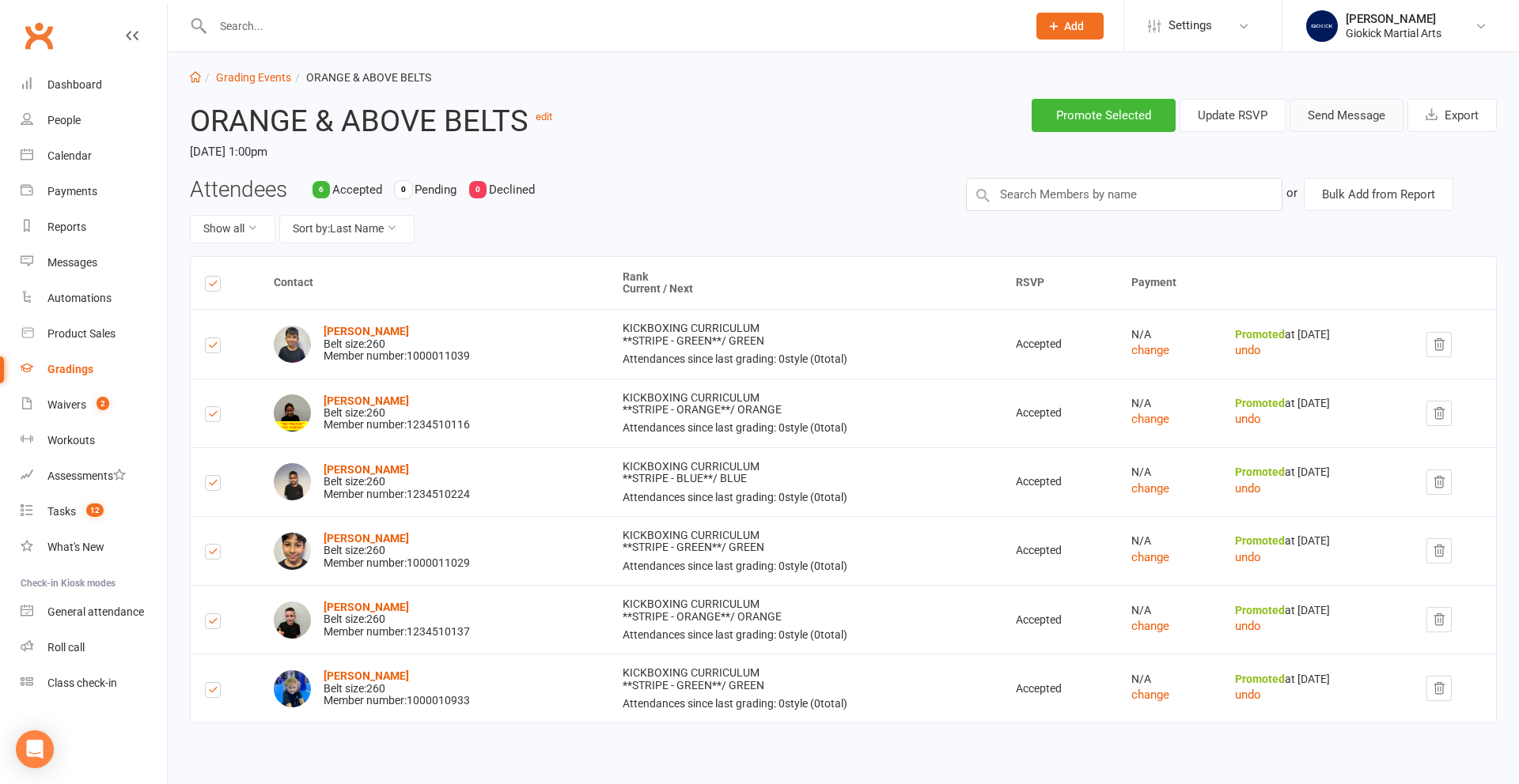
click at [1340, 120] on button "Send Message" at bounding box center [1346, 116] width 114 height 33
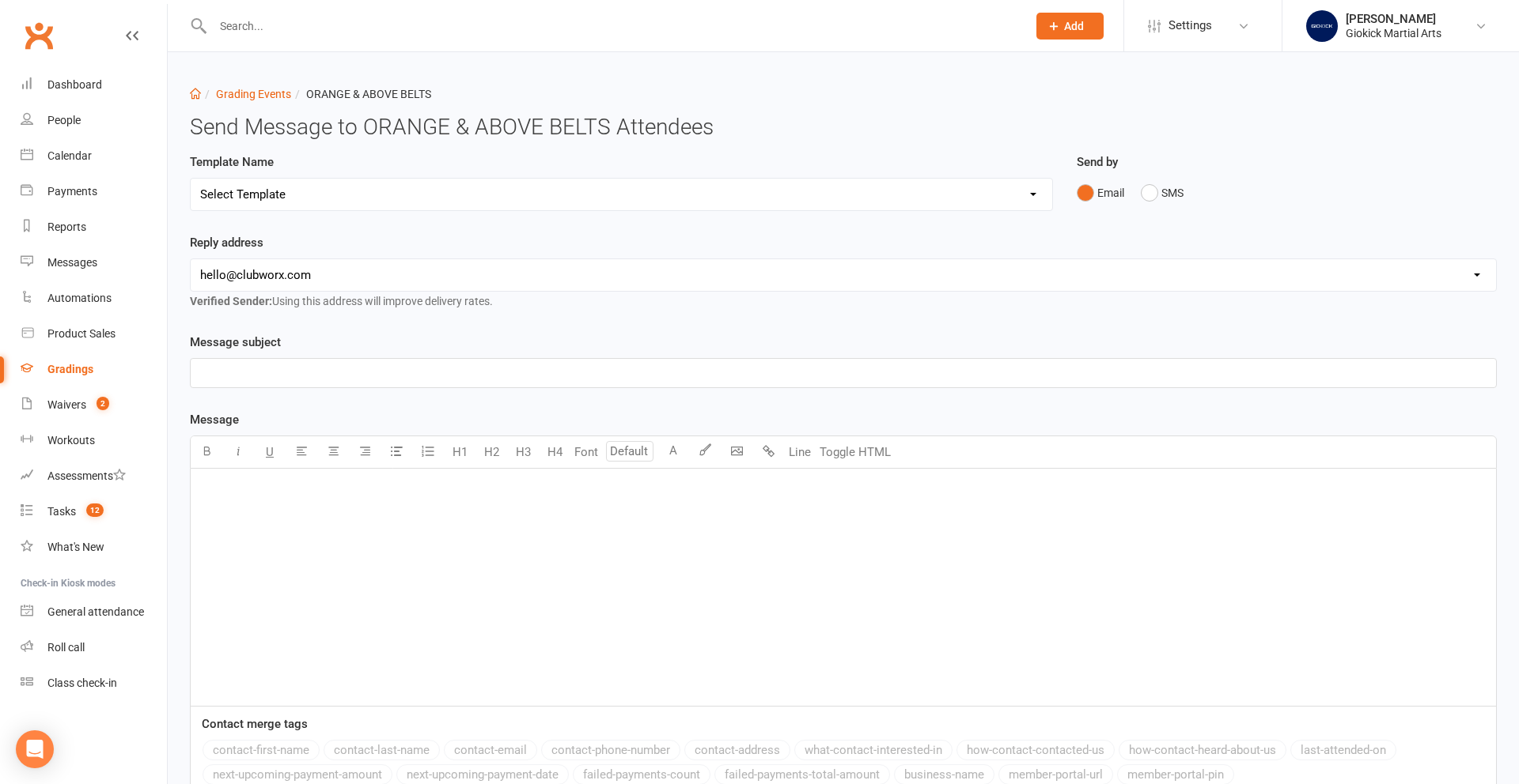
click at [429, 183] on select "Select Template [Email] Confirmation of Successful Grading [Email] Grading Even…" at bounding box center [621, 195] width 861 height 32
select select "7"
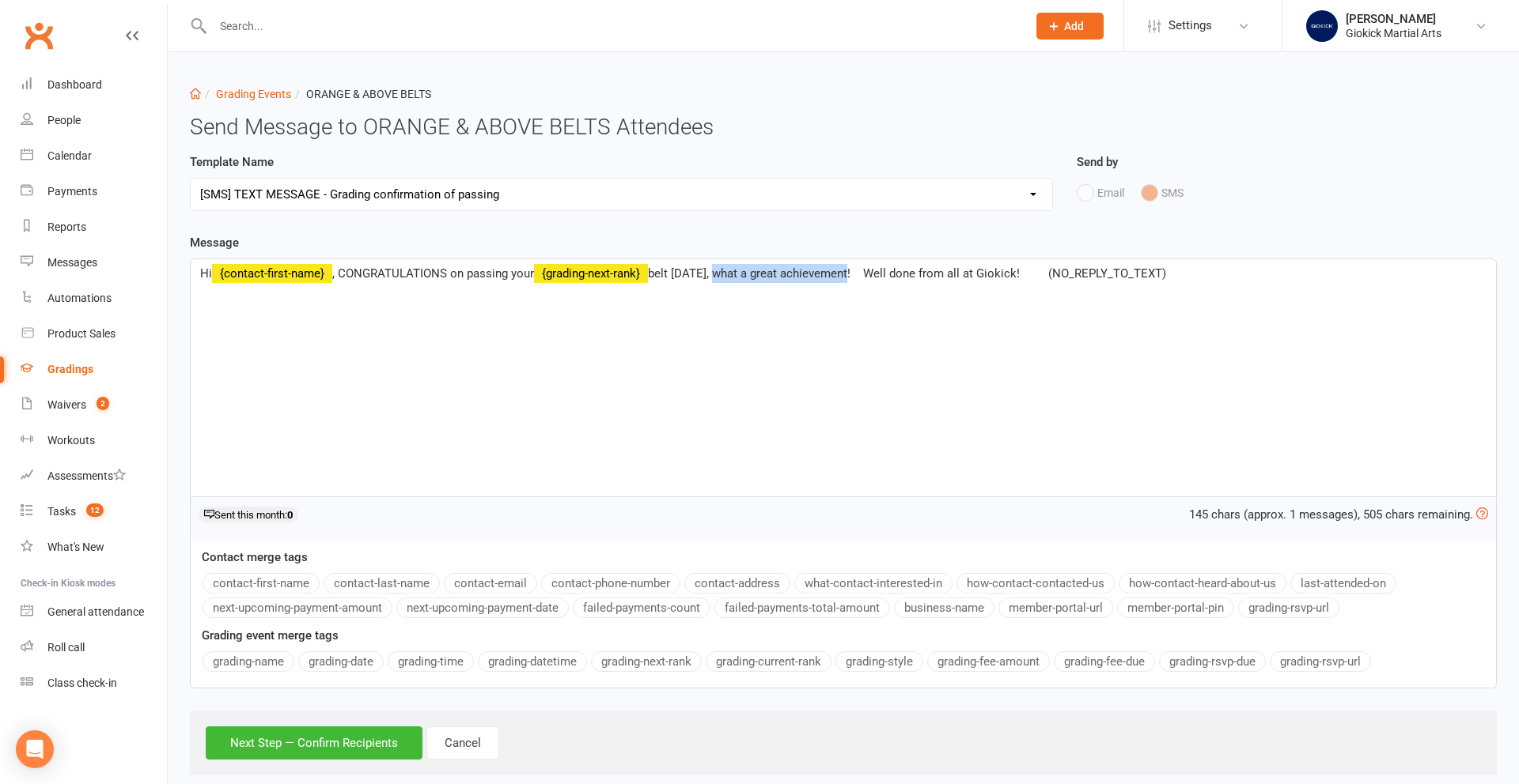
drag, startPoint x: 715, startPoint y: 275, endPoint x: 849, endPoint y: 270, distance: 134.1
click at [849, 270] on span "belt [DATE], what a great achievement! Well done from all at Giokick! (NO_REPLY…" at bounding box center [907, 273] width 518 height 14
click at [782, 272] on span "belt [DATE], awesome! Well done from all at Giokick! (NO_REPLY_TO_TEXT)" at bounding box center [865, 273] width 434 height 14
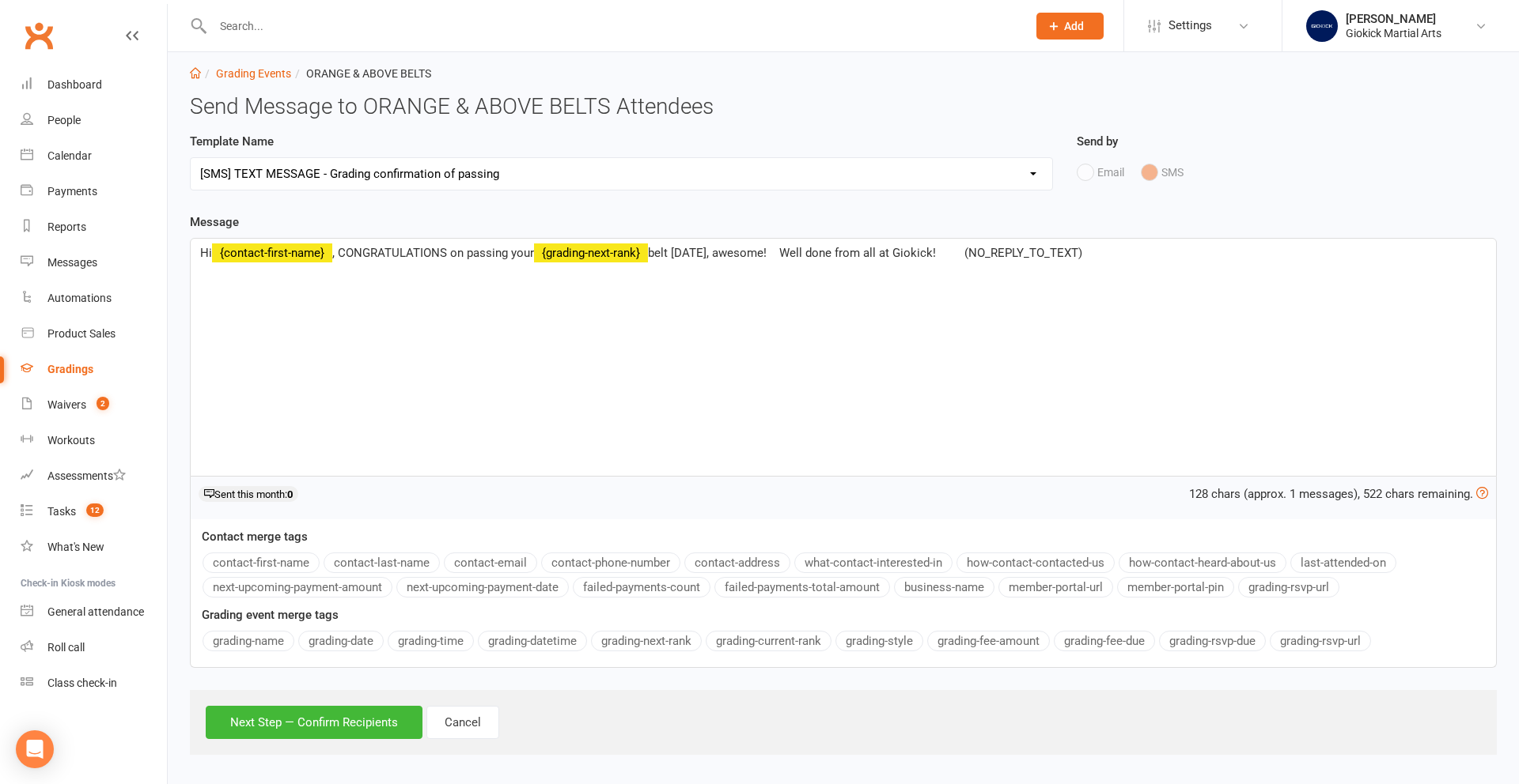
scroll to position [27, 0]
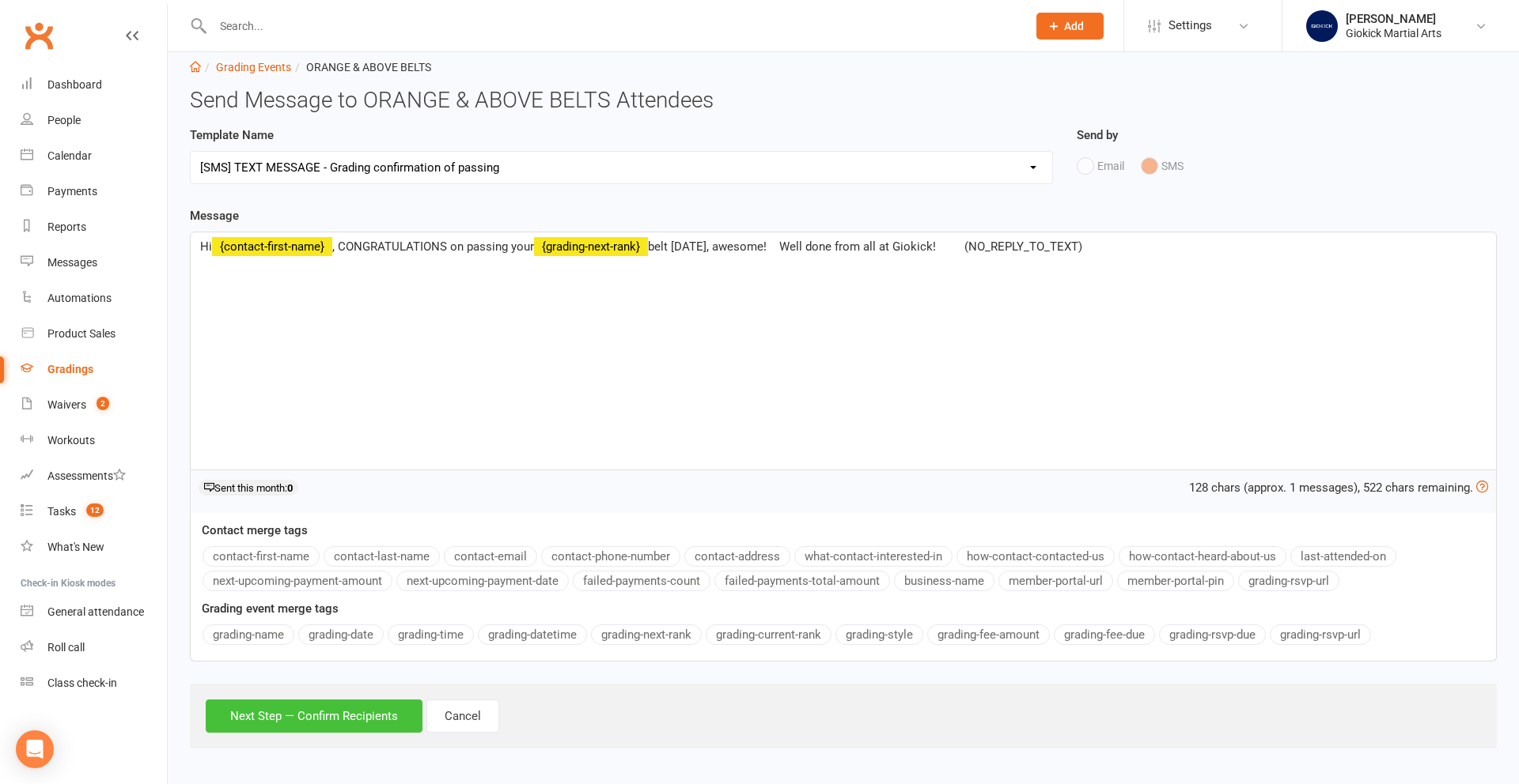
click at [299, 723] on button "Next Step — Confirm Recipients" at bounding box center [315, 716] width 217 height 33
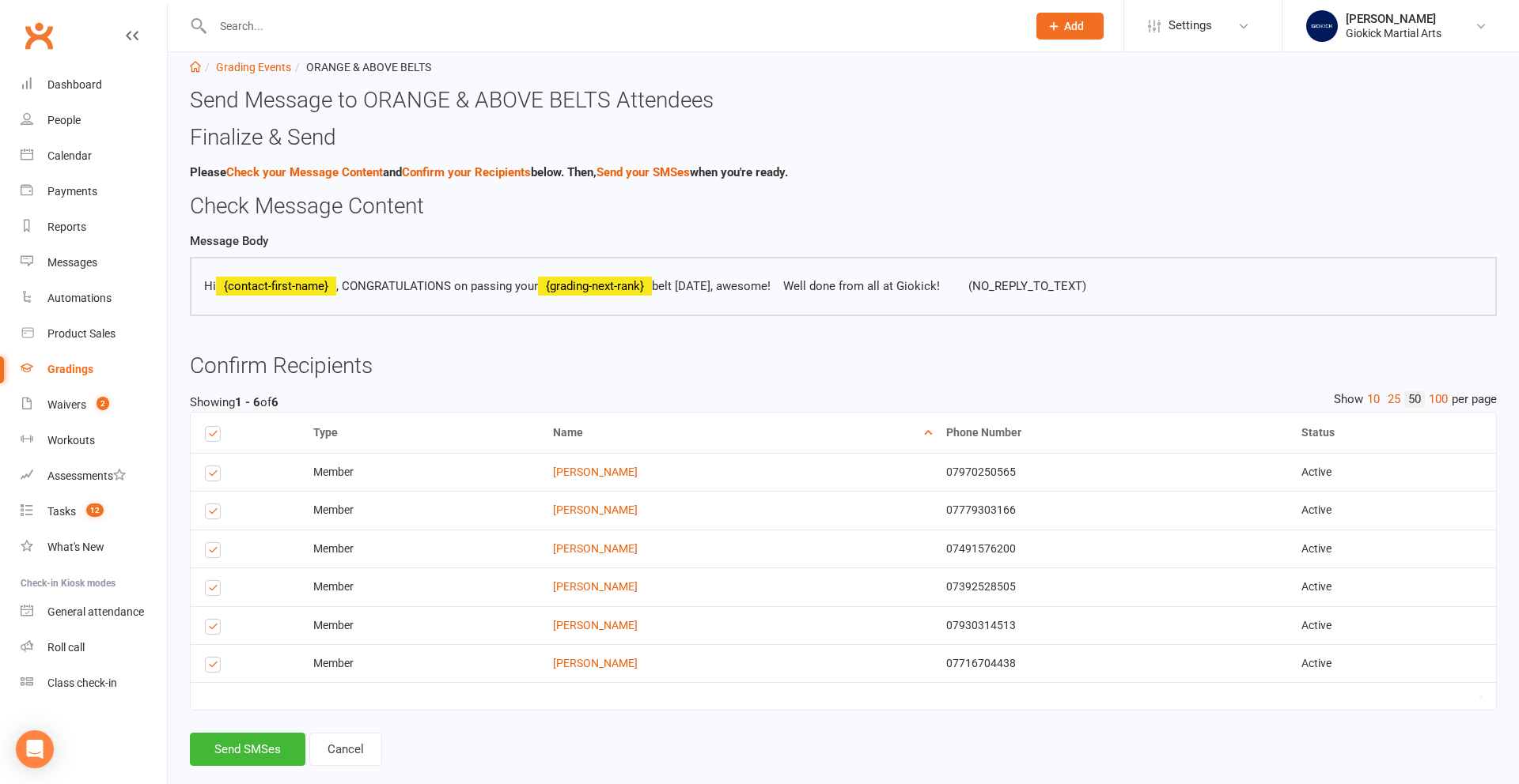
scroll to position [54, 0]
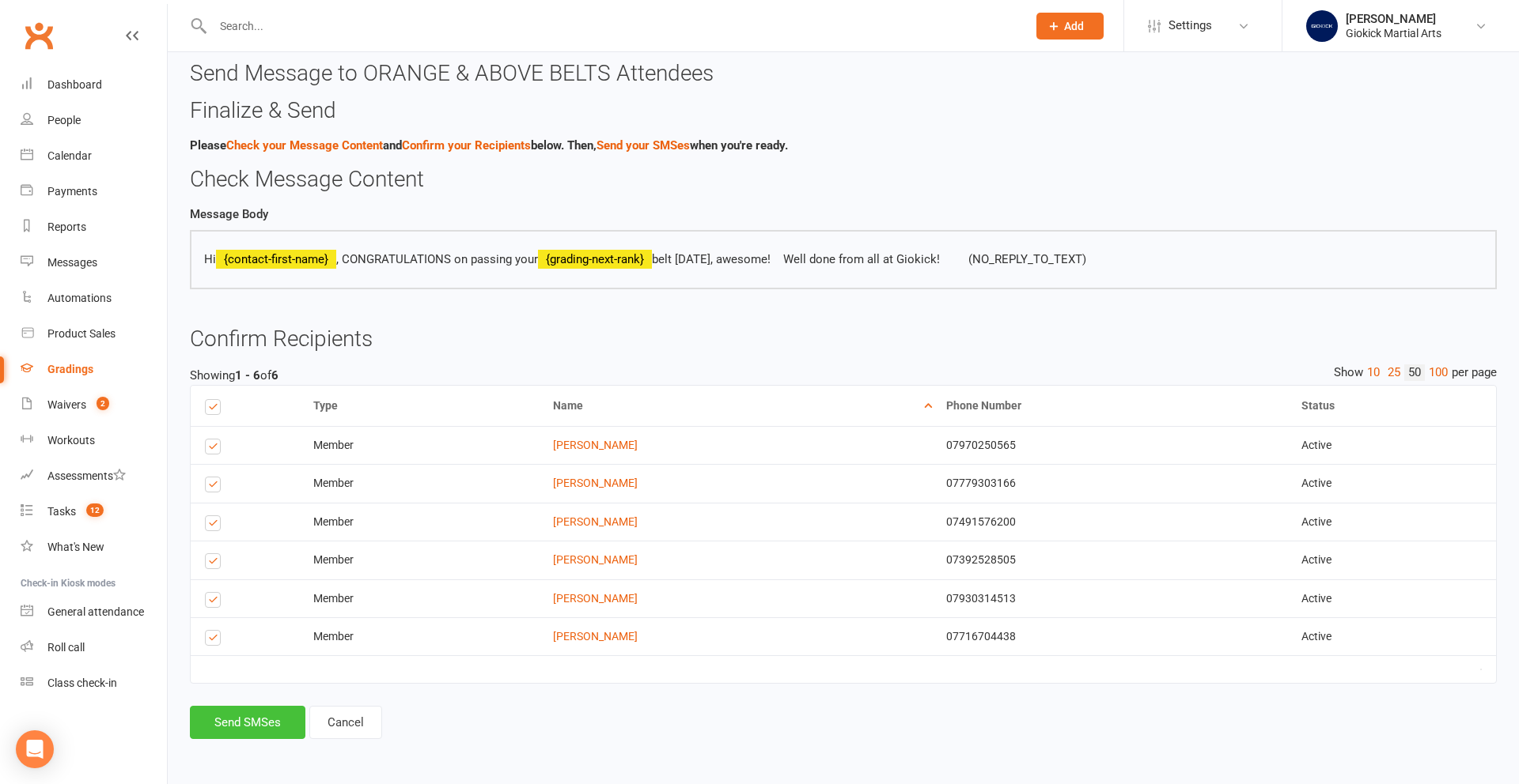
click at [266, 720] on button "Send SMSes" at bounding box center [248, 722] width 116 height 33
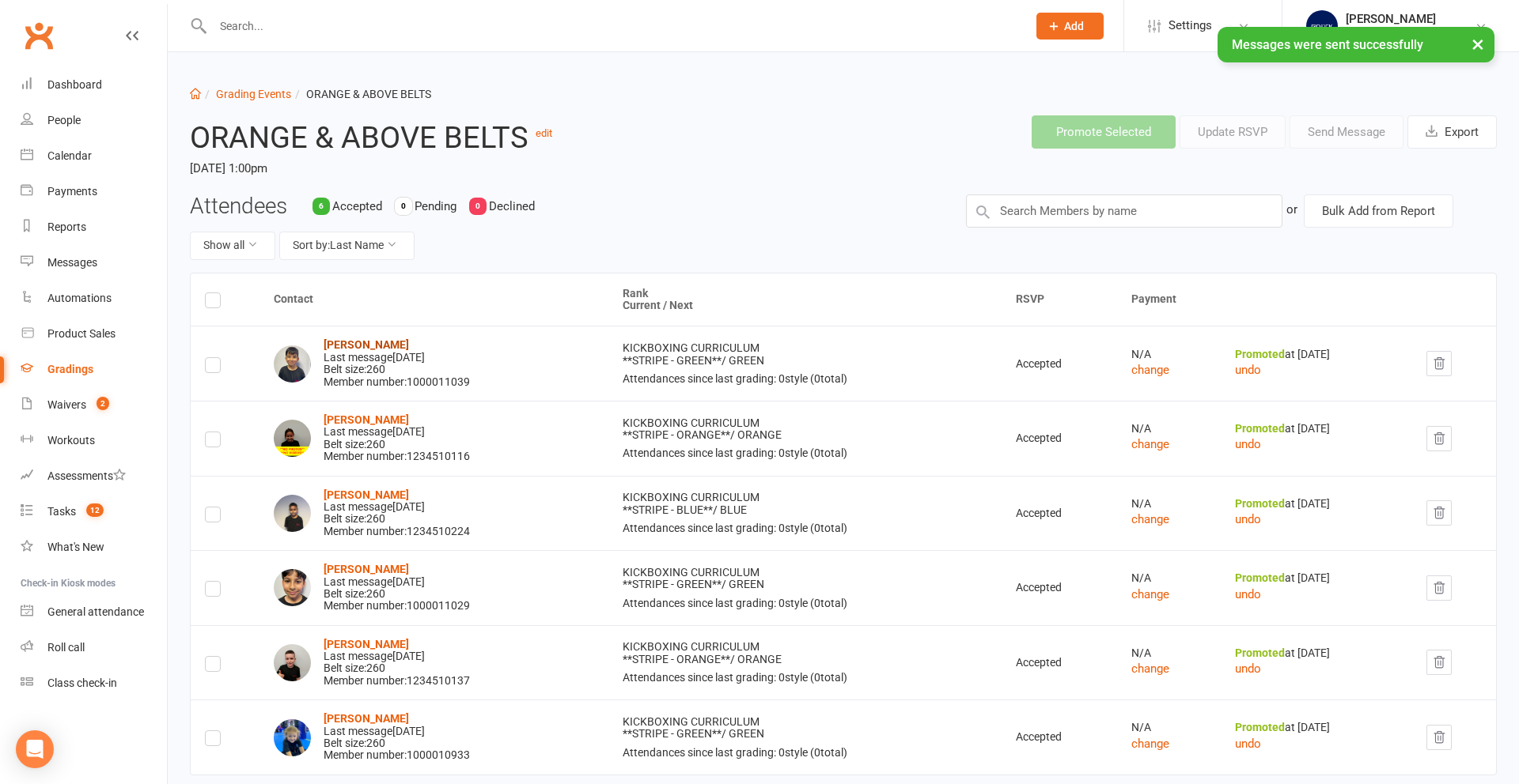
click at [353, 345] on strong "[PERSON_NAME]" at bounding box center [366, 344] width 86 height 13
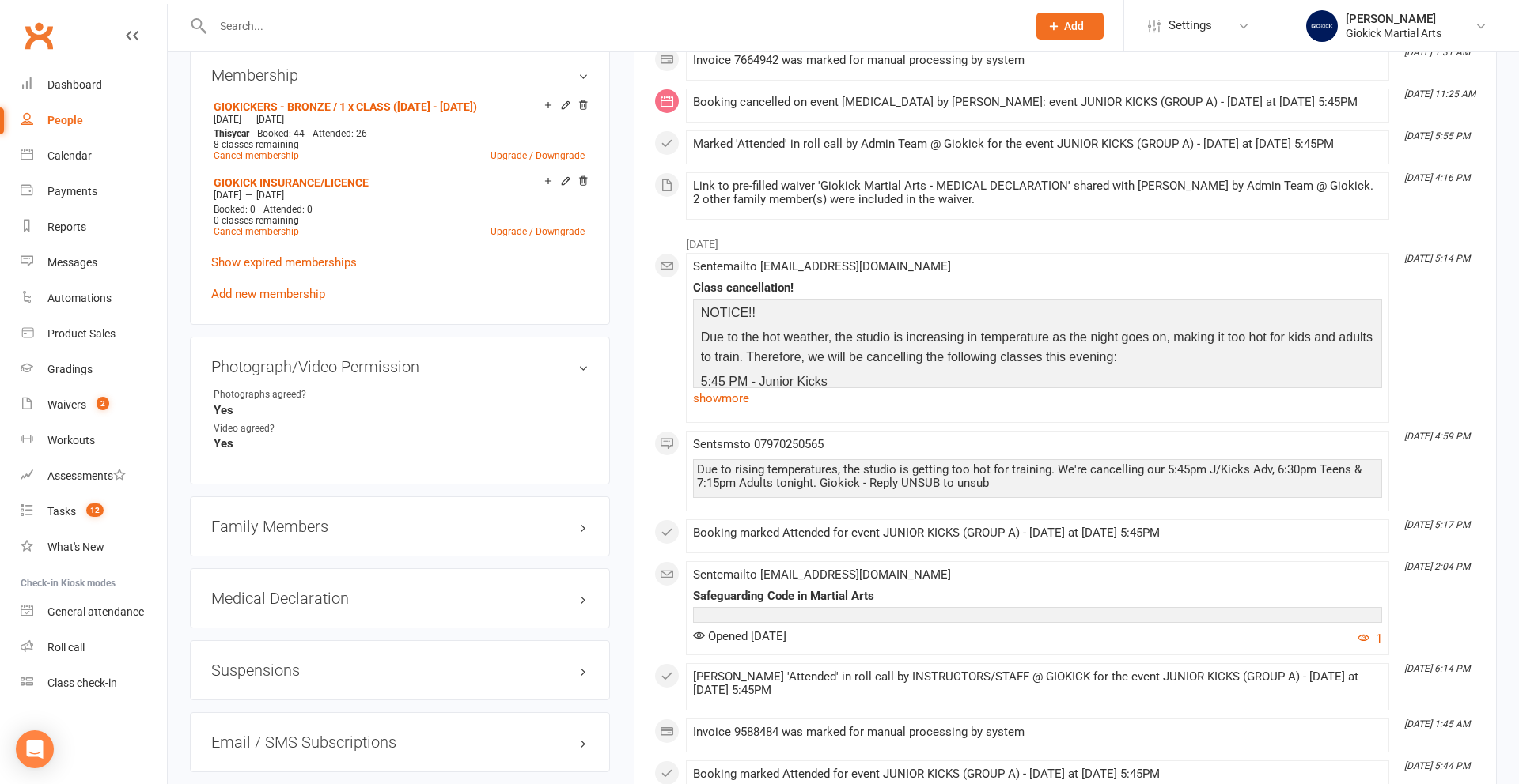
scroll to position [921, 0]
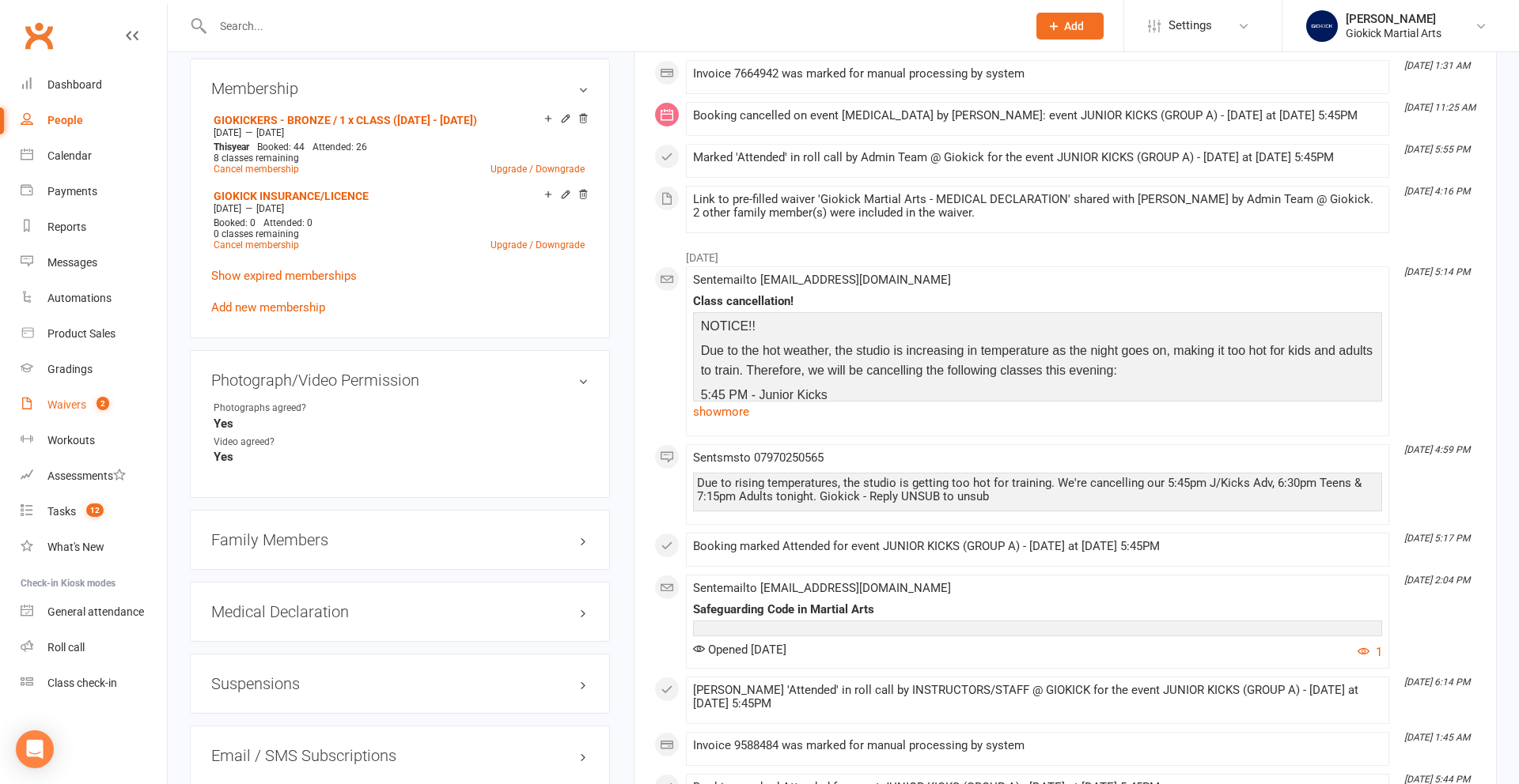
click at [70, 402] on div "Waivers" at bounding box center [67, 405] width 39 height 13
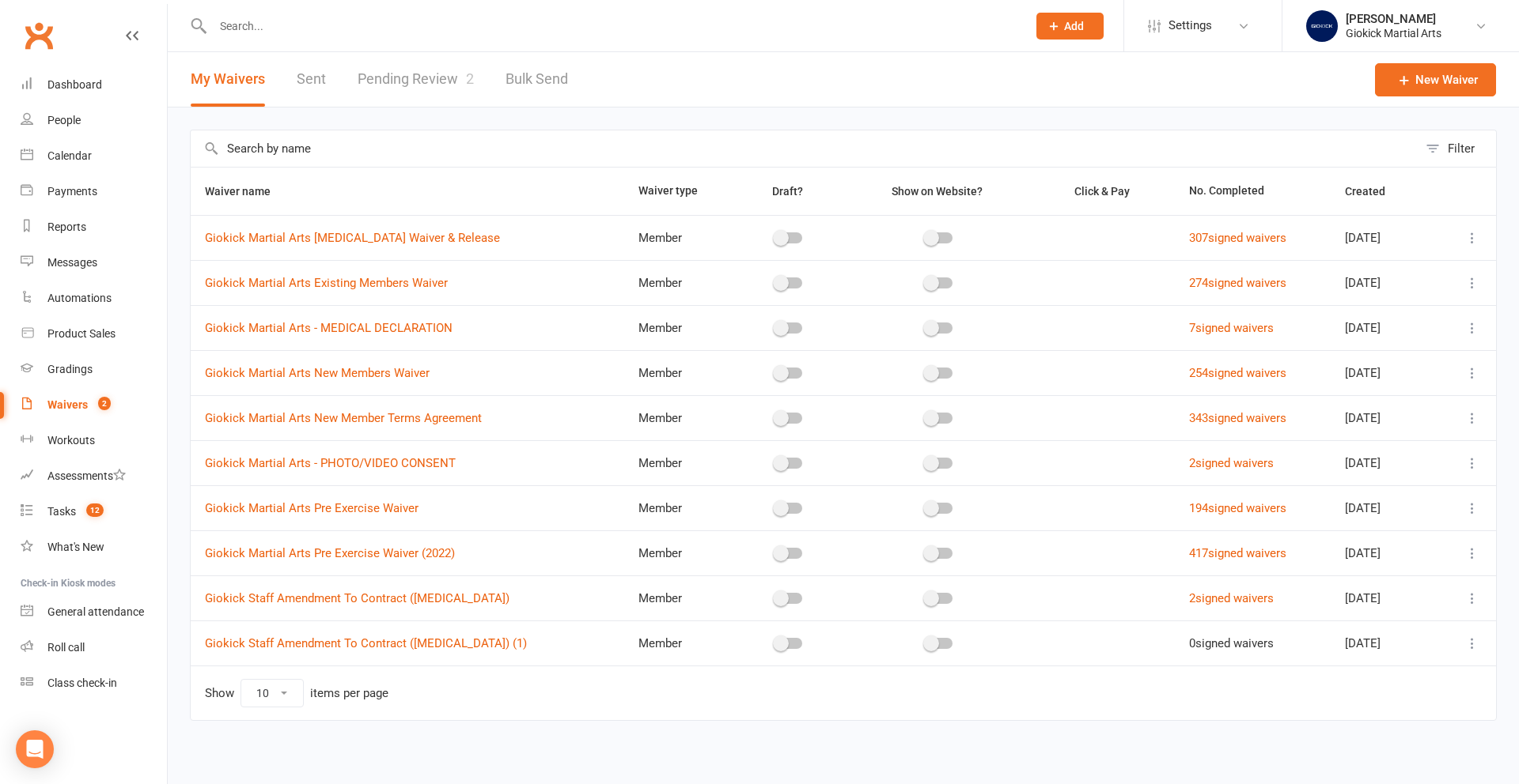
click at [448, 80] on link "Pending Review 2" at bounding box center [415, 79] width 116 height 55
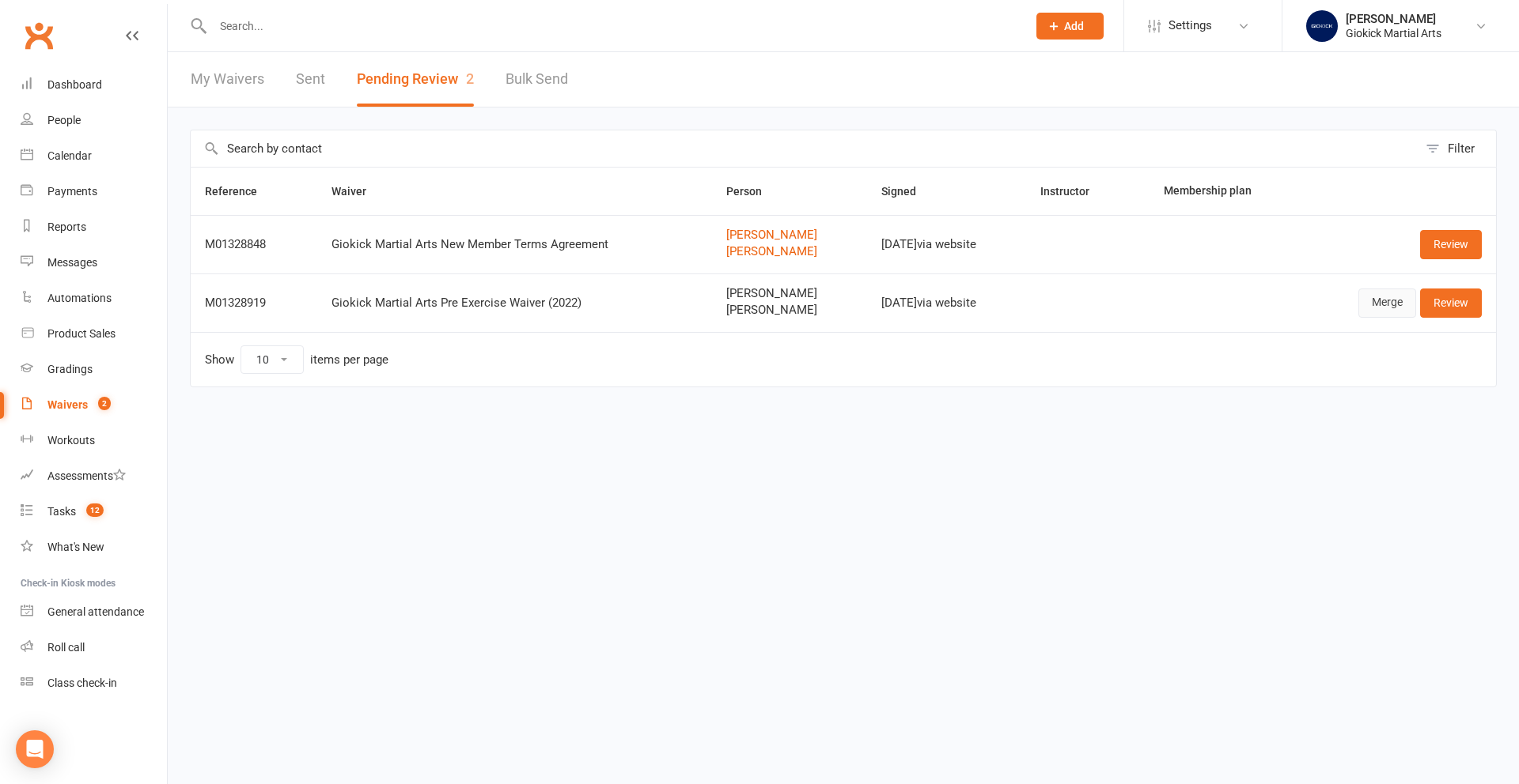
click at [1386, 303] on link "Merge" at bounding box center [1387, 303] width 58 height 29
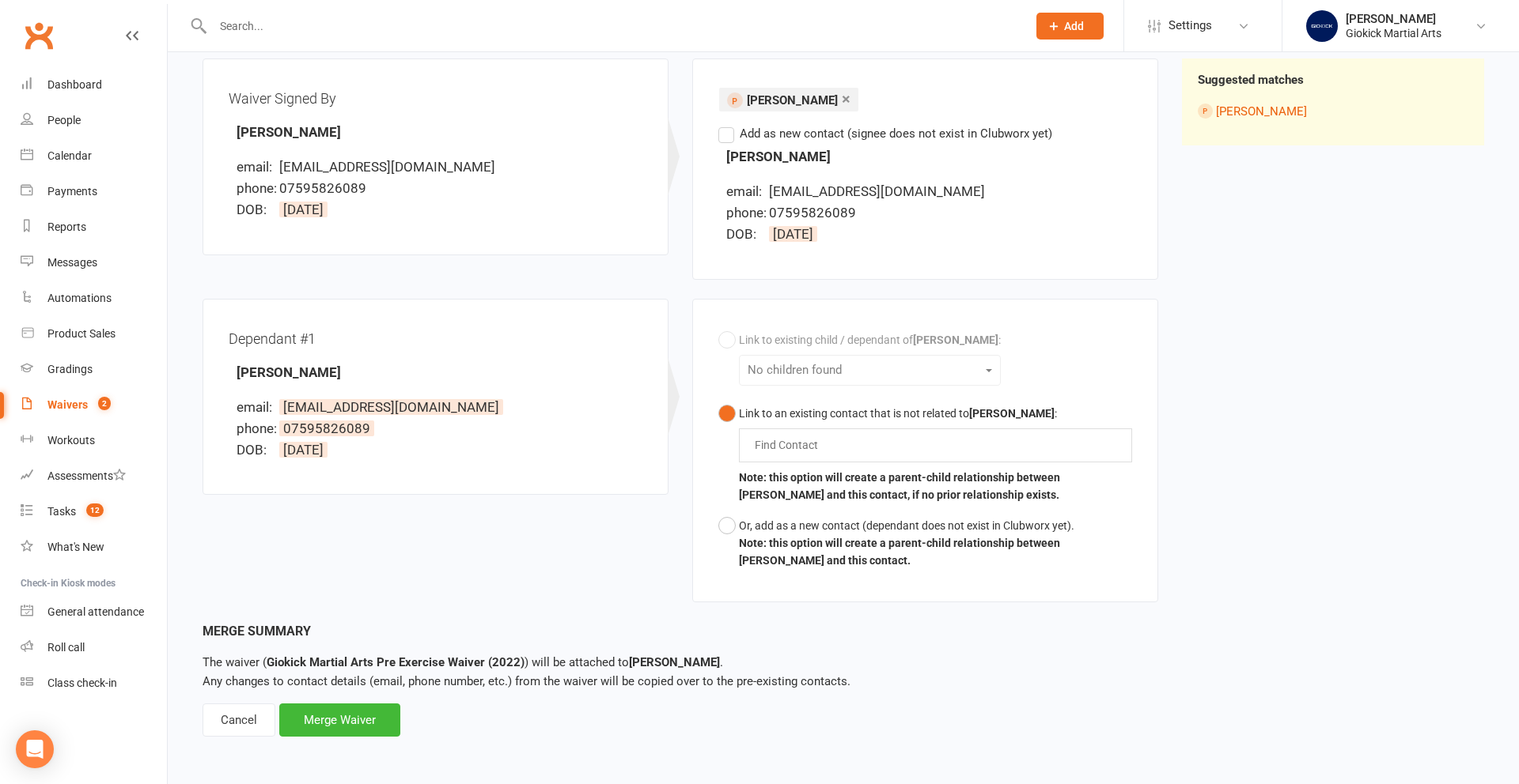
scroll to position [189, 0]
click at [727, 523] on button "Or, add as a new contact (dependant does not exist in Clubworx yet). Note: this…" at bounding box center [925, 542] width 414 height 66
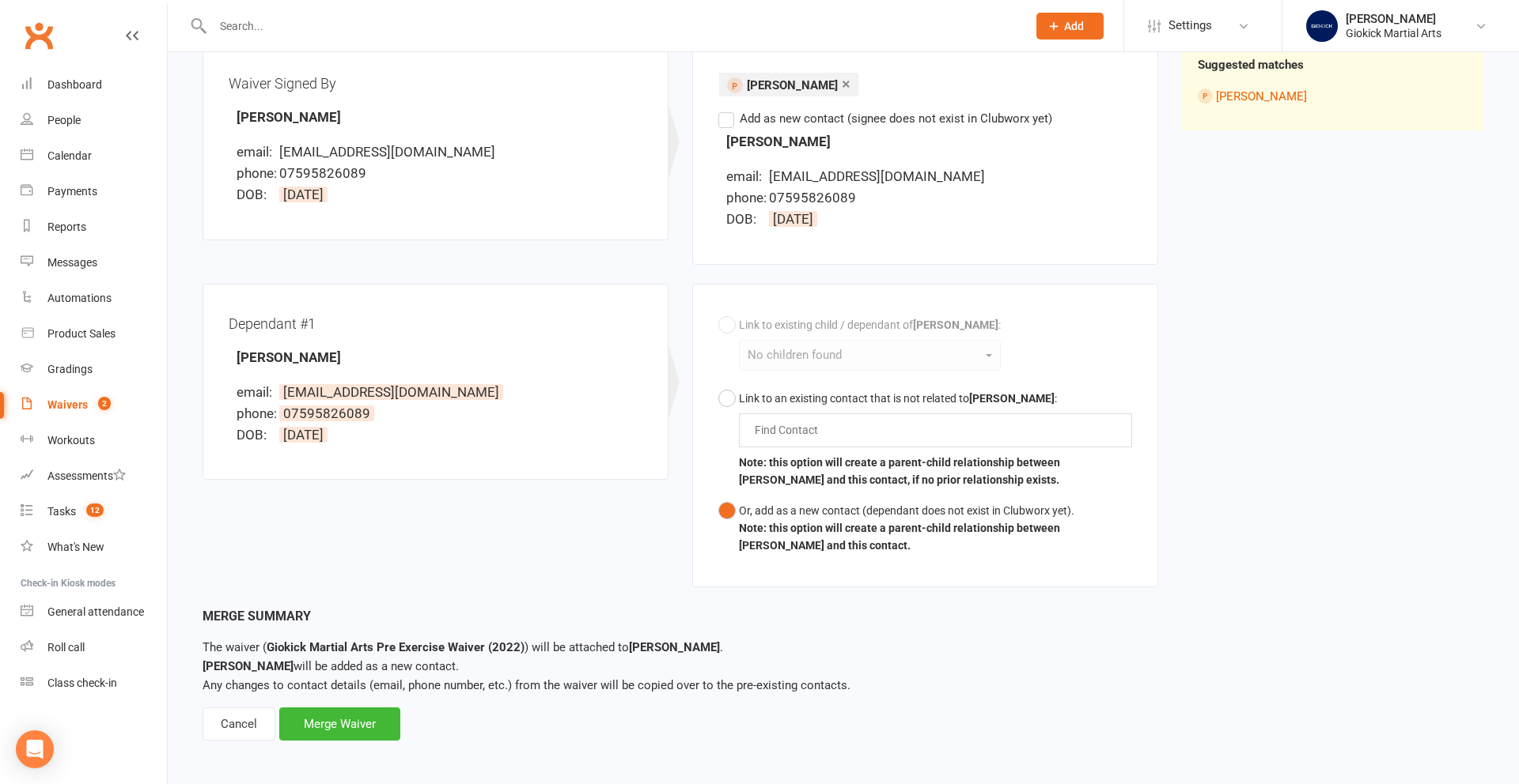
scroll to position [208, 0]
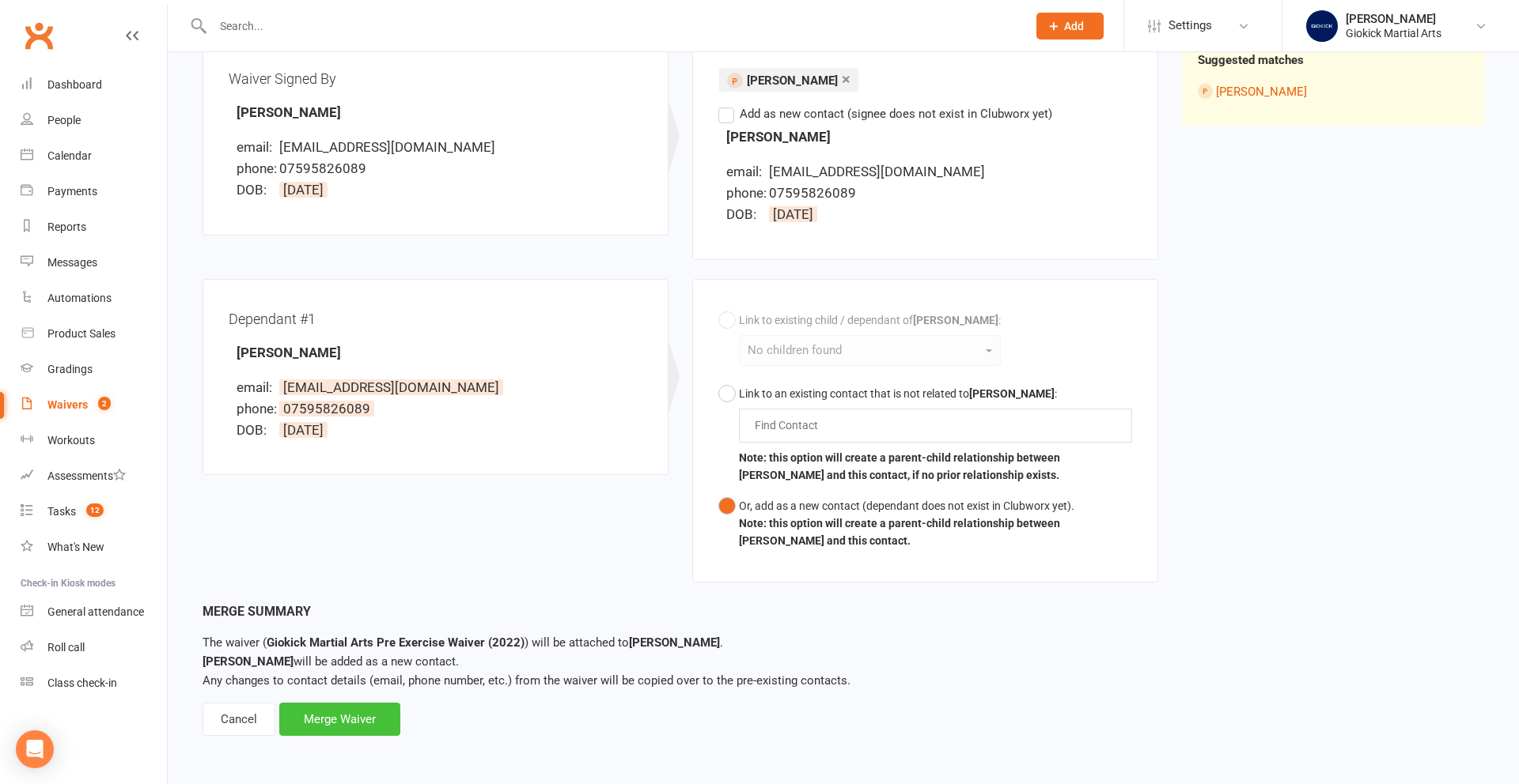
click at [335, 720] on div "Merge Waiver" at bounding box center [339, 719] width 121 height 33
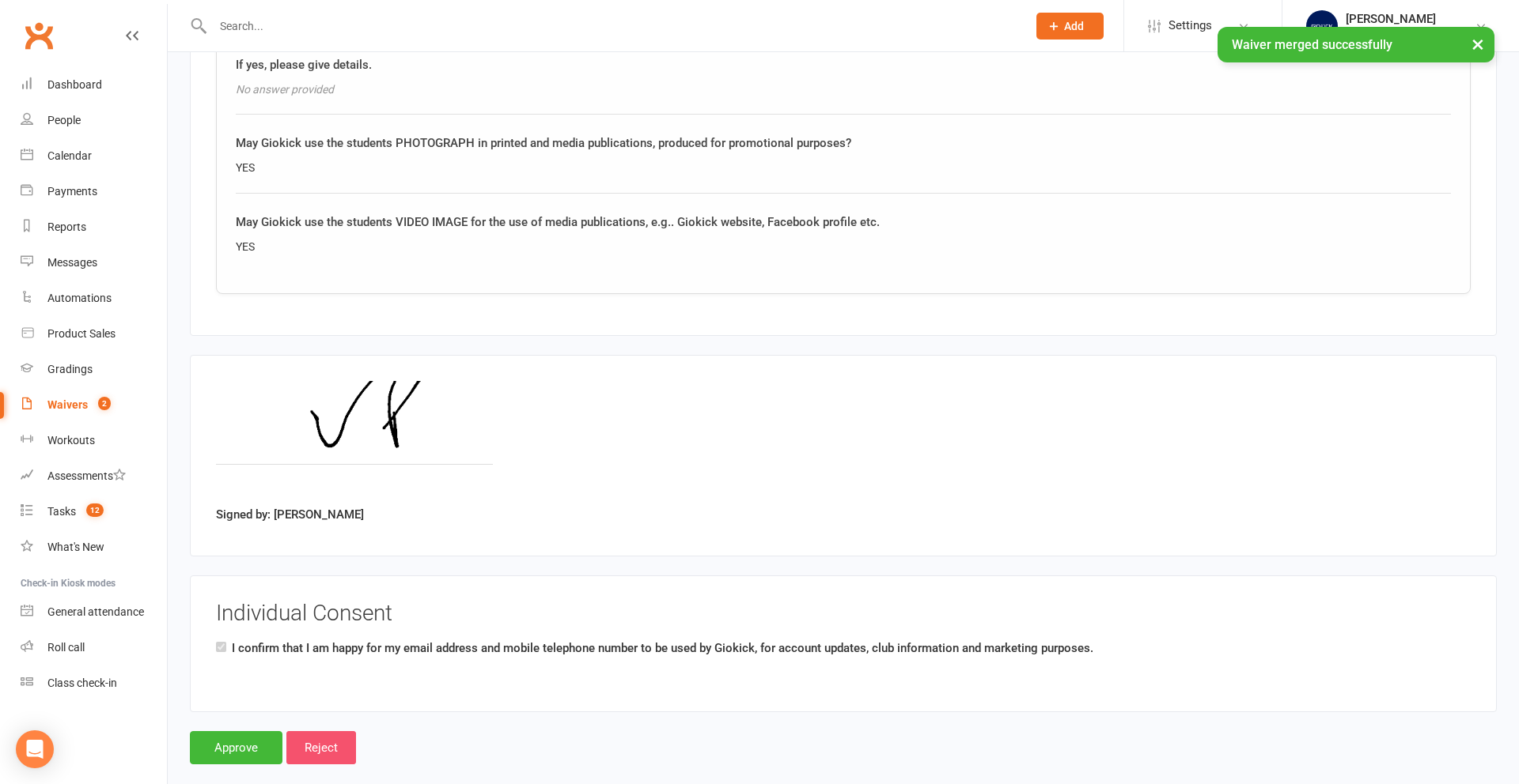
scroll to position [2086, 0]
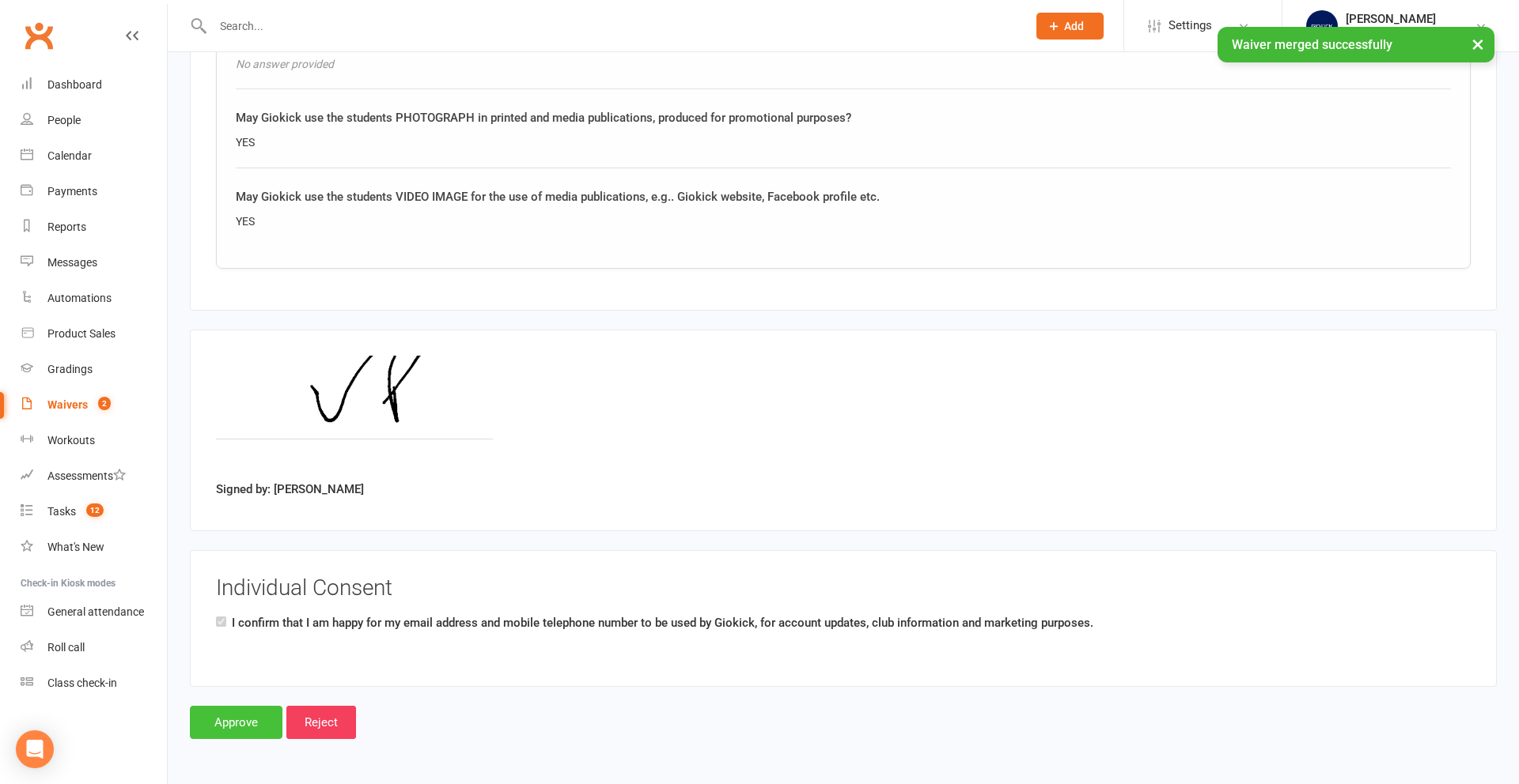
click at [257, 717] on input "Approve" at bounding box center [236, 722] width 93 height 33
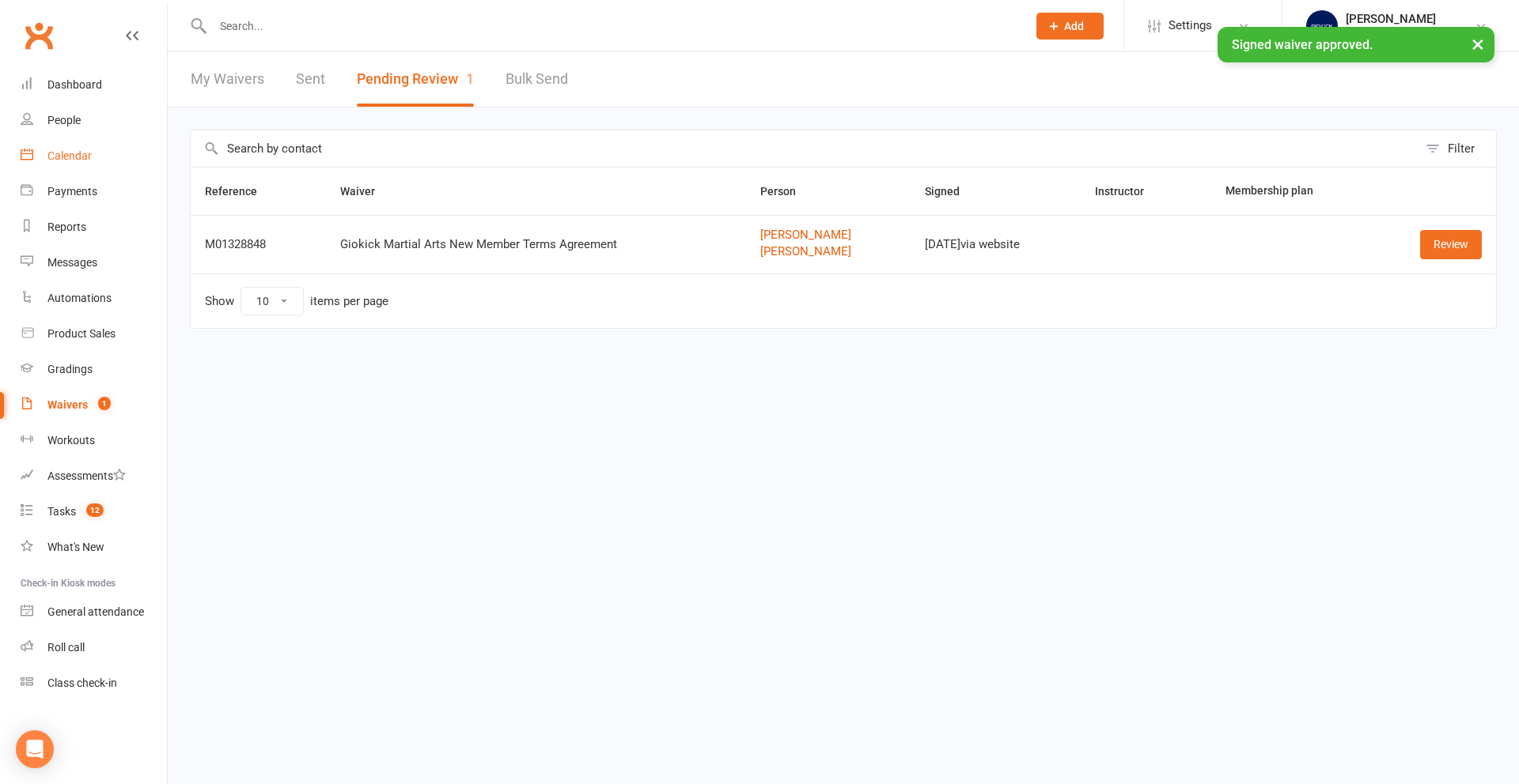
click at [74, 154] on div "Calendar" at bounding box center [70, 156] width 44 height 13
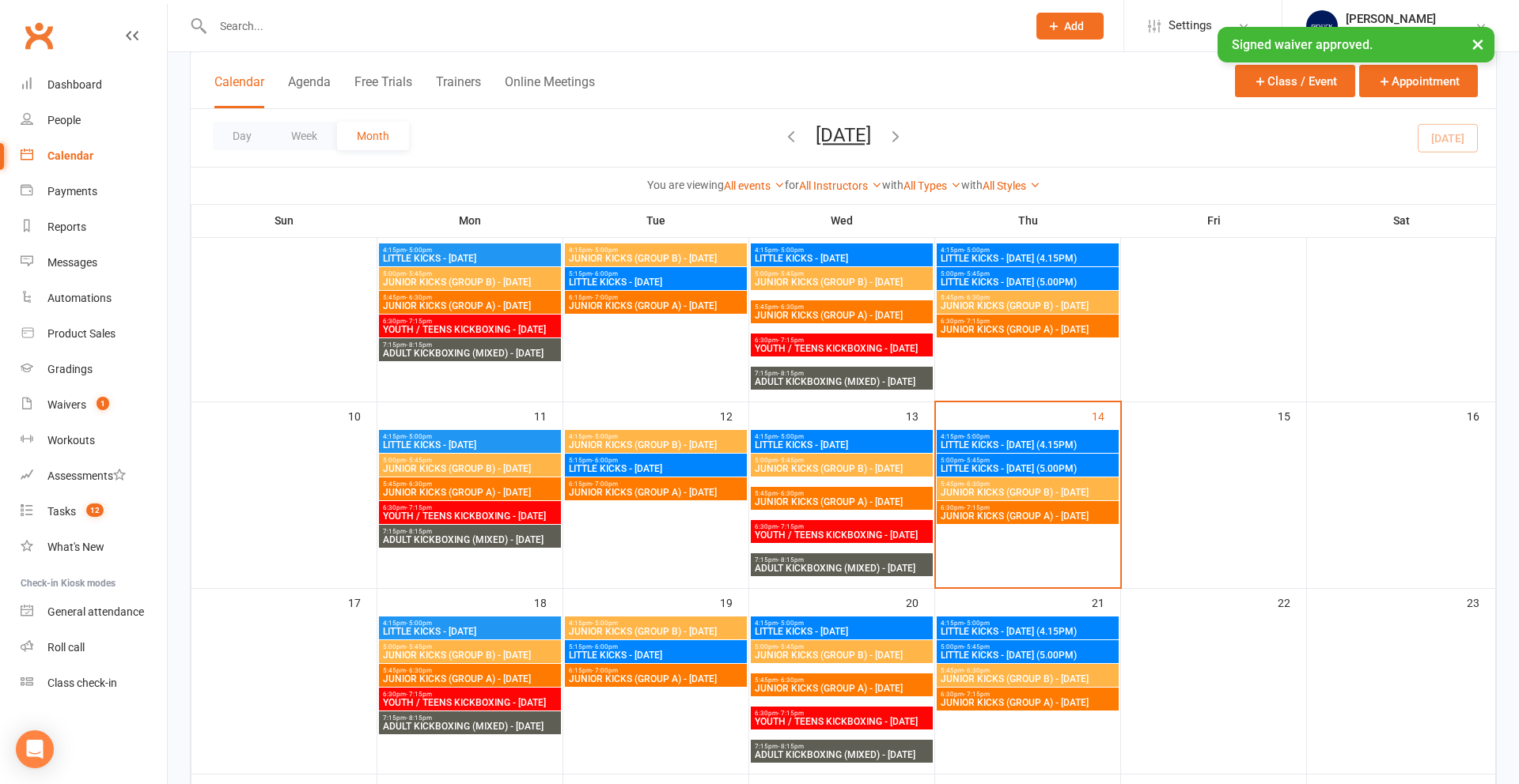
scroll to position [367, 0]
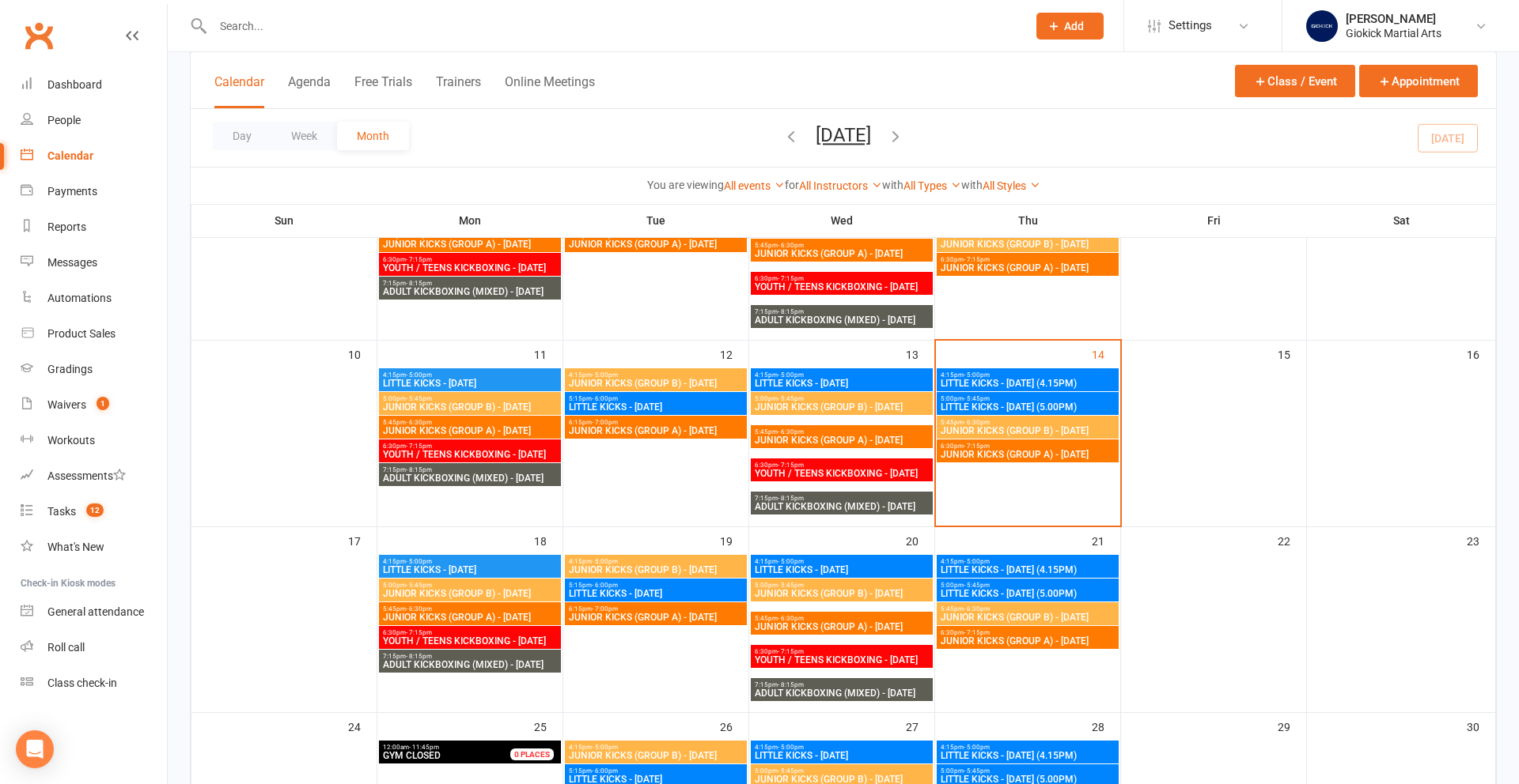
click at [431, 597] on span "JUNIOR KICKS (GROUP B) - [DATE]" at bounding box center [470, 594] width 176 height 10
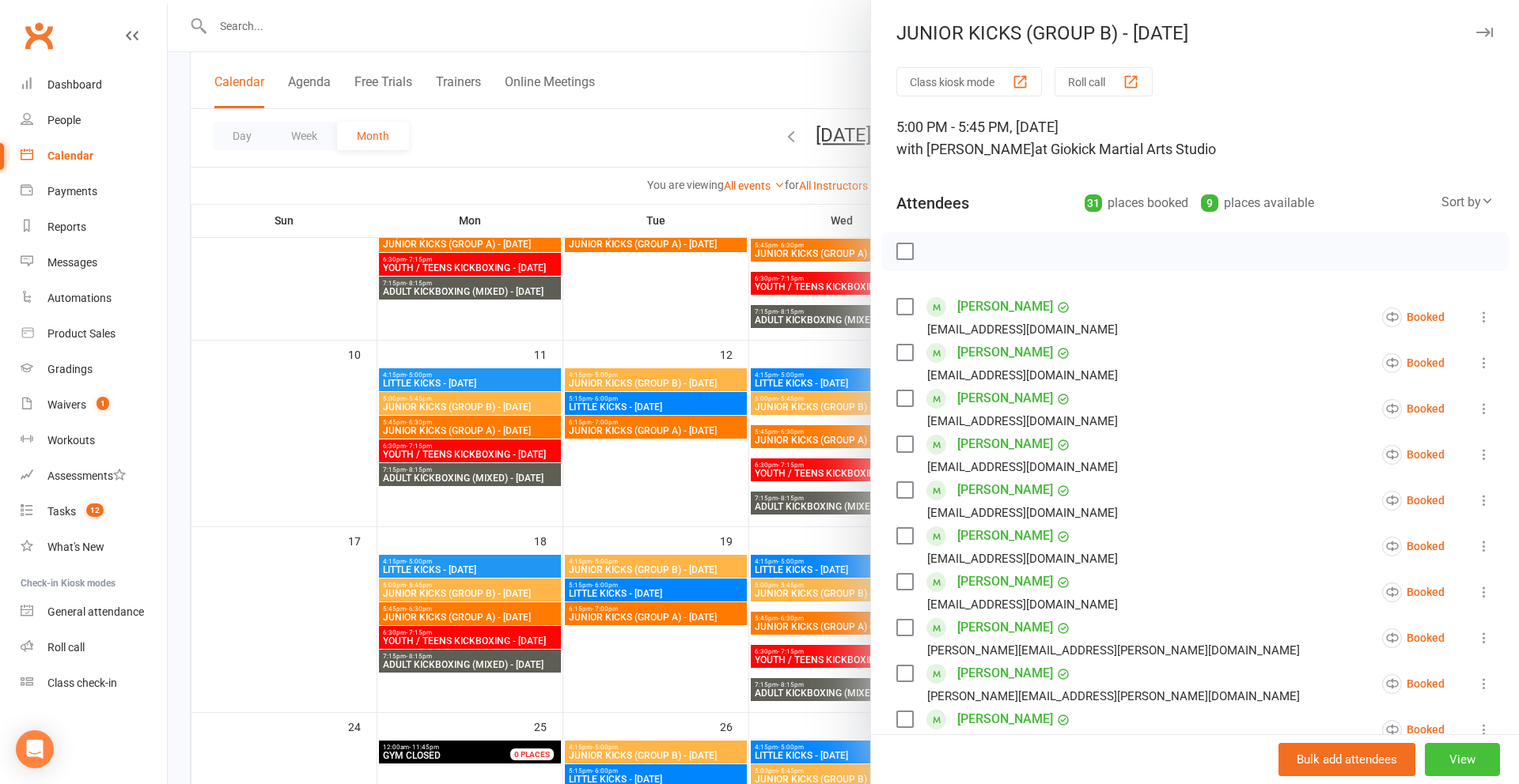
click at [1463, 766] on button "View" at bounding box center [1462, 759] width 75 height 33
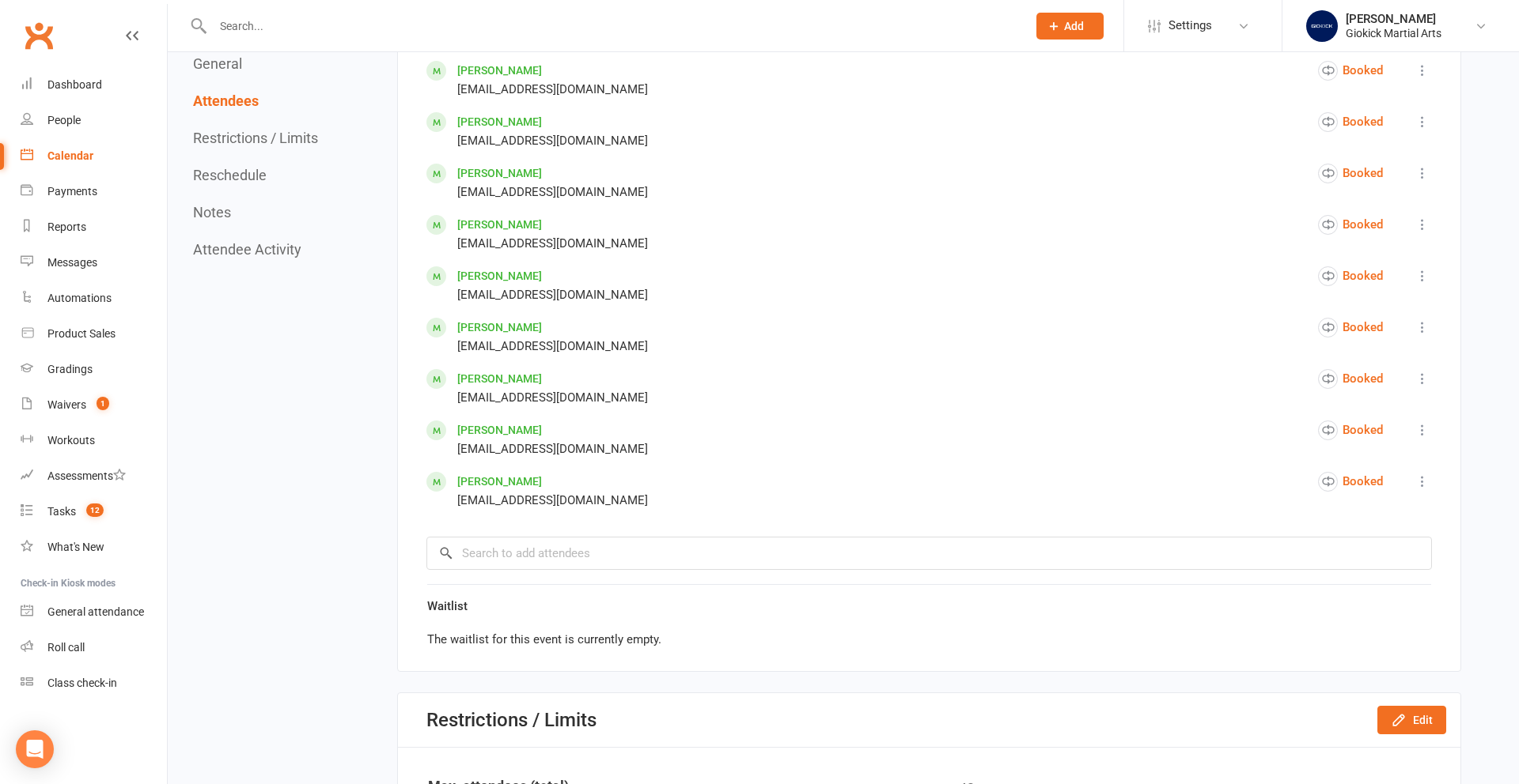
scroll to position [2052, 0]
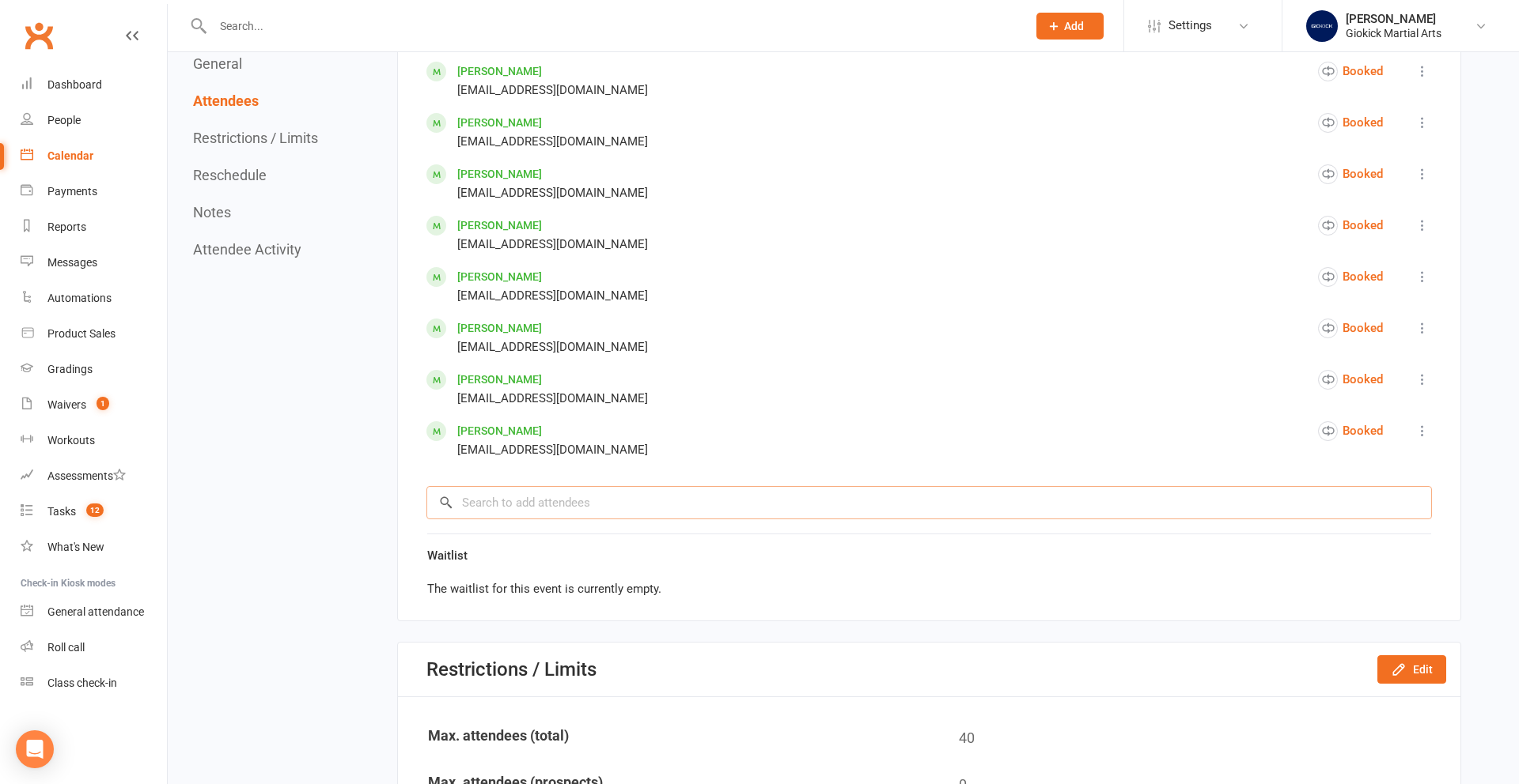
click at [497, 500] on input "search" at bounding box center [929, 503] width 1006 height 33
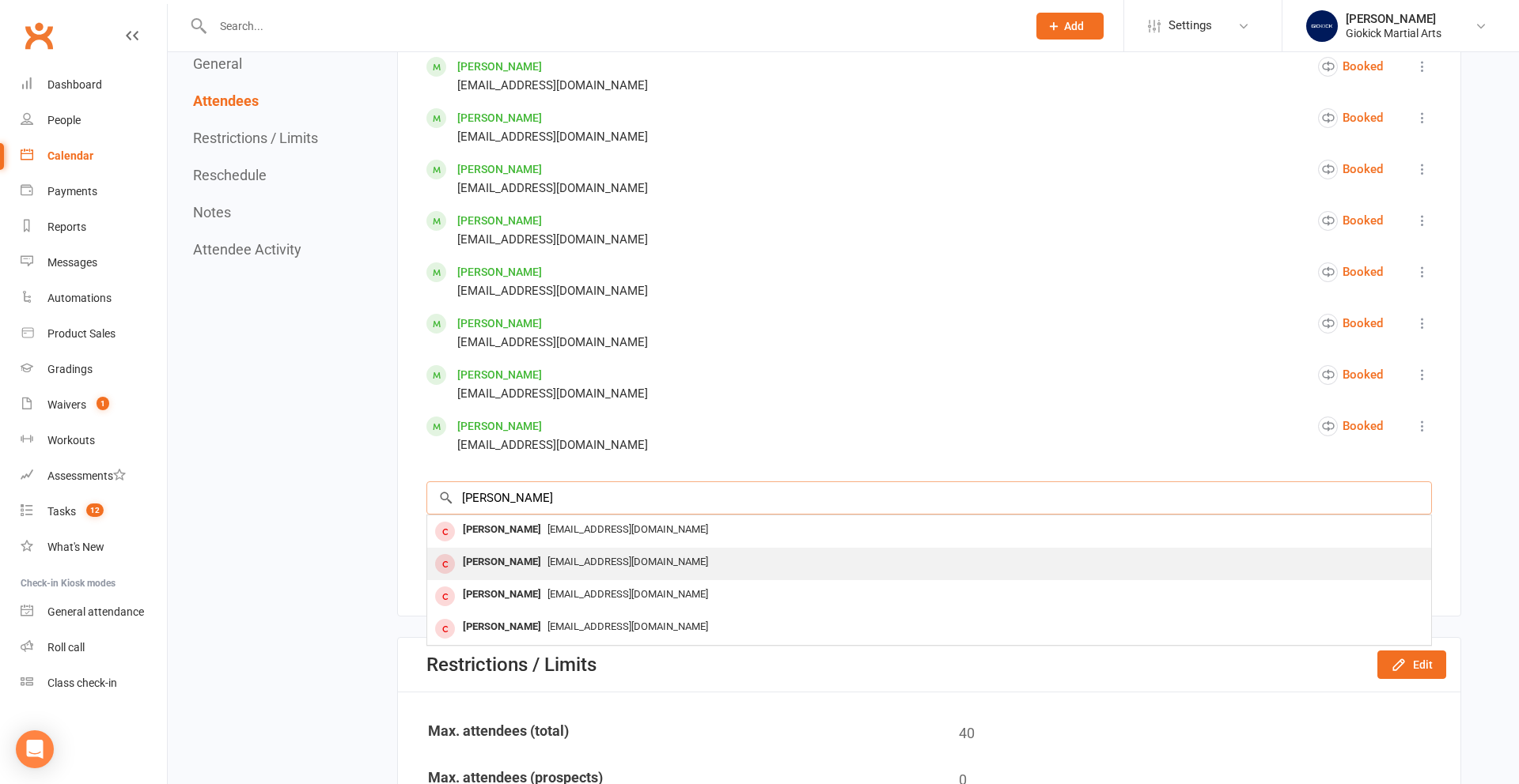
scroll to position [2060, 0]
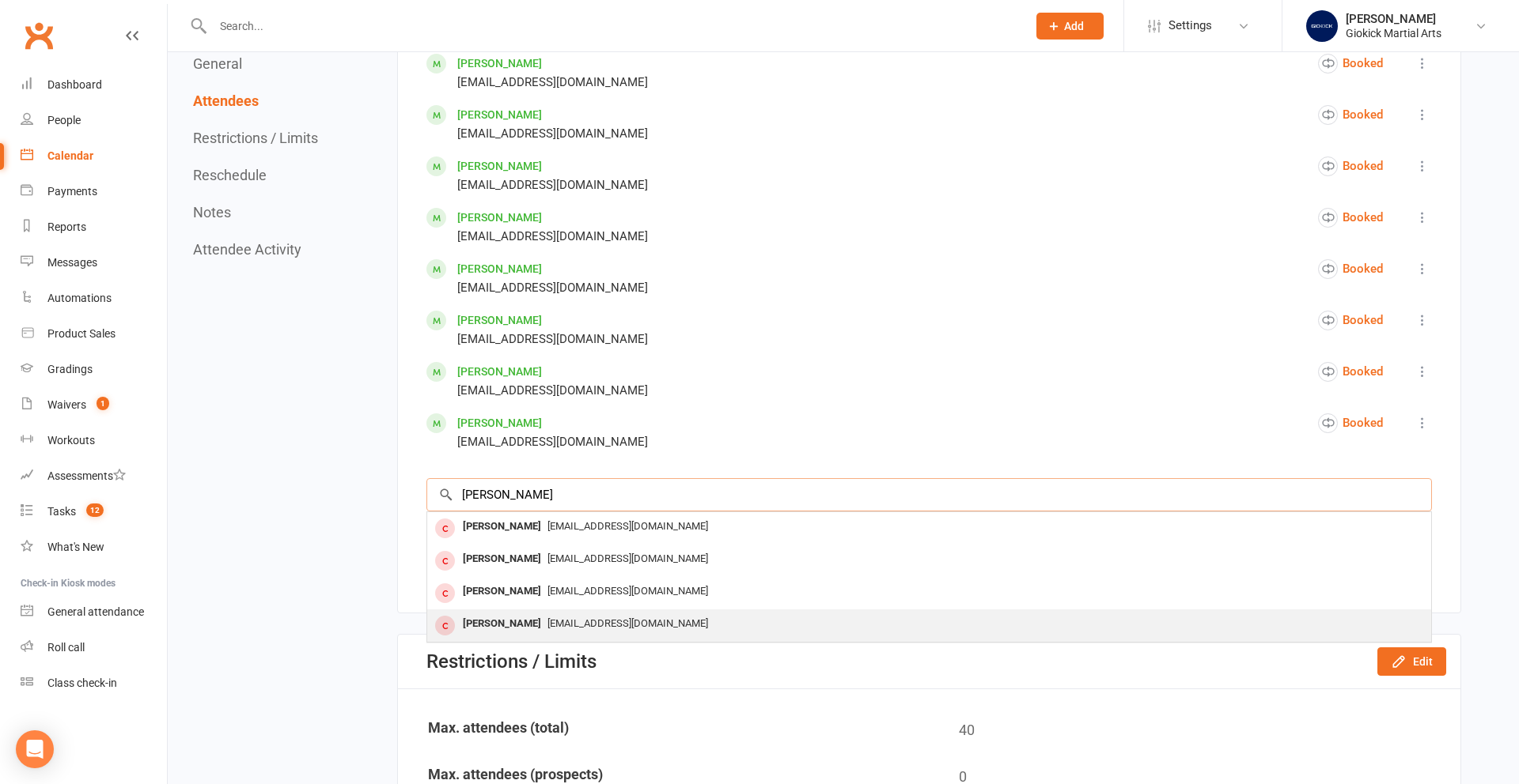
type input "[PERSON_NAME]"
click at [504, 628] on div "[PERSON_NAME]" at bounding box center [502, 624] width 91 height 23
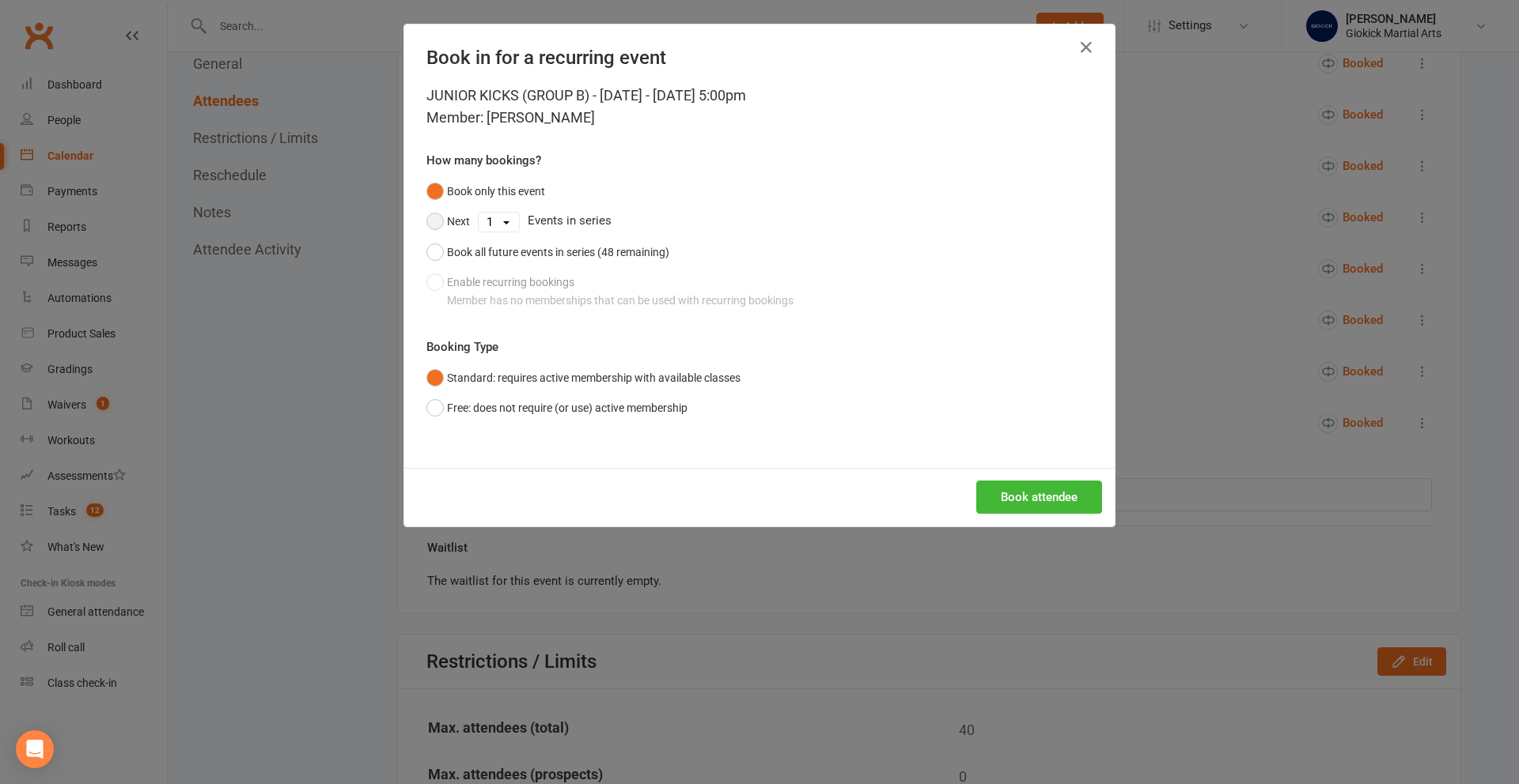
click at [435, 219] on button "Next" at bounding box center [448, 222] width 44 height 30
click at [499, 226] on select "1 2 3 4 5 6 7 8 9 10 11 12 13 14 15 16 17 18 19 20 21 22 23 24 25 26 27 28 29 3…" at bounding box center [498, 223] width 40 height 19
select select "1"
click at [484, 413] on button "Free: does not require (or use) active membership" at bounding box center [556, 408] width 261 height 30
click at [1021, 504] on button "Book attendee" at bounding box center [1039, 497] width 126 height 33
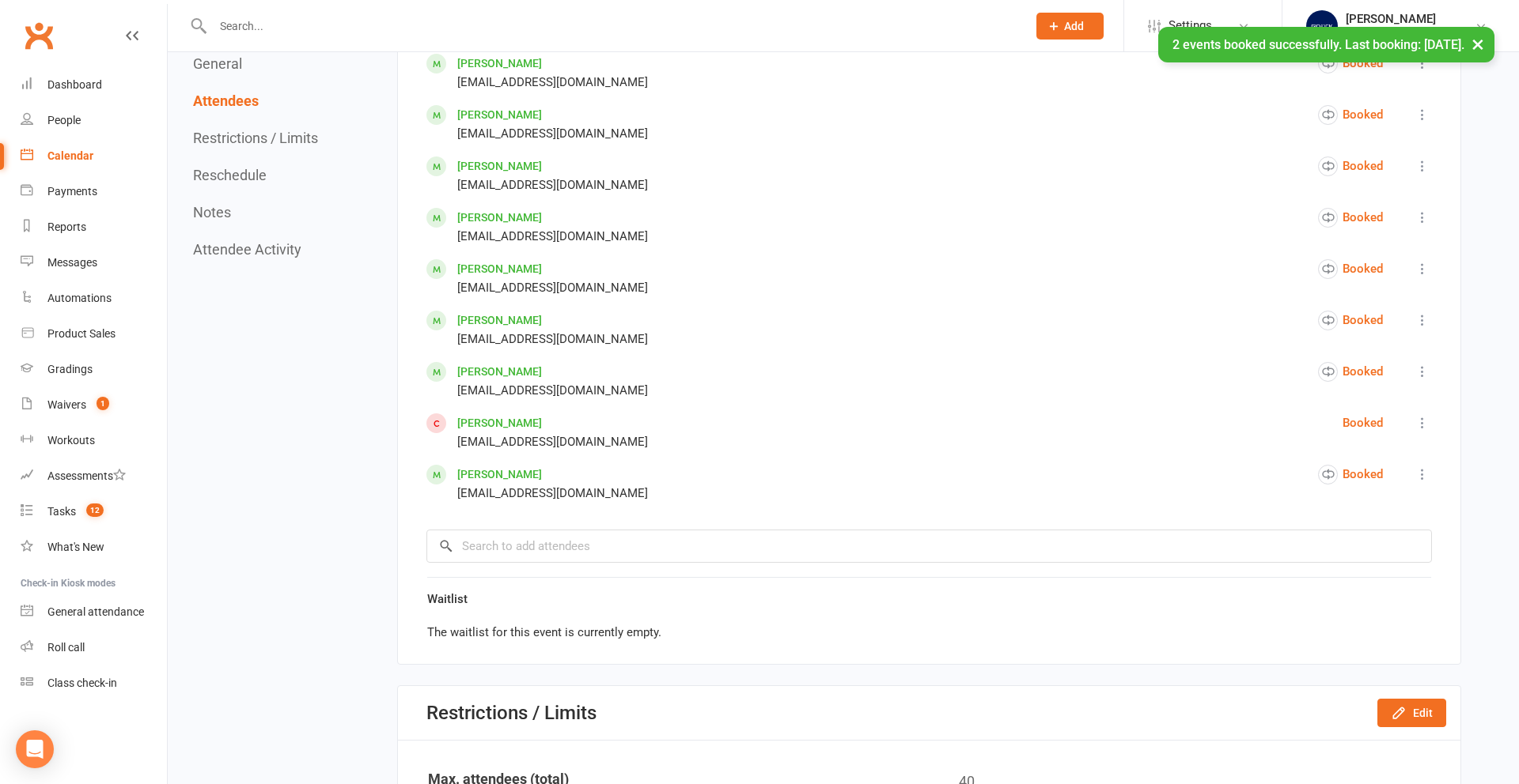
click at [491, 422] on link "[PERSON_NAME]" at bounding box center [499, 423] width 85 height 13
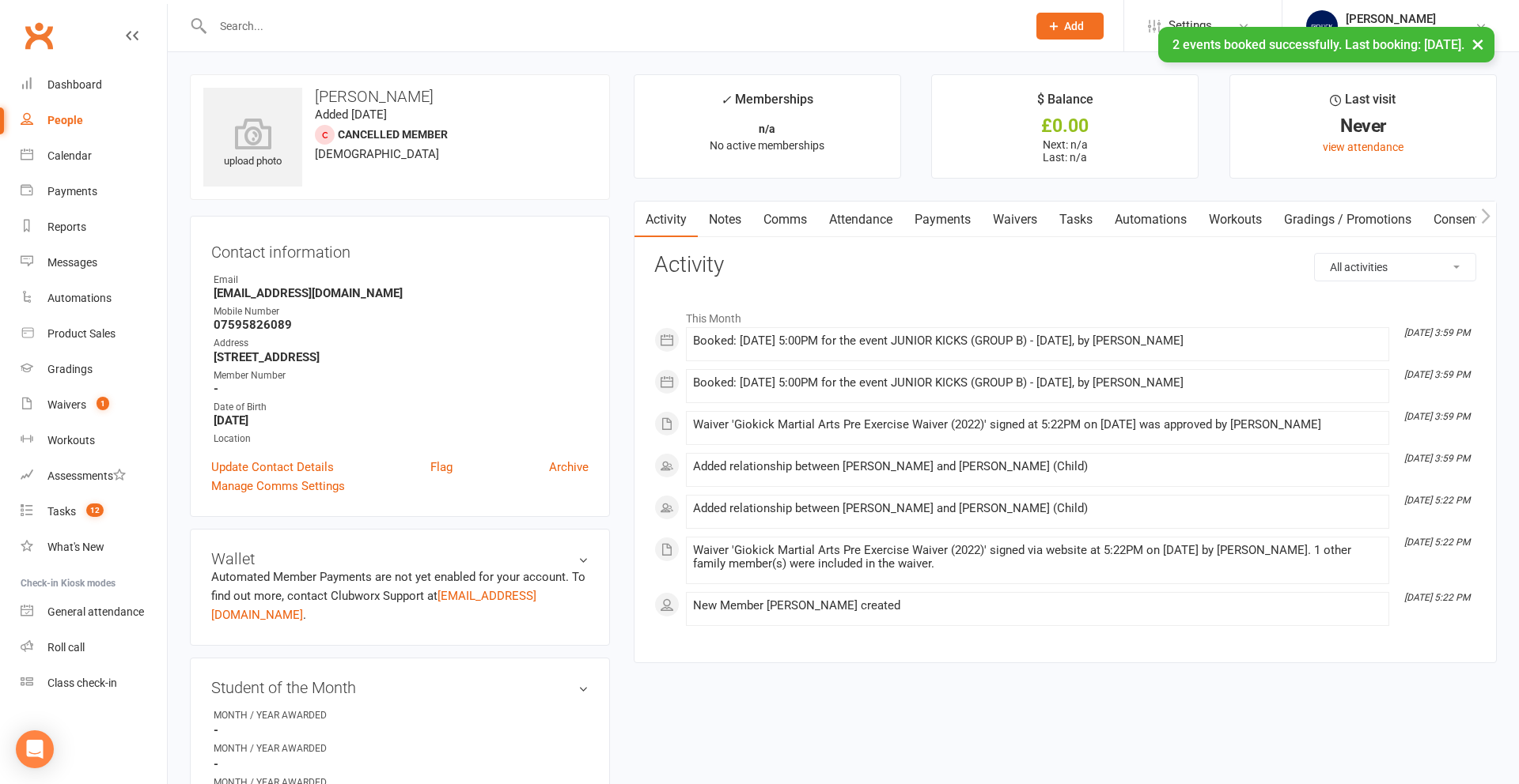
click at [877, 225] on link "Attendance" at bounding box center [861, 220] width 86 height 36
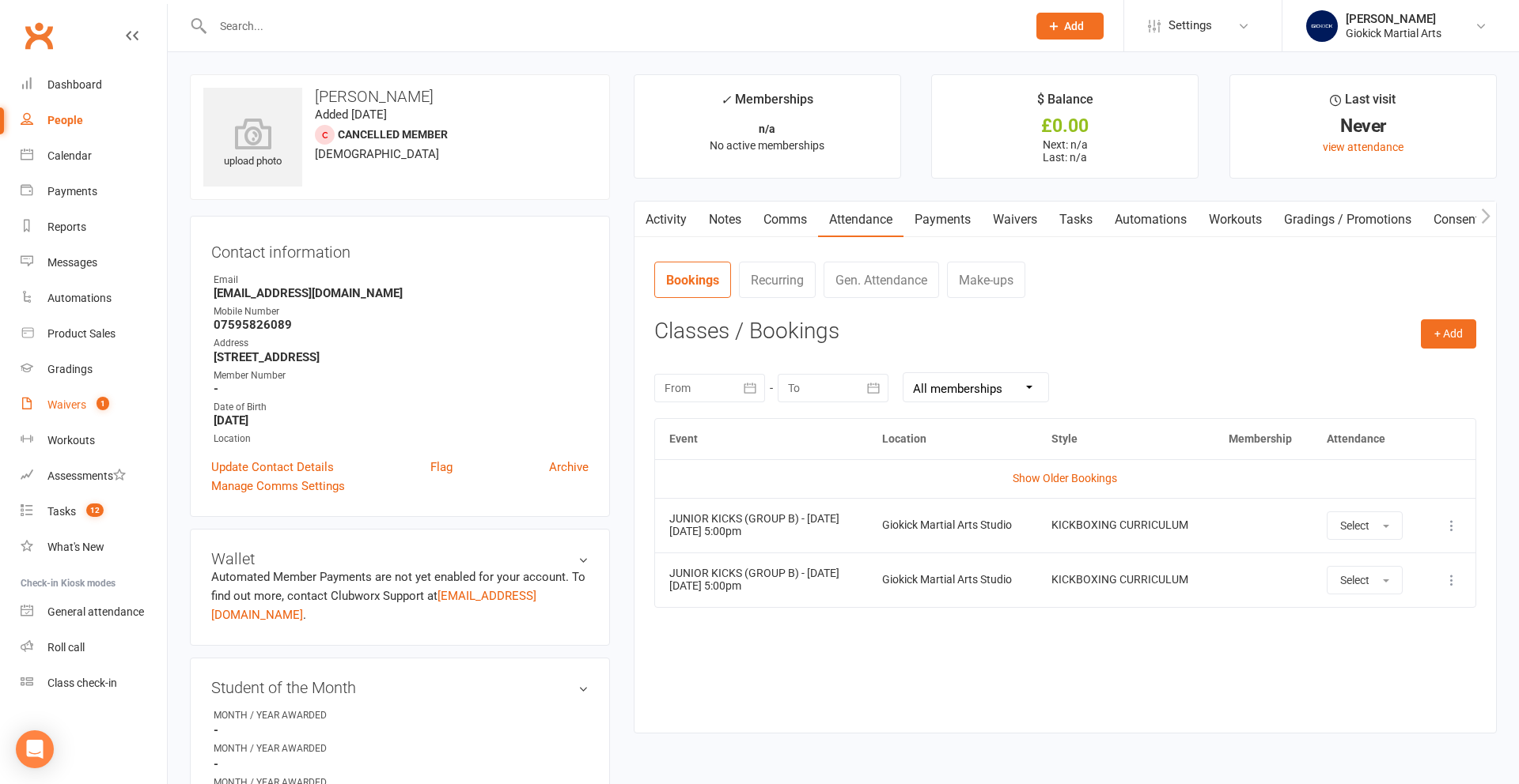
click at [59, 405] on div "Waivers" at bounding box center [67, 405] width 39 height 13
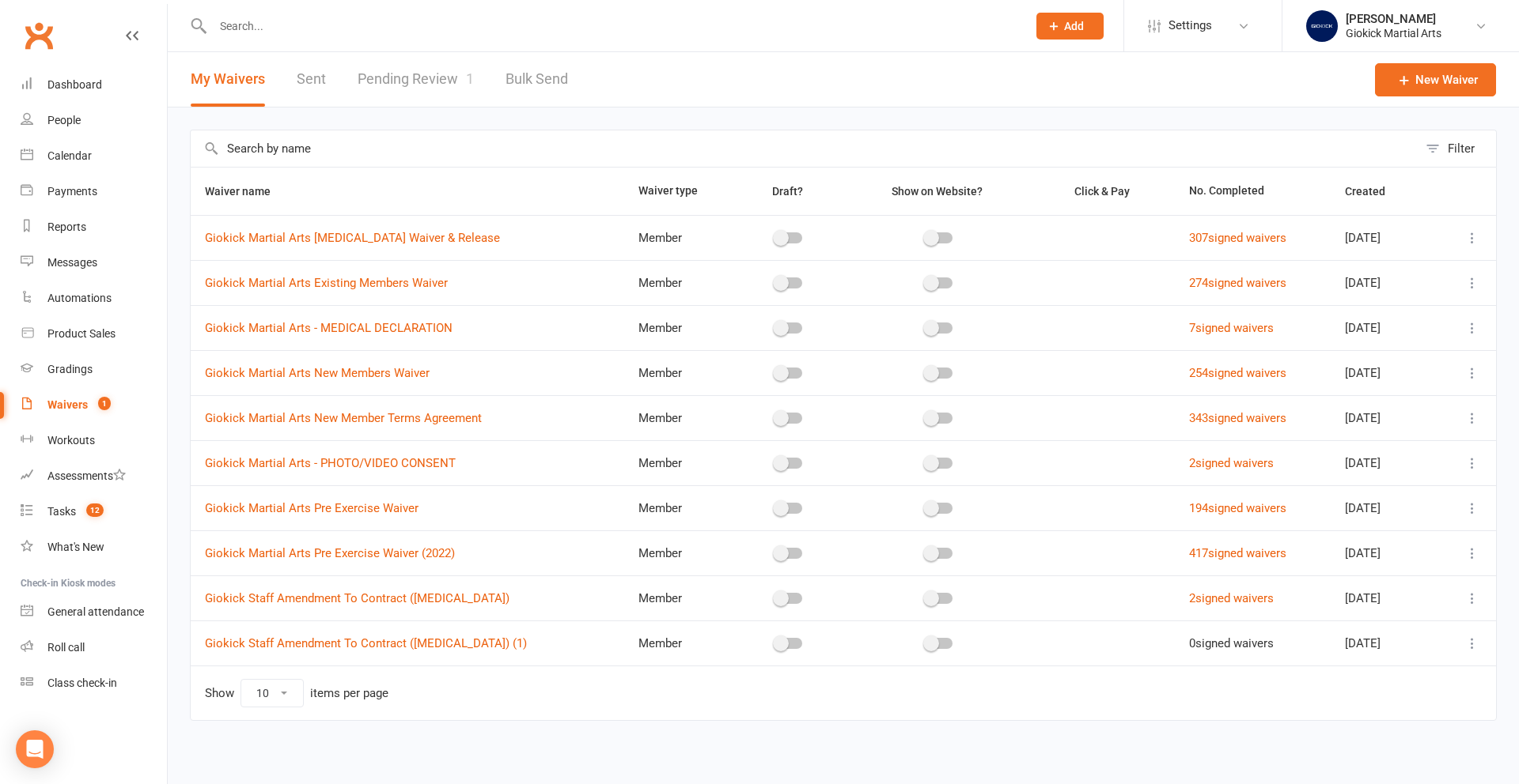
click at [395, 75] on link "Pending Review 1" at bounding box center [415, 79] width 116 height 55
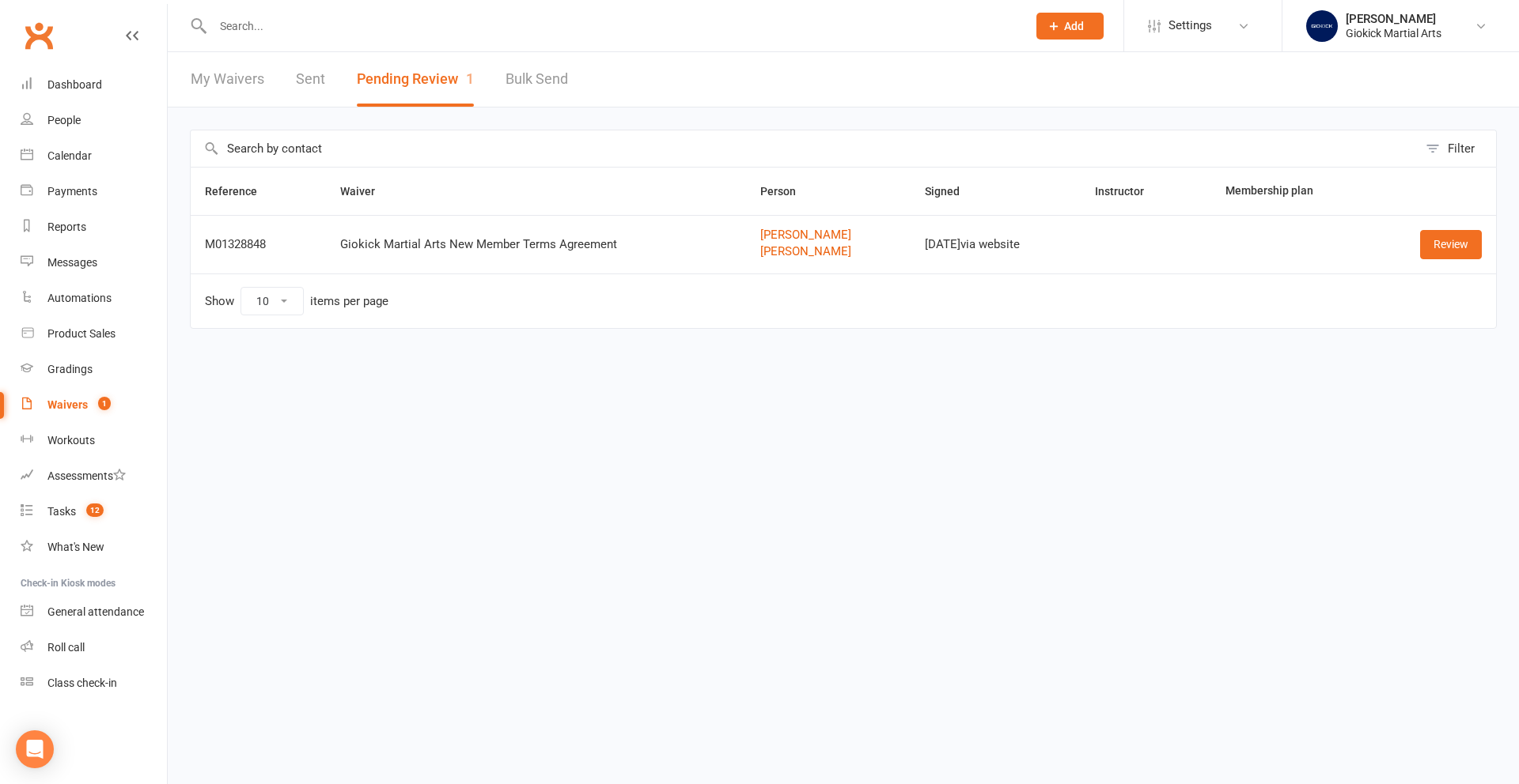
click at [395, 75] on button "Pending Review 1" at bounding box center [415, 79] width 117 height 55
